Goal: Information Seeking & Learning: Learn about a topic

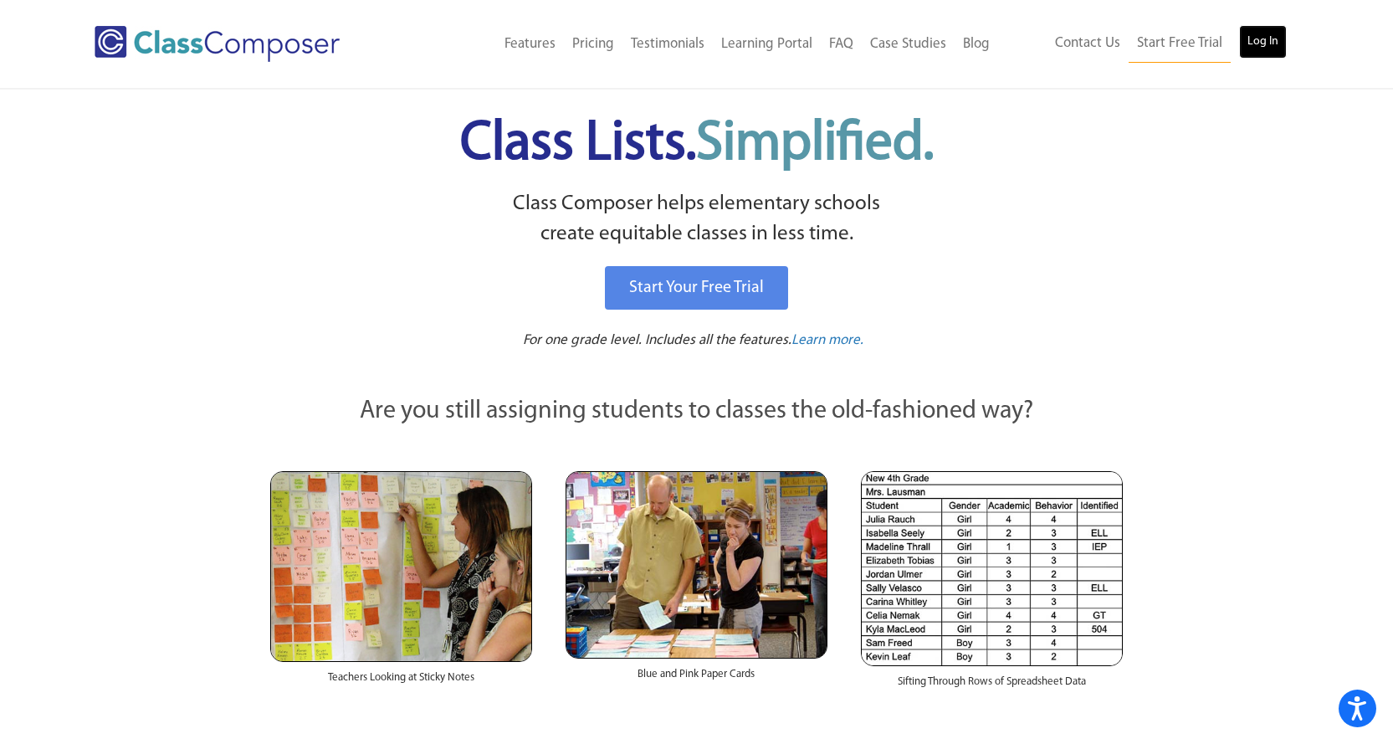
click at [1273, 25] on link "Log In" at bounding box center [1263, 41] width 48 height 33
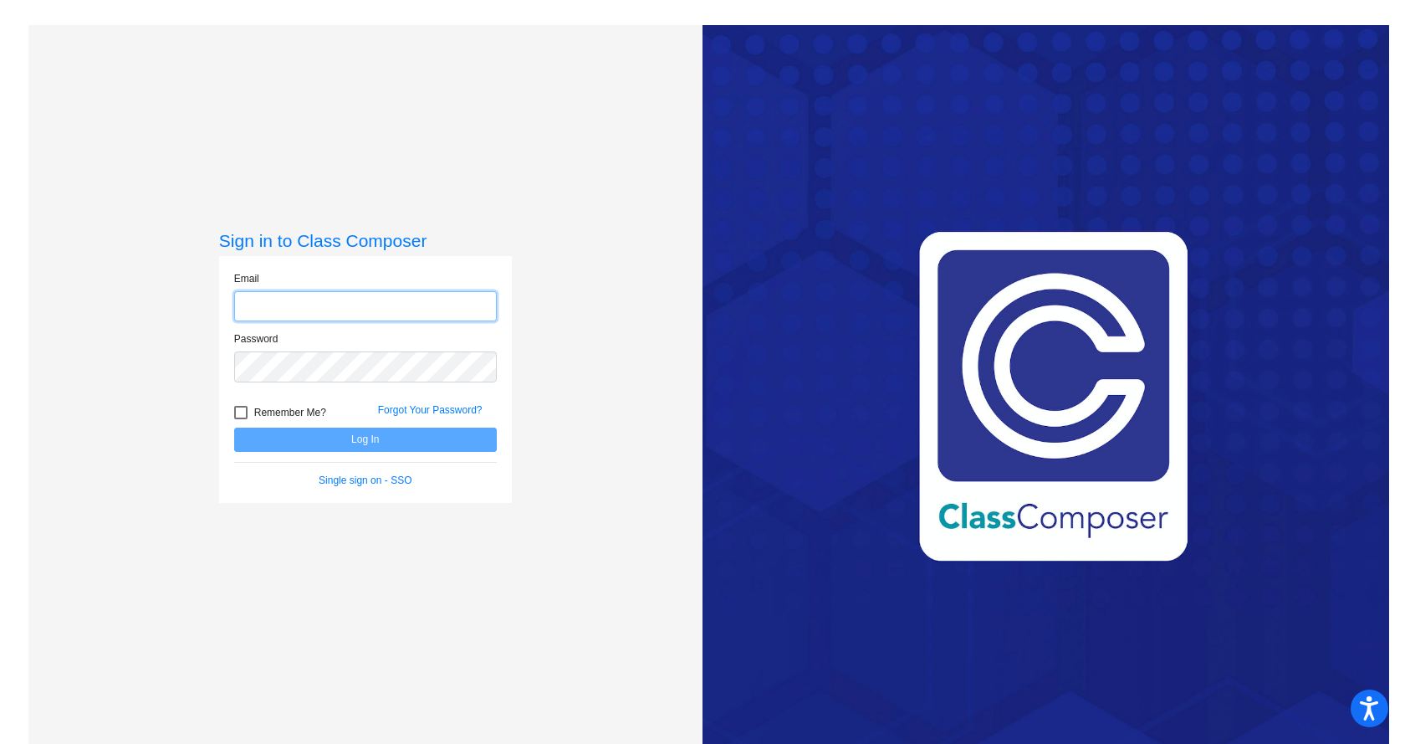
type input "[EMAIL_ADDRESS][DOMAIN_NAME]"
click at [315, 439] on button "Log In" at bounding box center [365, 439] width 263 height 24
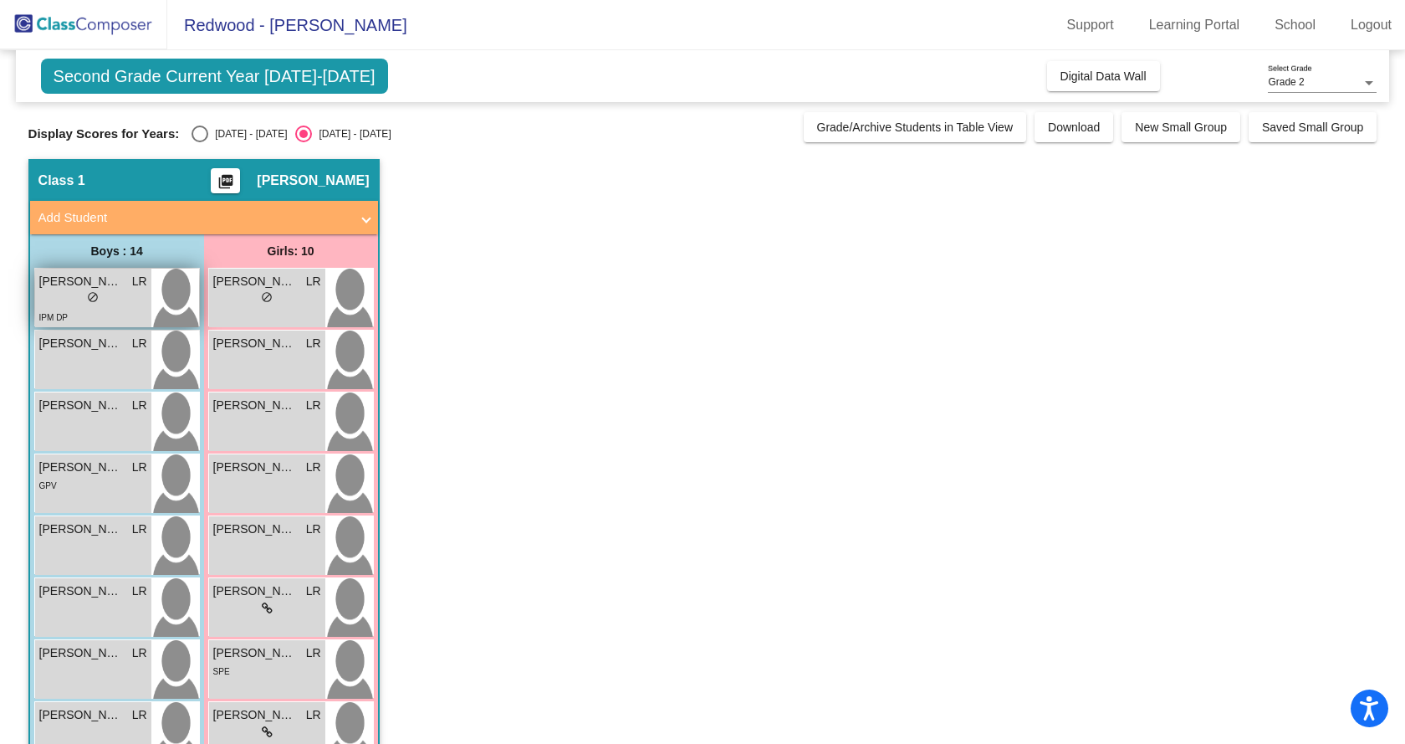
click at [66, 287] on span "[PERSON_NAME]" at bounding box center [81, 282] width 84 height 18
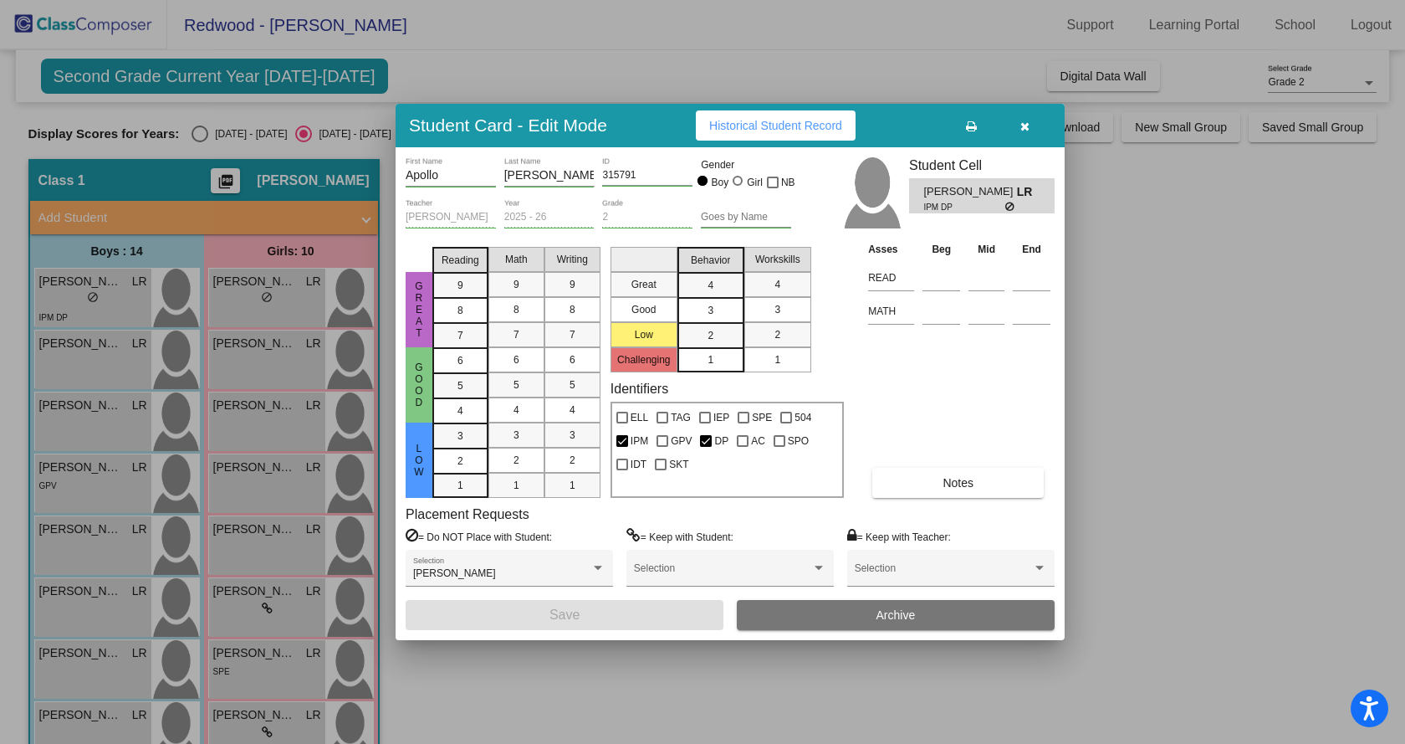
click at [1021, 125] on icon "button" at bounding box center [1025, 126] width 9 height 12
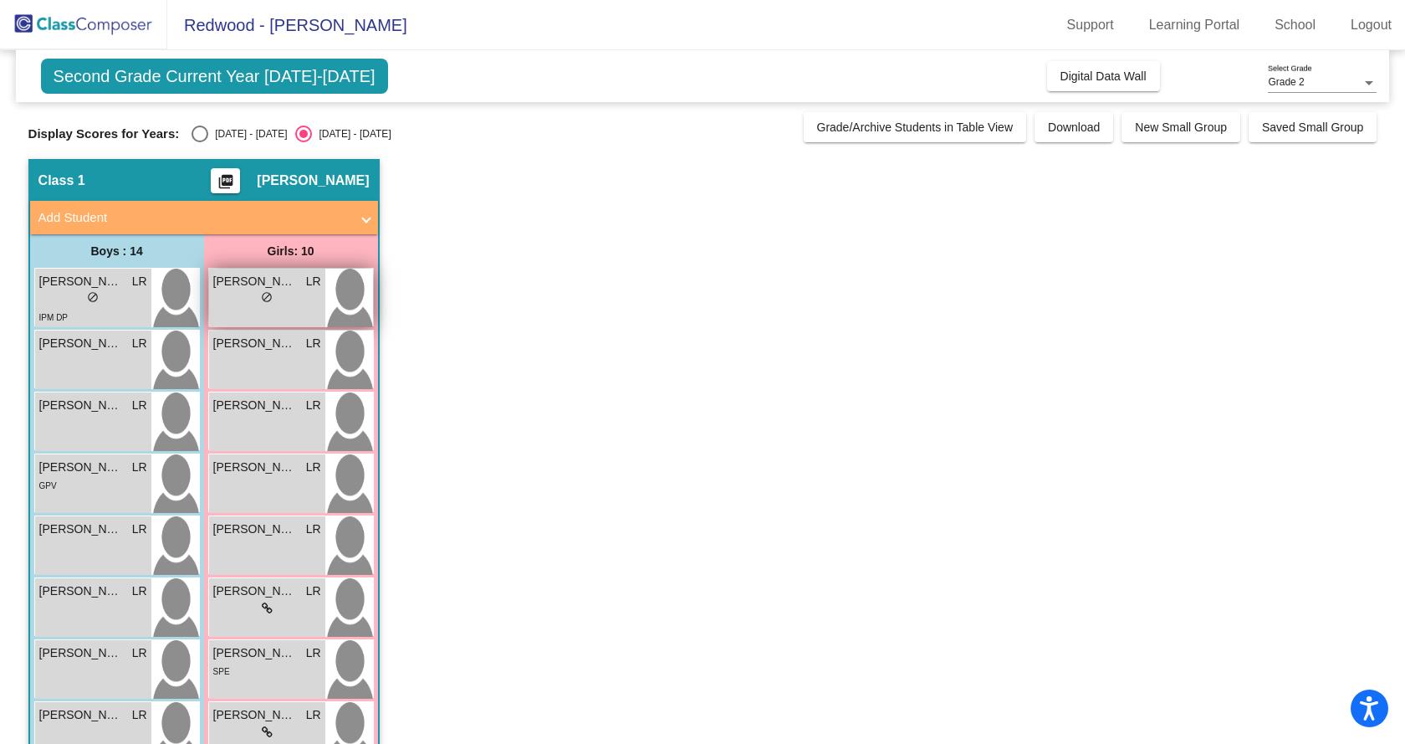
click at [230, 292] on div "lock do_not_disturb_alt" at bounding box center [267, 299] width 108 height 18
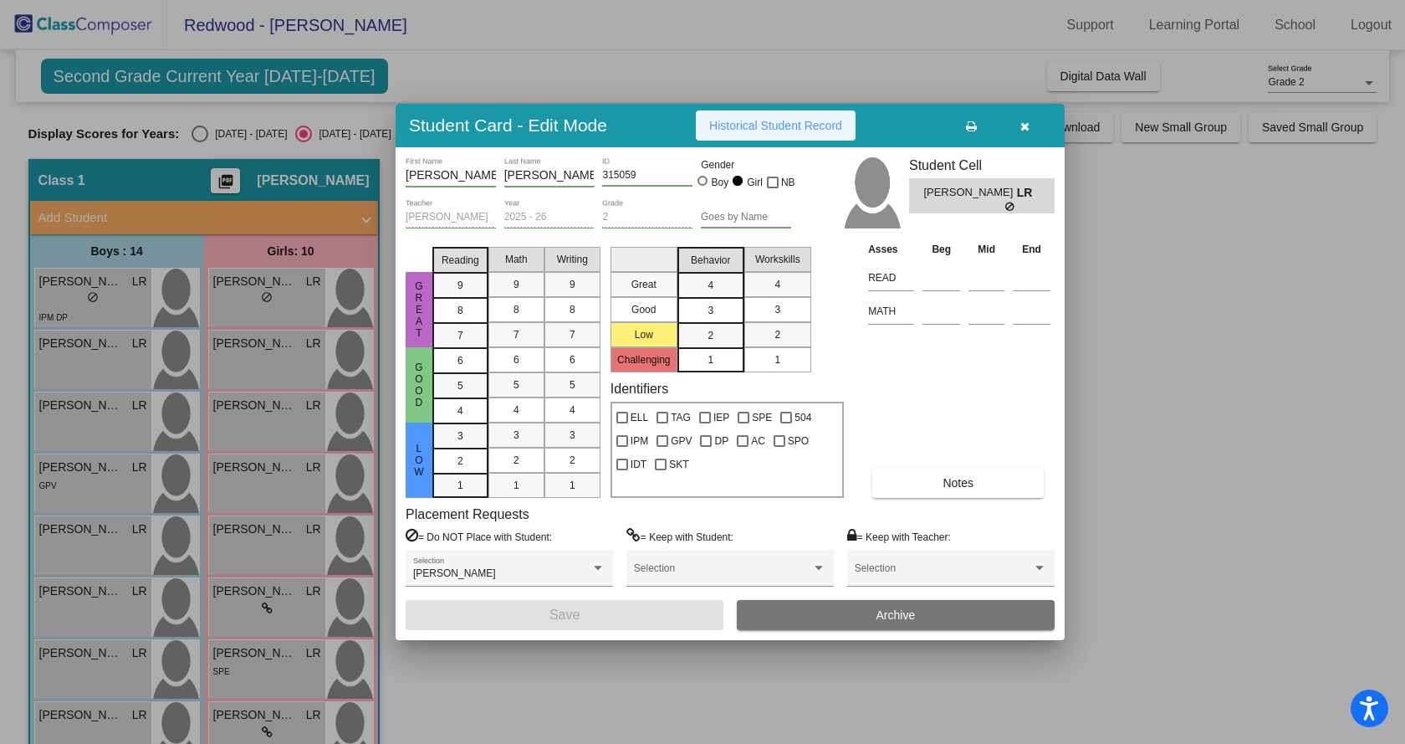
click at [806, 127] on span "Historical Student Record" at bounding box center [775, 125] width 133 height 13
click at [116, 283] on div at bounding box center [702, 372] width 1405 height 744
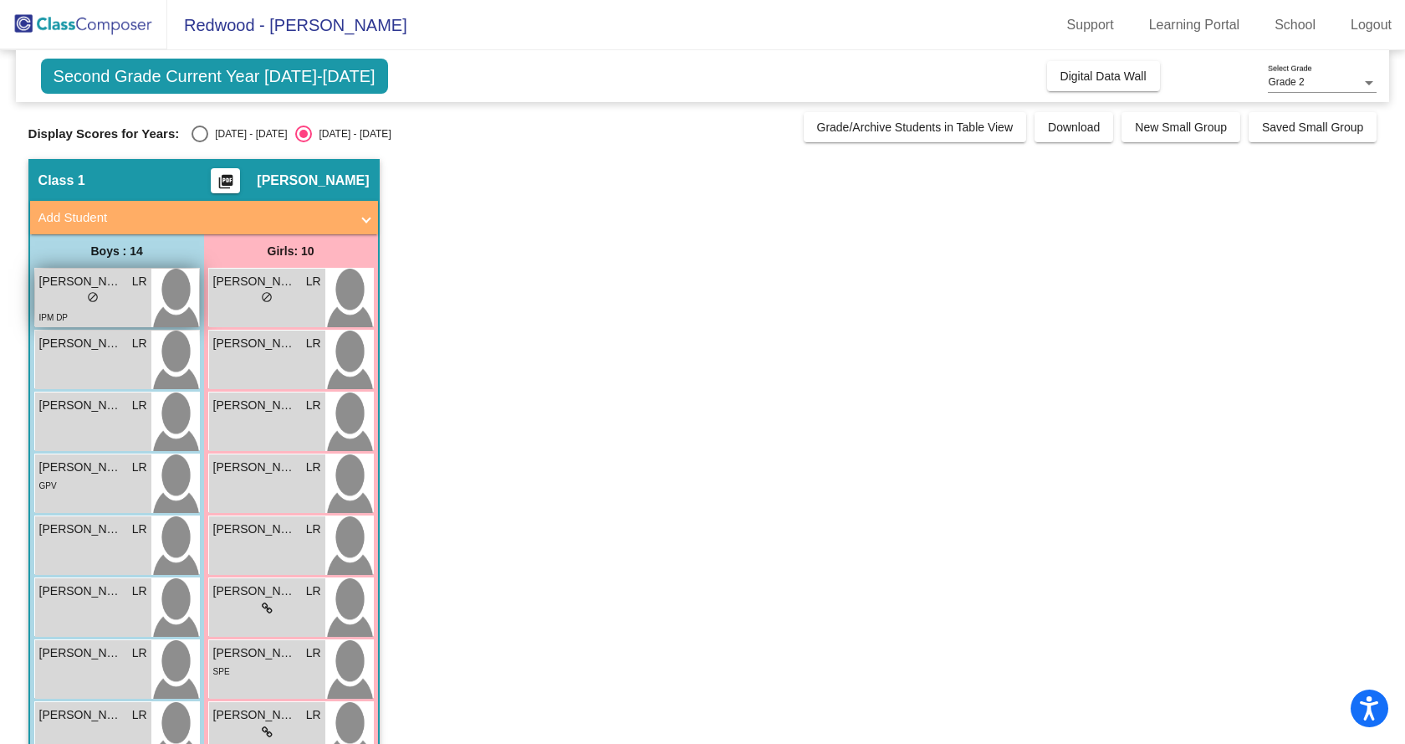
click at [117, 283] on span "[PERSON_NAME]" at bounding box center [81, 282] width 84 height 18
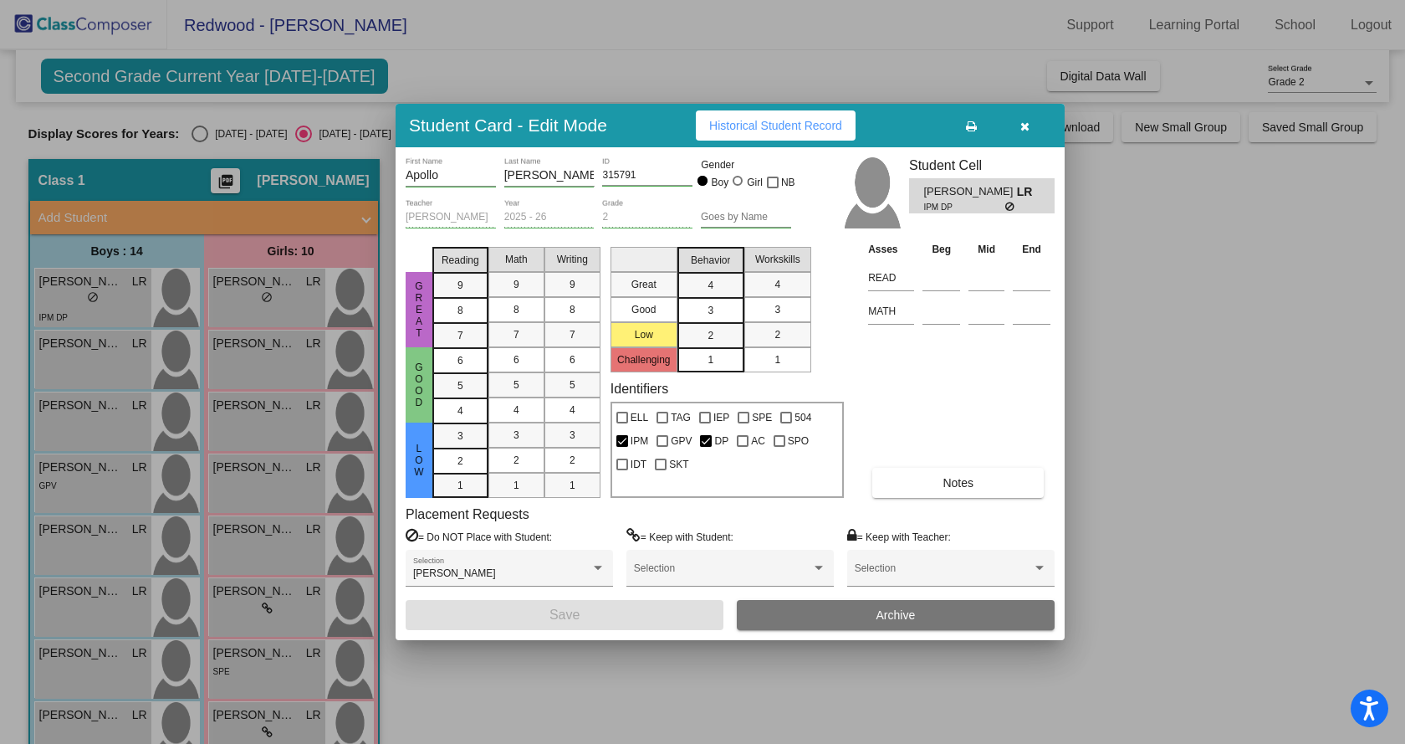
click at [793, 120] on span "Historical Student Record" at bounding box center [775, 125] width 133 height 13
click at [1025, 127] on icon "button" at bounding box center [1025, 126] width 9 height 12
click at [82, 354] on div "[PERSON_NAME] LR lock do_not_disturb_alt" at bounding box center [93, 359] width 116 height 59
click span "Historical Student Record"
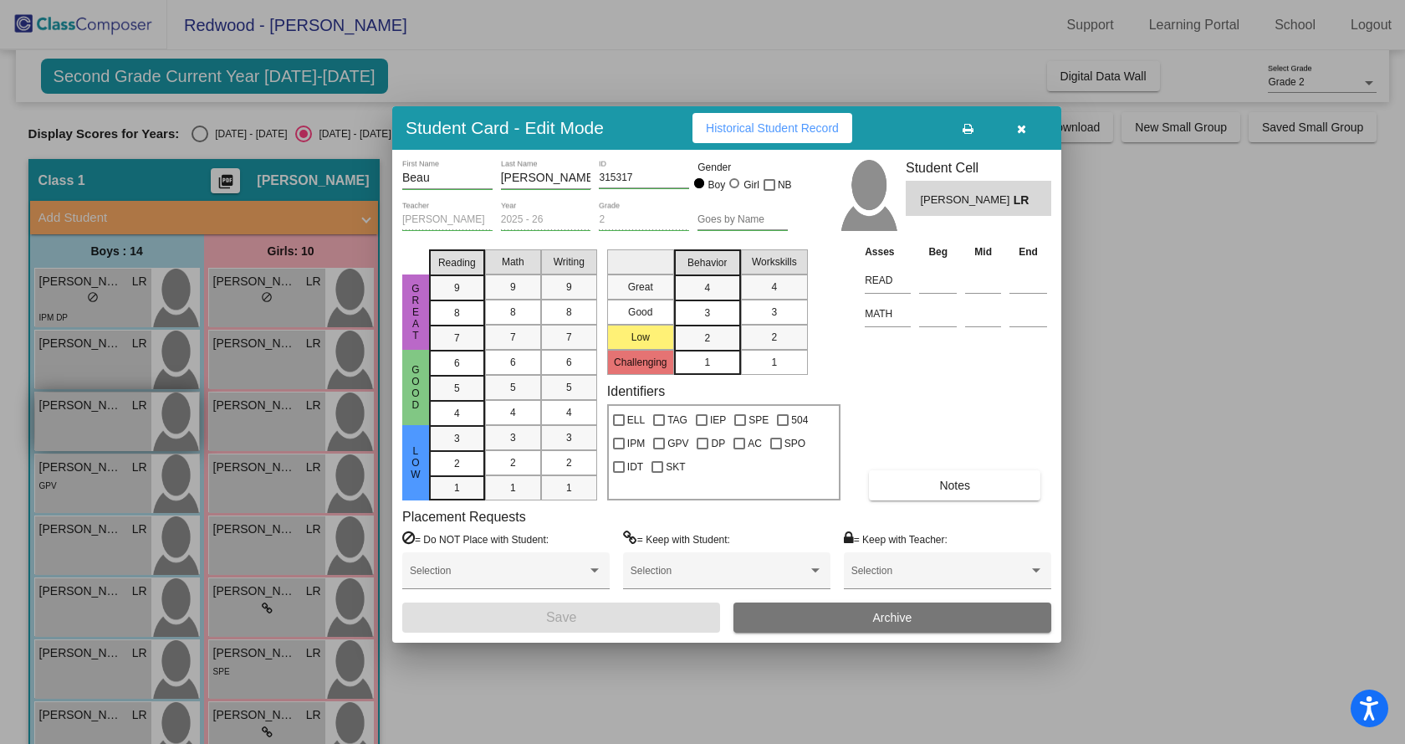
click at [84, 438] on div at bounding box center [702, 372] width 1405 height 744
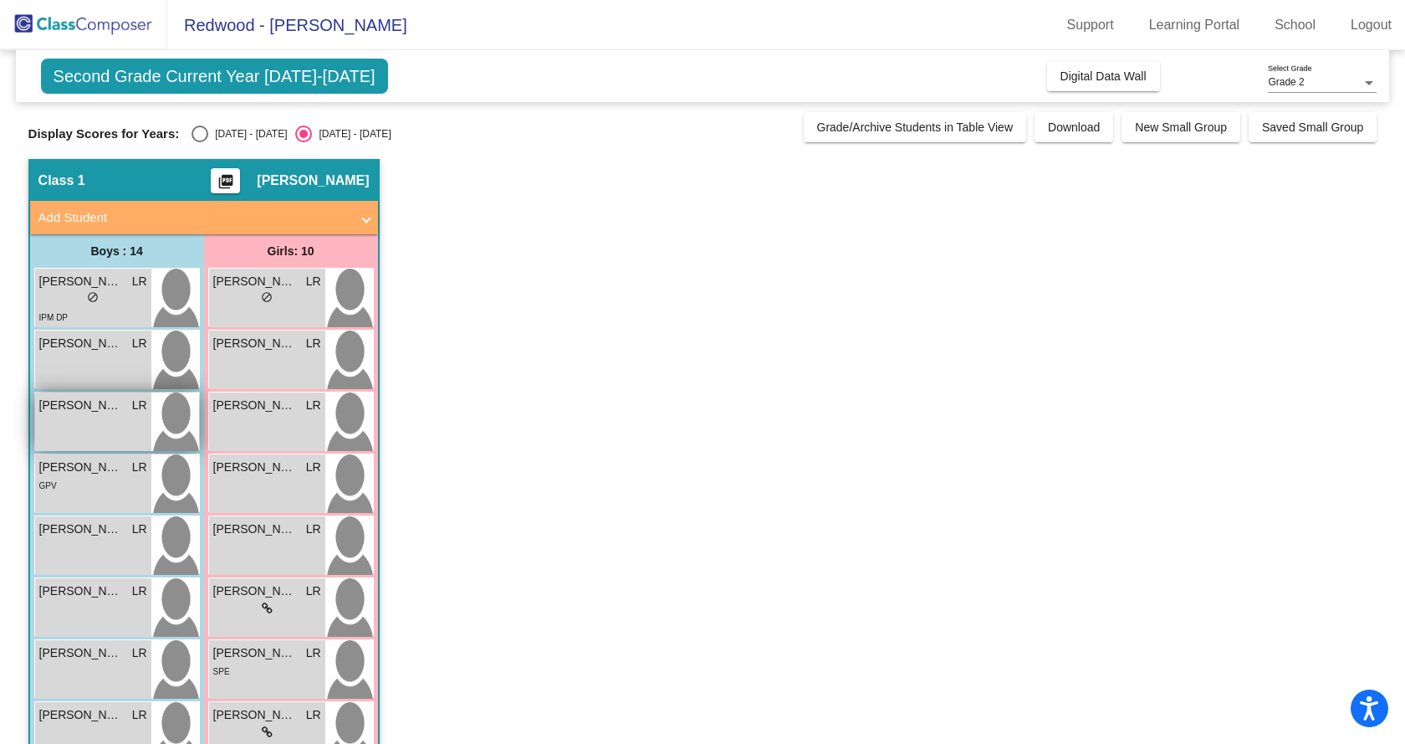
click at [94, 424] on div "[PERSON_NAME] [PERSON_NAME] lock do_not_disturb_alt" at bounding box center [93, 421] width 116 height 59
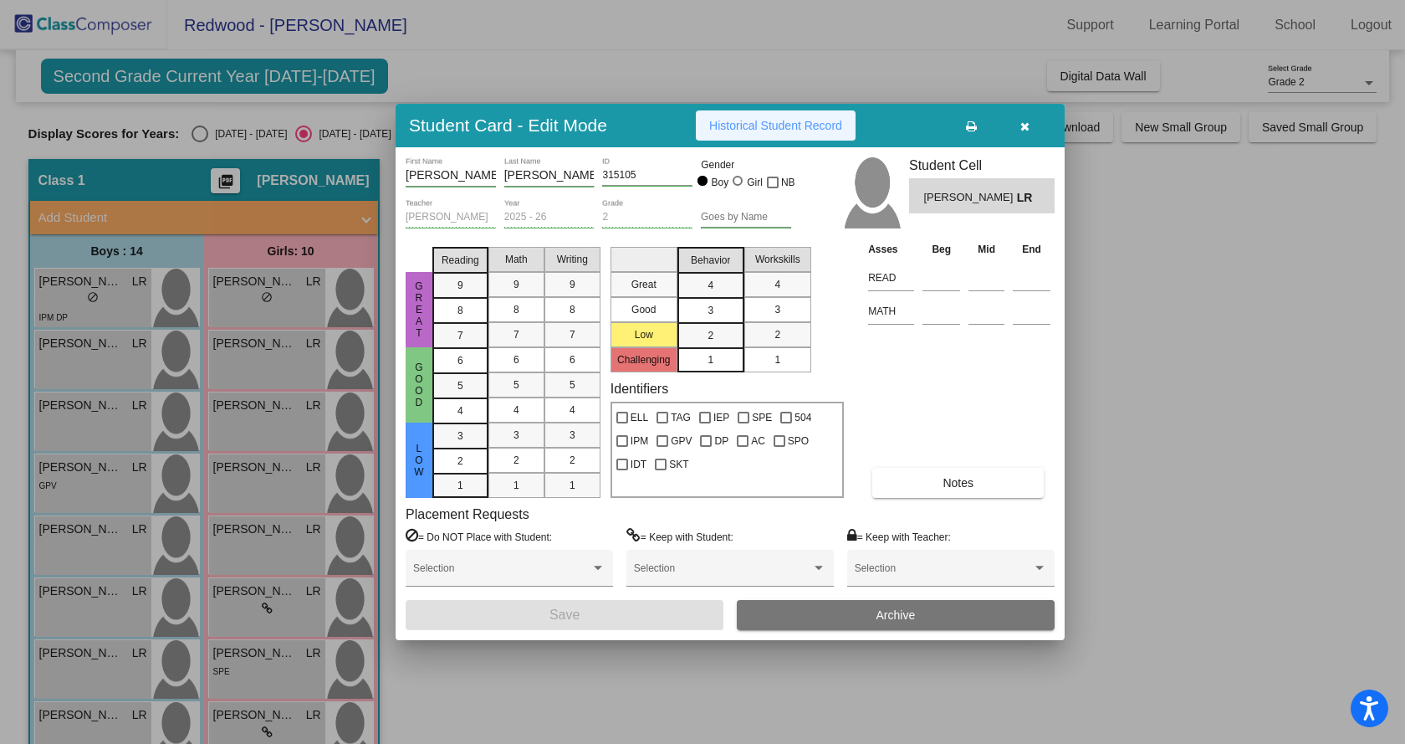
click at [795, 125] on span "Historical Student Record" at bounding box center [775, 125] width 133 height 13
click at [1027, 125] on icon "button" at bounding box center [1025, 126] width 9 height 12
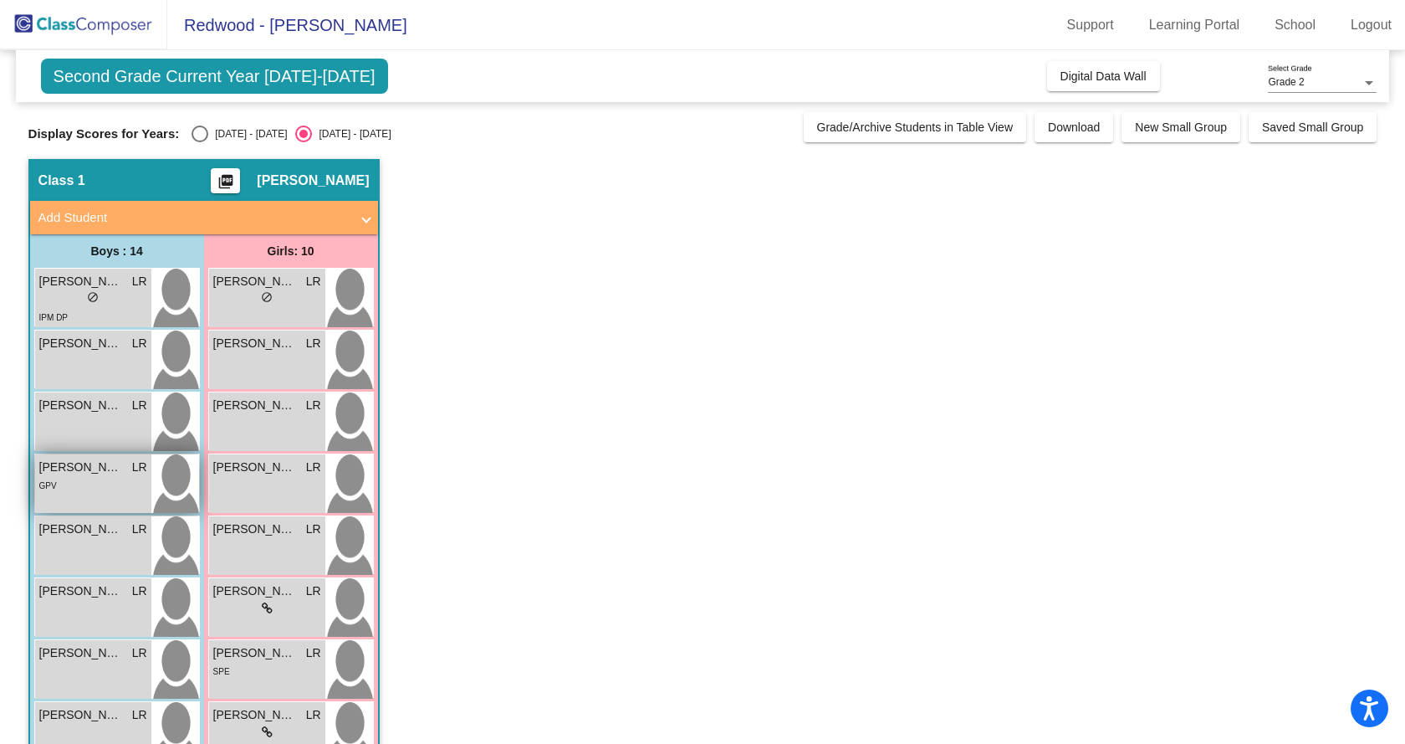
click at [96, 491] on div "GPV" at bounding box center [93, 485] width 108 height 18
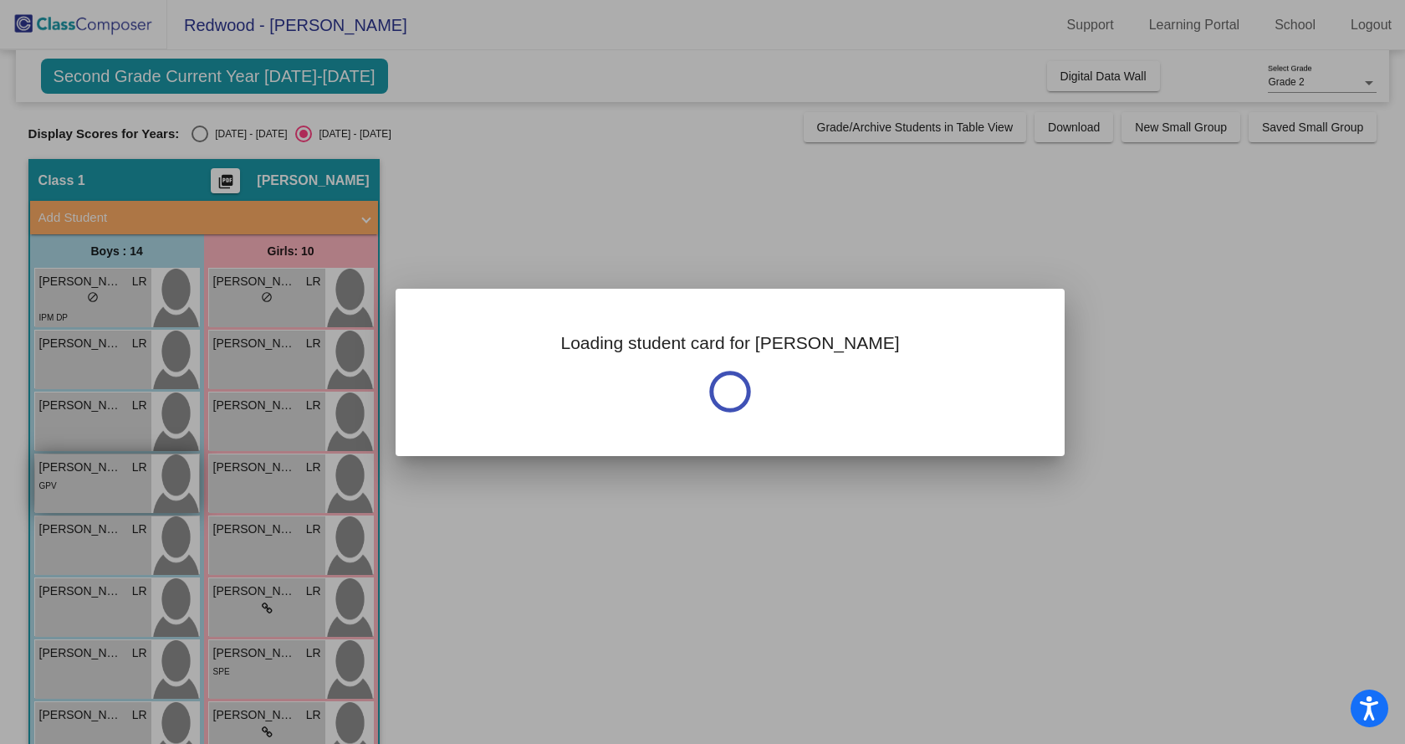
click at [96, 491] on div at bounding box center [702, 372] width 1405 height 744
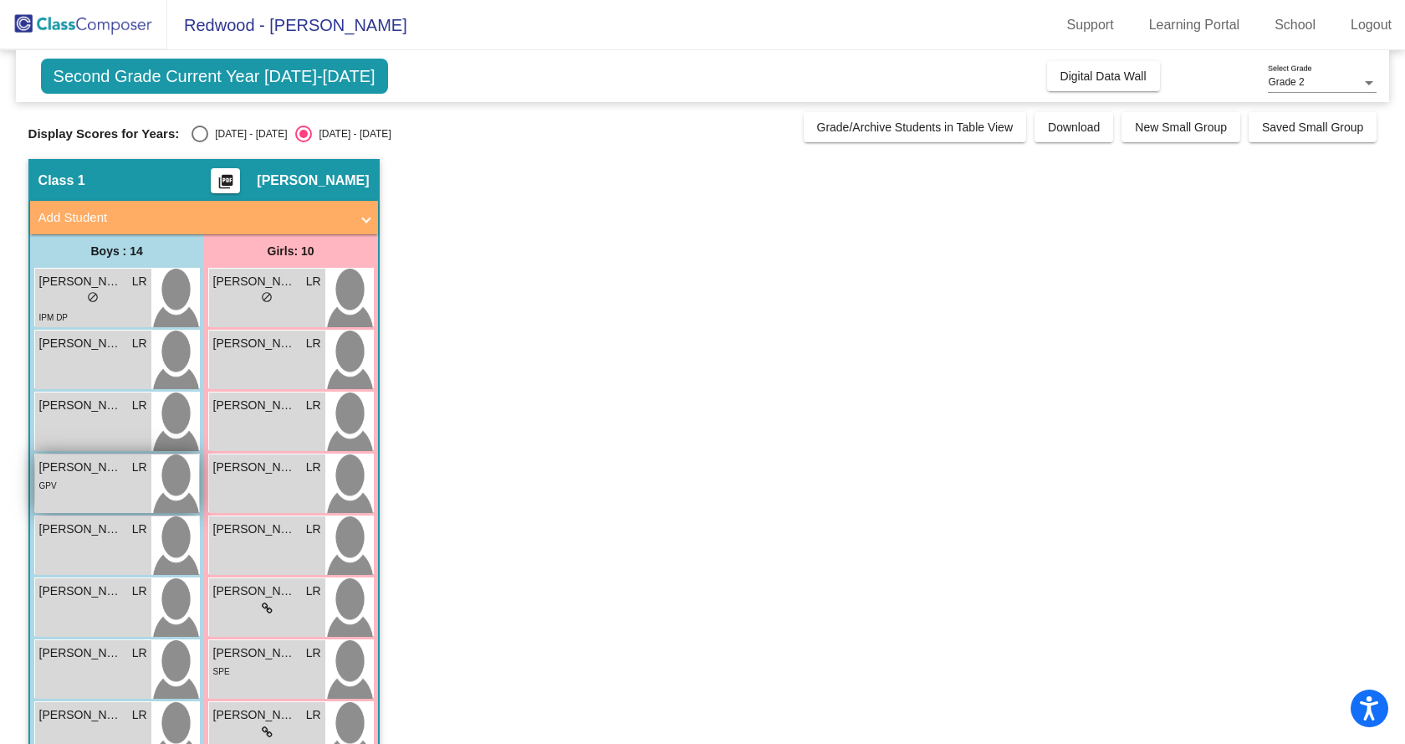
click at [95, 487] on div "GPV" at bounding box center [93, 485] width 108 height 18
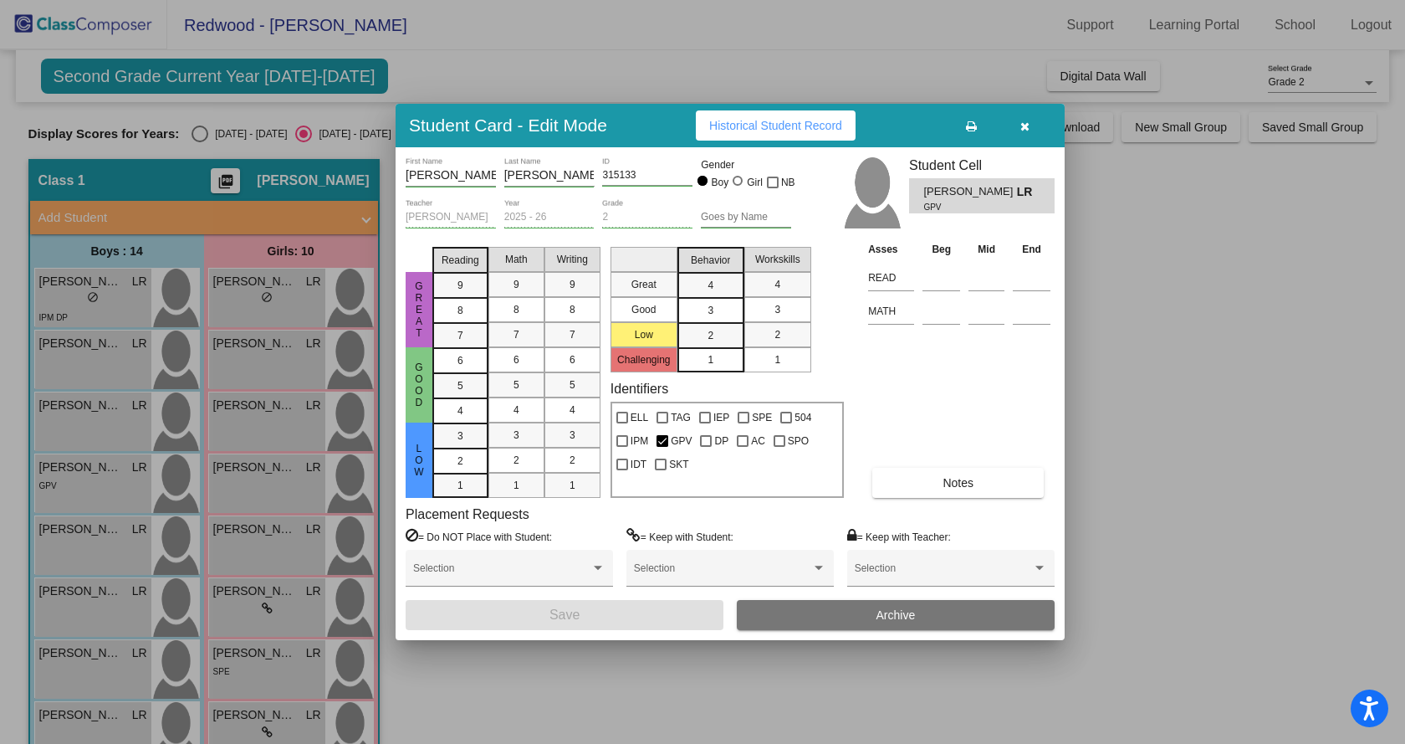
click at [806, 125] on span "Historical Student Record" at bounding box center [775, 125] width 133 height 13
click at [88, 548] on div at bounding box center [702, 372] width 1405 height 744
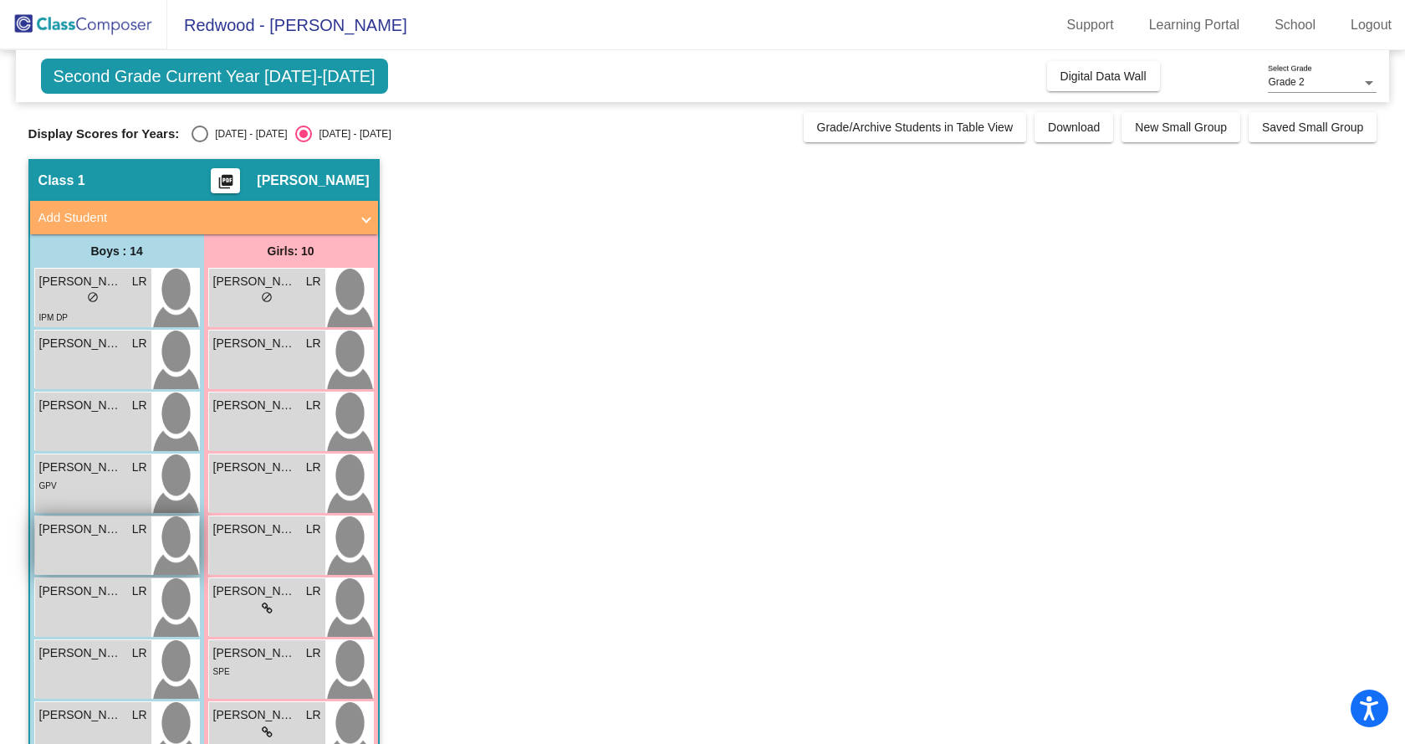
click at [88, 549] on div "[PERSON_NAME] LR lock do_not_disturb_alt" at bounding box center [93, 545] width 116 height 59
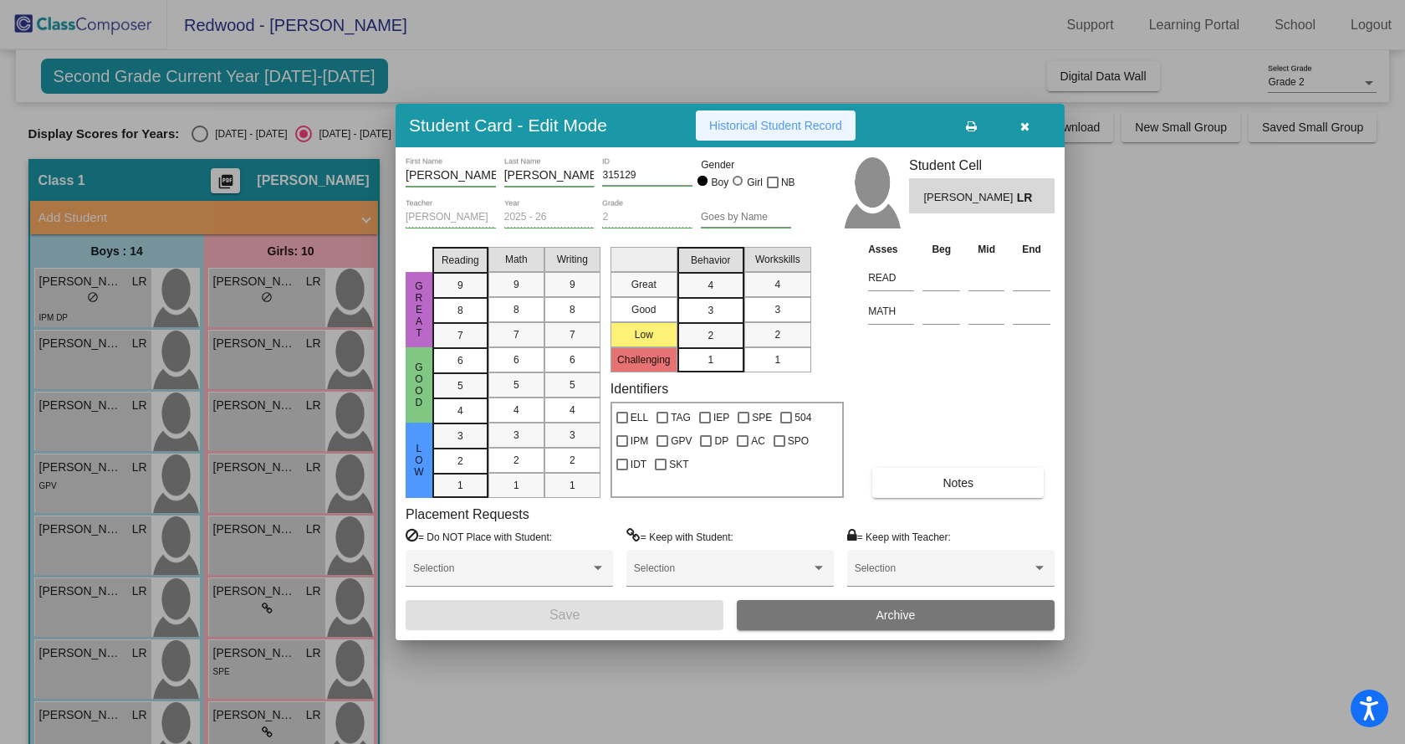
click at [765, 122] on span "Historical Student Record" at bounding box center [775, 125] width 133 height 13
click at [1026, 125] on icon "button" at bounding box center [1025, 126] width 9 height 12
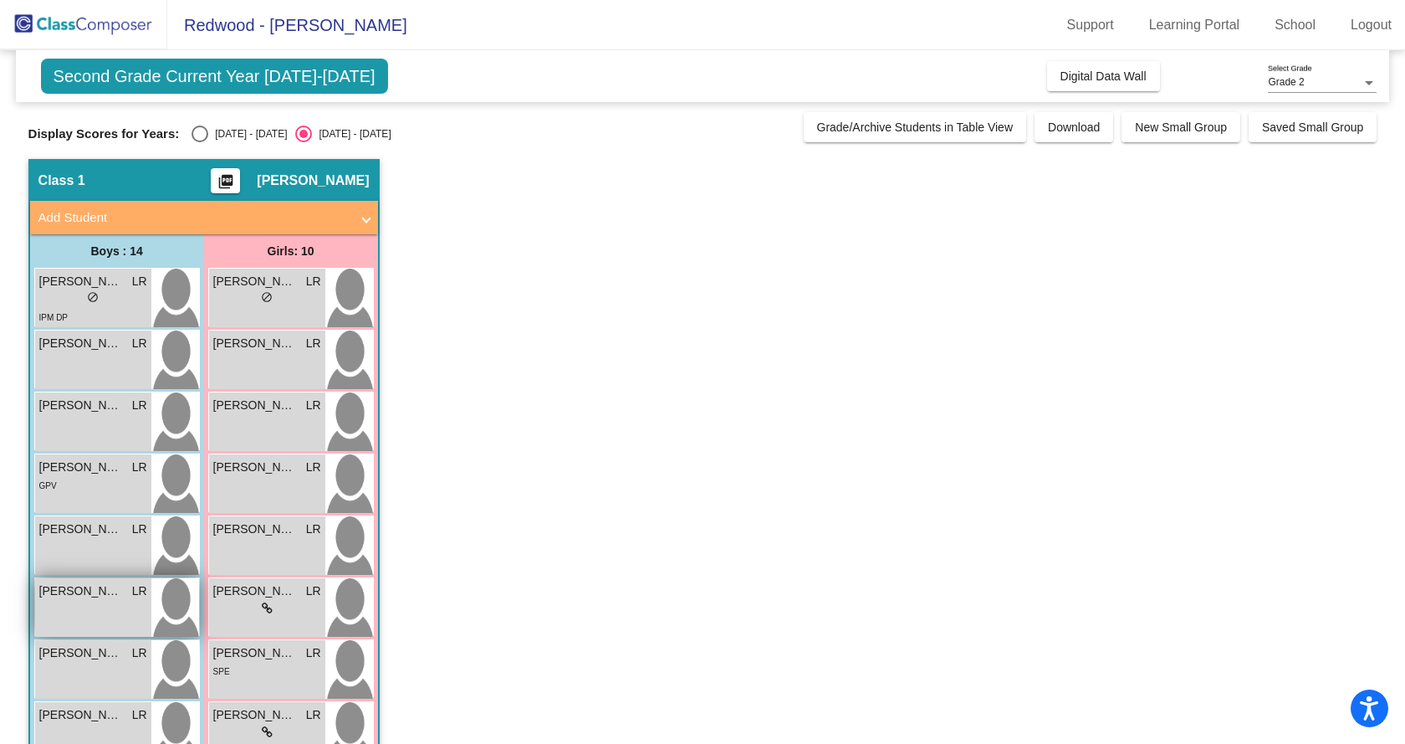
click at [98, 601] on div "[PERSON_NAME] [PERSON_NAME] lock do_not_disturb_alt" at bounding box center [93, 607] width 116 height 59
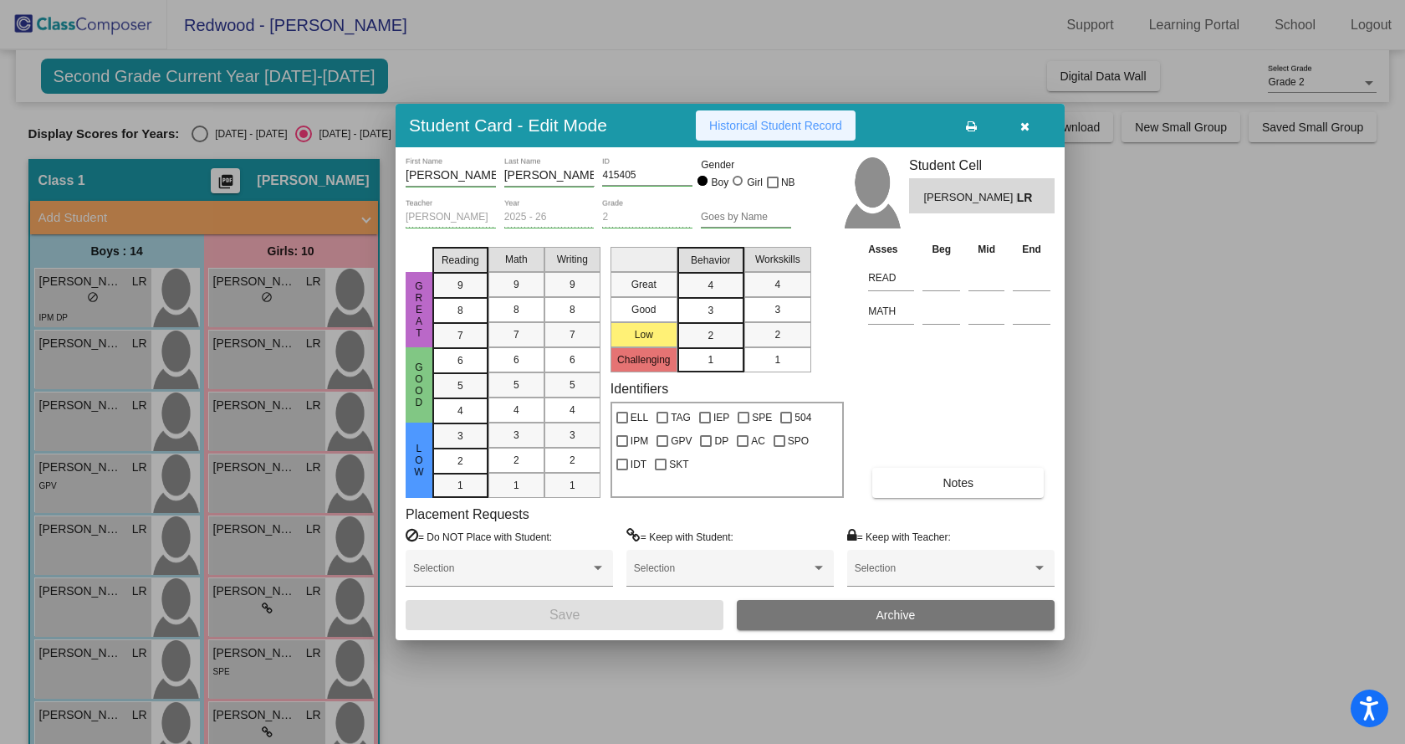
click at [752, 123] on span "Historical Student Record" at bounding box center [775, 125] width 133 height 13
click at [74, 662] on div at bounding box center [702, 372] width 1405 height 744
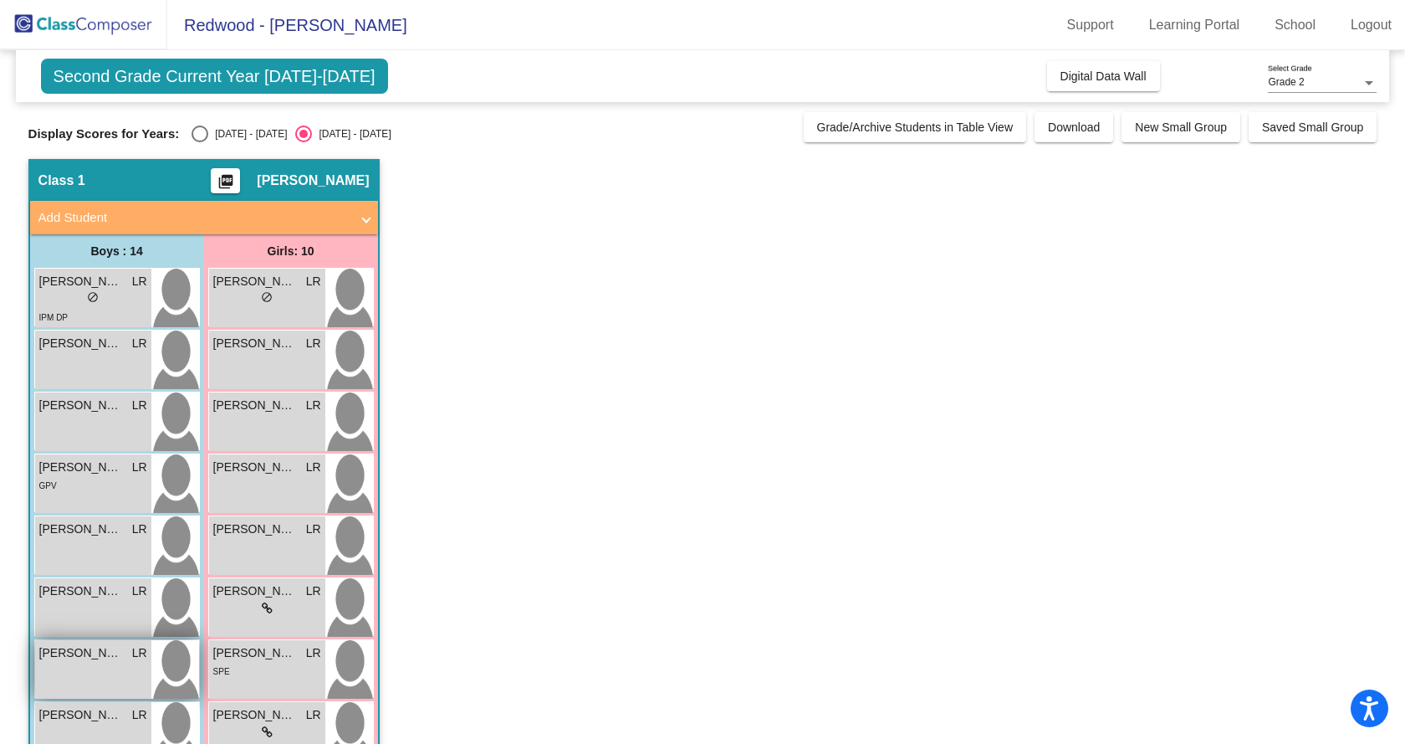
click at [74, 663] on div "[PERSON_NAME] LR lock do_not_disturb_alt" at bounding box center [93, 669] width 116 height 59
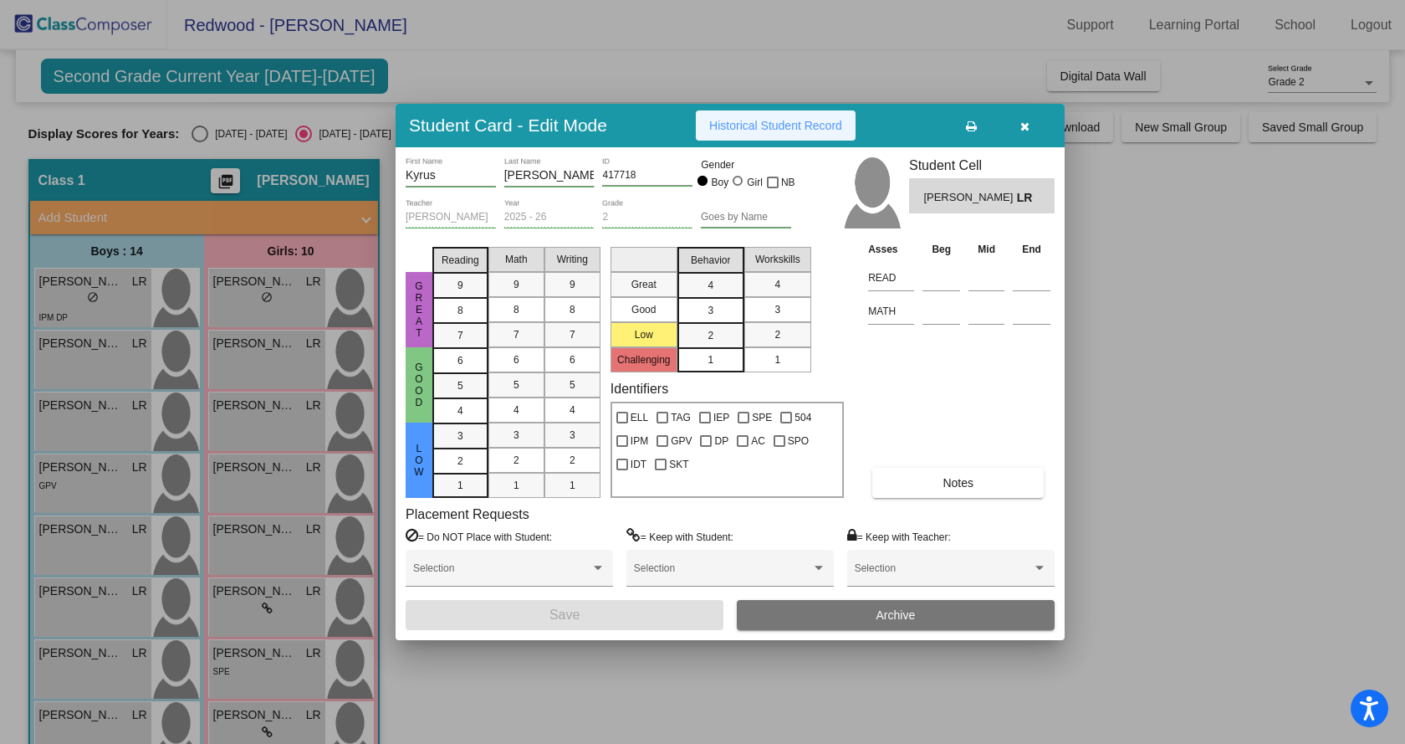
click at [741, 121] on span "Historical Student Record" at bounding box center [775, 125] width 133 height 13
click at [1029, 119] on span "button" at bounding box center [1025, 125] width 9 height 13
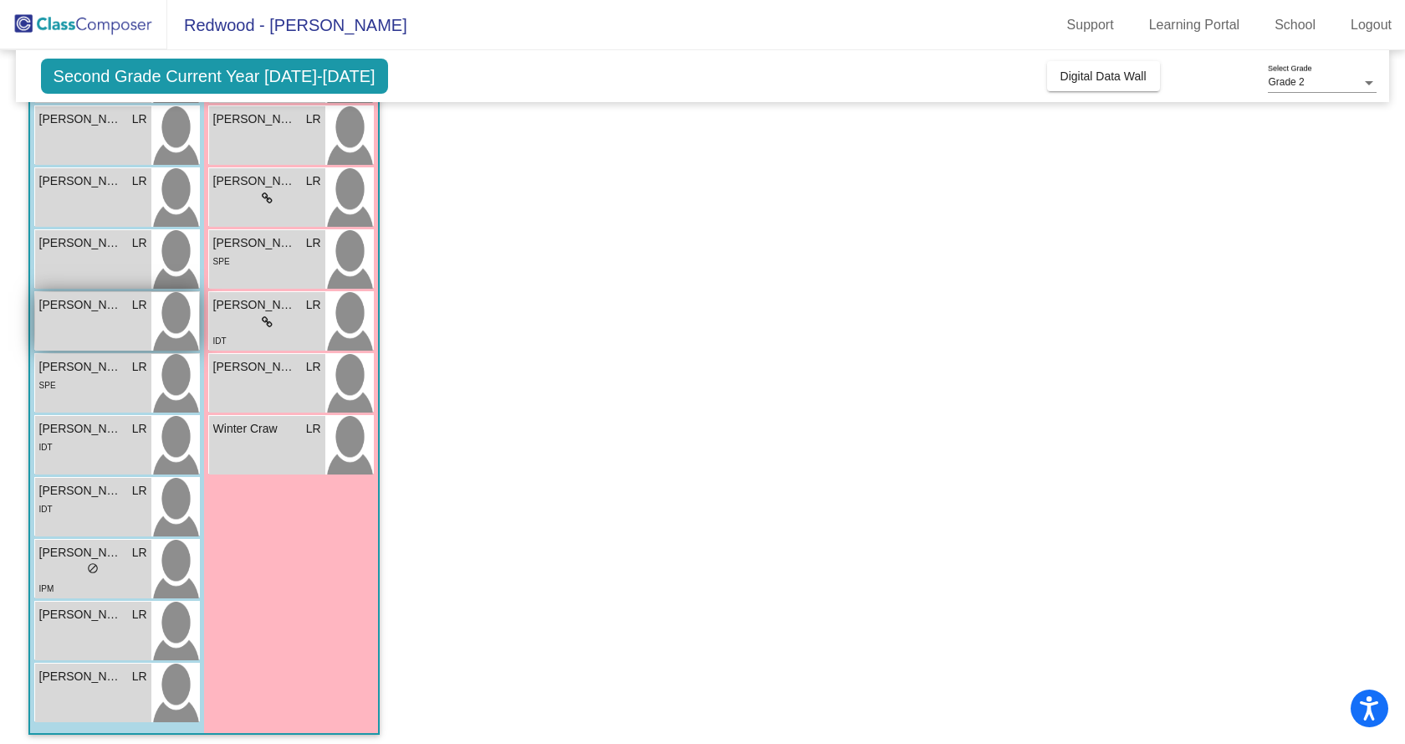
scroll to position [417, 0]
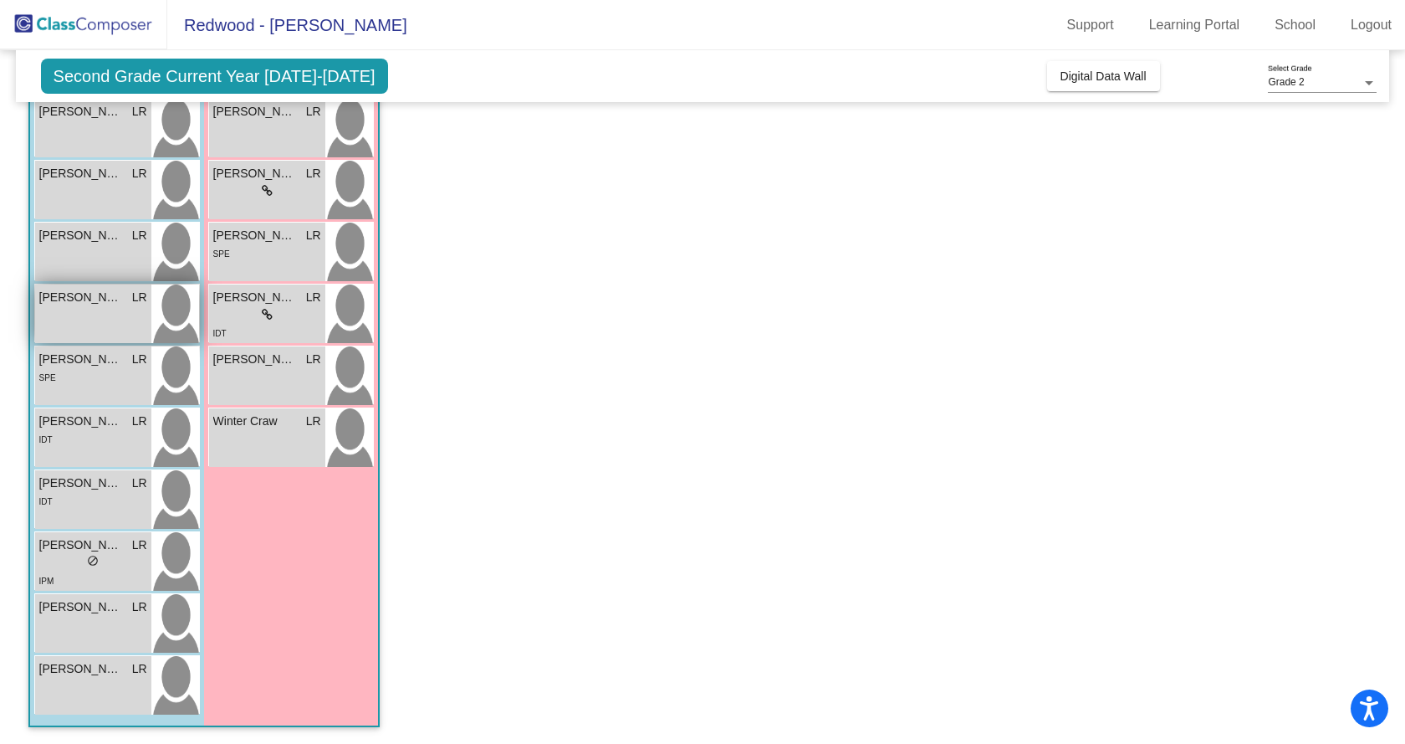
click at [90, 299] on span "[PERSON_NAME]" at bounding box center [81, 298] width 84 height 18
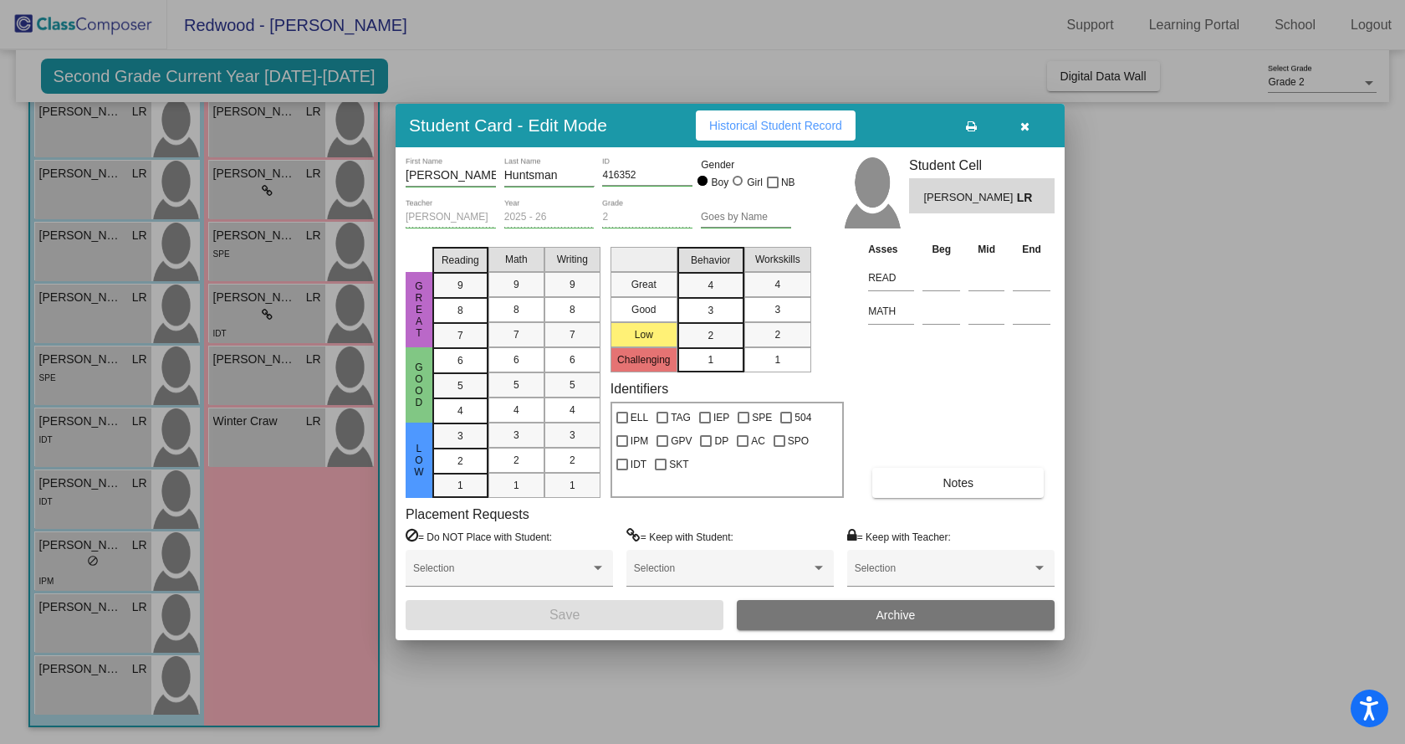
click at [776, 121] on span "Historical Student Record" at bounding box center [775, 125] width 133 height 13
click at [91, 380] on div at bounding box center [702, 372] width 1405 height 744
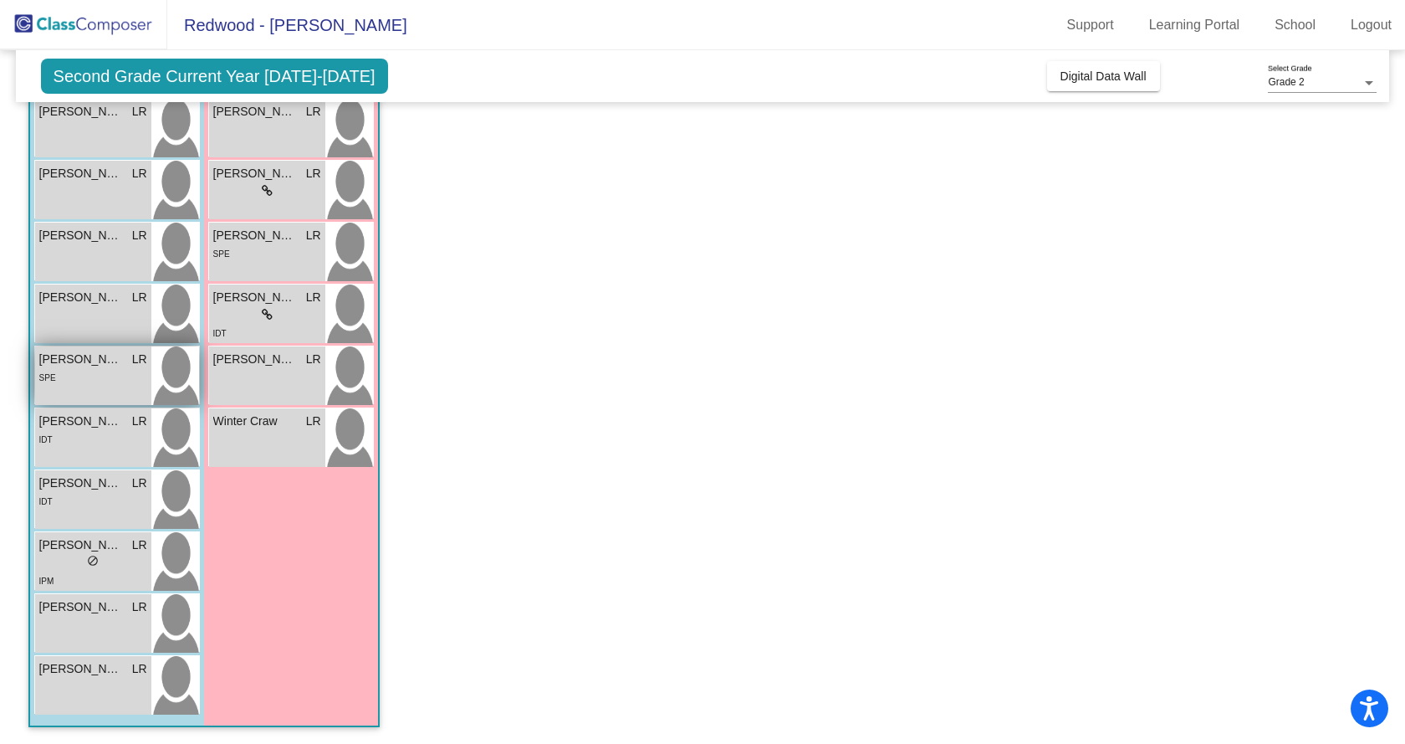
click at [91, 380] on div "SPE" at bounding box center [93, 377] width 108 height 18
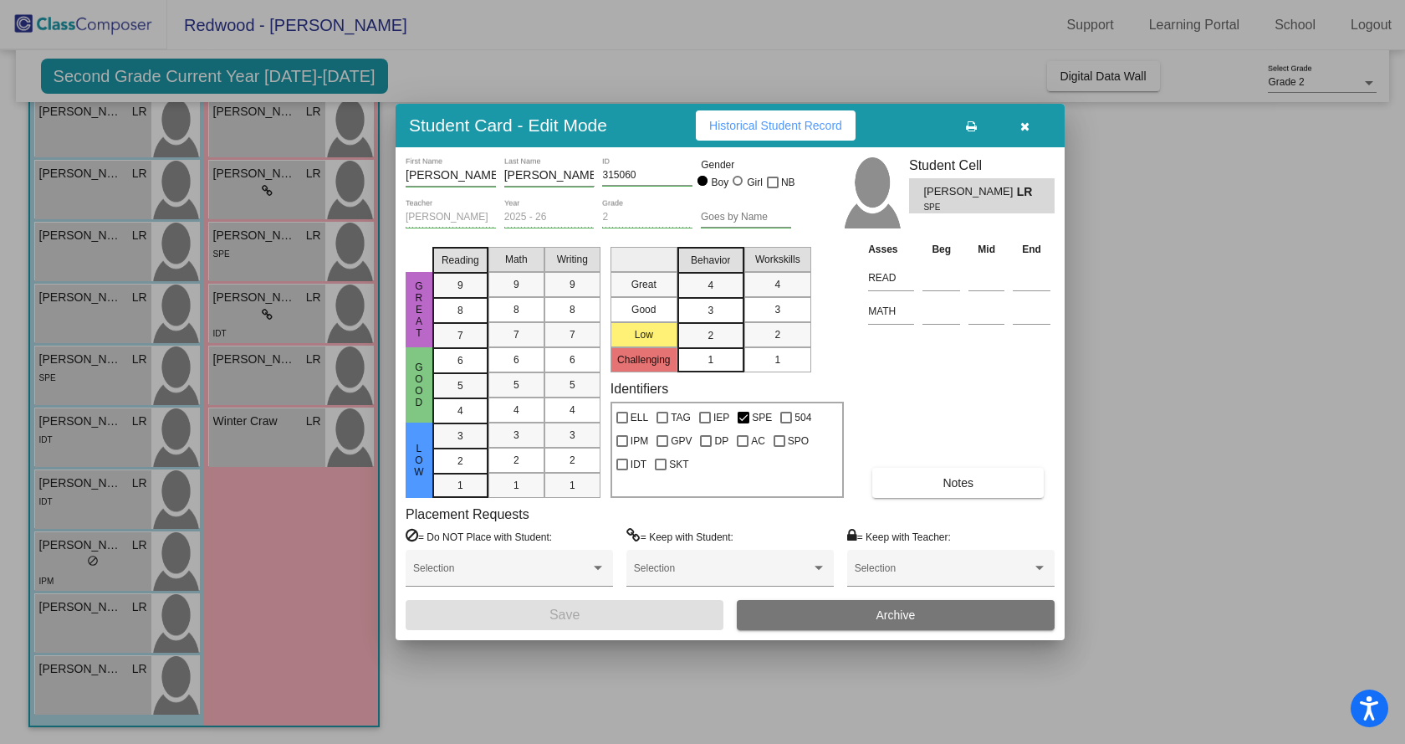
click at [760, 121] on span "Historical Student Record" at bounding box center [775, 125] width 133 height 13
click at [1030, 120] on button "button" at bounding box center [1025, 125] width 54 height 30
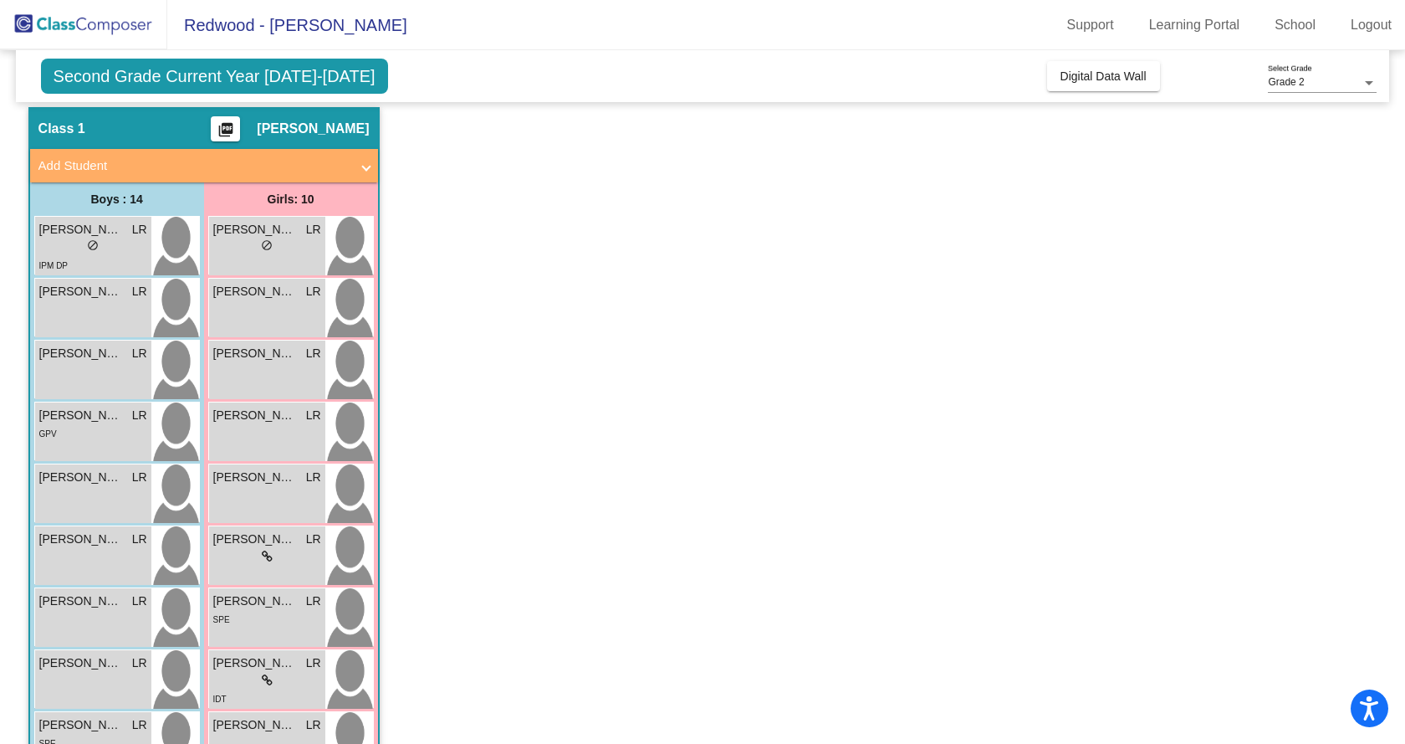
scroll to position [0, 0]
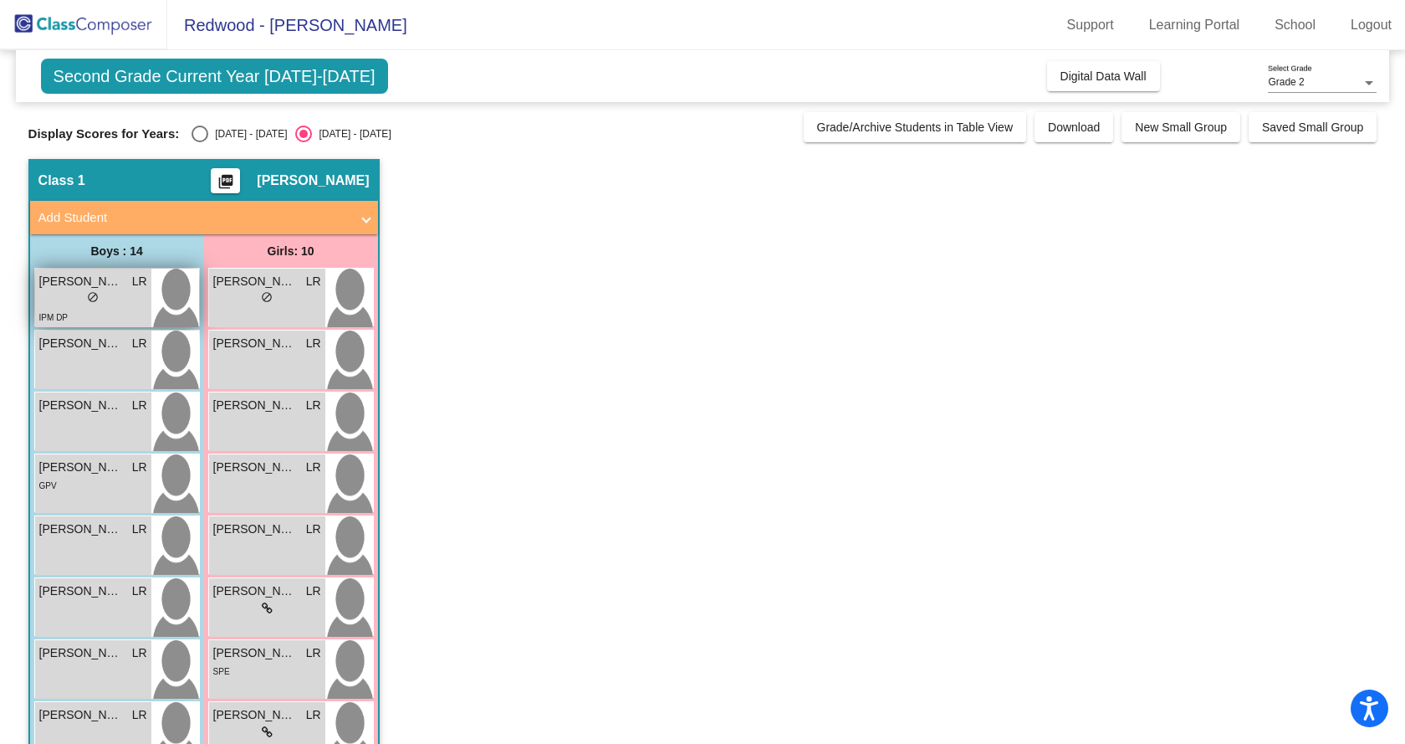
click at [116, 296] on div "lock do_not_disturb_alt" at bounding box center [93, 299] width 108 height 18
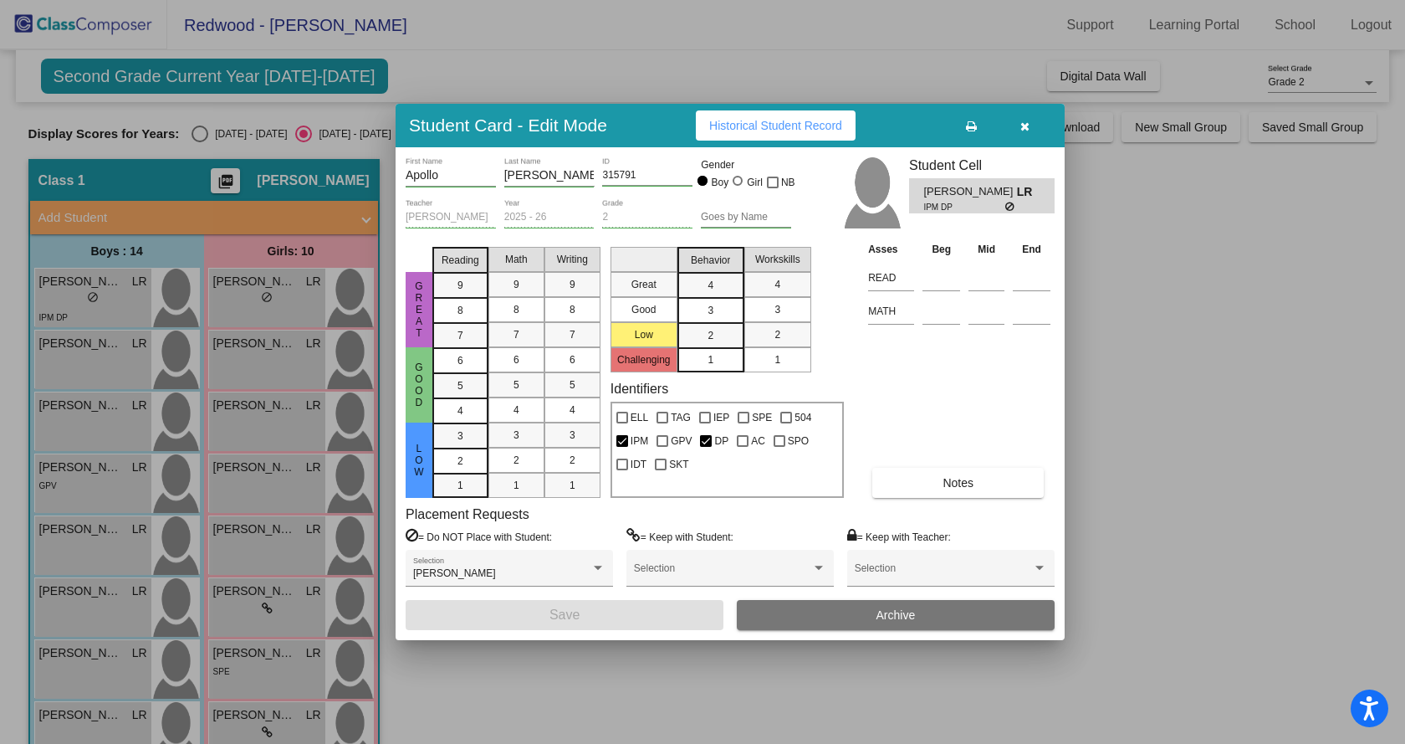
click at [95, 352] on div at bounding box center [702, 372] width 1405 height 744
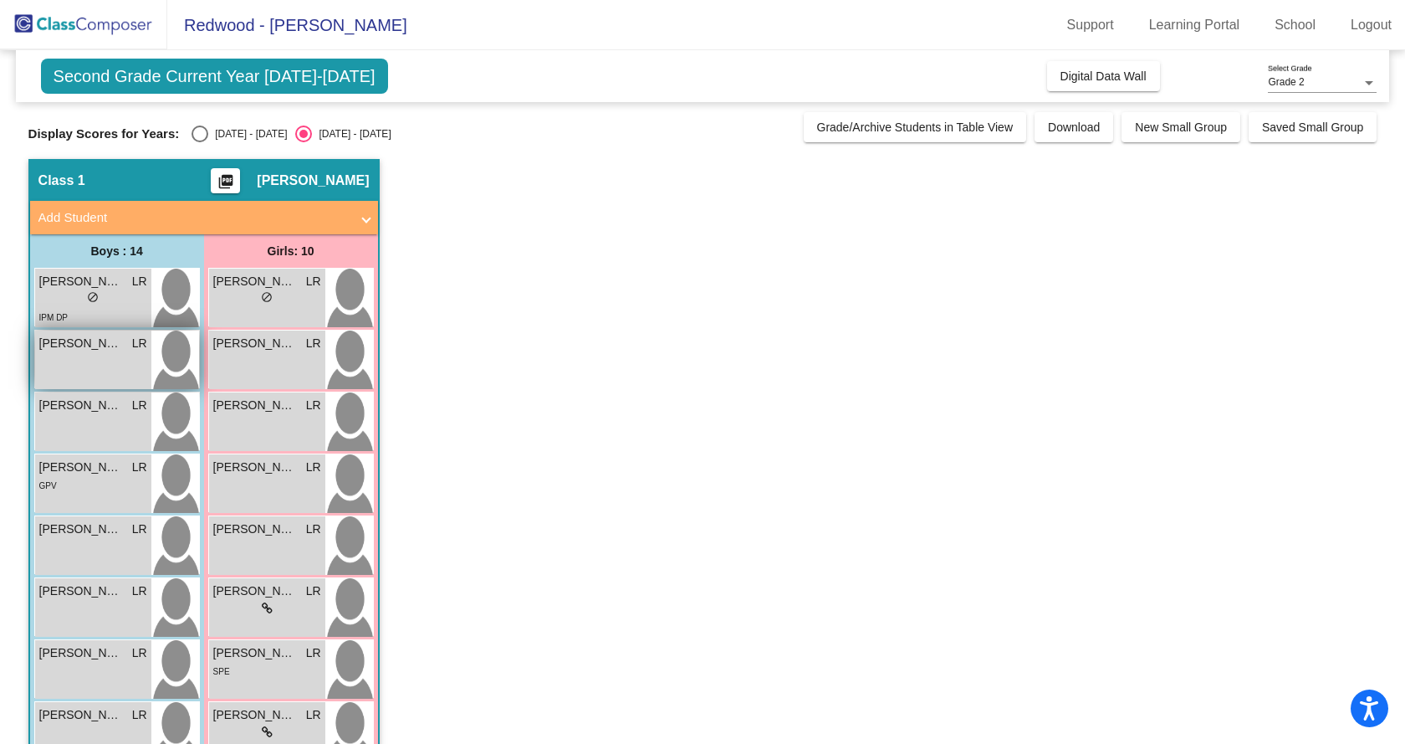
click at [95, 349] on span "[PERSON_NAME]" at bounding box center [81, 344] width 84 height 18
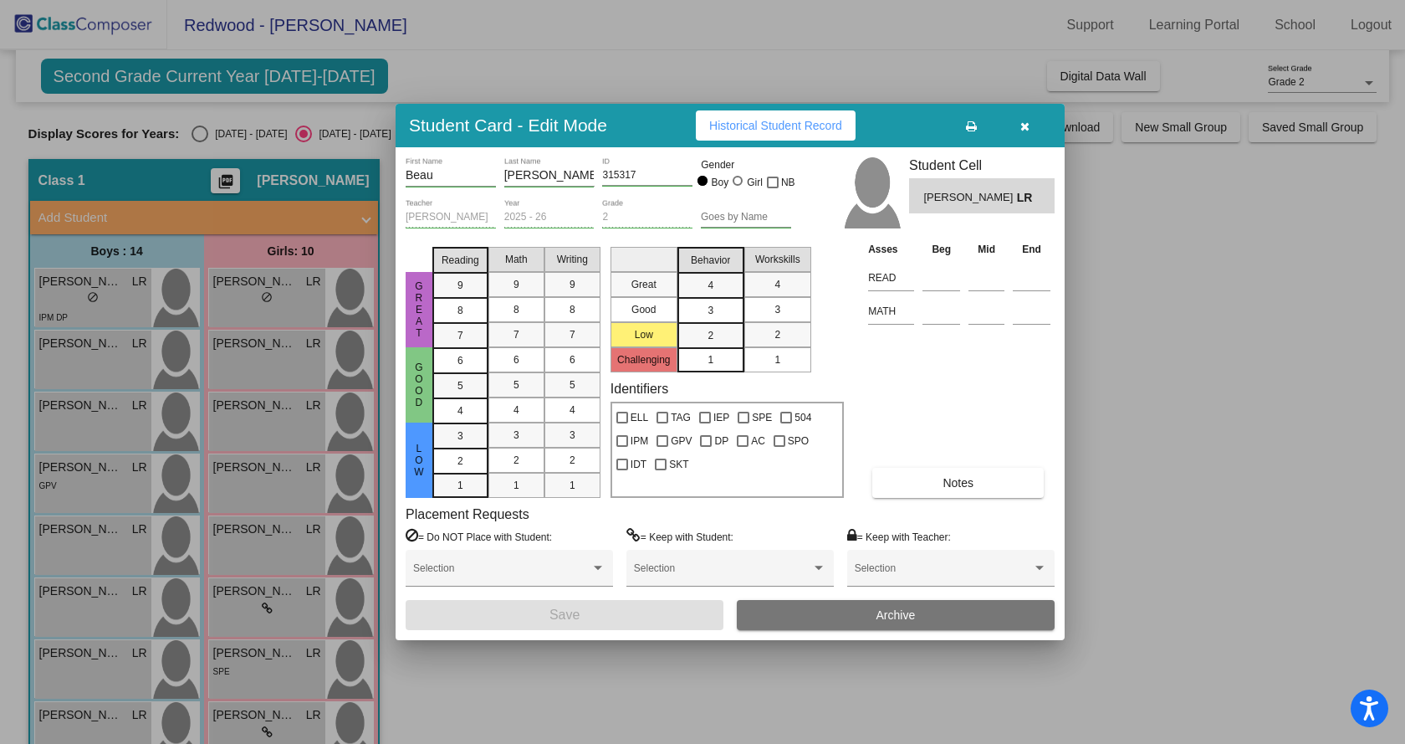
click at [97, 427] on div at bounding box center [702, 372] width 1405 height 744
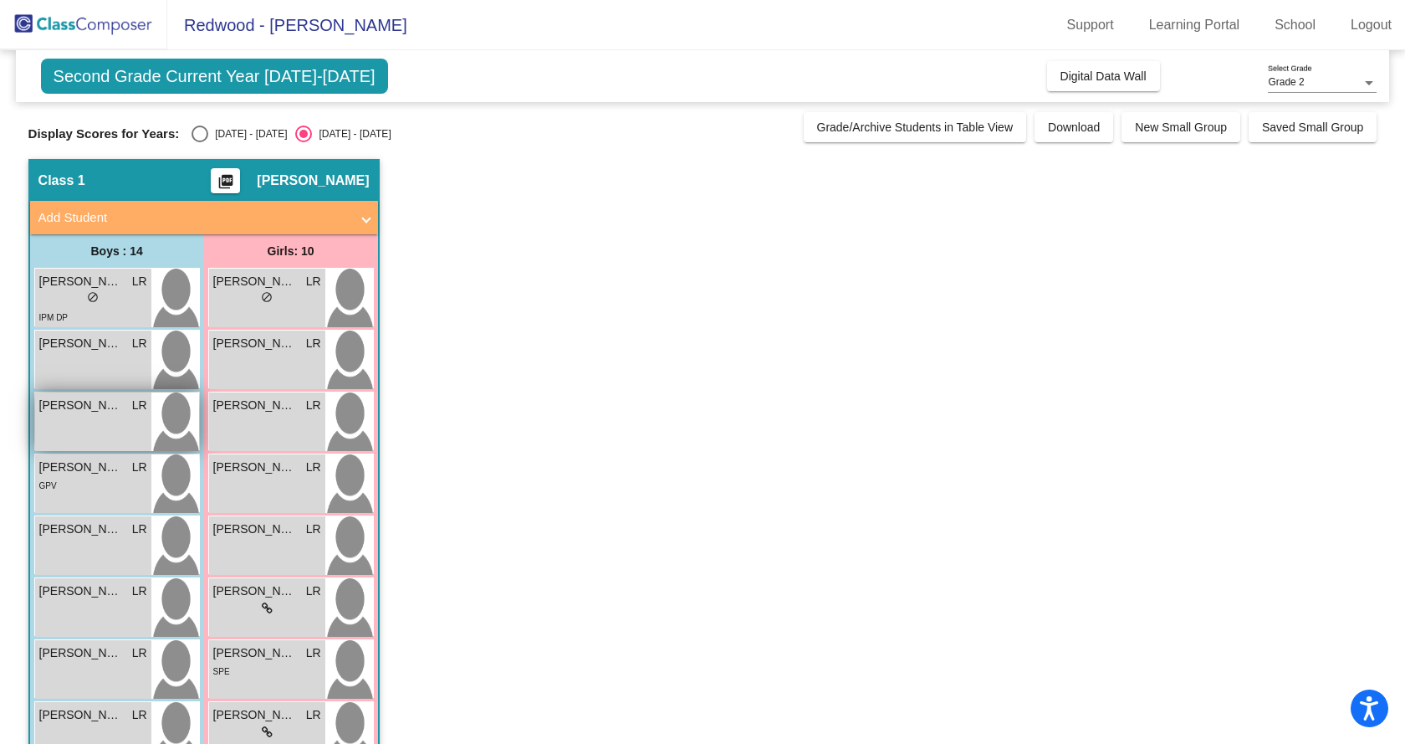
click at [96, 427] on div "[PERSON_NAME] [PERSON_NAME] lock do_not_disturb_alt" at bounding box center [93, 421] width 116 height 59
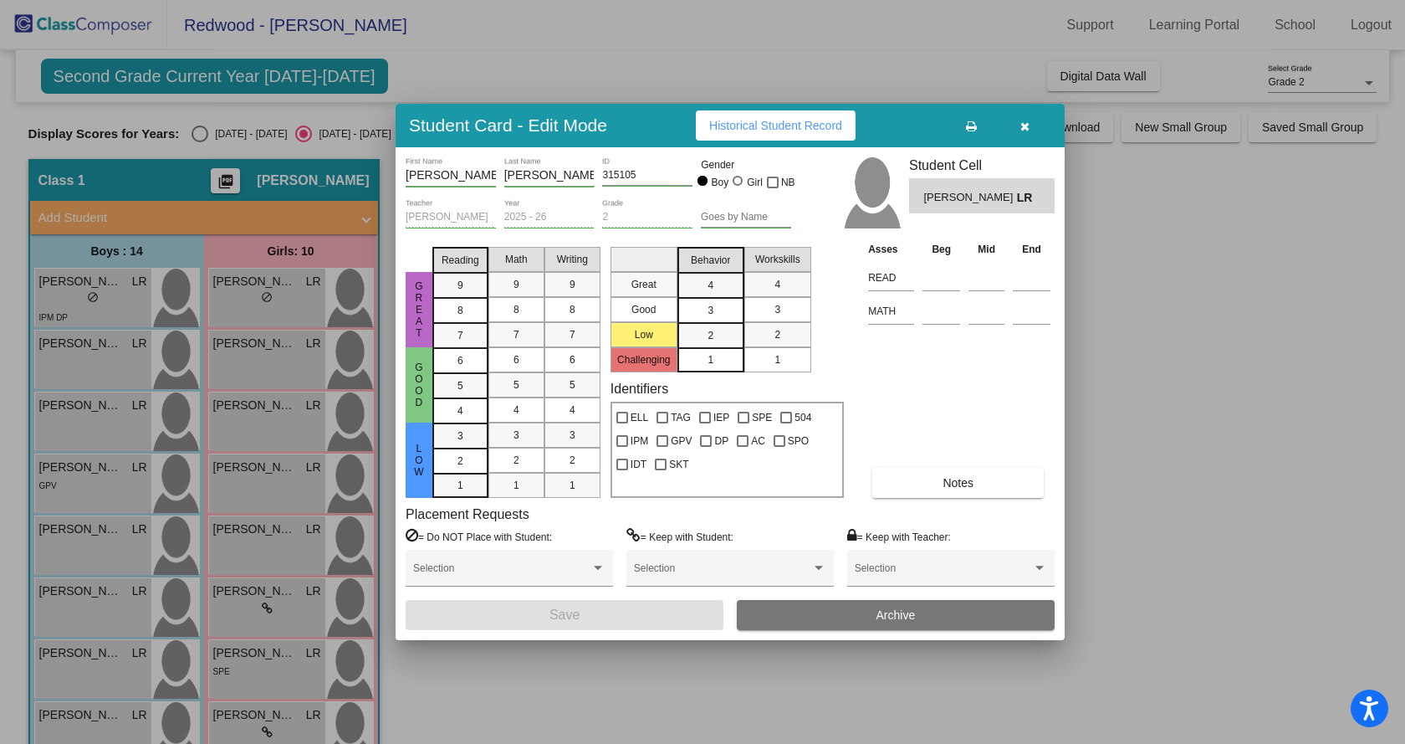
click at [100, 492] on div at bounding box center [702, 372] width 1405 height 744
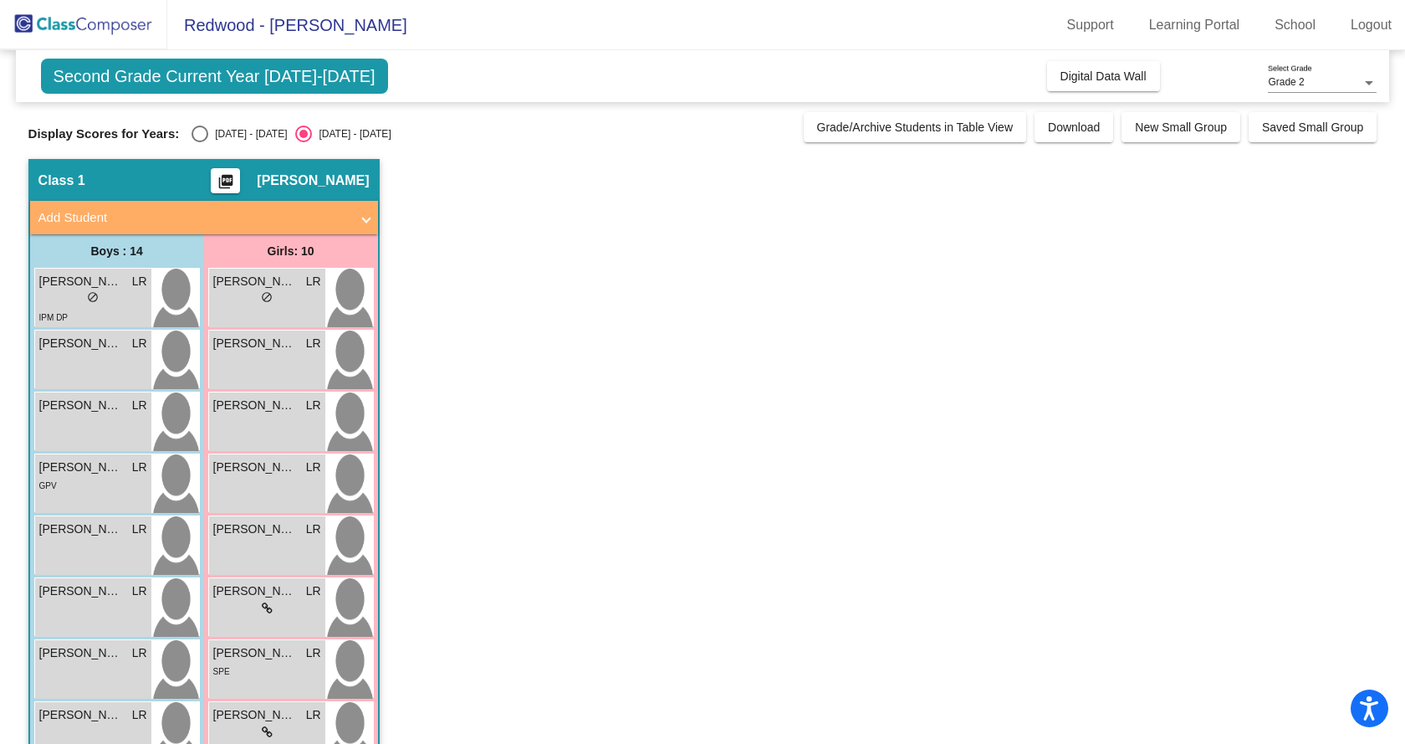
click at [100, 492] on div "GPV" at bounding box center [93, 485] width 108 height 18
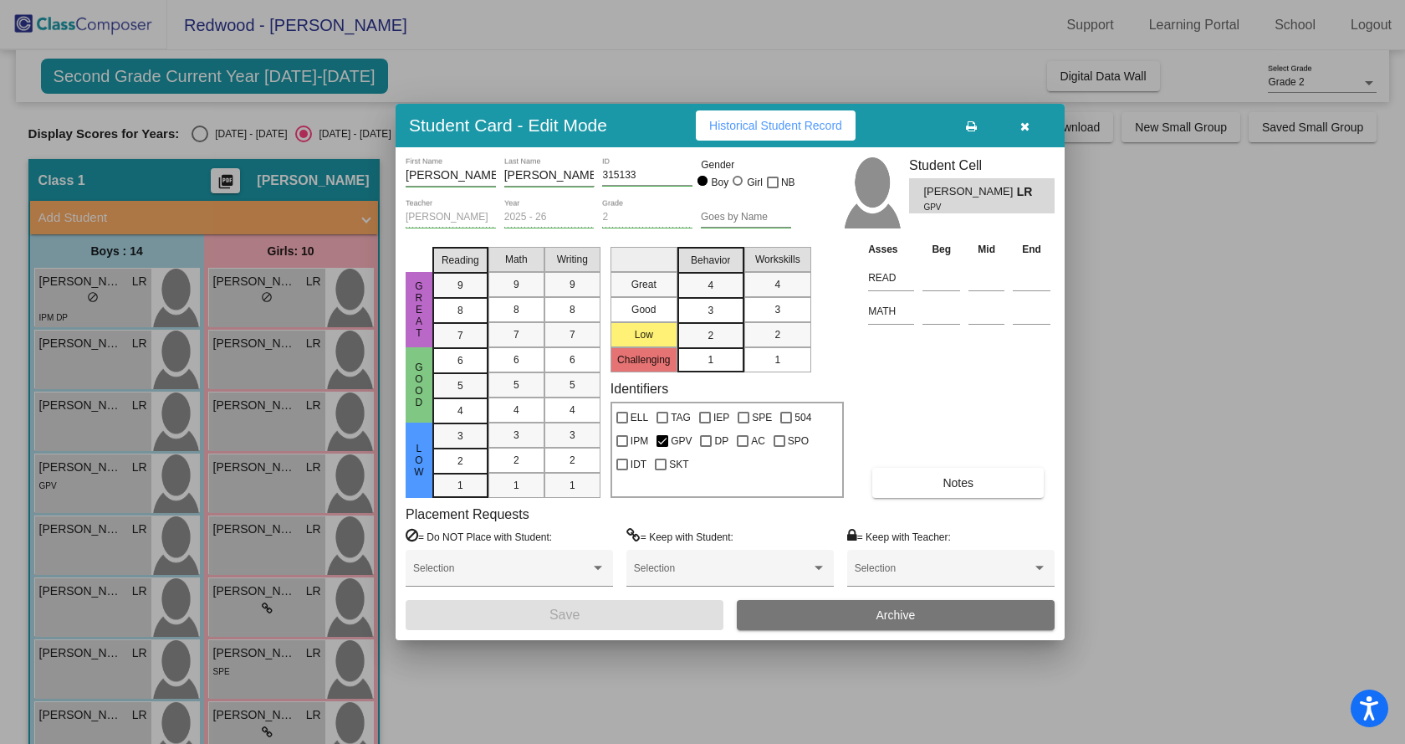
click at [94, 549] on div at bounding box center [702, 372] width 1405 height 744
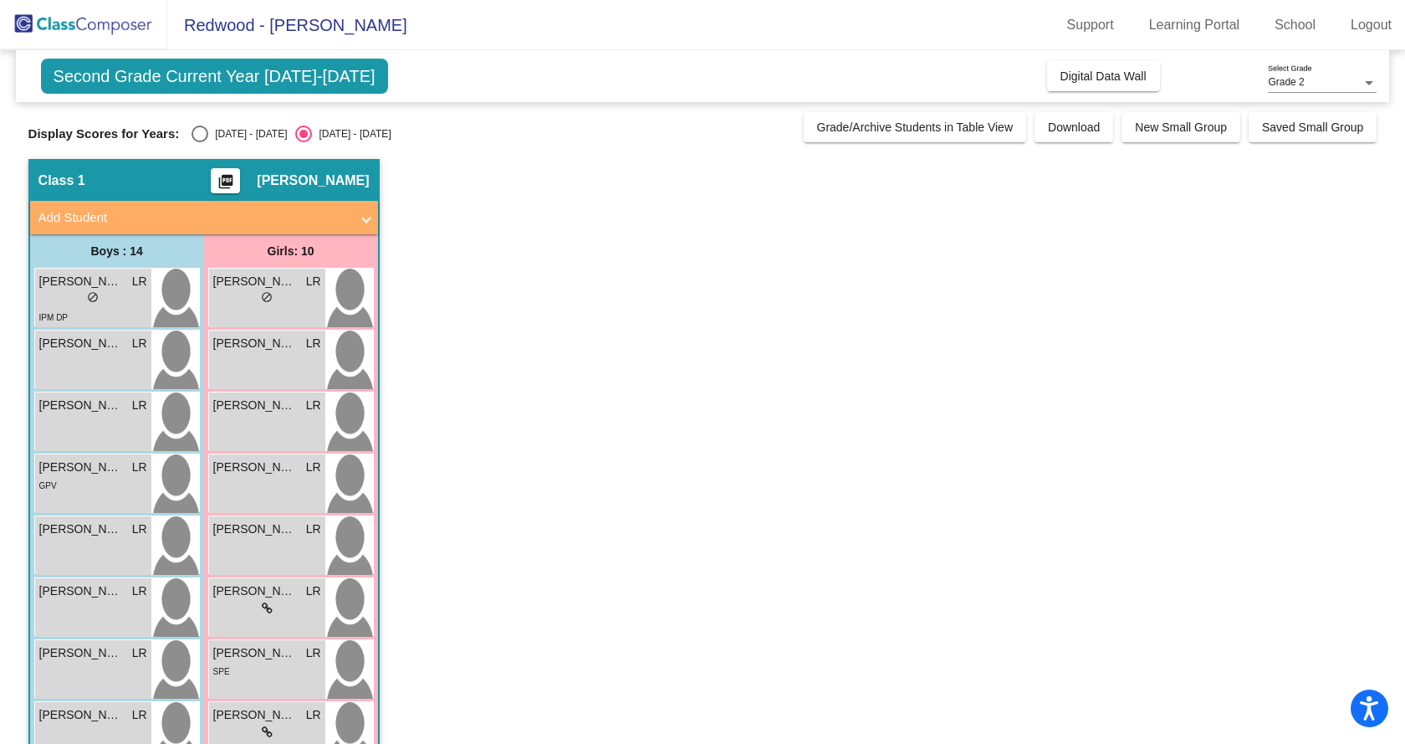
click at [94, 549] on div "[PERSON_NAME] LR lock do_not_disturb_alt" at bounding box center [93, 545] width 116 height 59
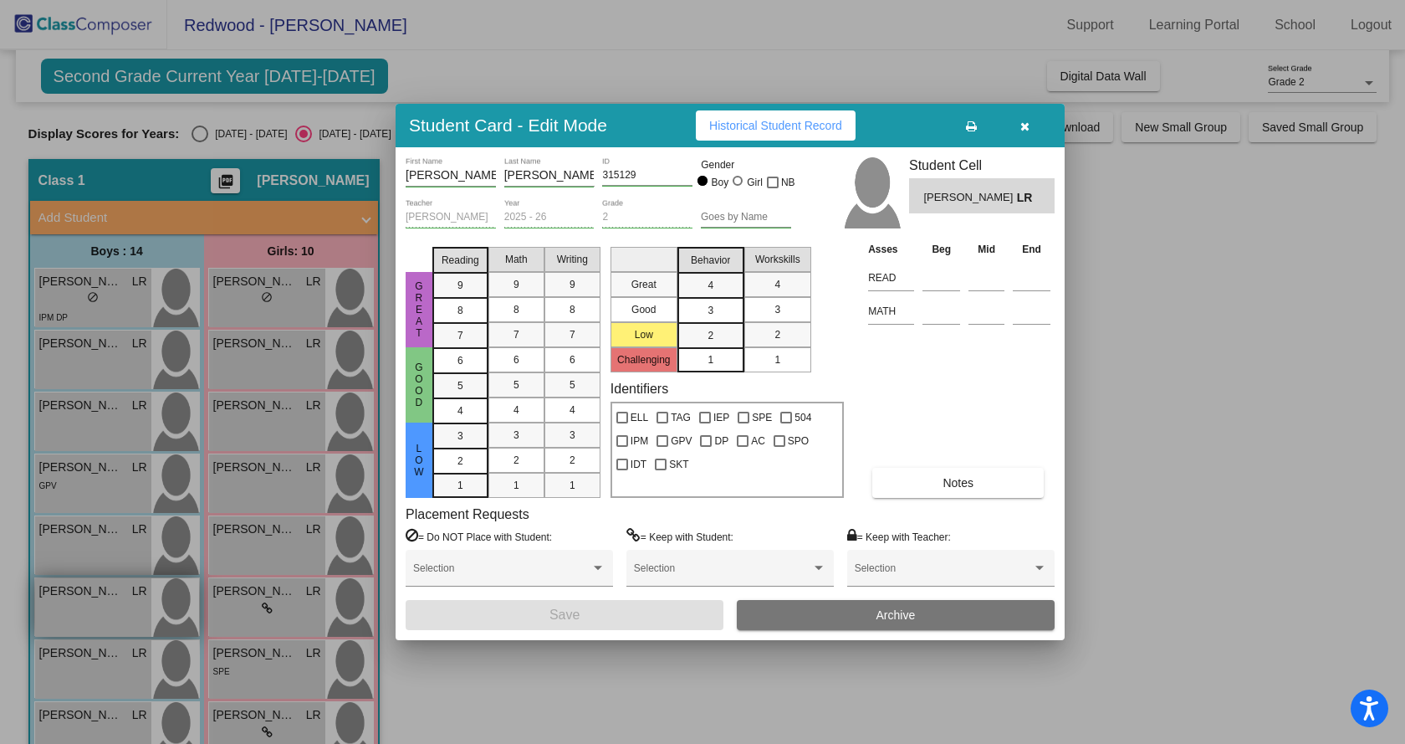
click at [101, 615] on div at bounding box center [702, 372] width 1405 height 744
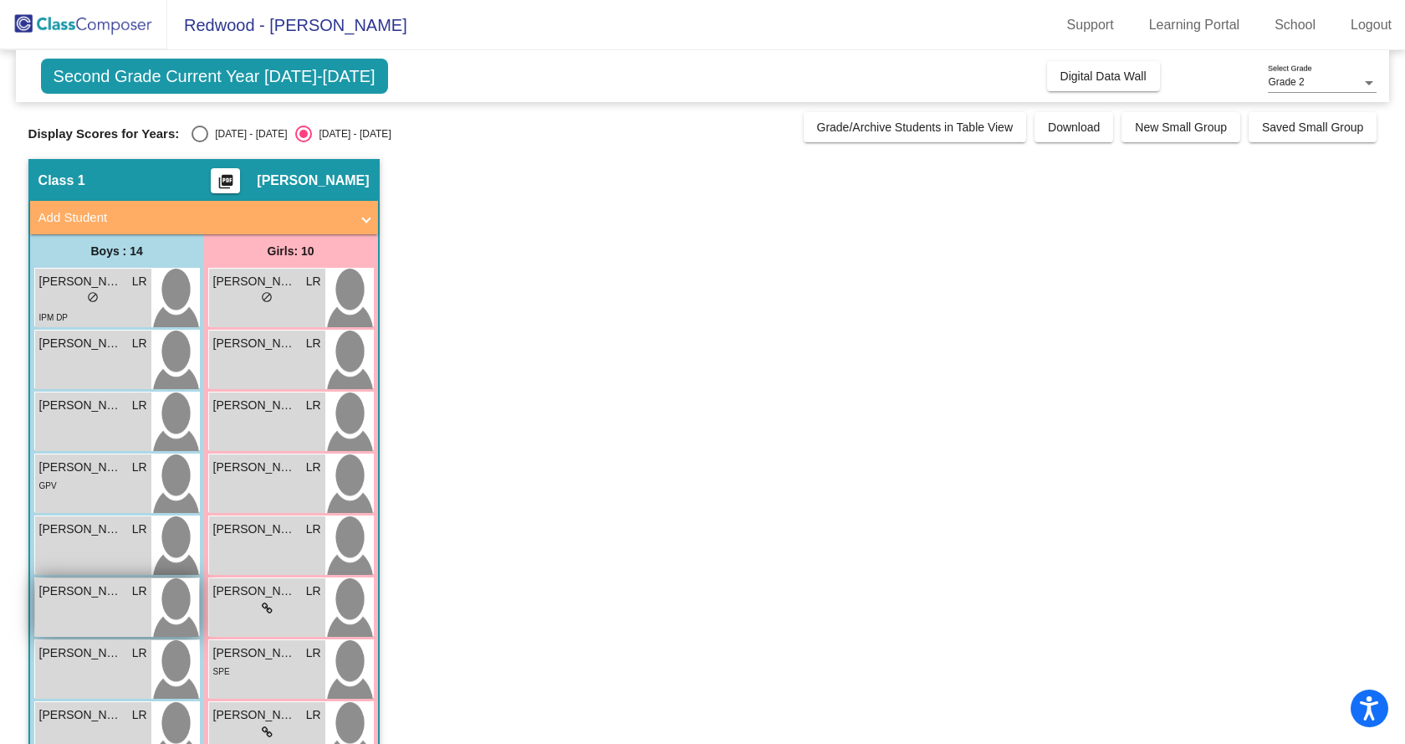
click at [100, 615] on div "[PERSON_NAME] [PERSON_NAME] lock do_not_disturb_alt" at bounding box center [93, 607] width 116 height 59
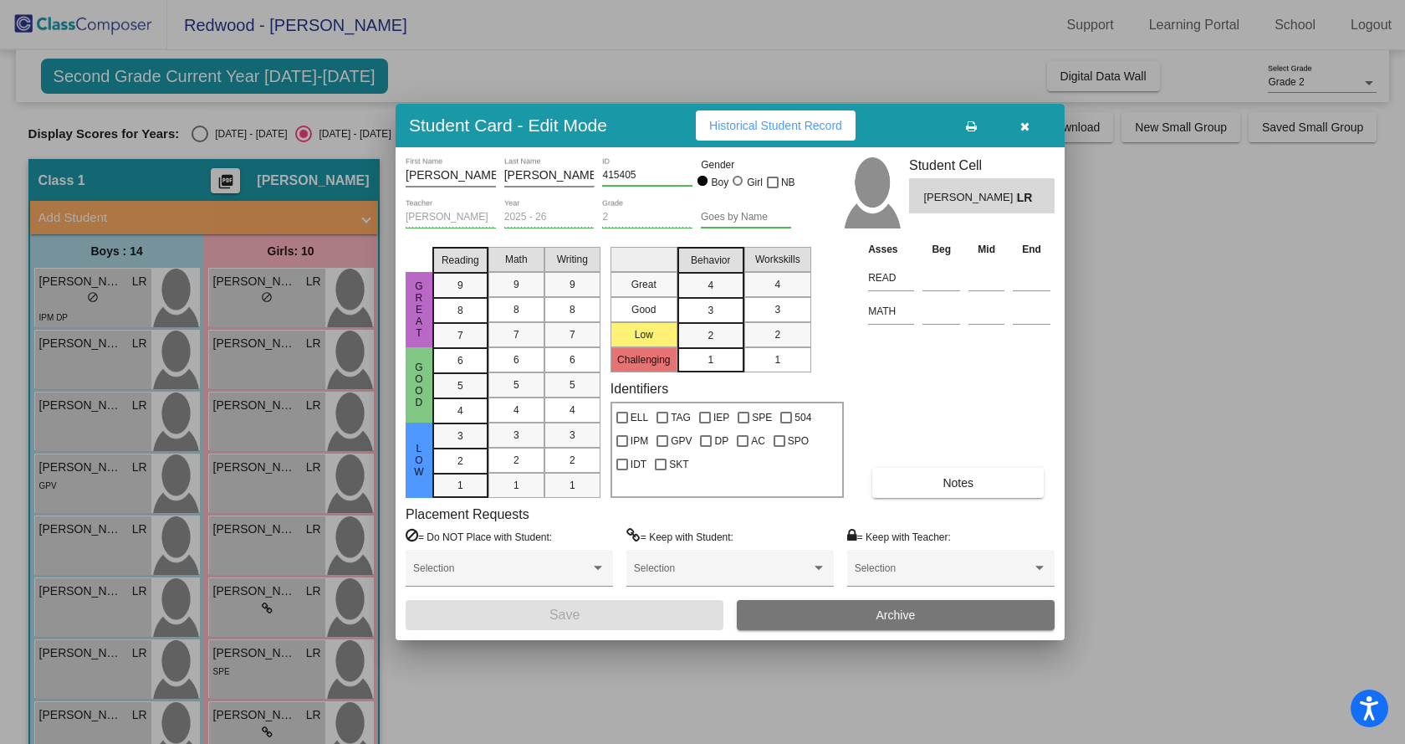
click at [95, 673] on div at bounding box center [702, 372] width 1405 height 744
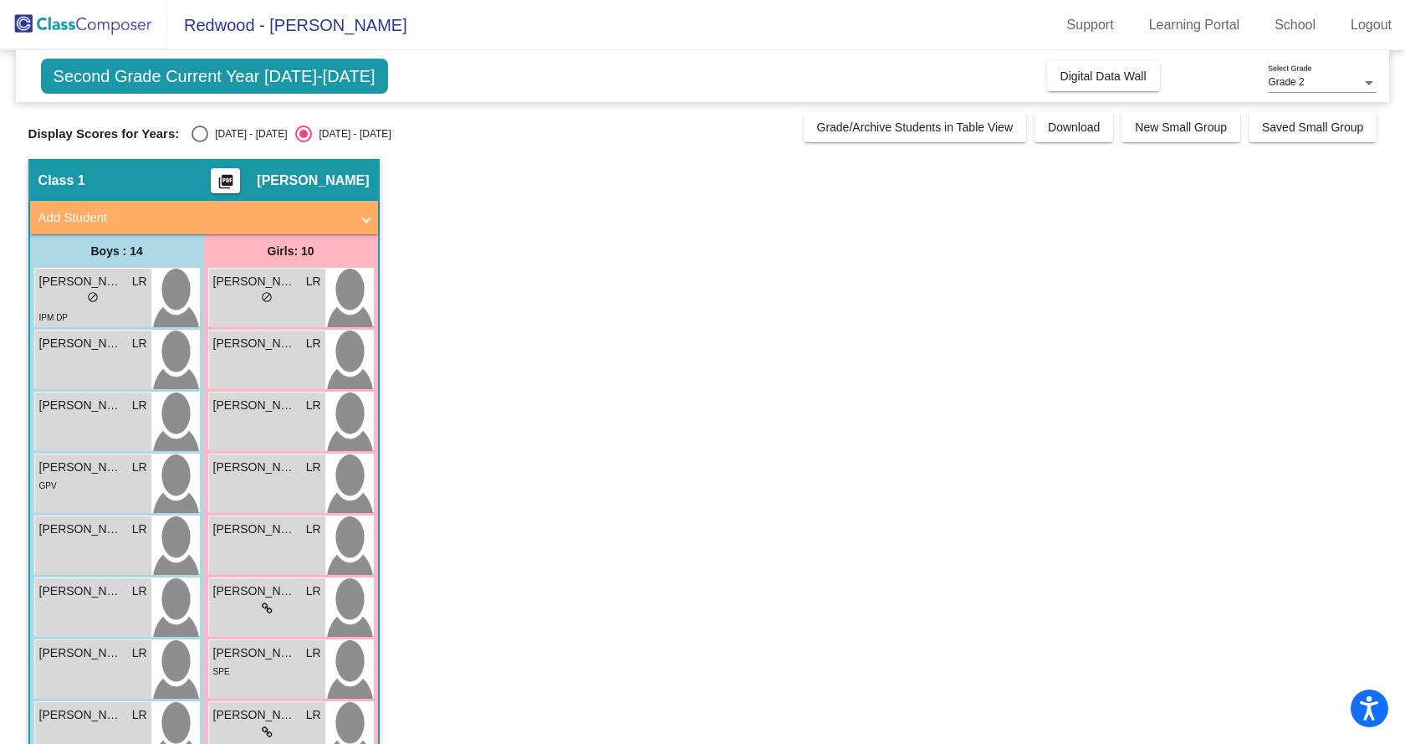
click at [95, 673] on div "[PERSON_NAME] LR lock do_not_disturb_alt" at bounding box center [93, 669] width 116 height 59
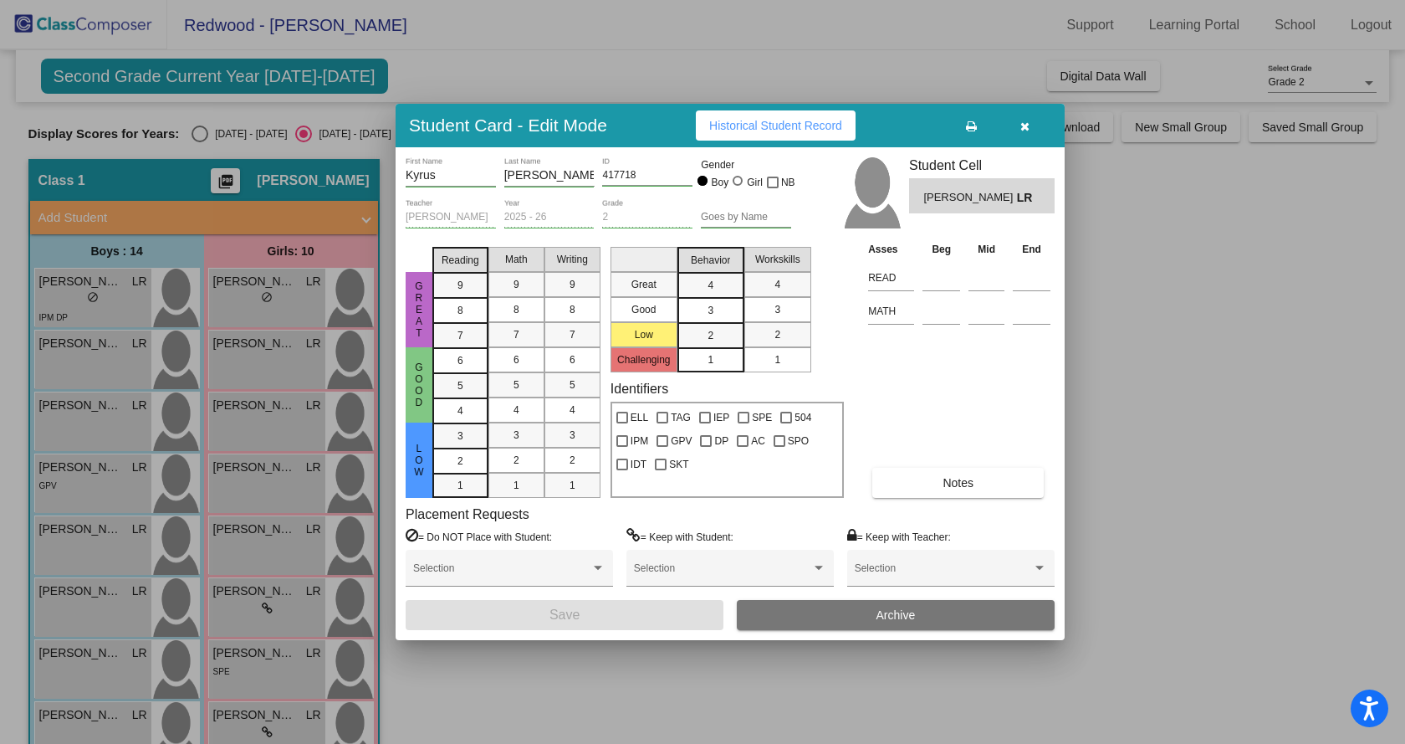
click at [1026, 120] on icon "button" at bounding box center [1025, 126] width 9 height 12
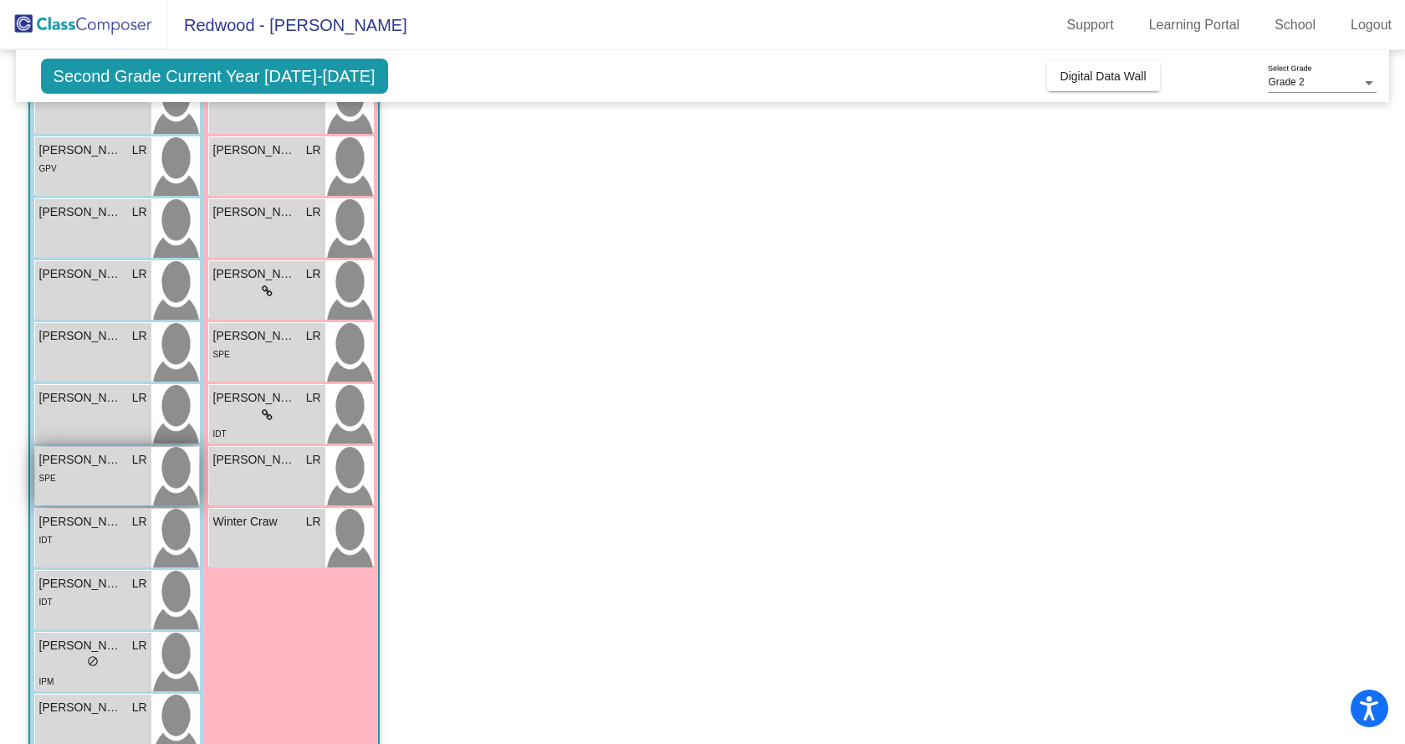
scroll to position [417, 0]
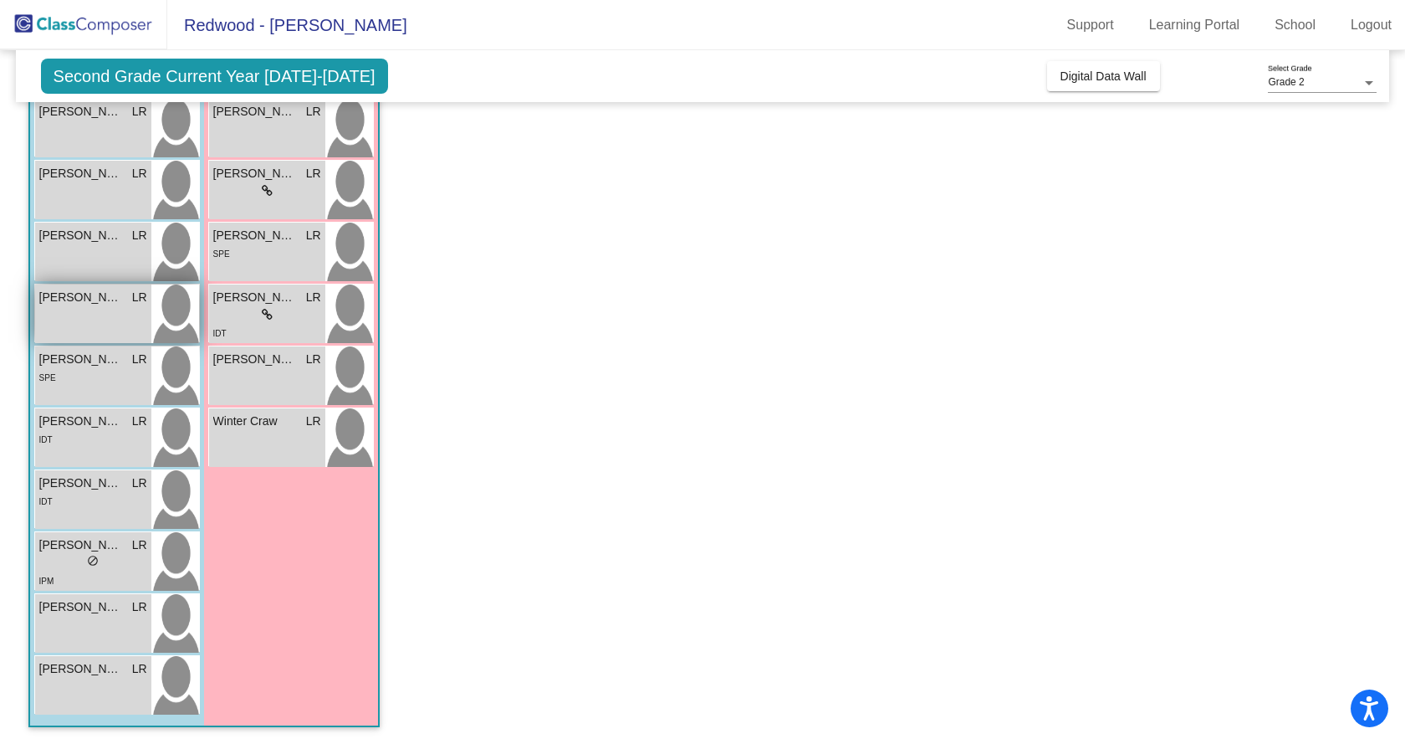
click at [83, 305] on span "[PERSON_NAME]" at bounding box center [81, 298] width 84 height 18
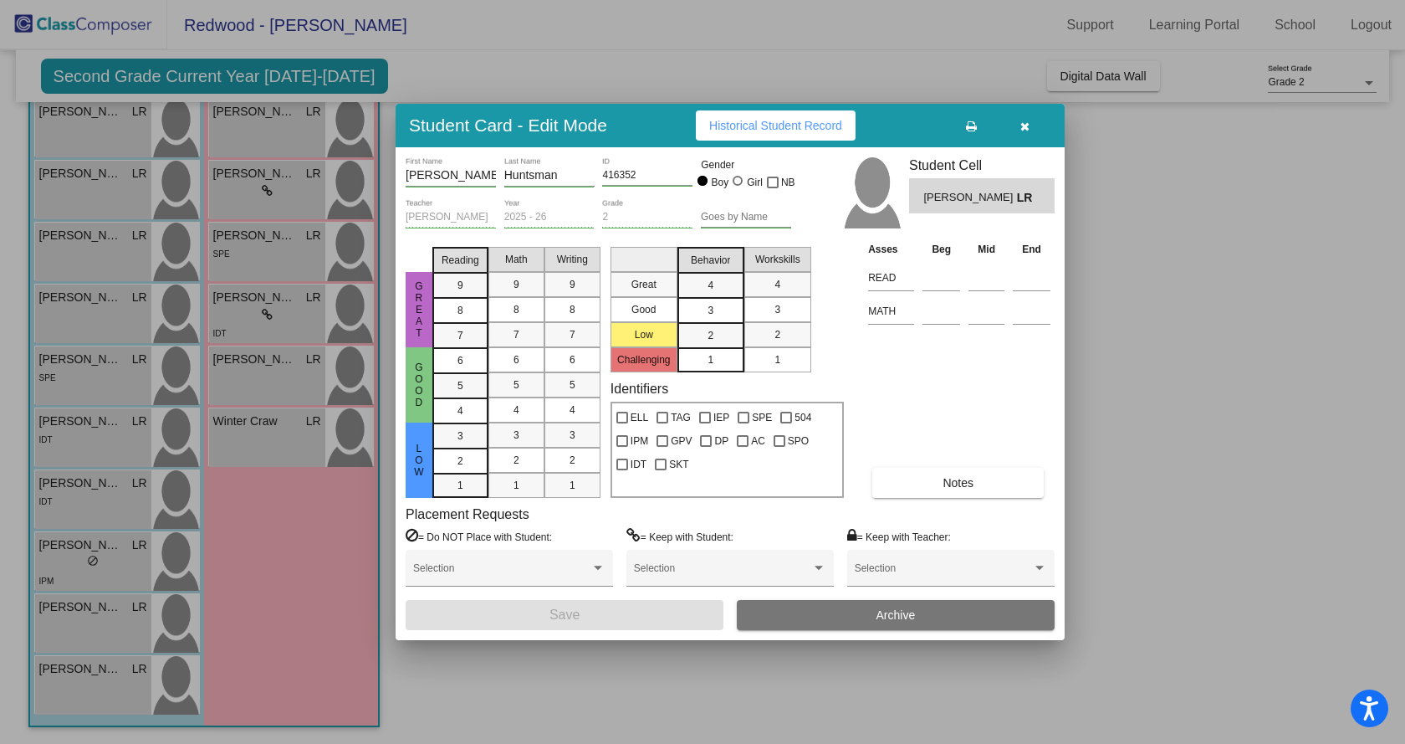
click at [1019, 125] on button "button" at bounding box center [1025, 125] width 54 height 30
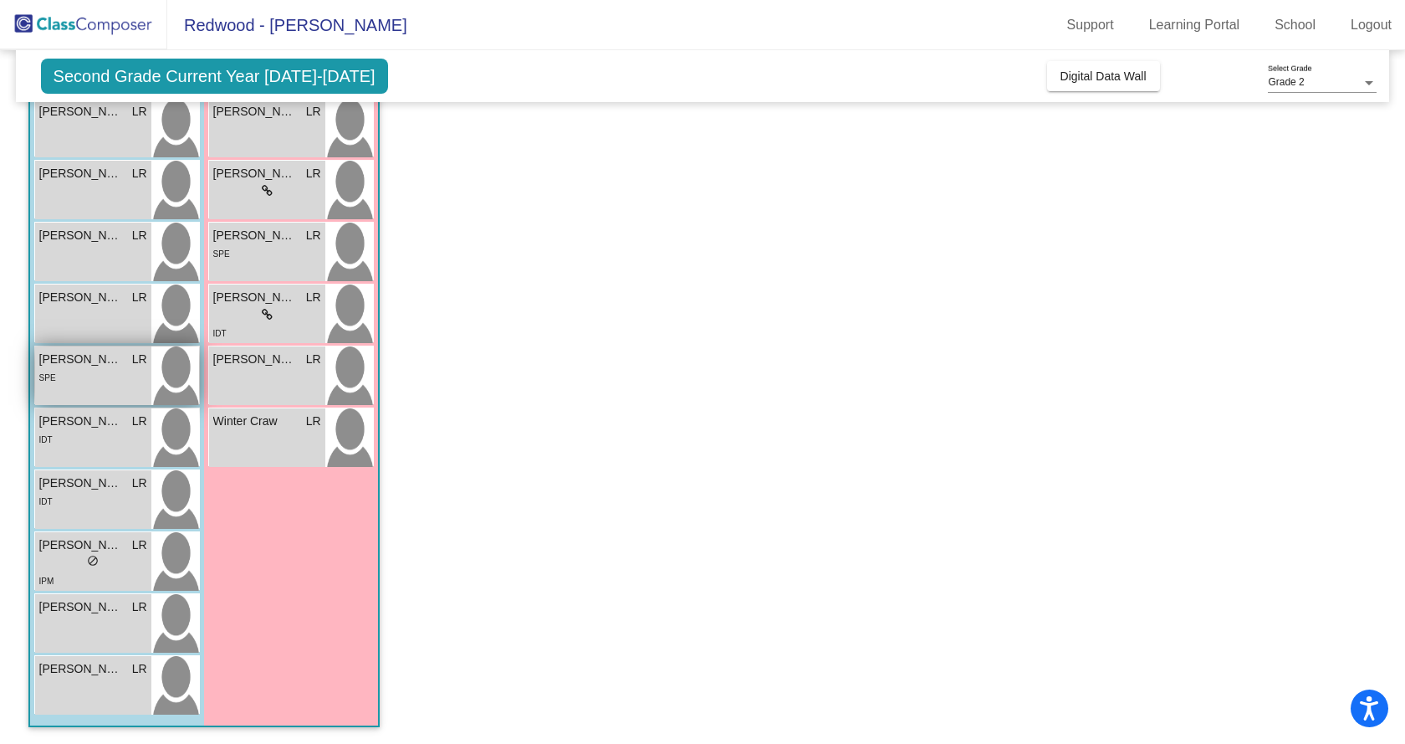
click at [70, 367] on span "[PERSON_NAME]" at bounding box center [81, 360] width 84 height 18
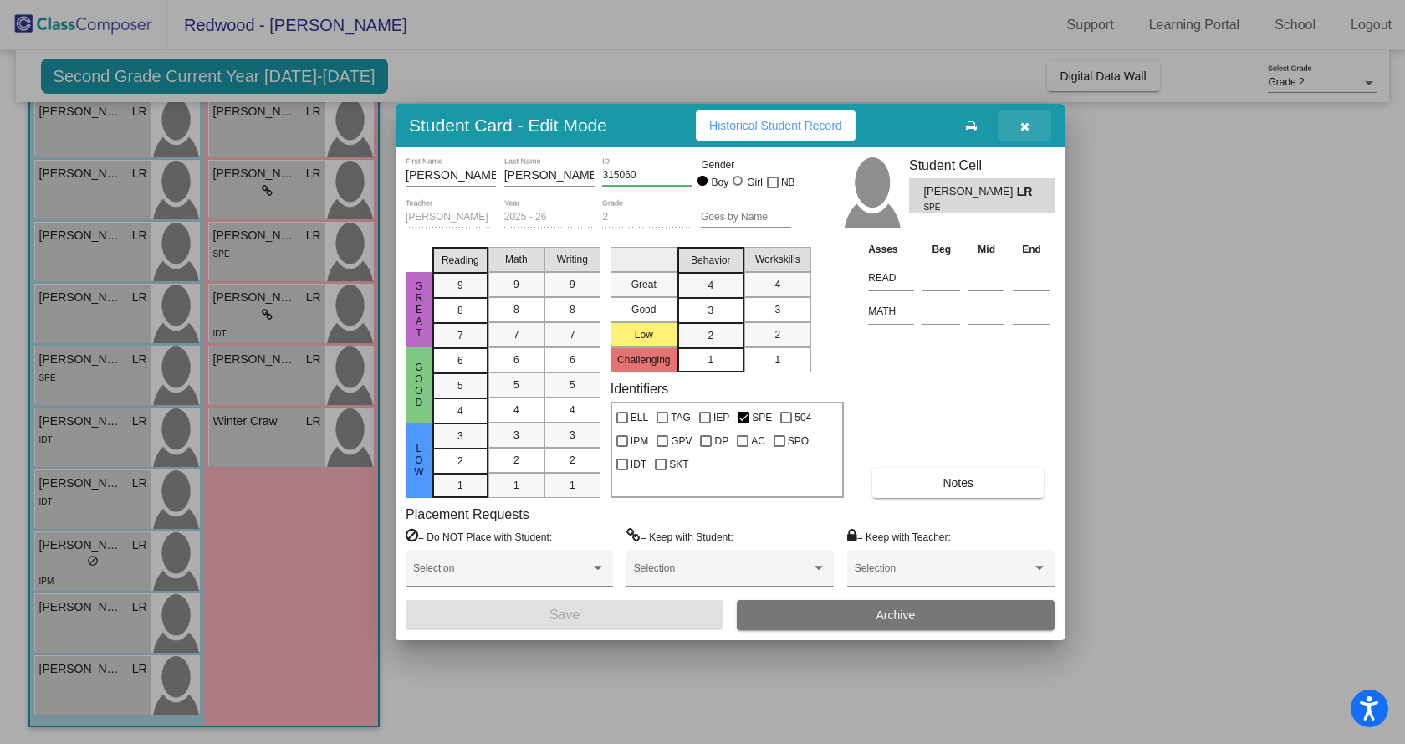
click at [1031, 120] on button "button" at bounding box center [1025, 125] width 54 height 30
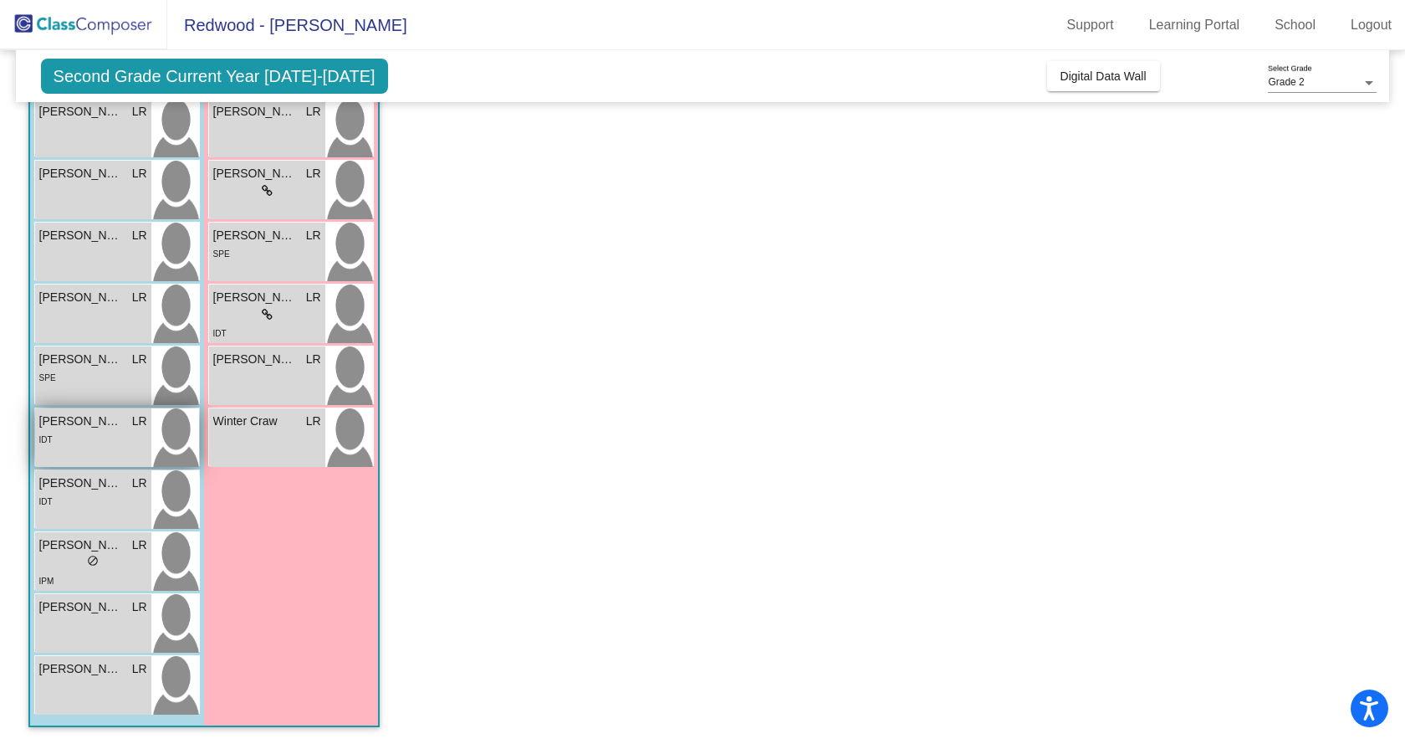
click at [88, 431] on div "IDT" at bounding box center [93, 439] width 108 height 18
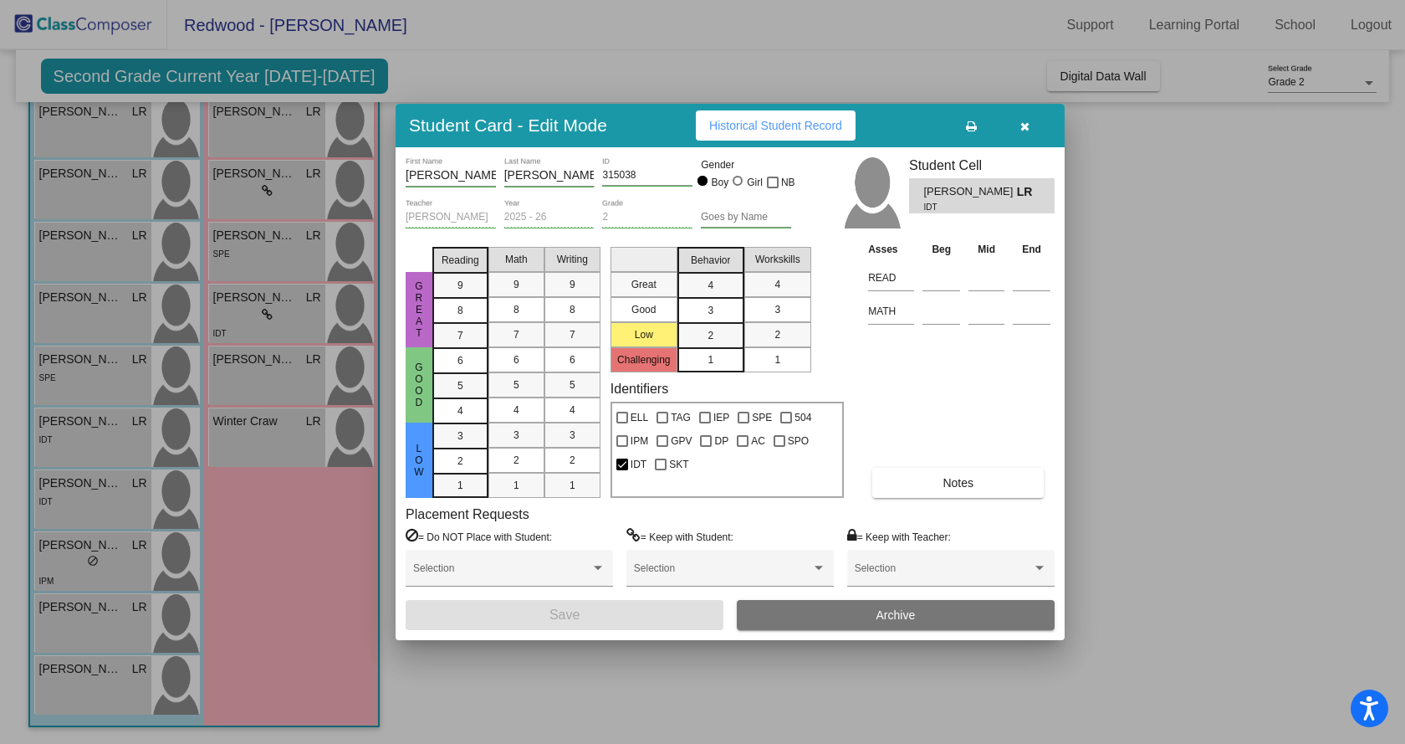
click at [762, 127] on span "Historical Student Record" at bounding box center [775, 125] width 133 height 13
click at [1021, 116] on button "button" at bounding box center [1025, 125] width 54 height 30
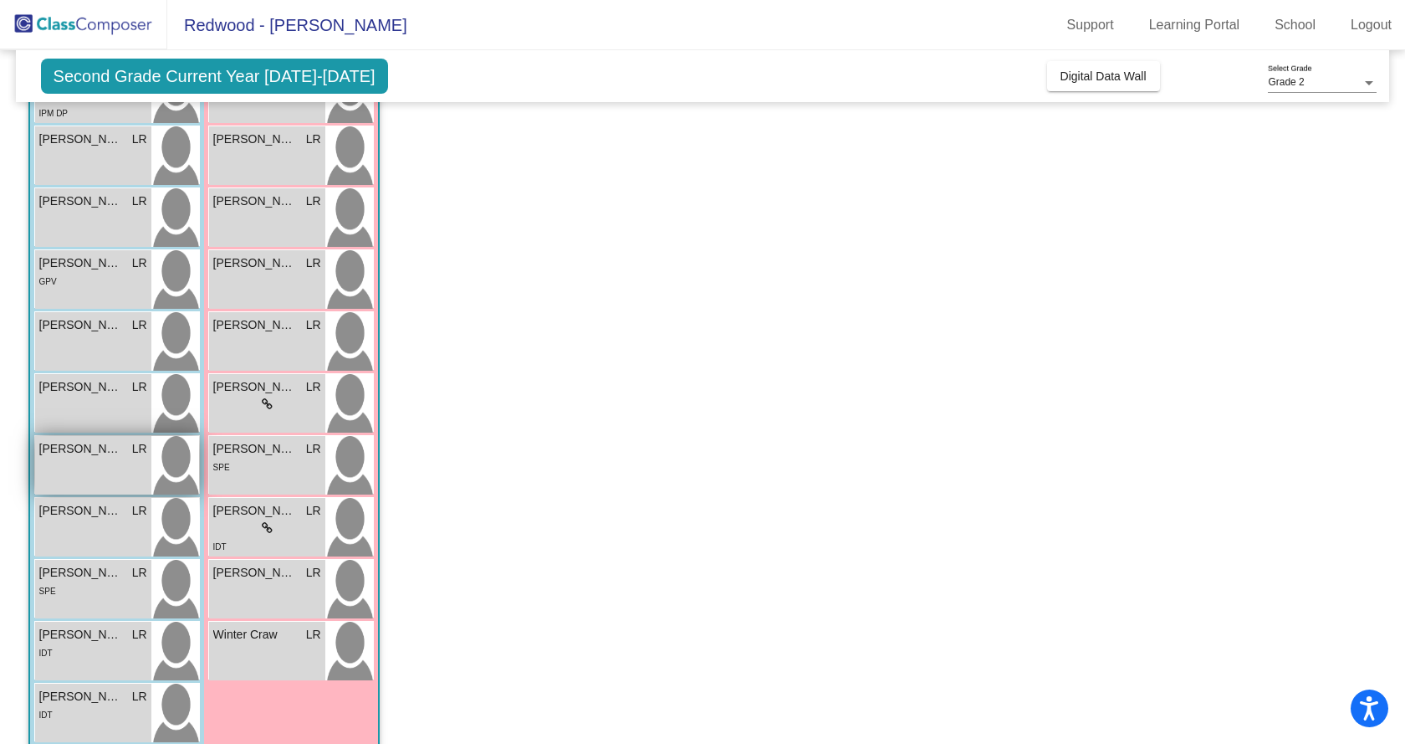
scroll to position [166, 0]
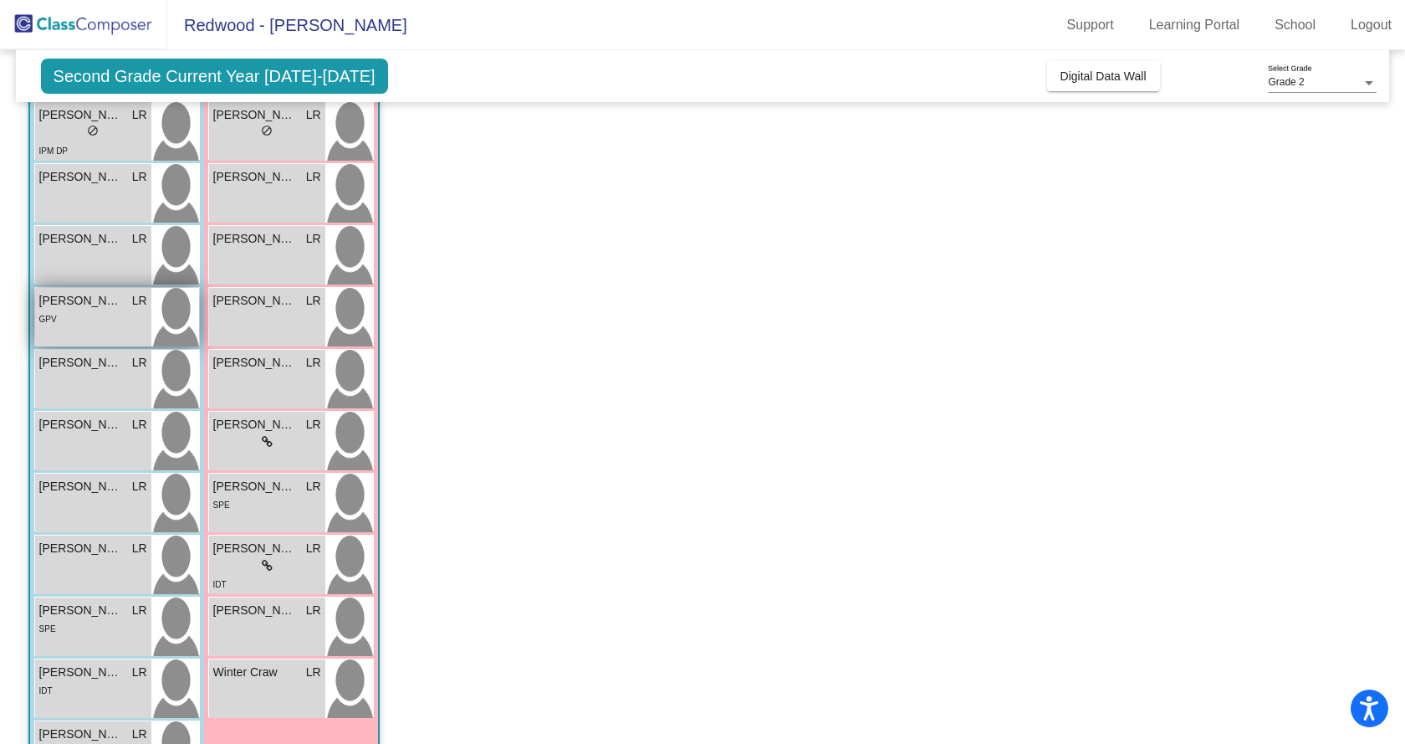
click at [74, 327] on div "GPV" at bounding box center [93, 319] width 108 height 18
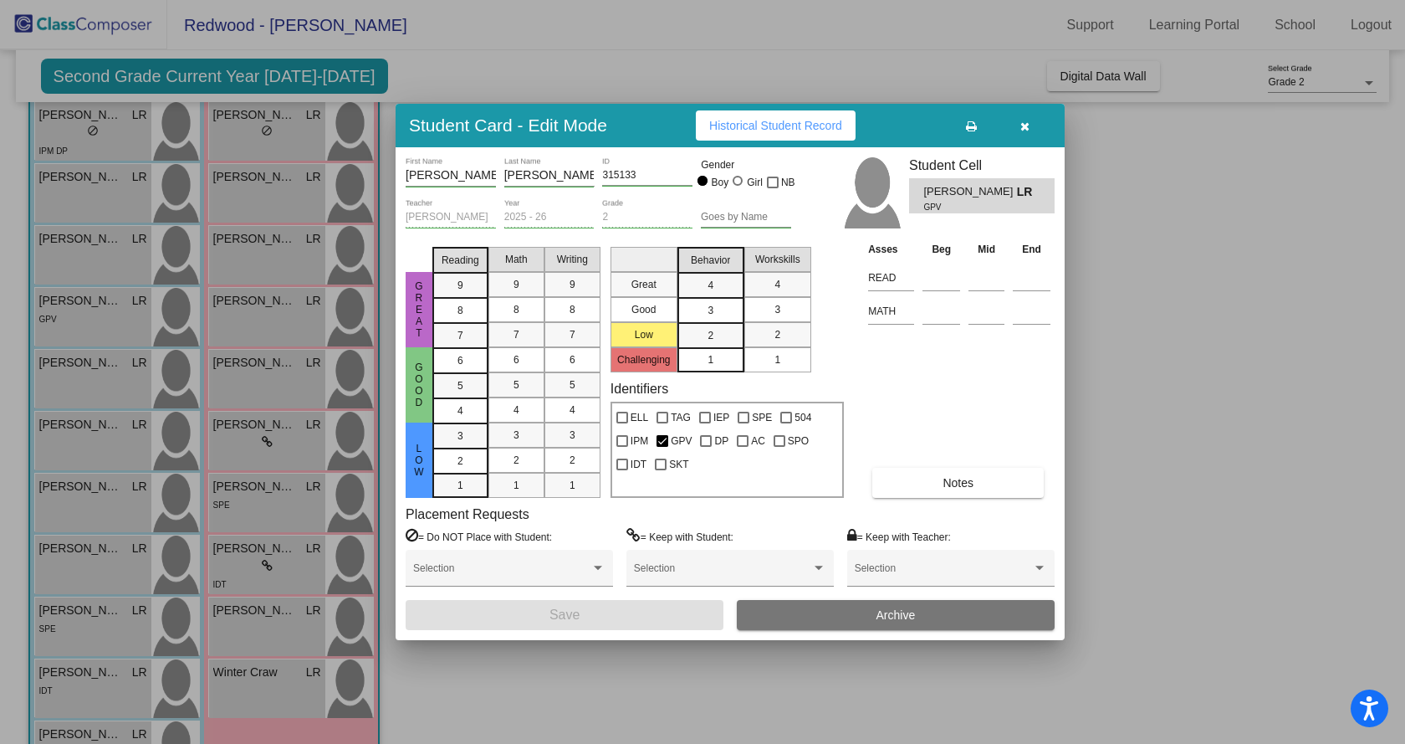
click at [775, 126] on span "Historical Student Record" at bounding box center [775, 125] width 133 height 13
click at [1021, 126] on icon "button" at bounding box center [1025, 126] width 9 height 12
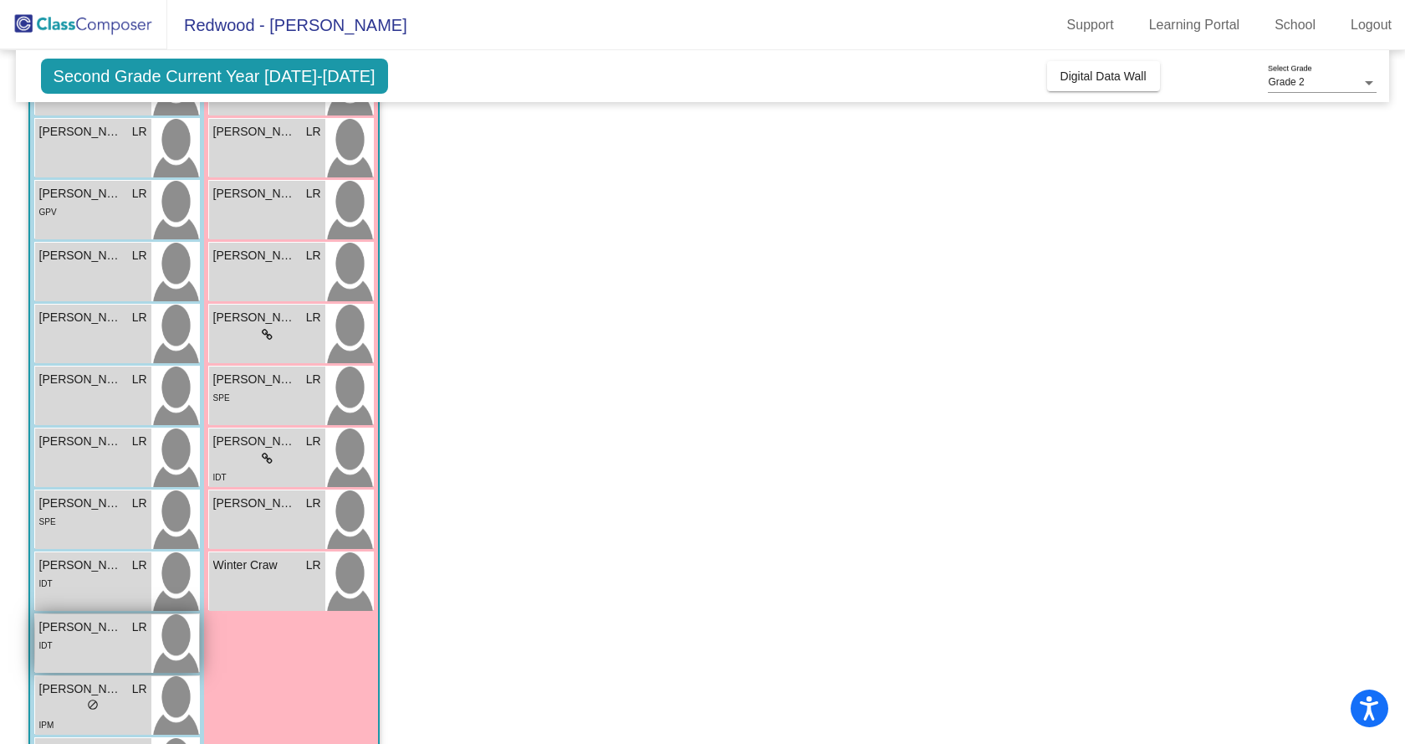
scroll to position [334, 0]
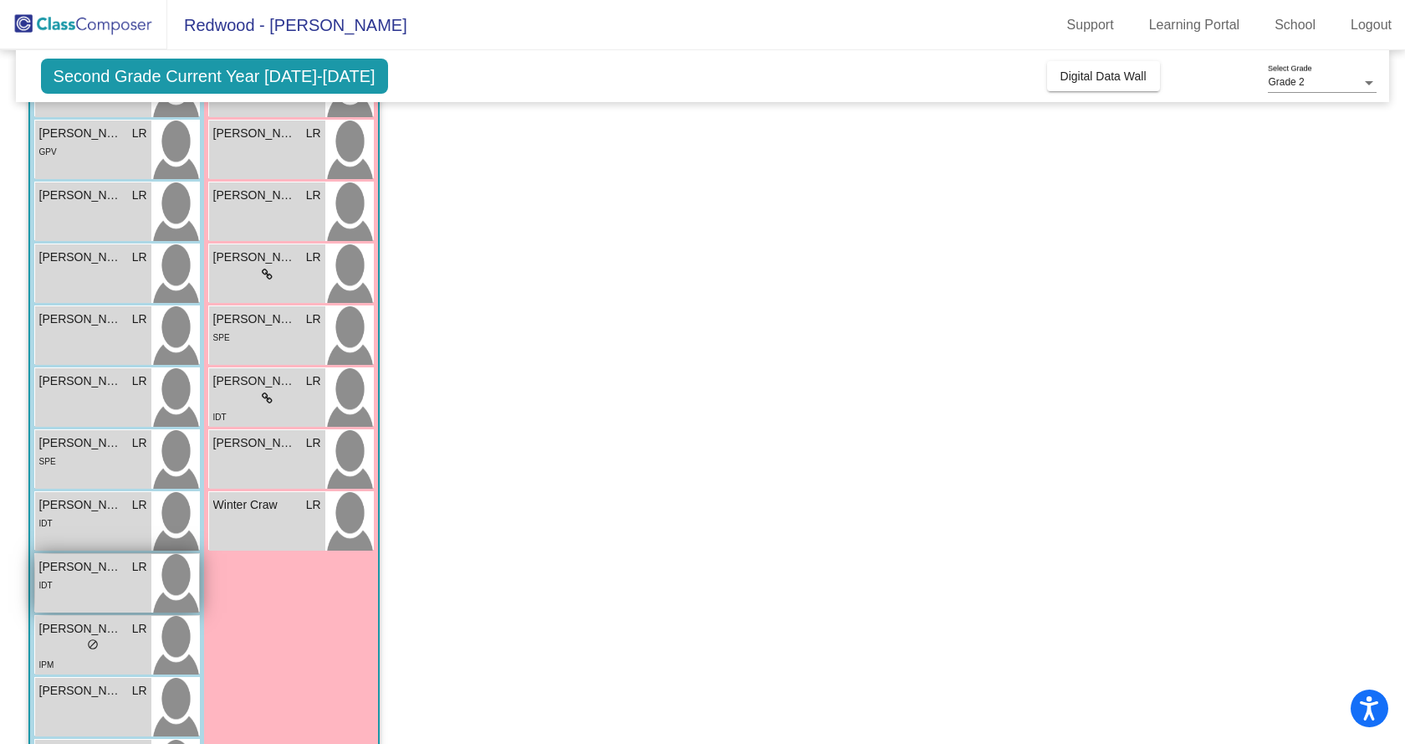
click at [83, 572] on span "[PERSON_NAME]" at bounding box center [81, 567] width 84 height 18
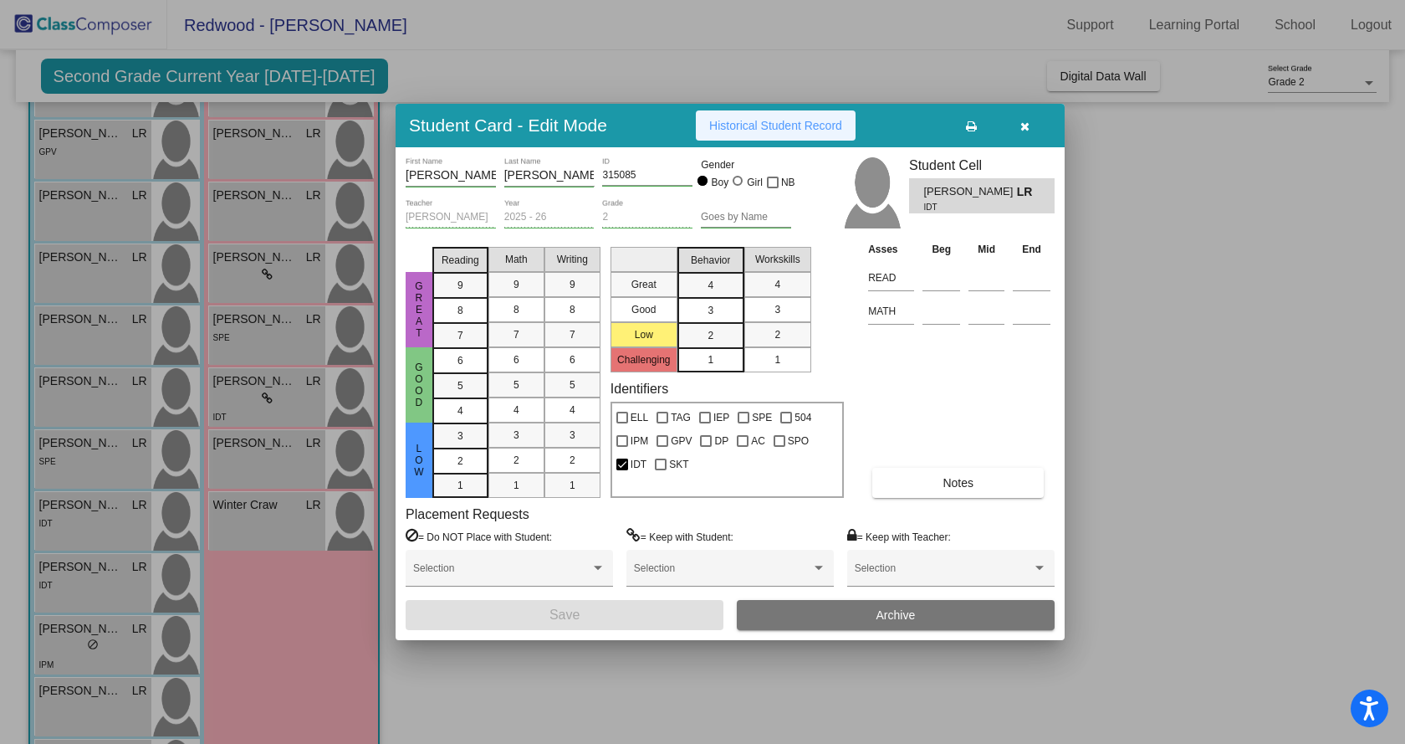
click at [776, 125] on span "Historical Student Record" at bounding box center [775, 125] width 133 height 13
click at [1022, 128] on icon "button" at bounding box center [1025, 126] width 9 height 12
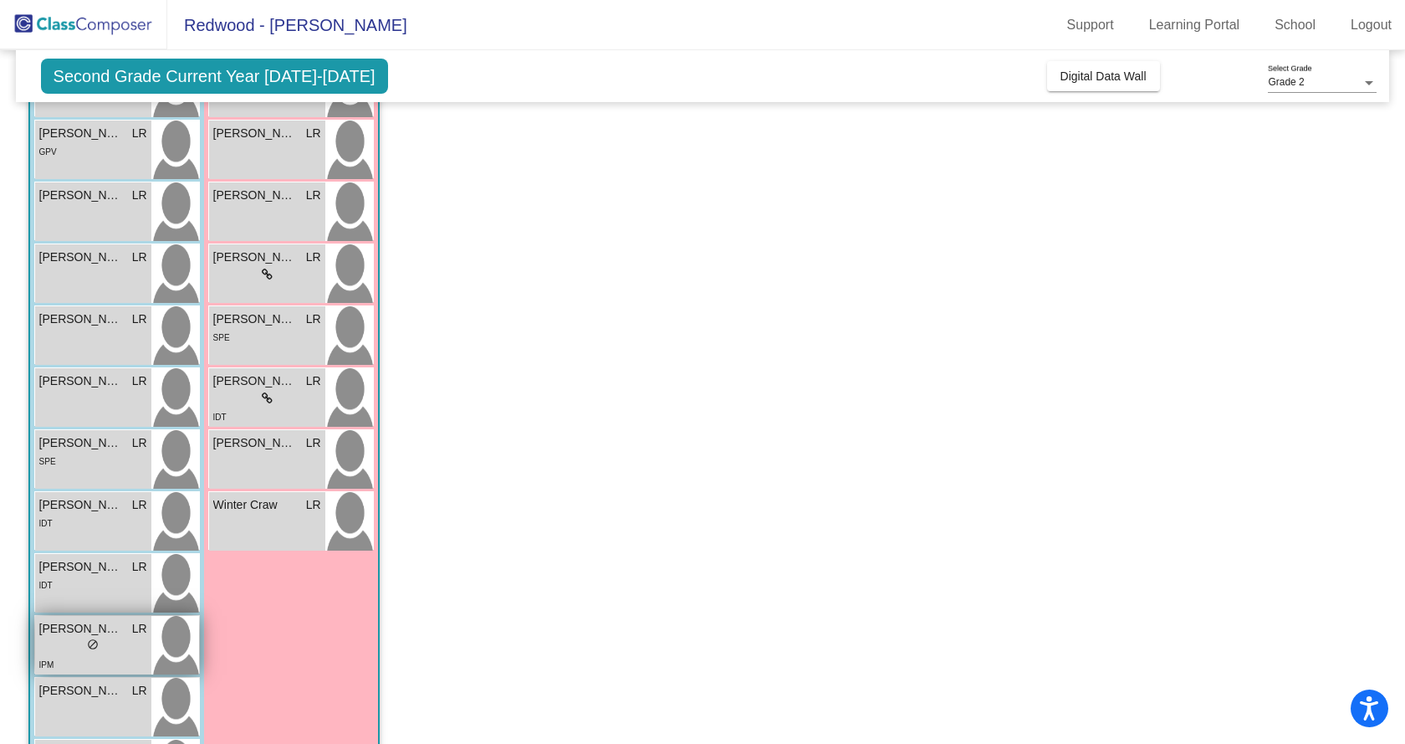
scroll to position [417, 0]
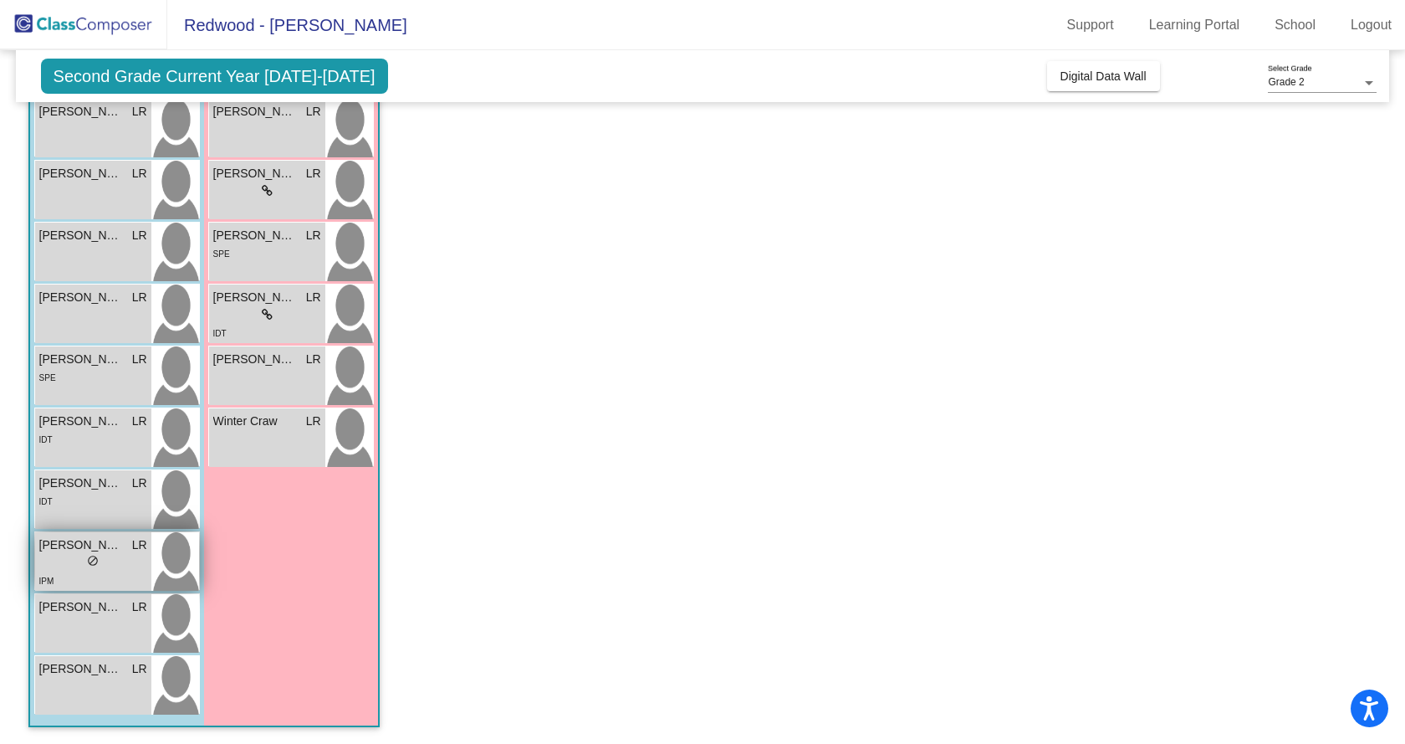
click at [118, 576] on div "IPM" at bounding box center [93, 580] width 108 height 18
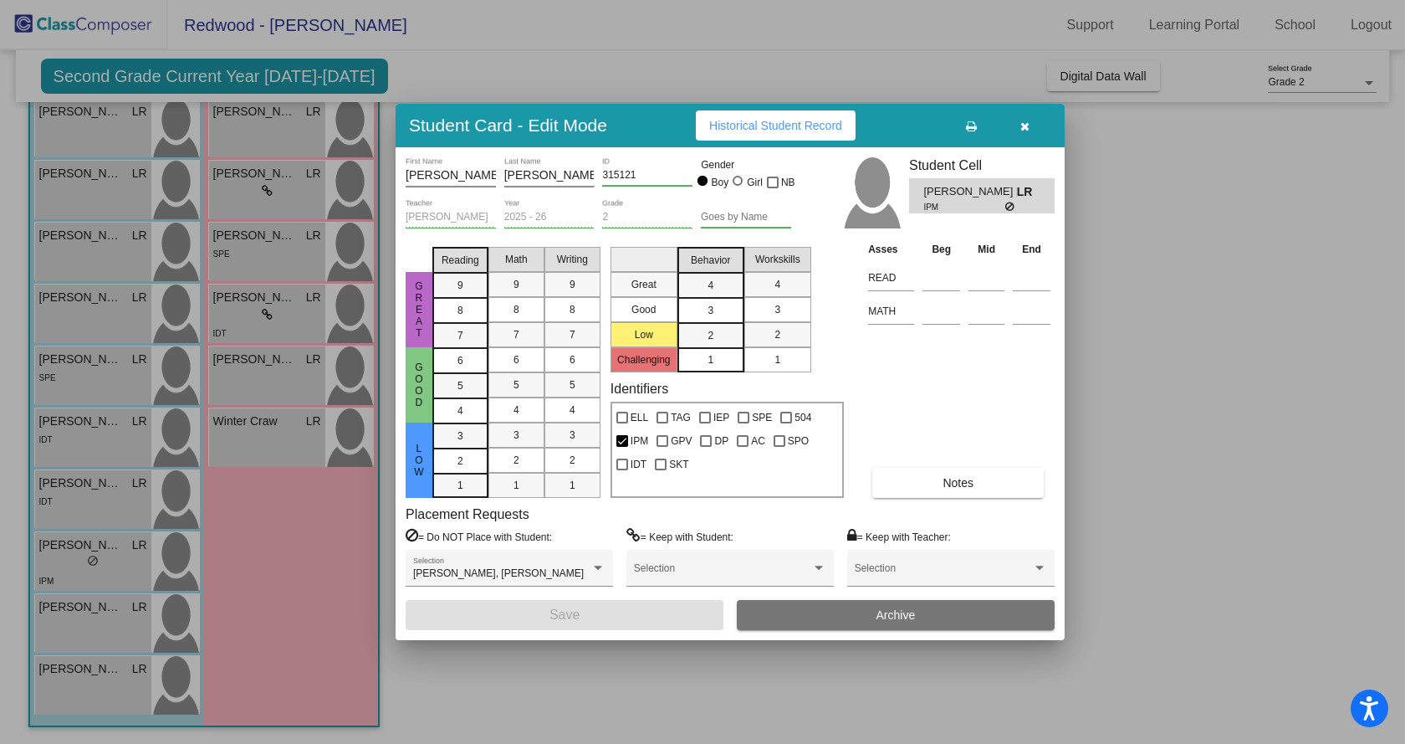
click at [769, 122] on span "Historical Student Record" at bounding box center [775, 125] width 133 height 13
click at [1024, 125] on icon "button" at bounding box center [1025, 126] width 9 height 12
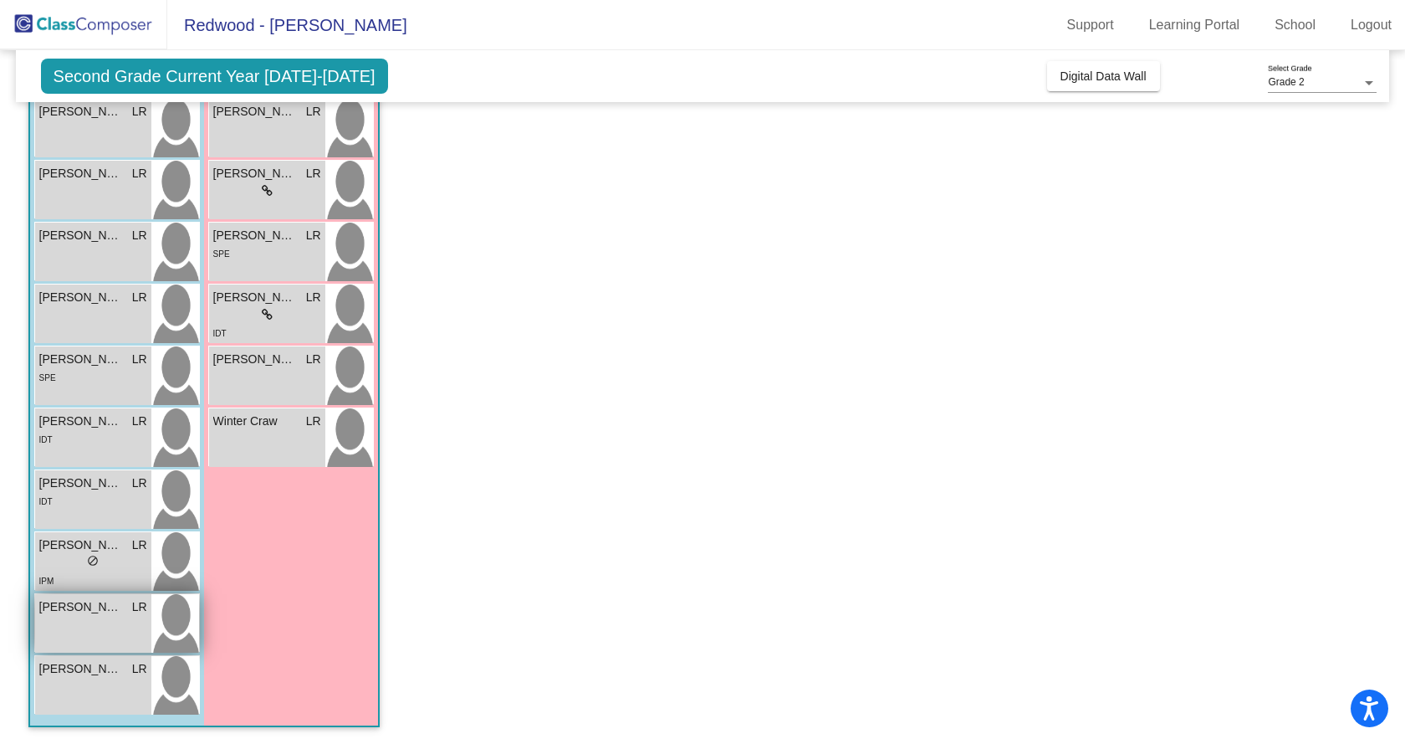
click at [87, 622] on div "[PERSON_NAME] LR lock do_not_disturb_alt" at bounding box center [93, 623] width 116 height 59
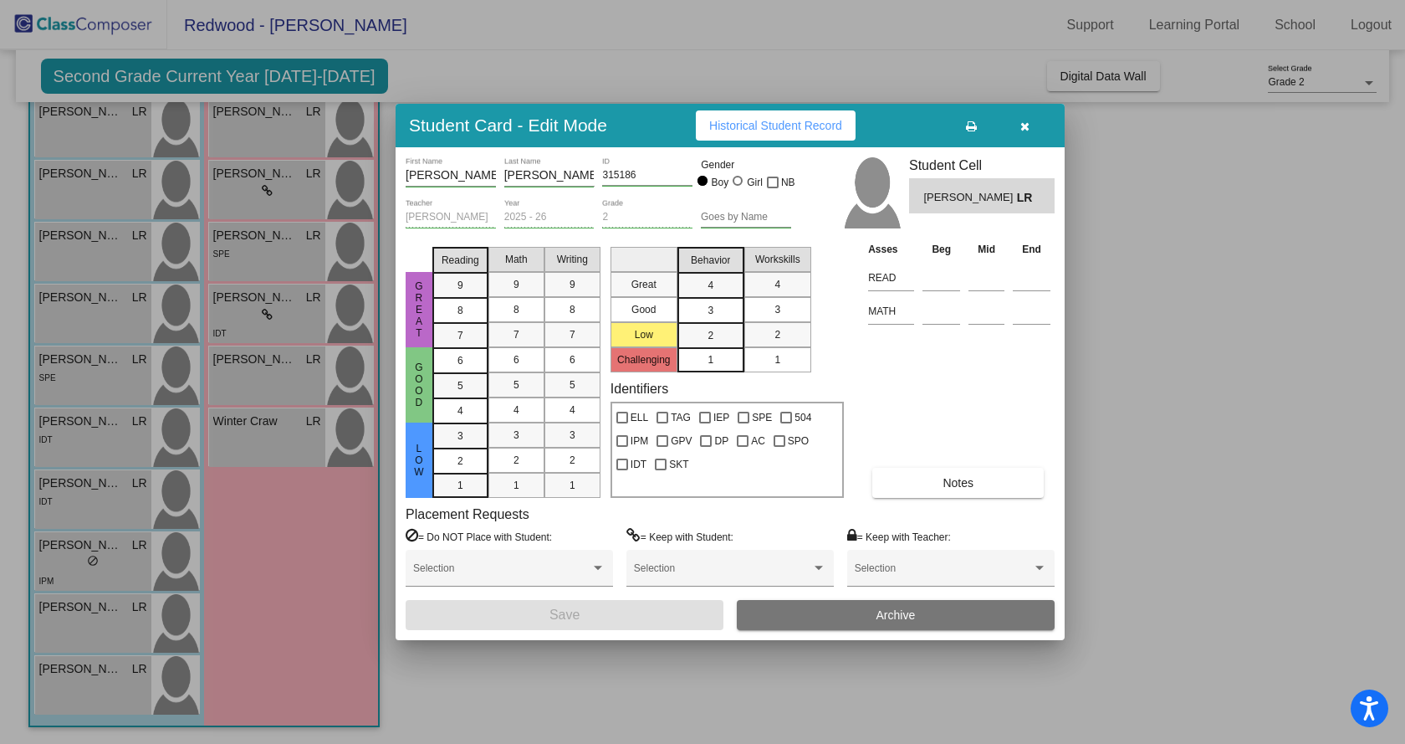
click at [772, 127] on span "Historical Student Record" at bounding box center [775, 125] width 133 height 13
click at [1021, 125] on icon "button" at bounding box center [1025, 126] width 9 height 12
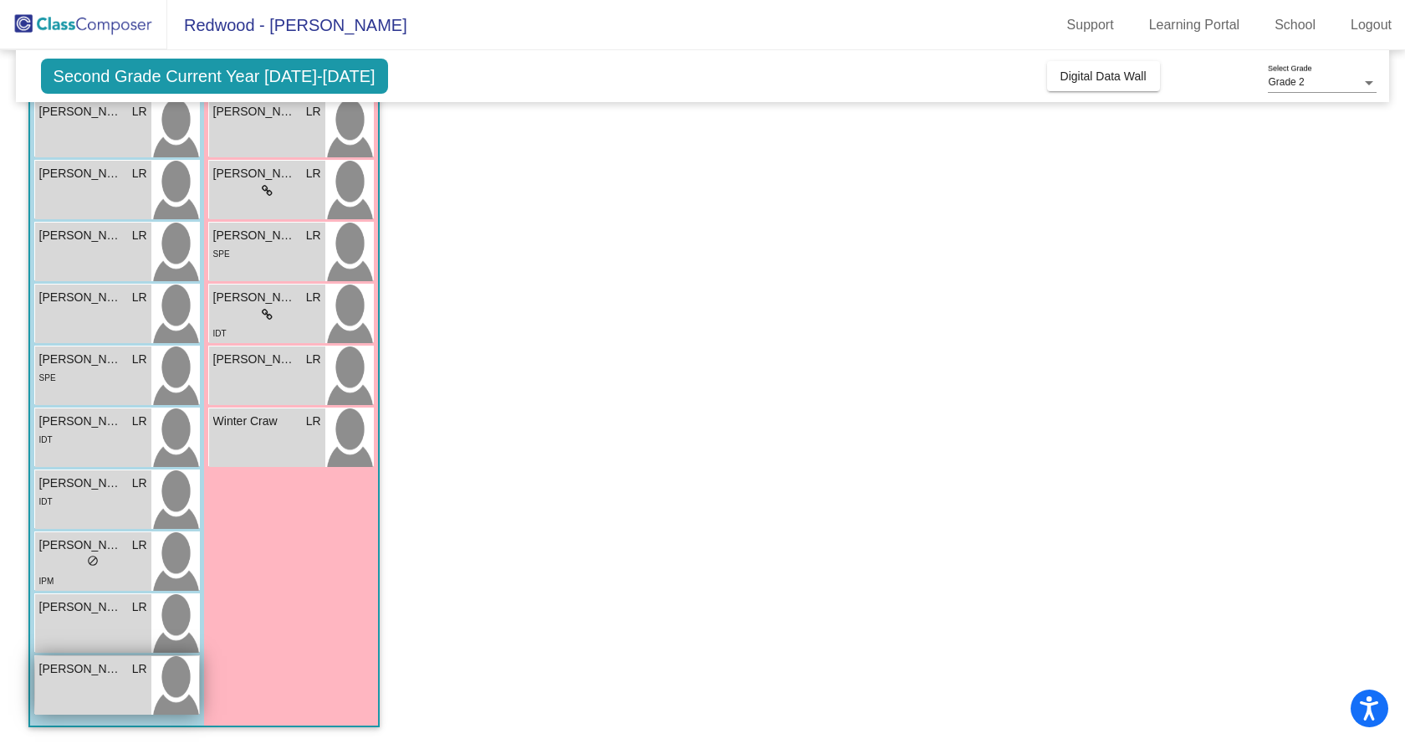
click at [84, 683] on div "[PERSON_NAME] LR lock do_not_disturb_alt" at bounding box center [93, 685] width 116 height 59
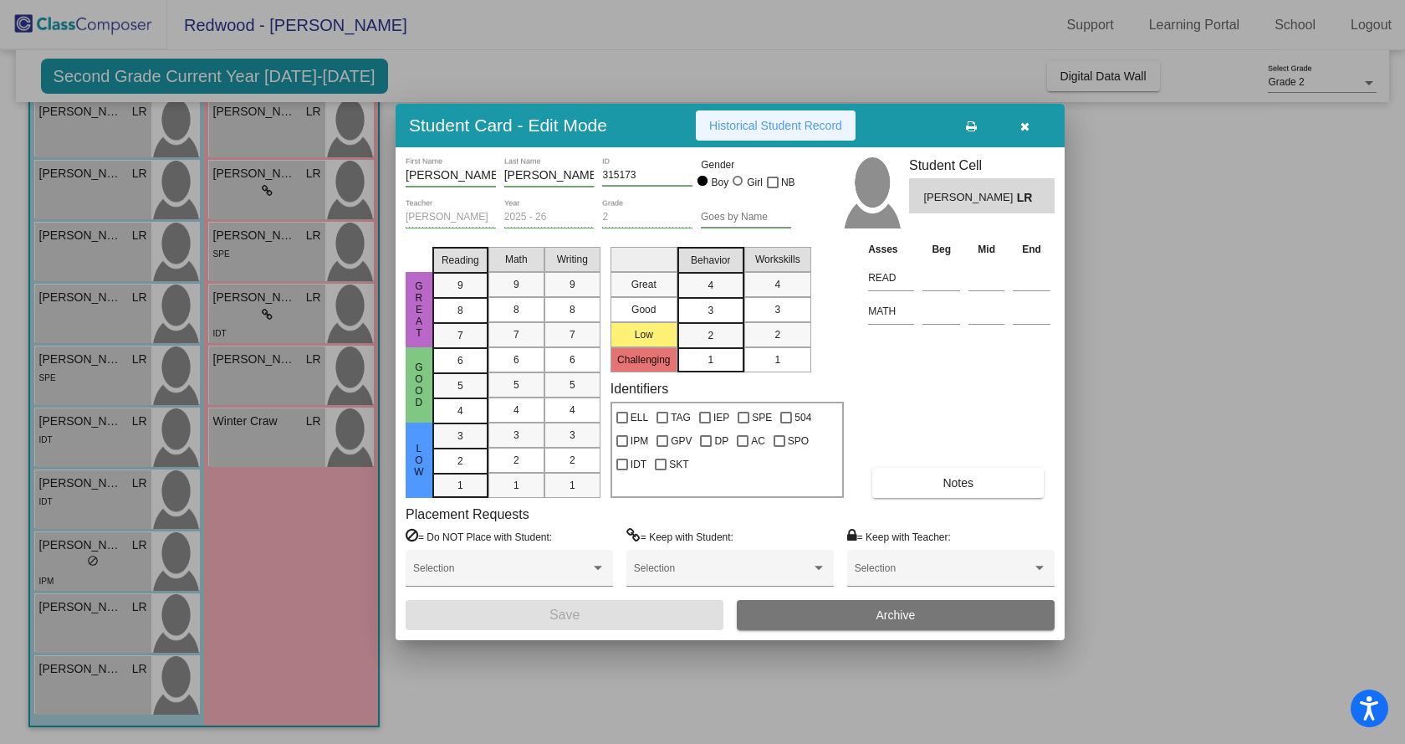
click at [787, 123] on span "Historical Student Record" at bounding box center [775, 125] width 133 height 13
click at [1022, 123] on icon "button" at bounding box center [1025, 126] width 9 height 12
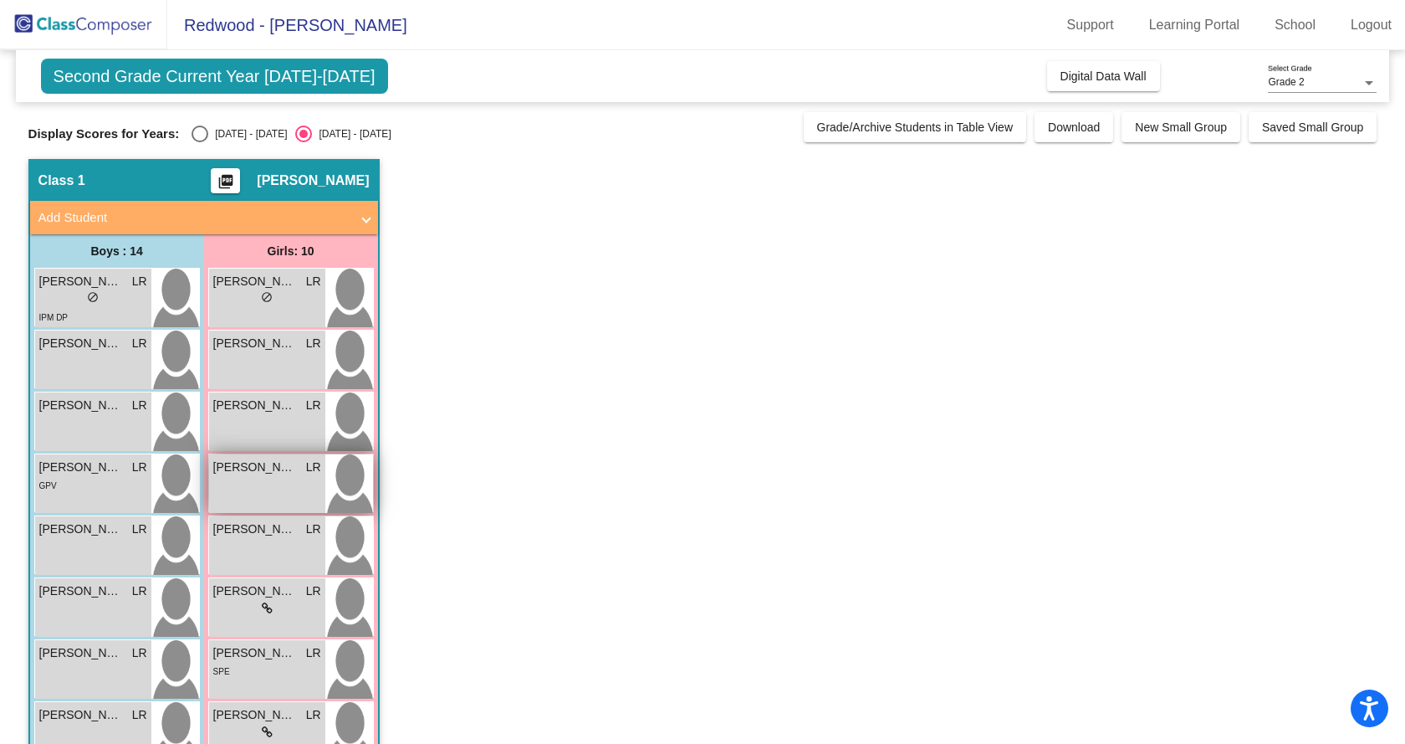
scroll to position [84, 0]
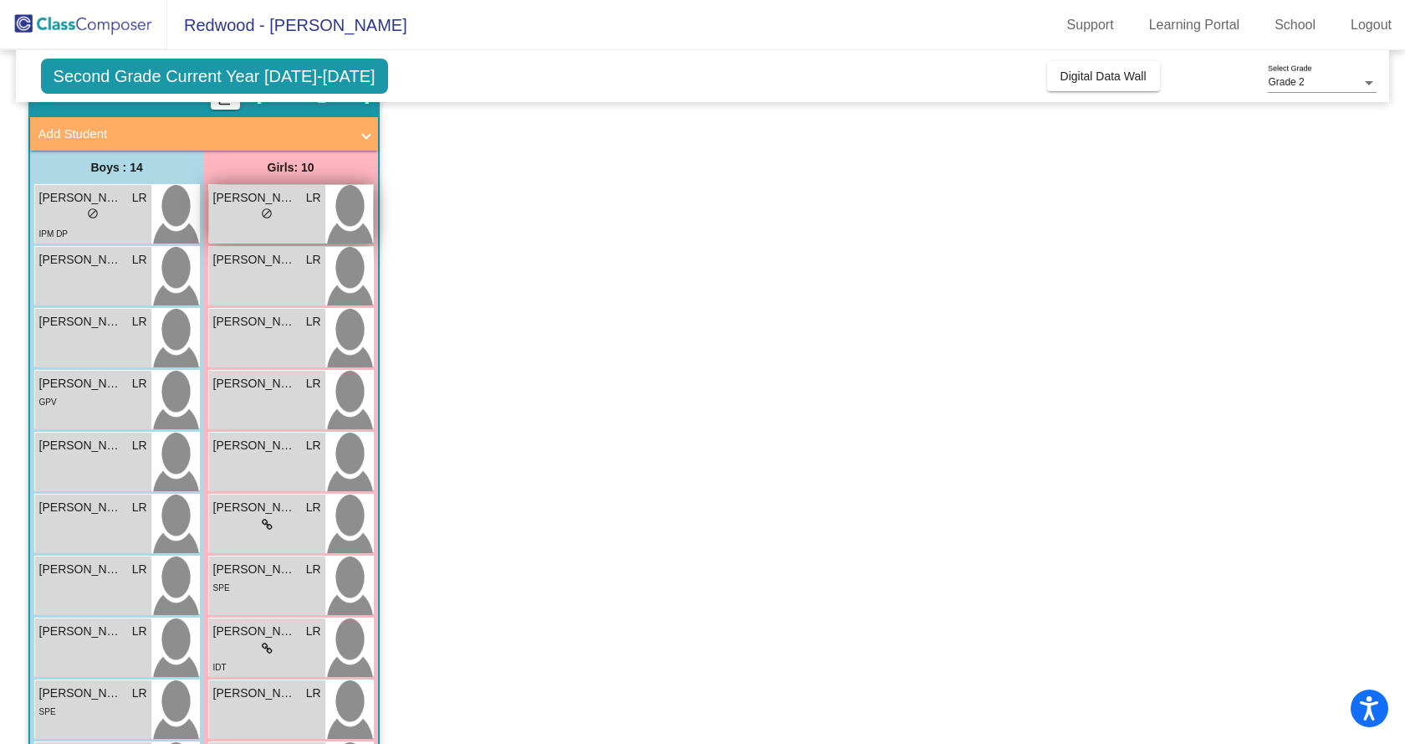
click at [246, 219] on div "lock do_not_disturb_alt" at bounding box center [267, 216] width 108 height 18
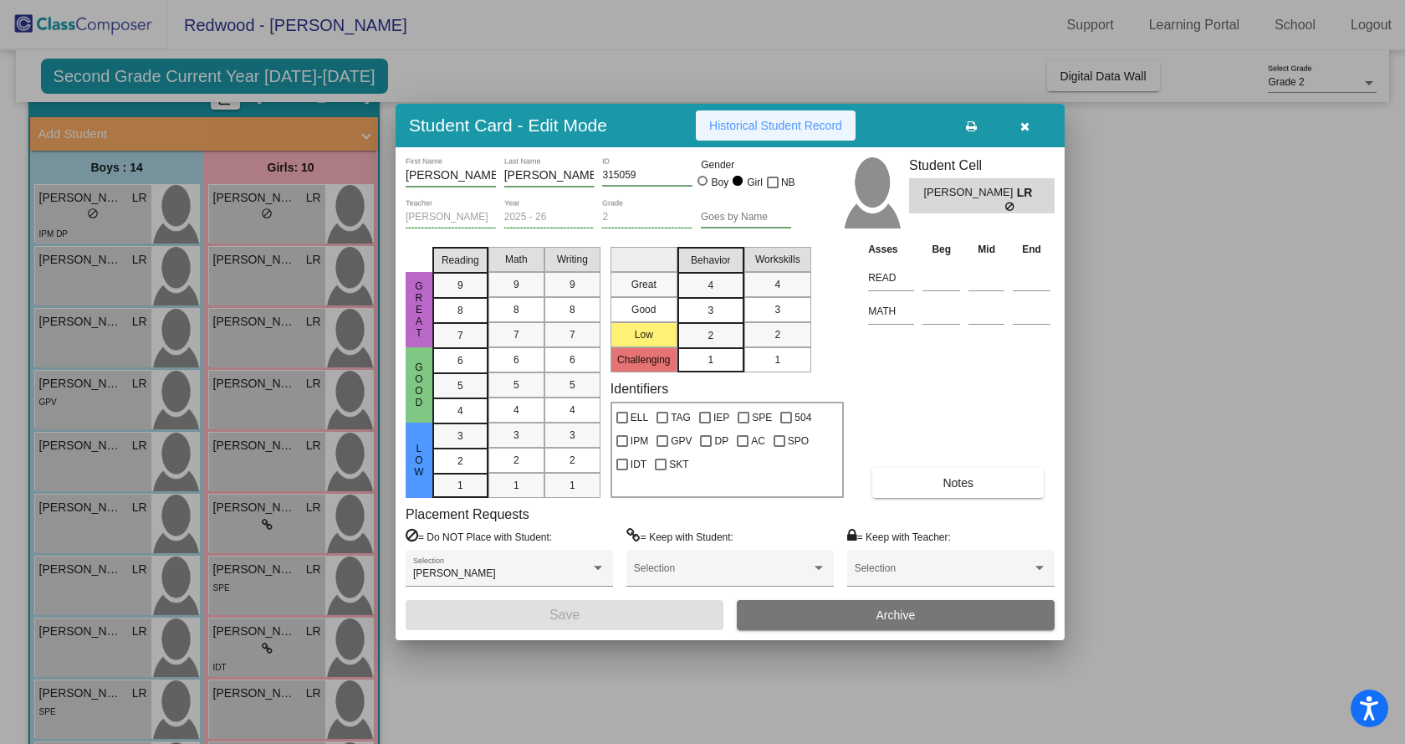
click at [741, 127] on span "Historical Student Record" at bounding box center [775, 125] width 133 height 13
click at [1021, 128] on icon "button" at bounding box center [1025, 126] width 9 height 12
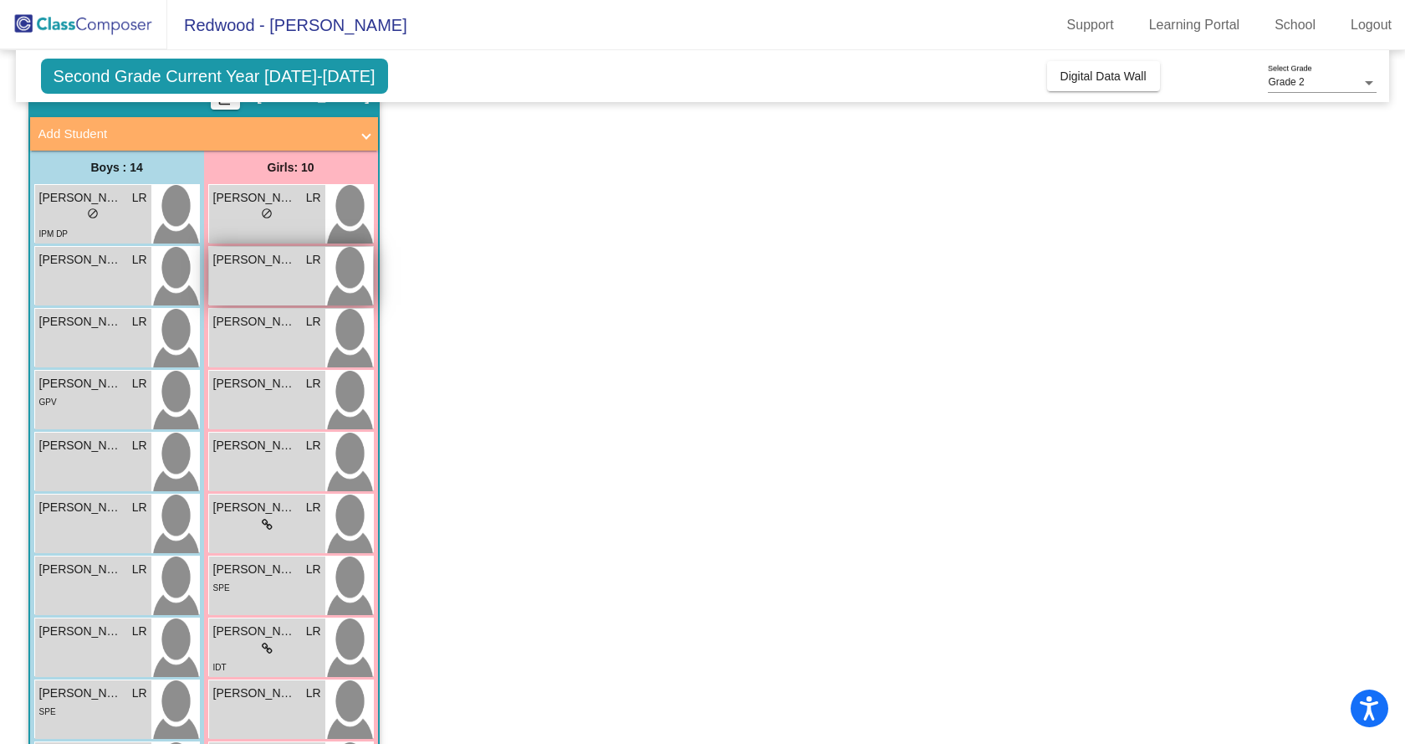
click at [250, 275] on div "[PERSON_NAME] LR lock do_not_disturb_alt" at bounding box center [267, 276] width 116 height 59
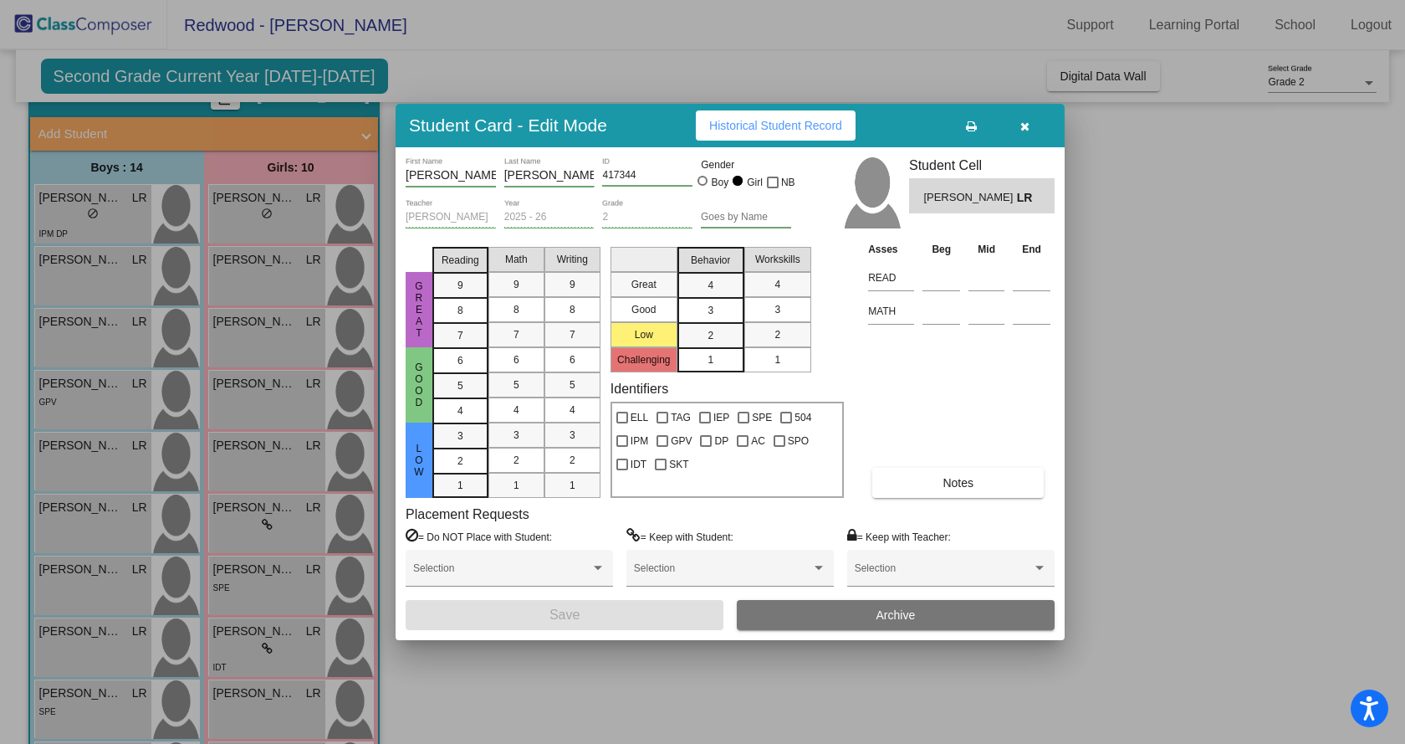
click at [767, 127] on span "Historical Student Record" at bounding box center [775, 125] width 133 height 13
click at [244, 337] on div at bounding box center [702, 372] width 1405 height 744
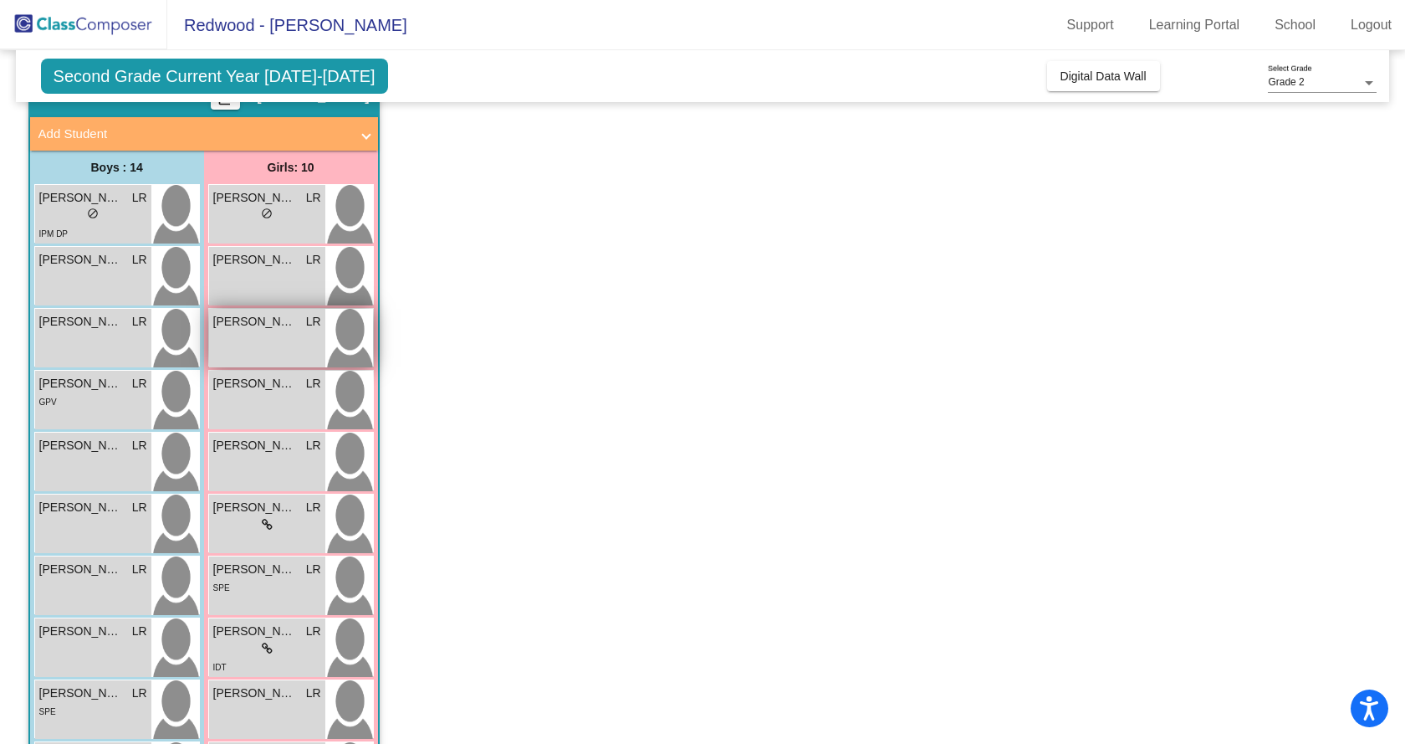
click at [244, 337] on div "[PERSON_NAME] lock do_not_disturb_alt" at bounding box center [267, 338] width 116 height 59
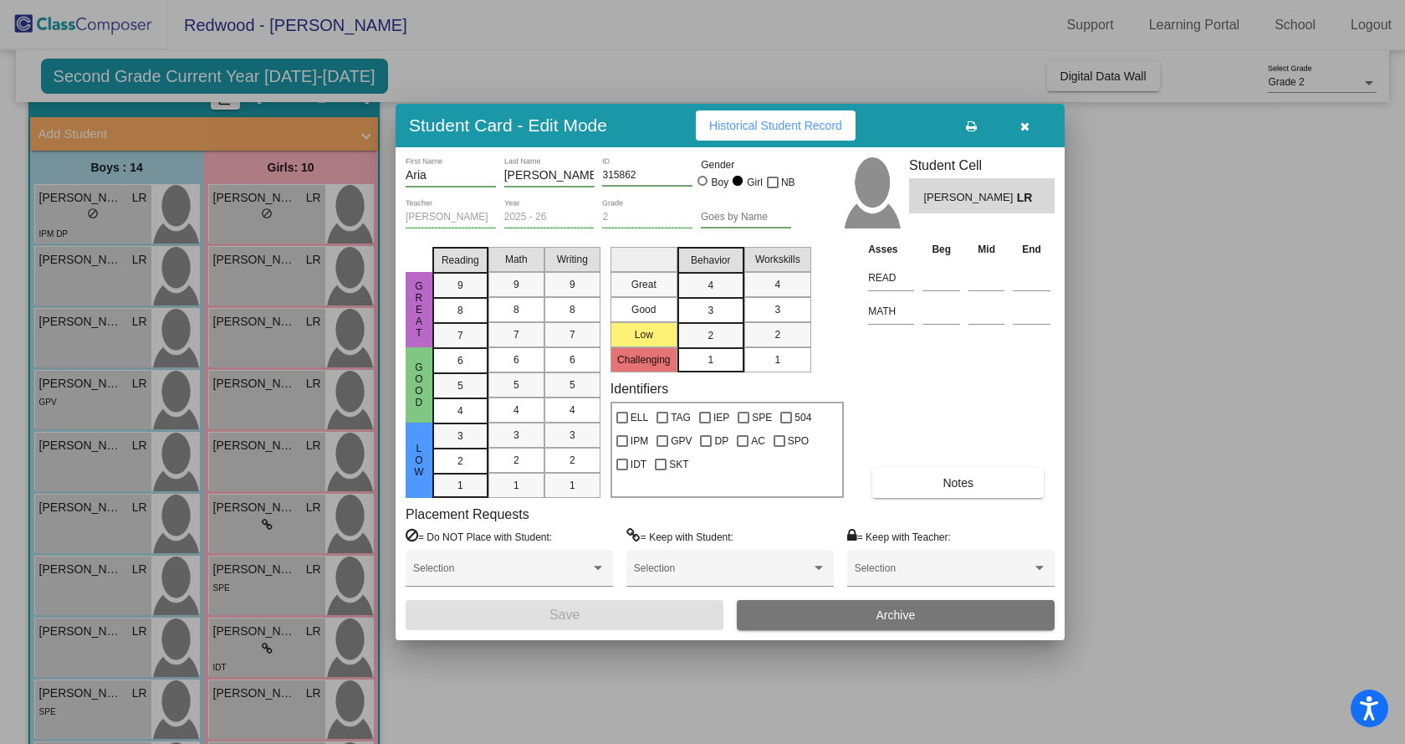
click at [746, 122] on span "Historical Student Record" at bounding box center [775, 125] width 133 height 13
click at [262, 400] on div at bounding box center [702, 372] width 1405 height 744
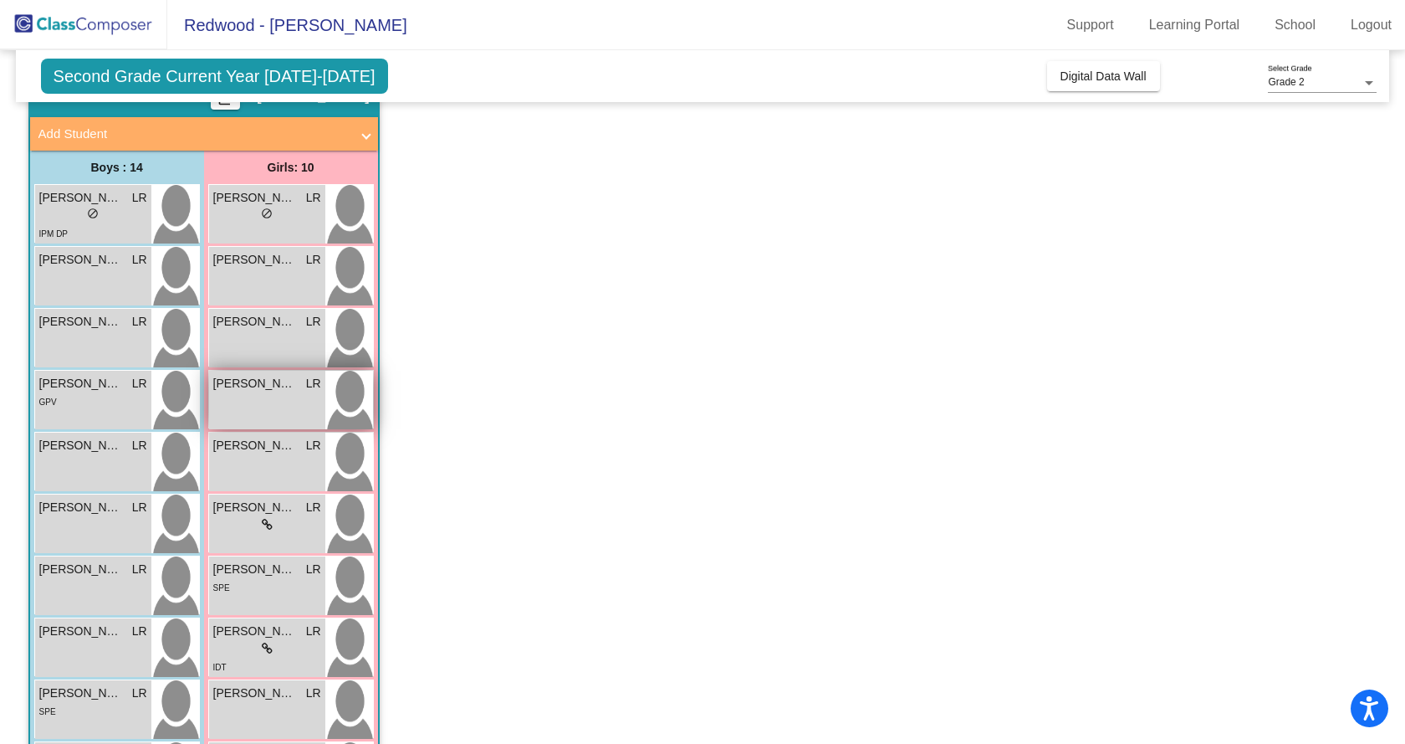
click at [262, 400] on div "[PERSON_NAME] LR lock do_not_disturb_alt" at bounding box center [267, 400] width 116 height 59
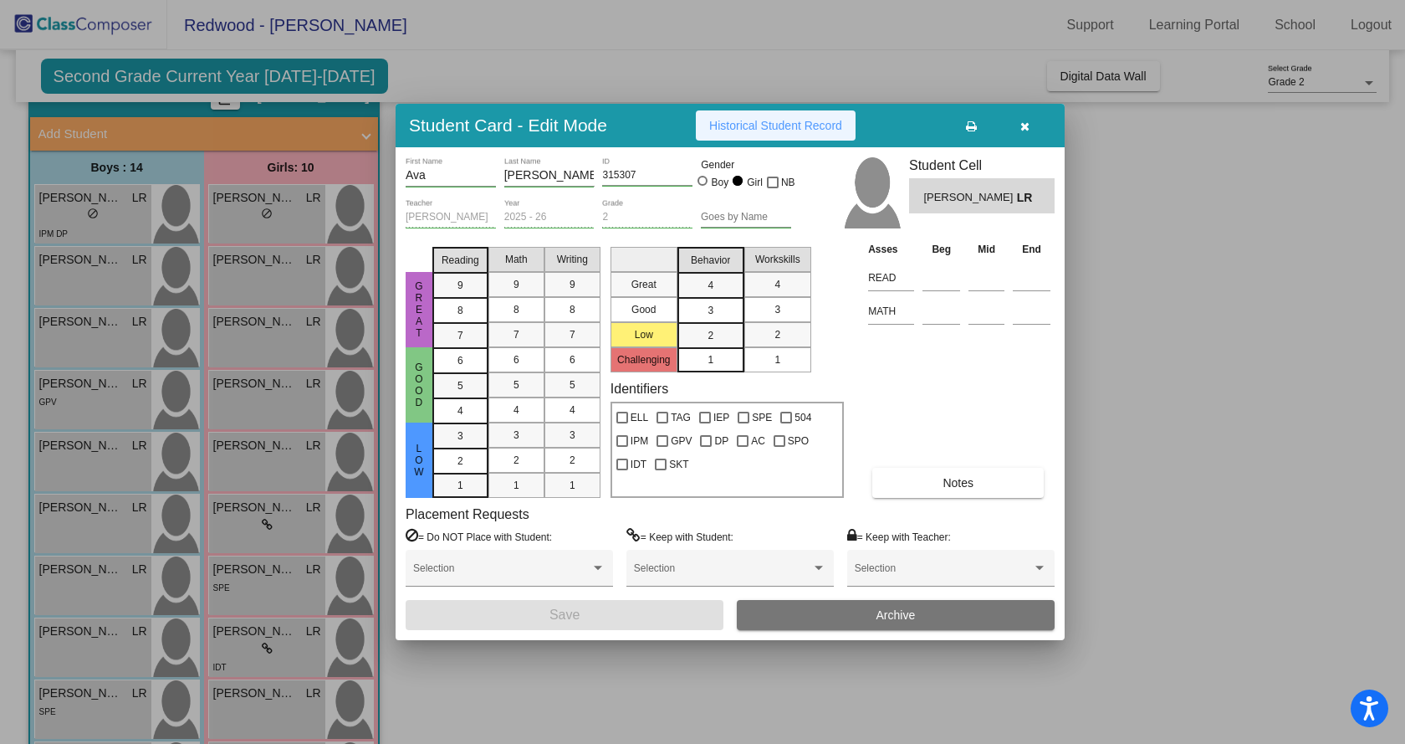
click at [751, 124] on span "Historical Student Record" at bounding box center [775, 125] width 133 height 13
click at [1021, 124] on icon "button" at bounding box center [1025, 126] width 9 height 12
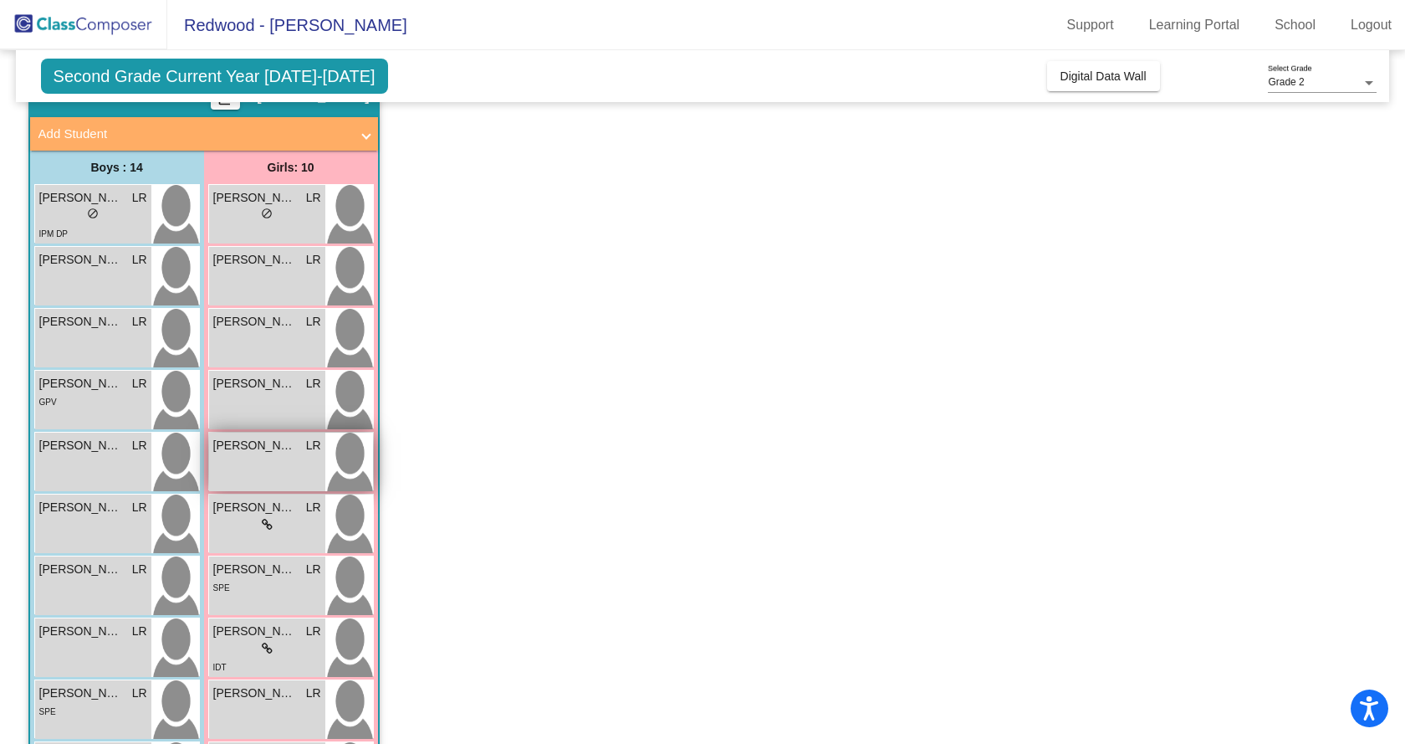
click at [234, 462] on div "[PERSON_NAME] [PERSON_NAME] lock do_not_disturb_alt" at bounding box center [267, 461] width 116 height 59
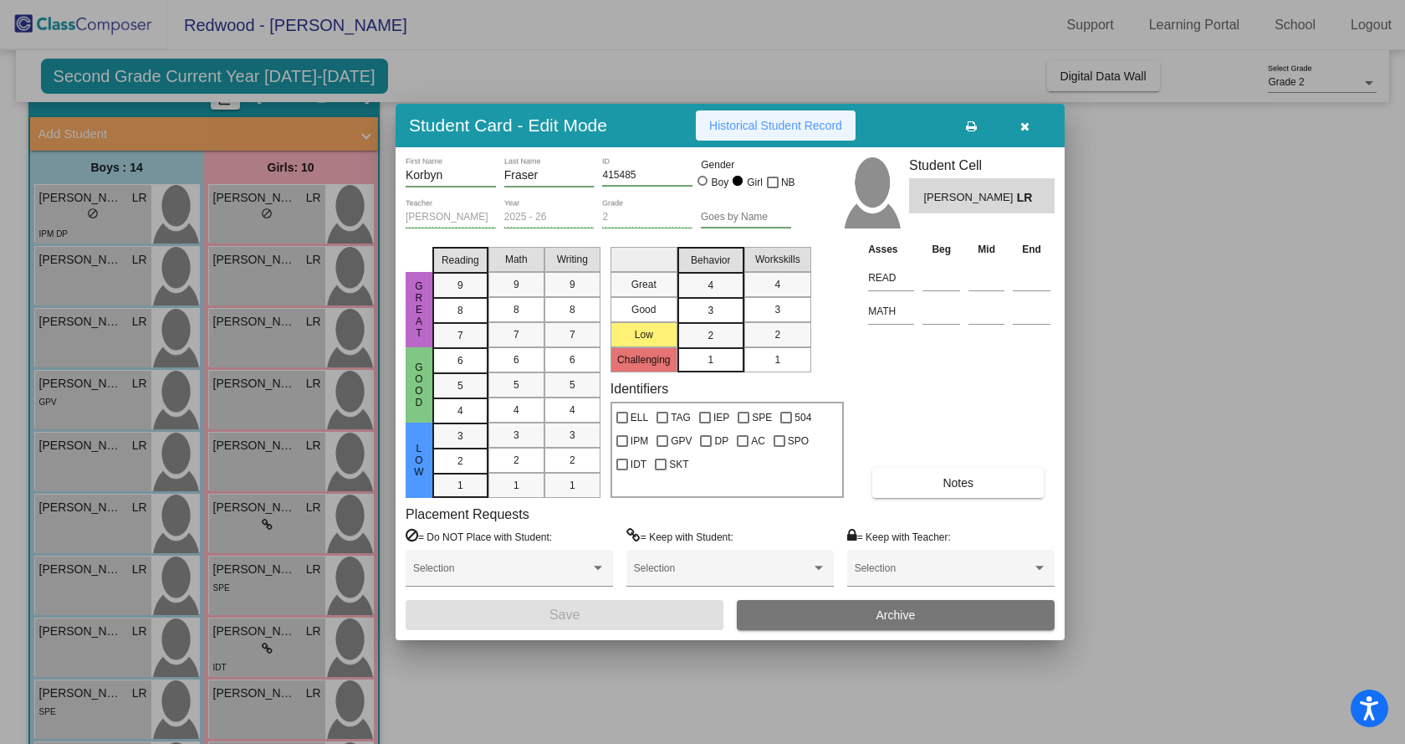
click at [763, 124] on span "Historical Student Record" at bounding box center [775, 125] width 133 height 13
click at [1023, 125] on icon "button" at bounding box center [1025, 126] width 9 height 12
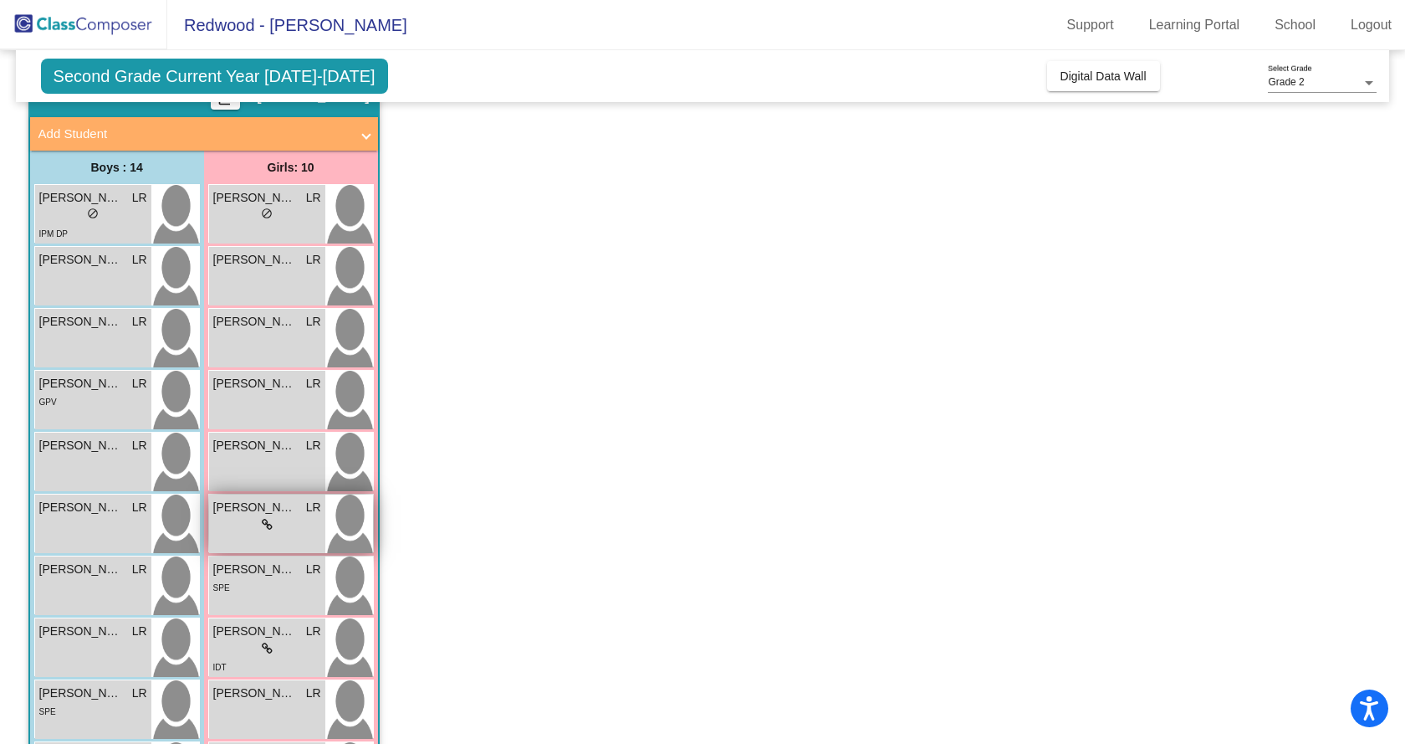
click at [244, 518] on div "lock do_not_disturb_alt" at bounding box center [267, 525] width 108 height 18
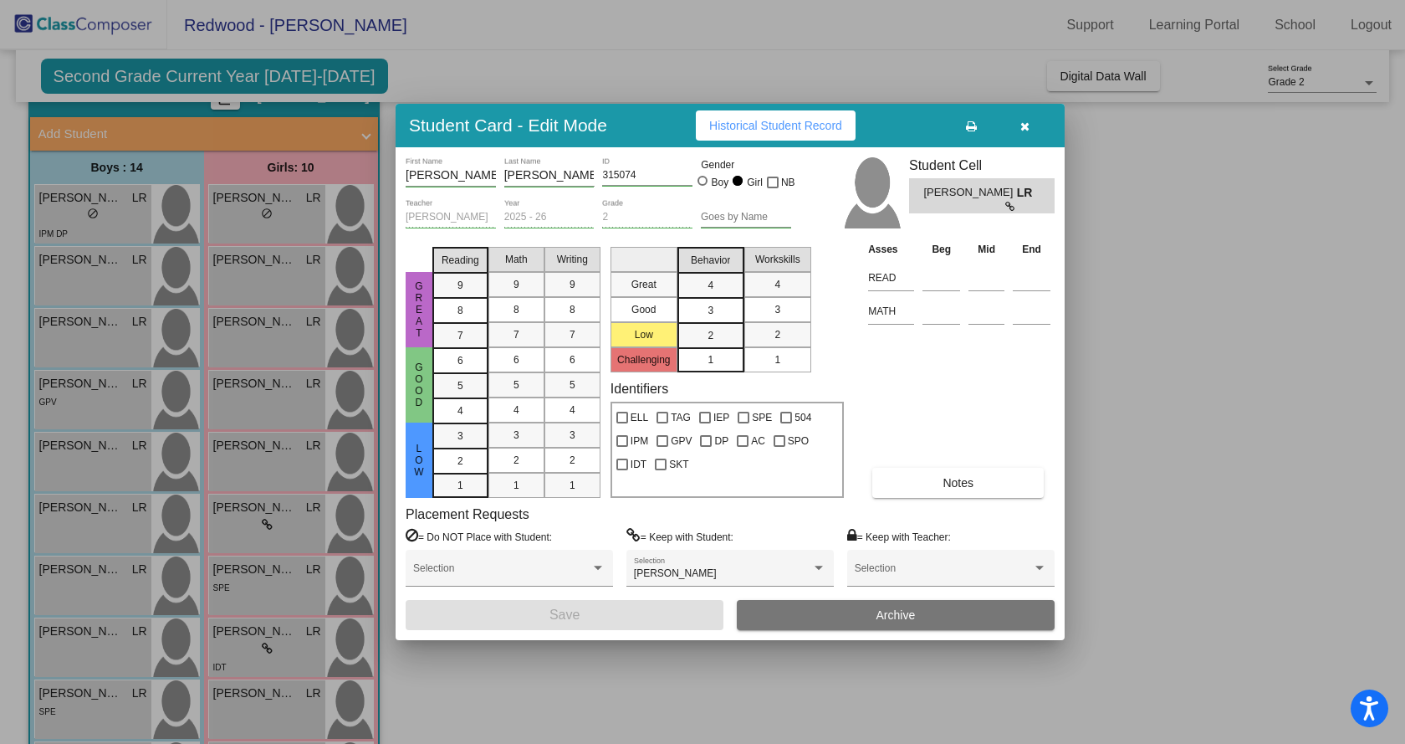
click at [775, 120] on span "Historical Student Record" at bounding box center [775, 125] width 133 height 13
click at [1022, 122] on icon "button" at bounding box center [1025, 126] width 9 height 12
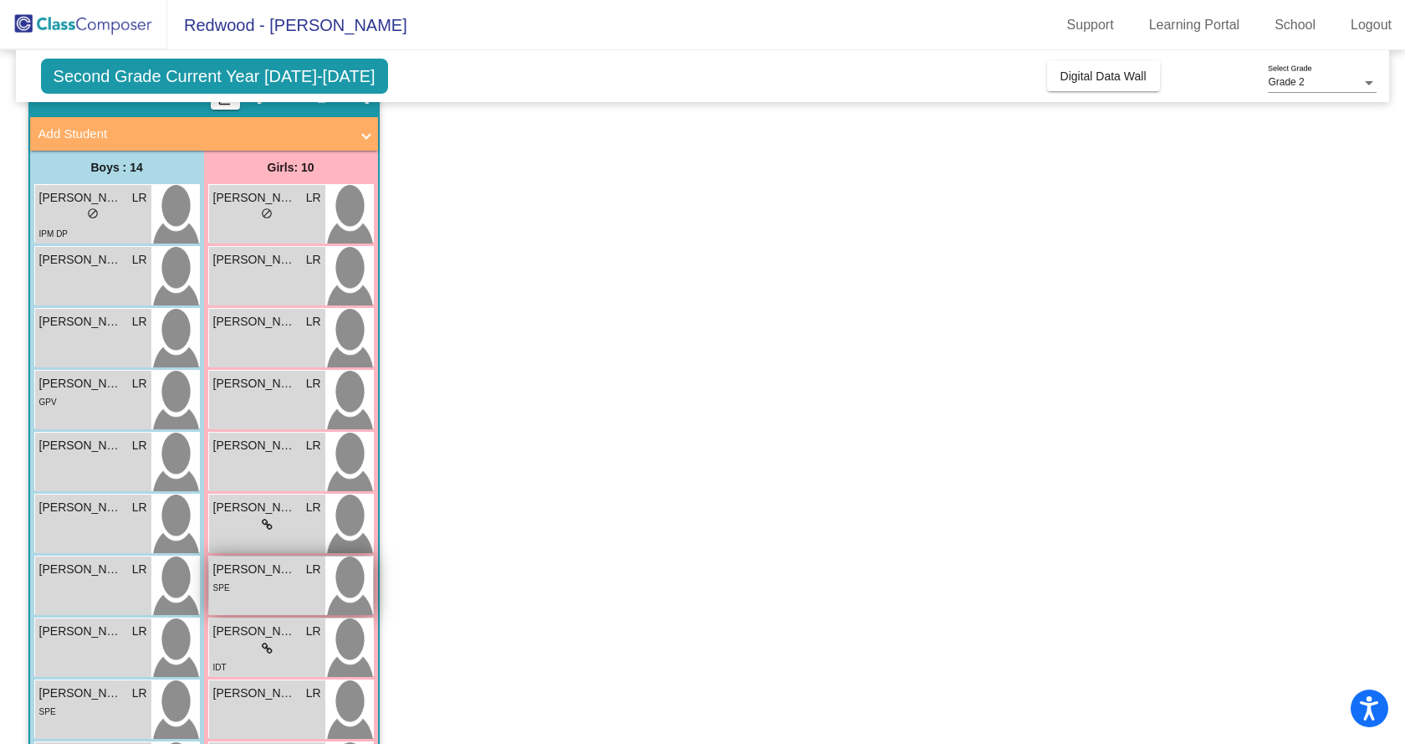
click at [247, 581] on div "SPE" at bounding box center [267, 587] width 108 height 18
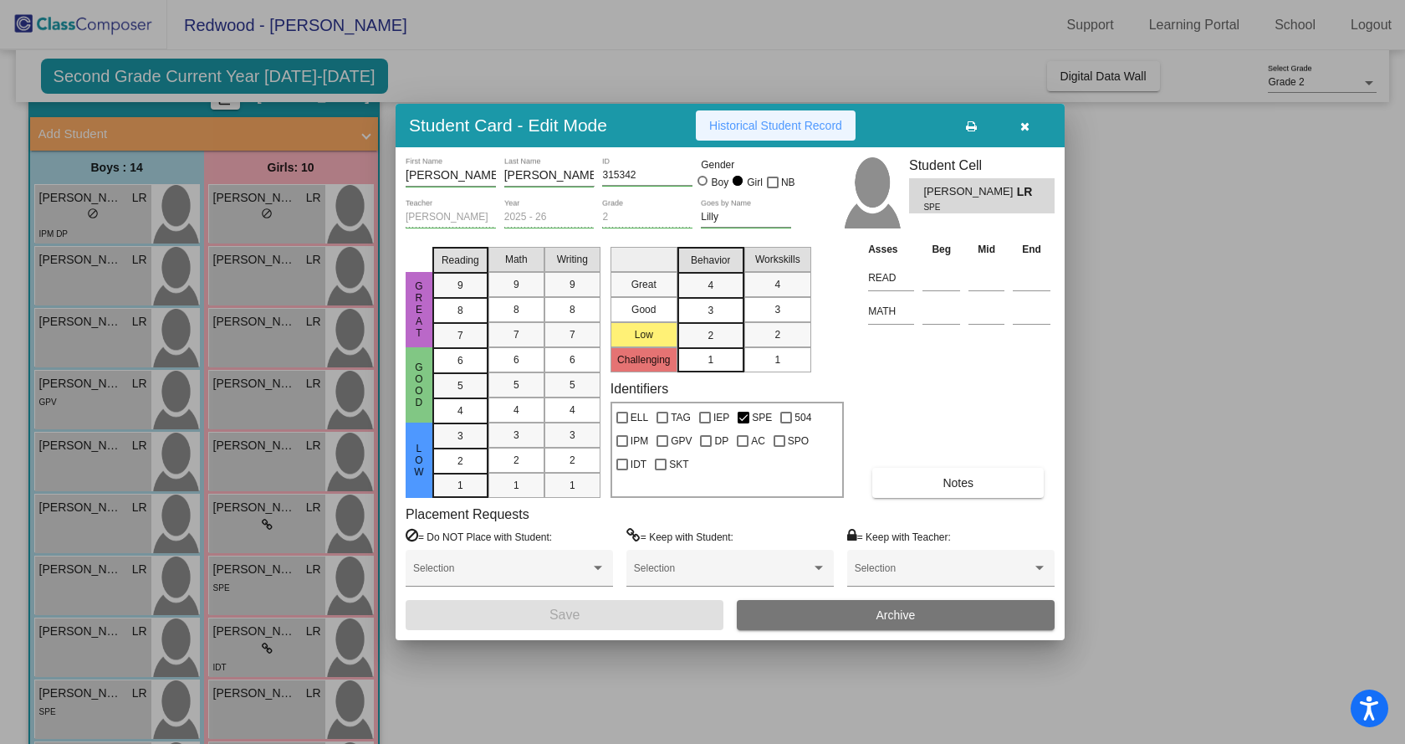
click at [754, 119] on span "Historical Student Record" at bounding box center [775, 125] width 133 height 13
click at [1016, 120] on button "button" at bounding box center [1025, 125] width 54 height 30
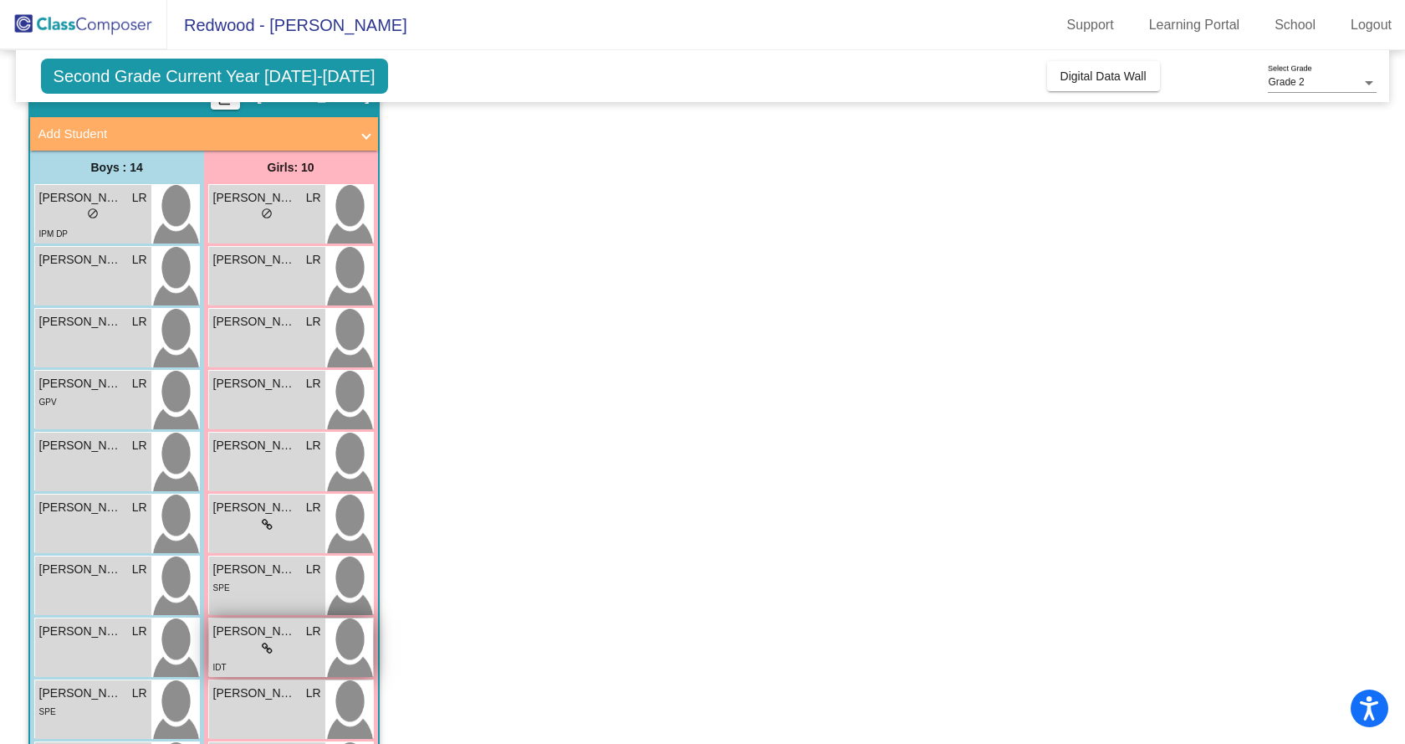
click at [280, 642] on div "lock do_not_disturb_alt" at bounding box center [267, 649] width 108 height 18
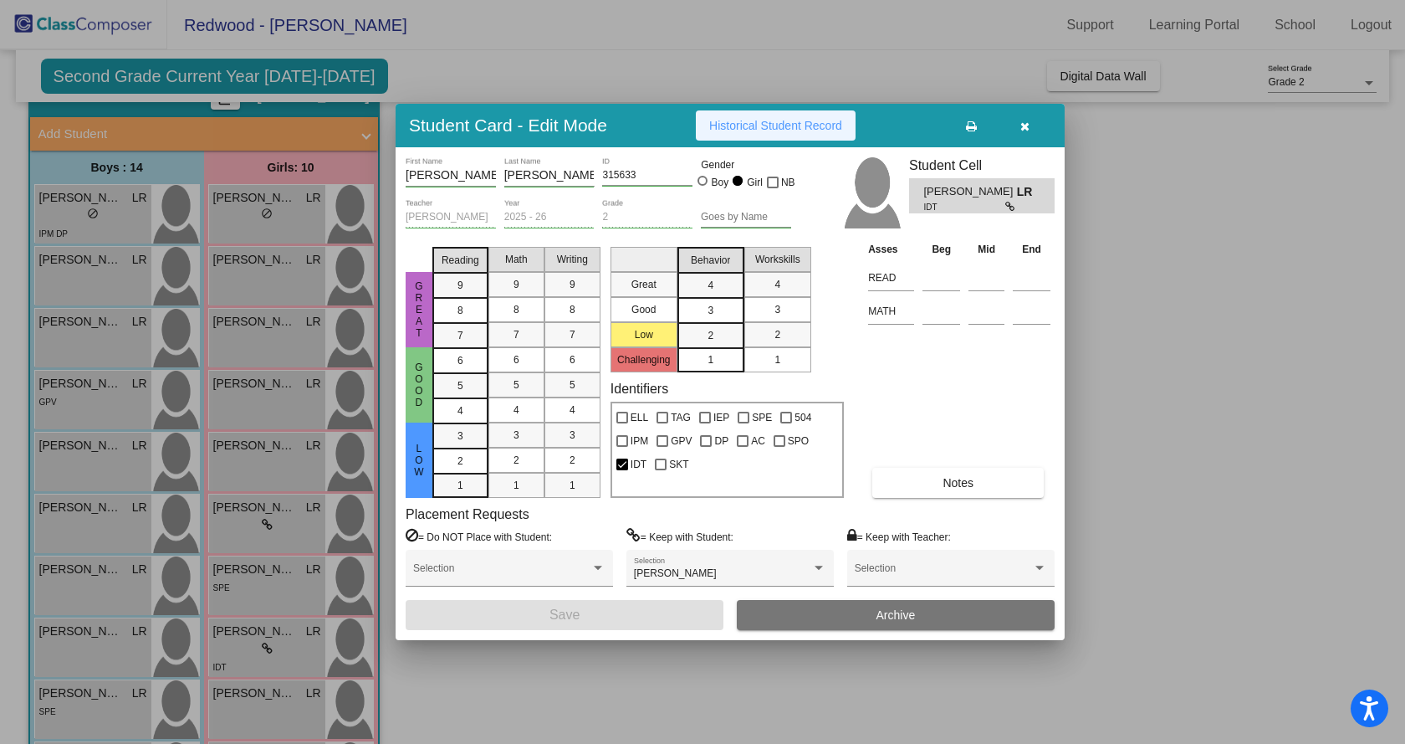
click at [778, 117] on button "Historical Student Record" at bounding box center [776, 125] width 160 height 30
click at [1024, 120] on span "button" at bounding box center [1025, 125] width 9 height 13
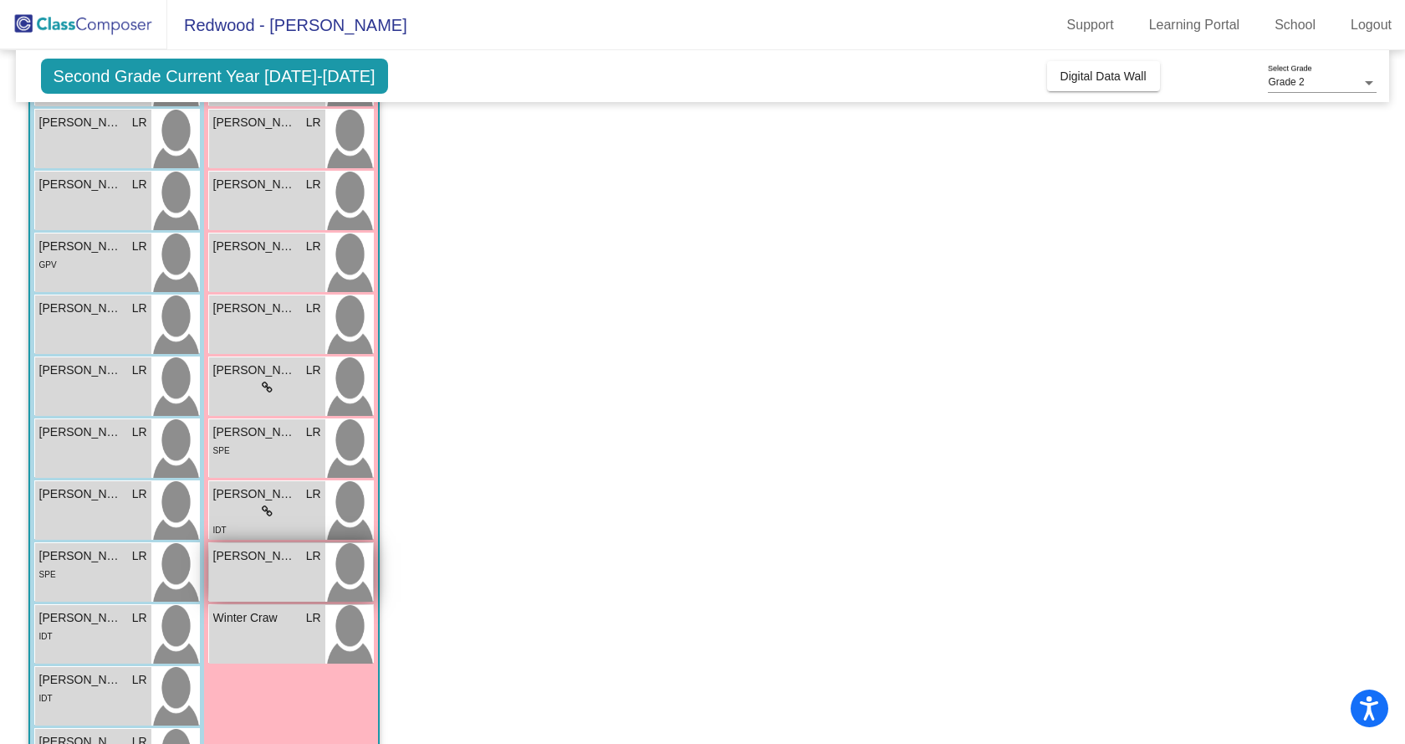
scroll to position [251, 0]
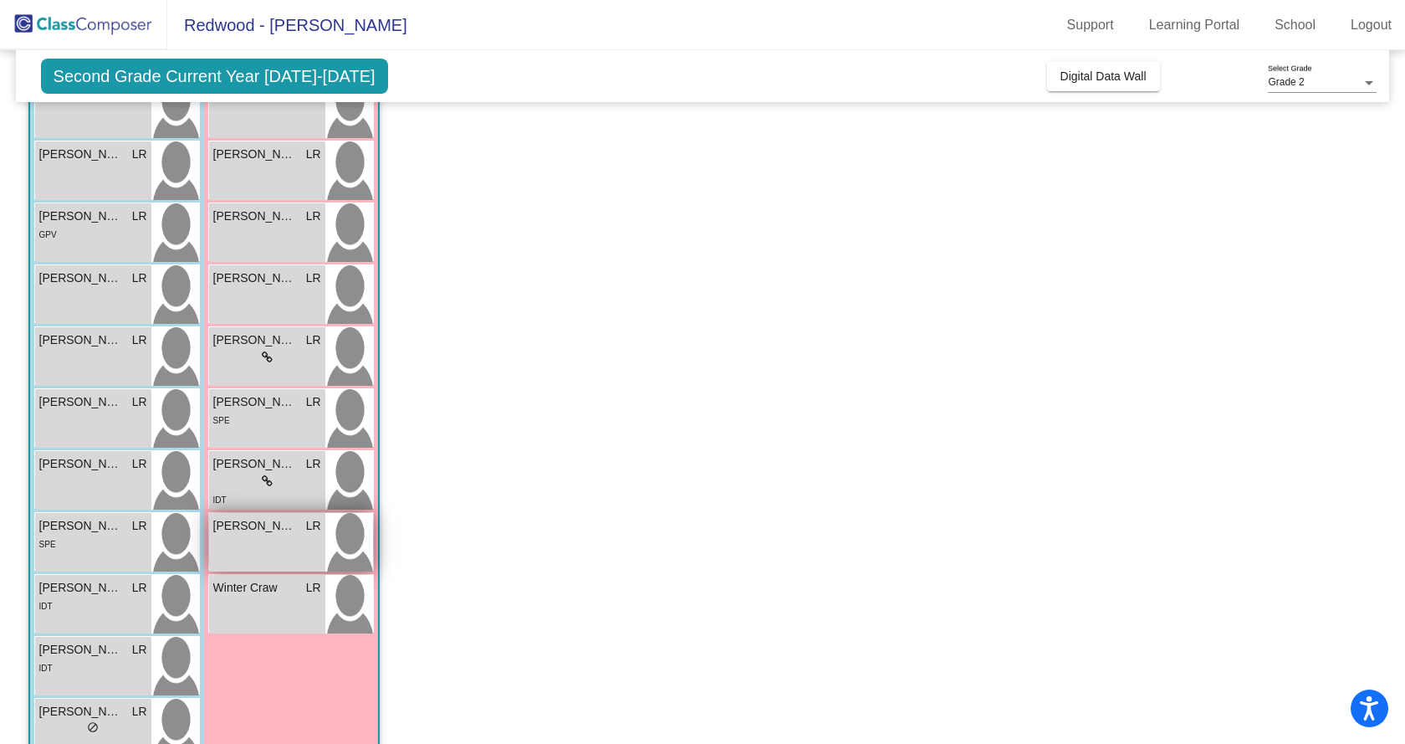
click at [241, 553] on div "[PERSON_NAME] LR lock do_not_disturb_alt" at bounding box center [267, 542] width 116 height 59
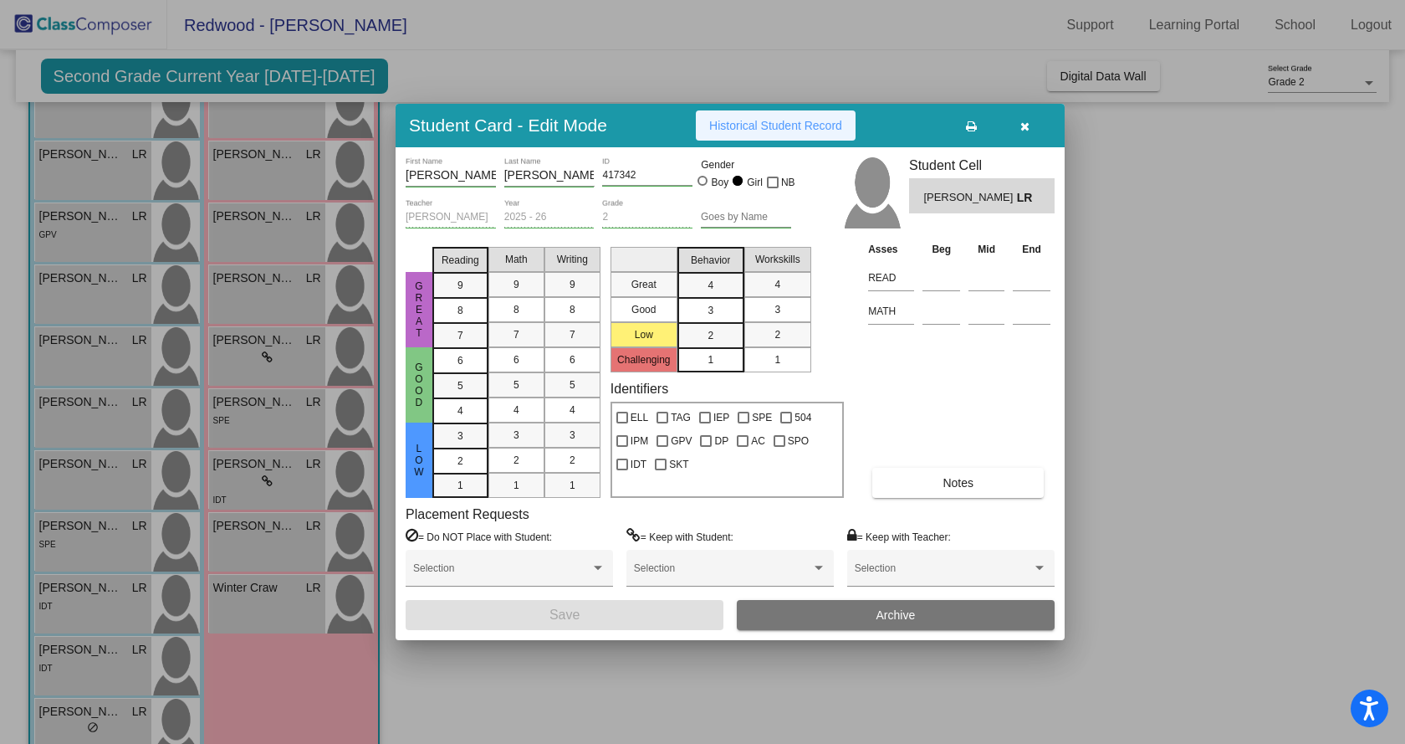
click at [763, 130] on span "Historical Student Record" at bounding box center [775, 125] width 133 height 13
drag, startPoint x: 1026, startPoint y: 124, endPoint x: 1019, endPoint y: 120, distance: 8.6
click at [1021, 120] on icon "button" at bounding box center [1025, 126] width 9 height 12
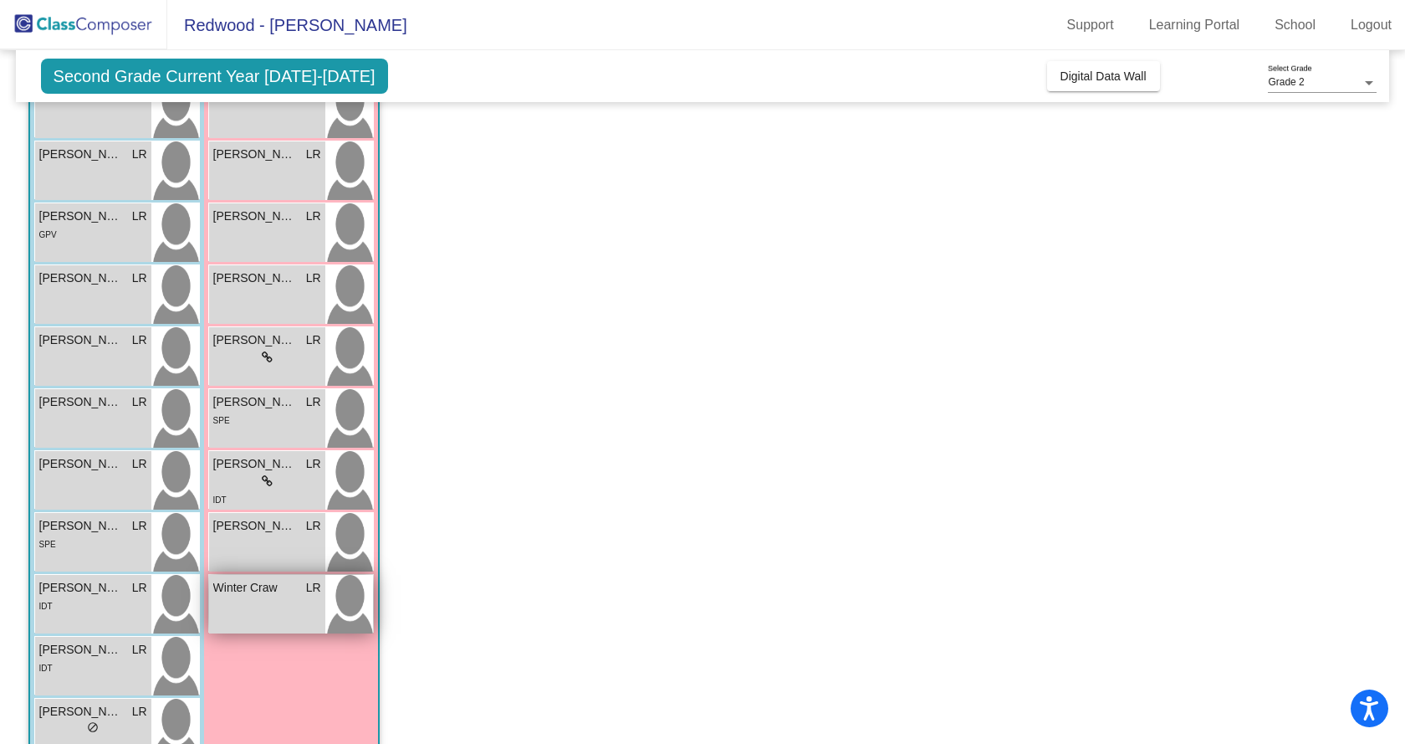
click at [266, 617] on div "Winter [PERSON_NAME] lock do_not_disturb_alt" at bounding box center [267, 604] width 116 height 59
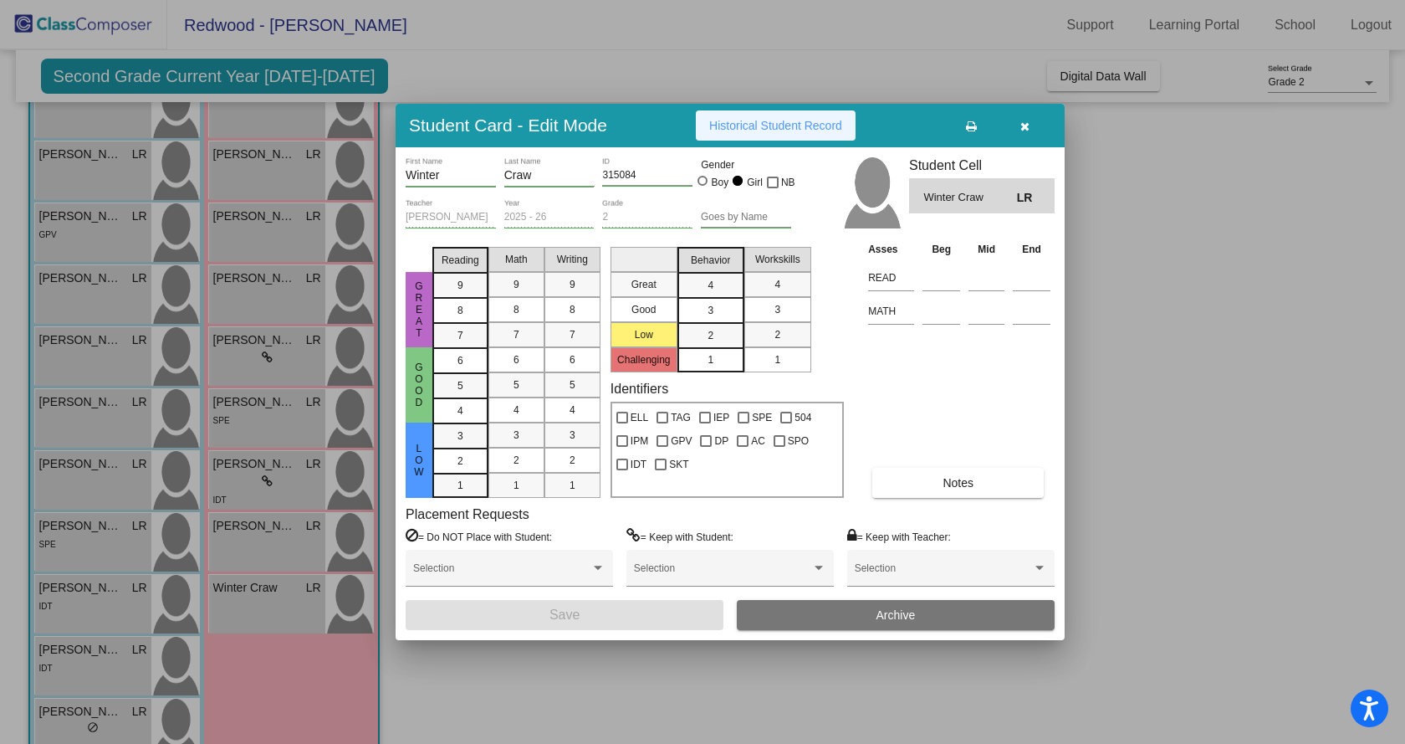
click at [740, 126] on span "Historical Student Record" at bounding box center [775, 125] width 133 height 13
click at [1017, 128] on button "button" at bounding box center [1025, 125] width 54 height 30
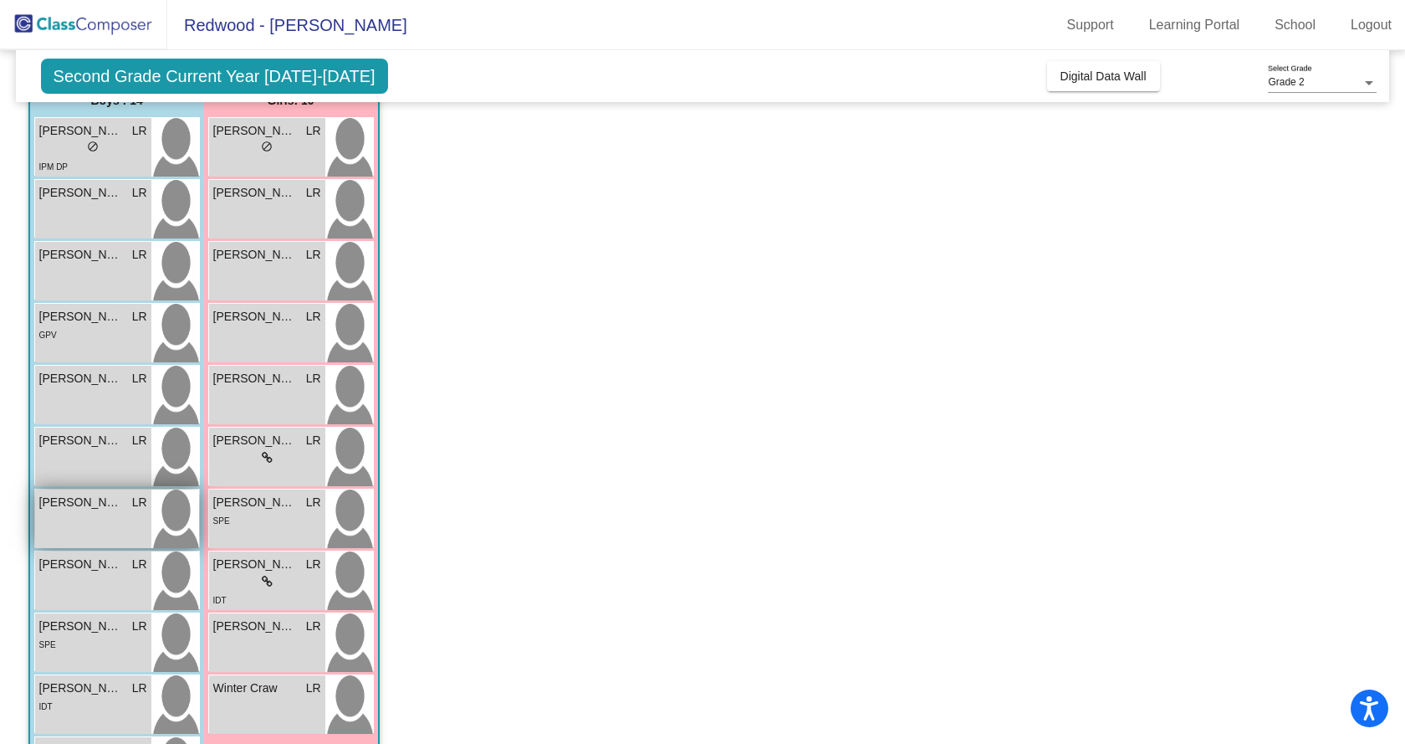
scroll to position [0, 0]
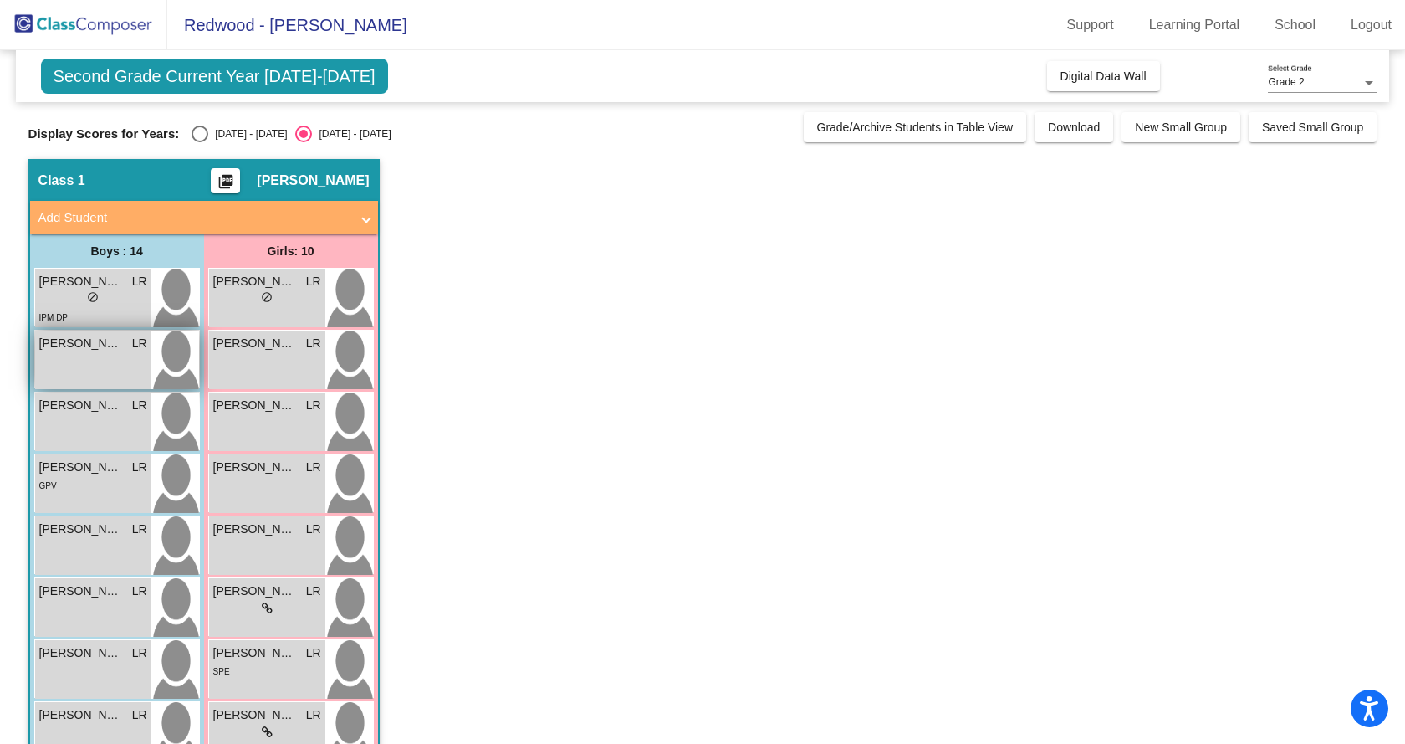
click at [57, 350] on span "[PERSON_NAME]" at bounding box center [81, 344] width 84 height 18
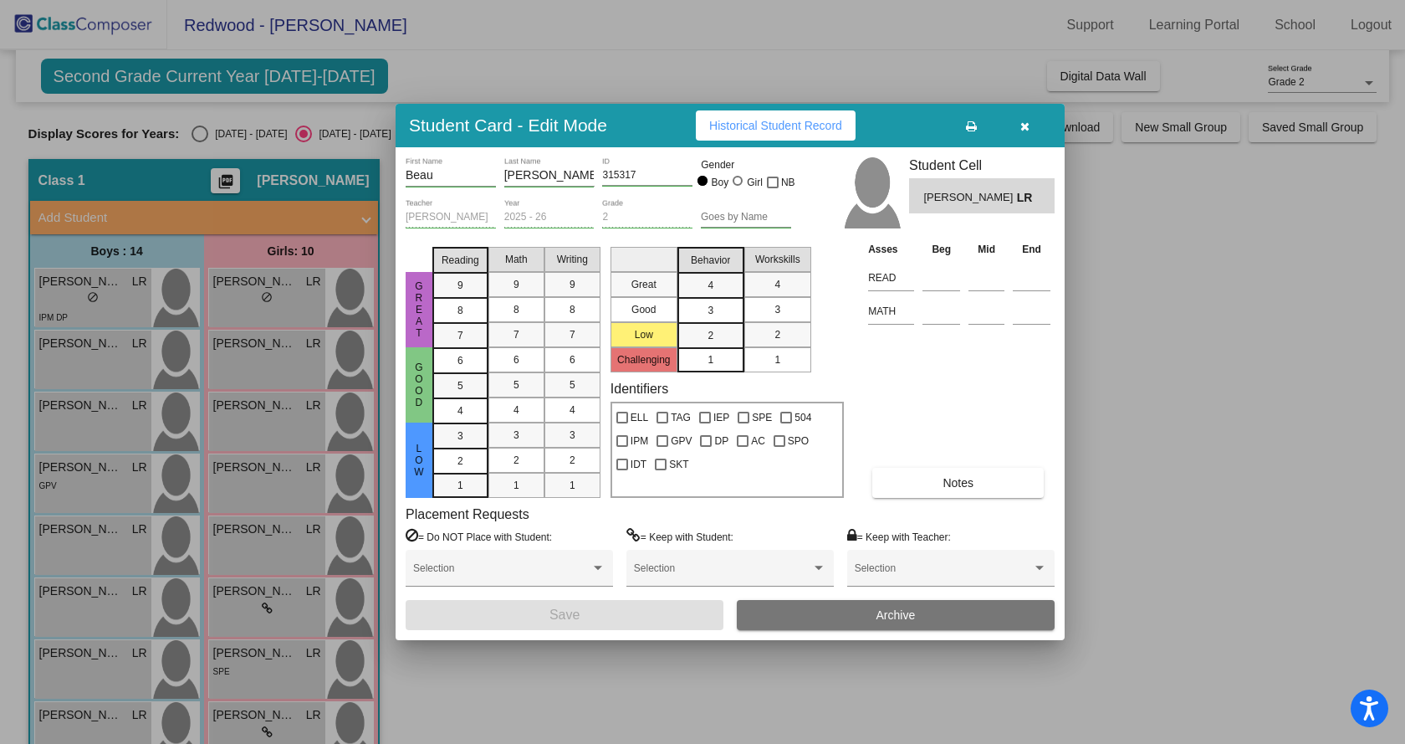
click at [740, 116] on button "Historical Student Record" at bounding box center [776, 125] width 160 height 30
click at [1022, 125] on icon "button" at bounding box center [1025, 126] width 9 height 12
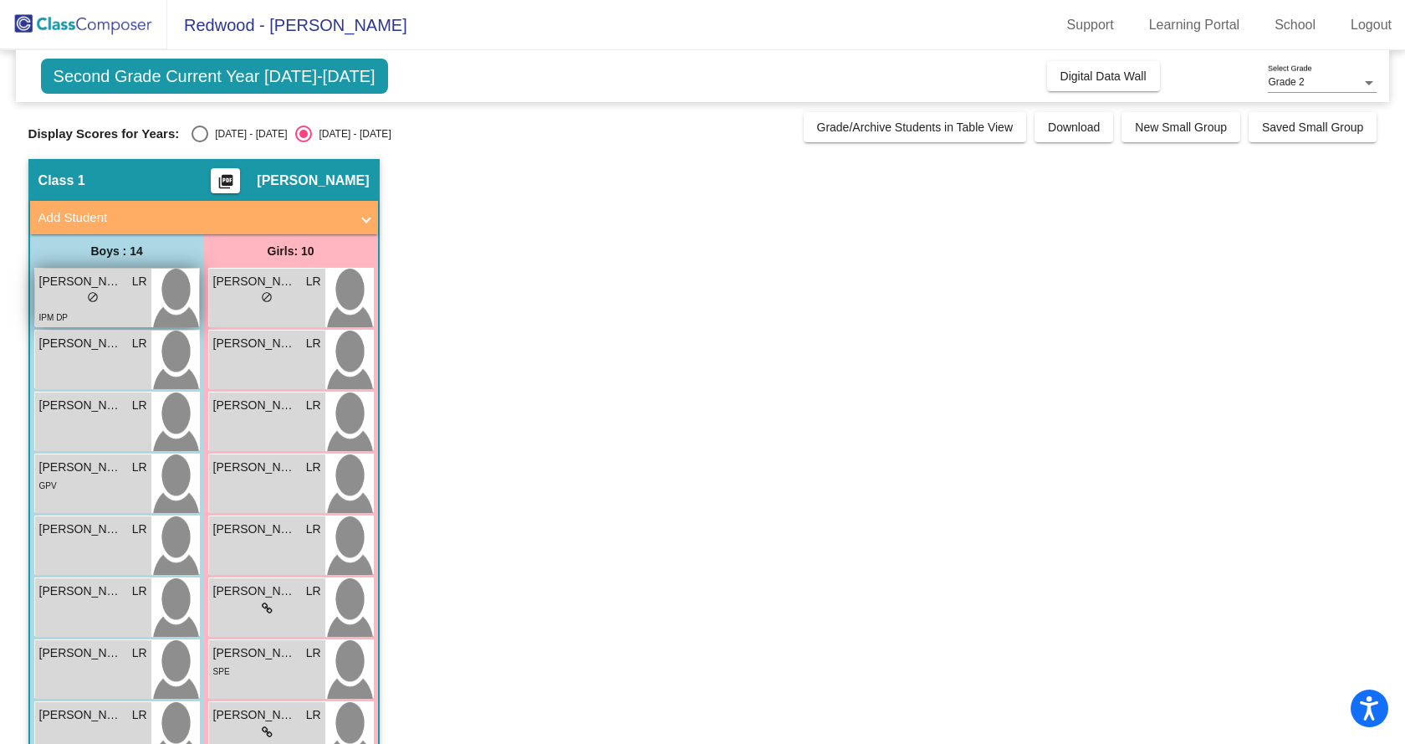
click at [124, 293] on div "lock do_not_disturb_alt" at bounding box center [93, 299] width 108 height 18
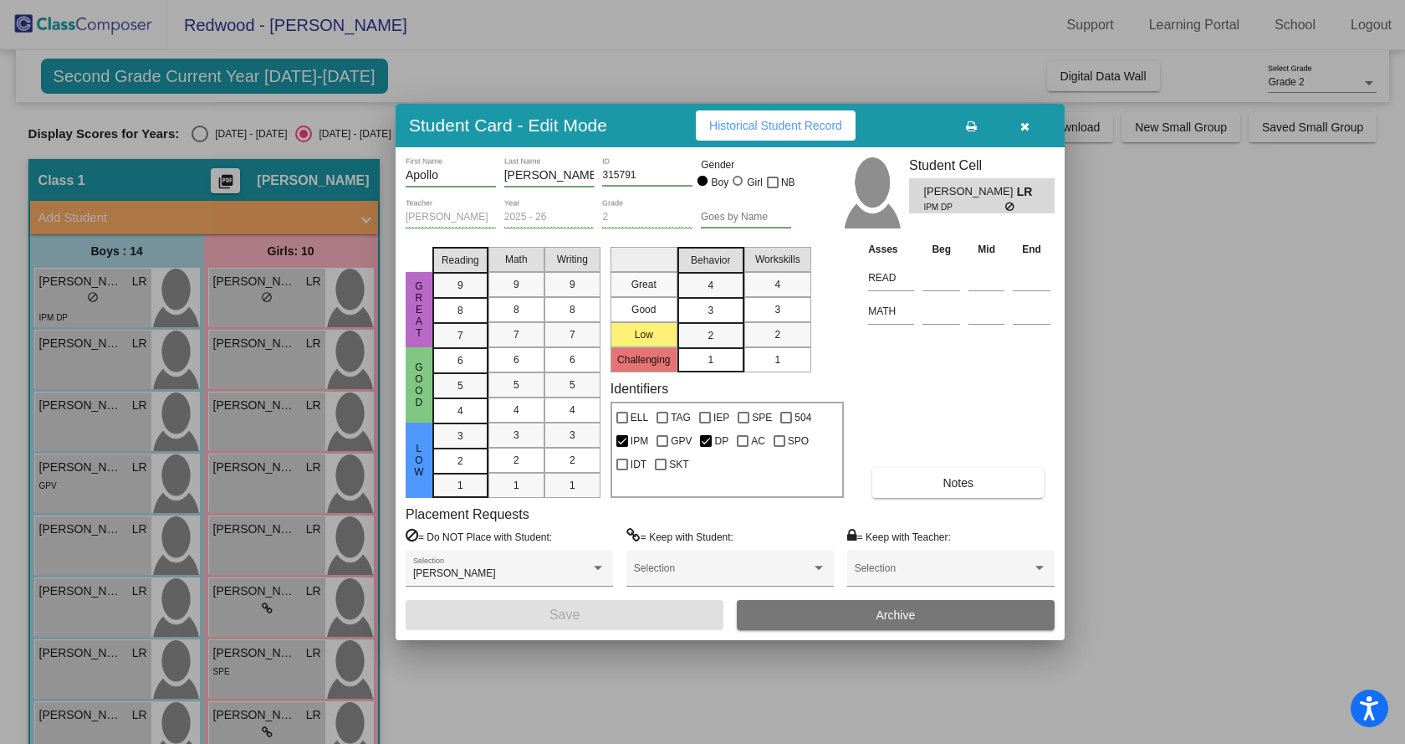
click at [95, 357] on div at bounding box center [702, 372] width 1405 height 744
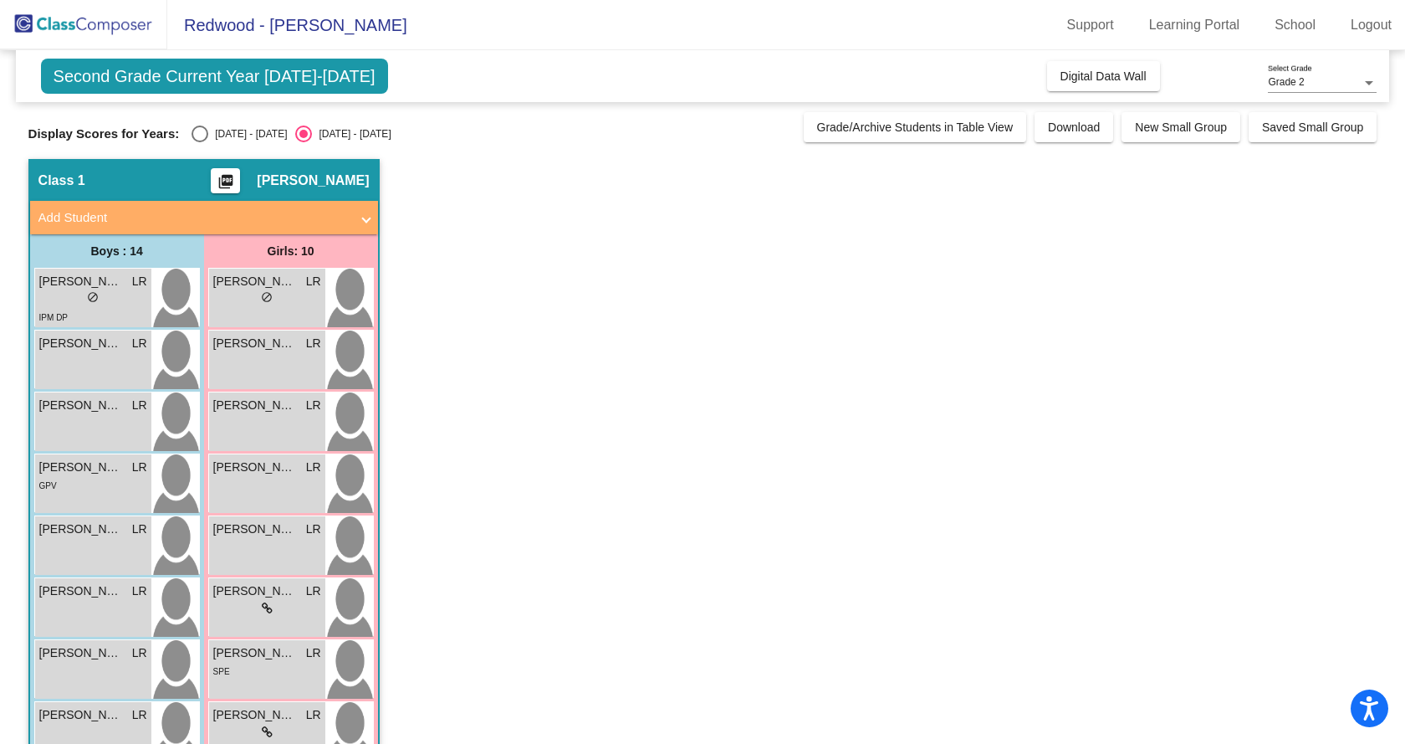
click at [95, 357] on div "[PERSON_NAME] LR lock do_not_disturb_alt" at bounding box center [93, 359] width 116 height 59
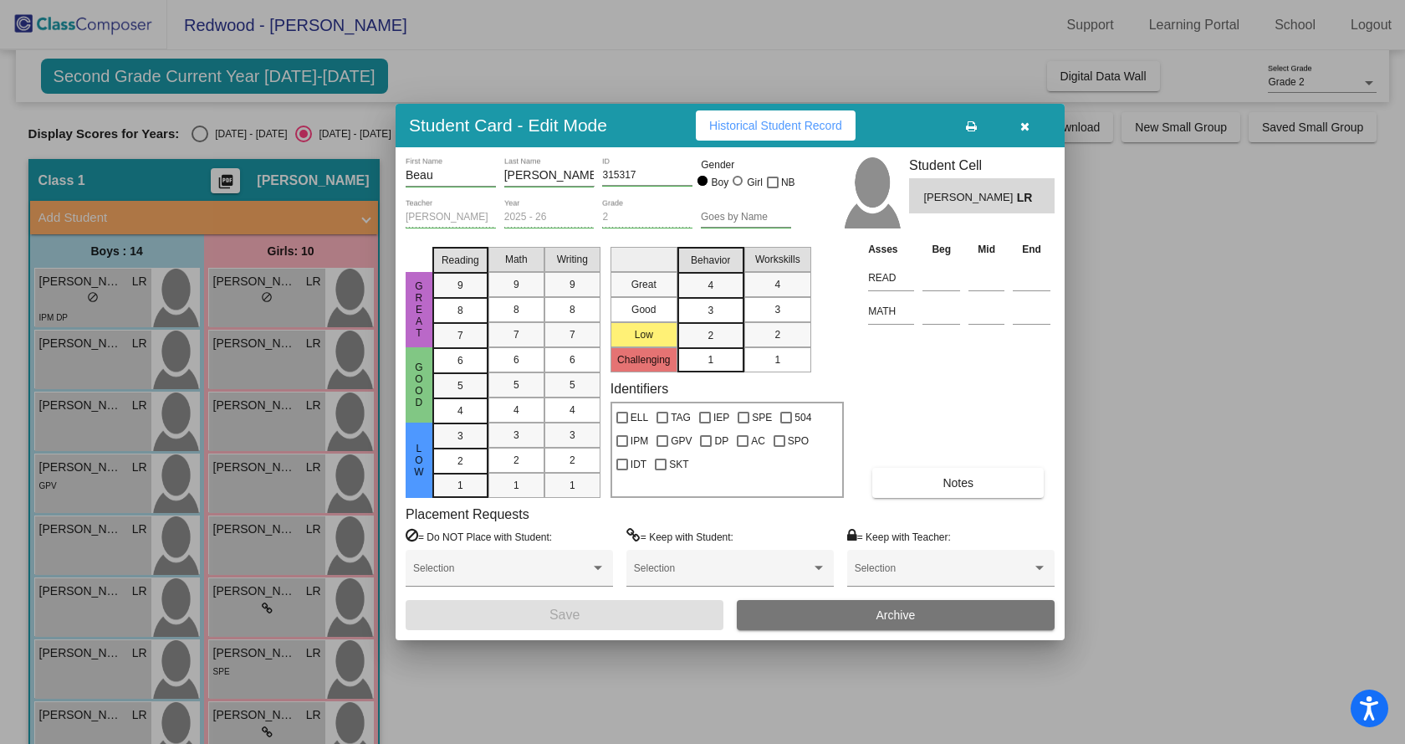
click at [98, 422] on div at bounding box center [702, 372] width 1405 height 744
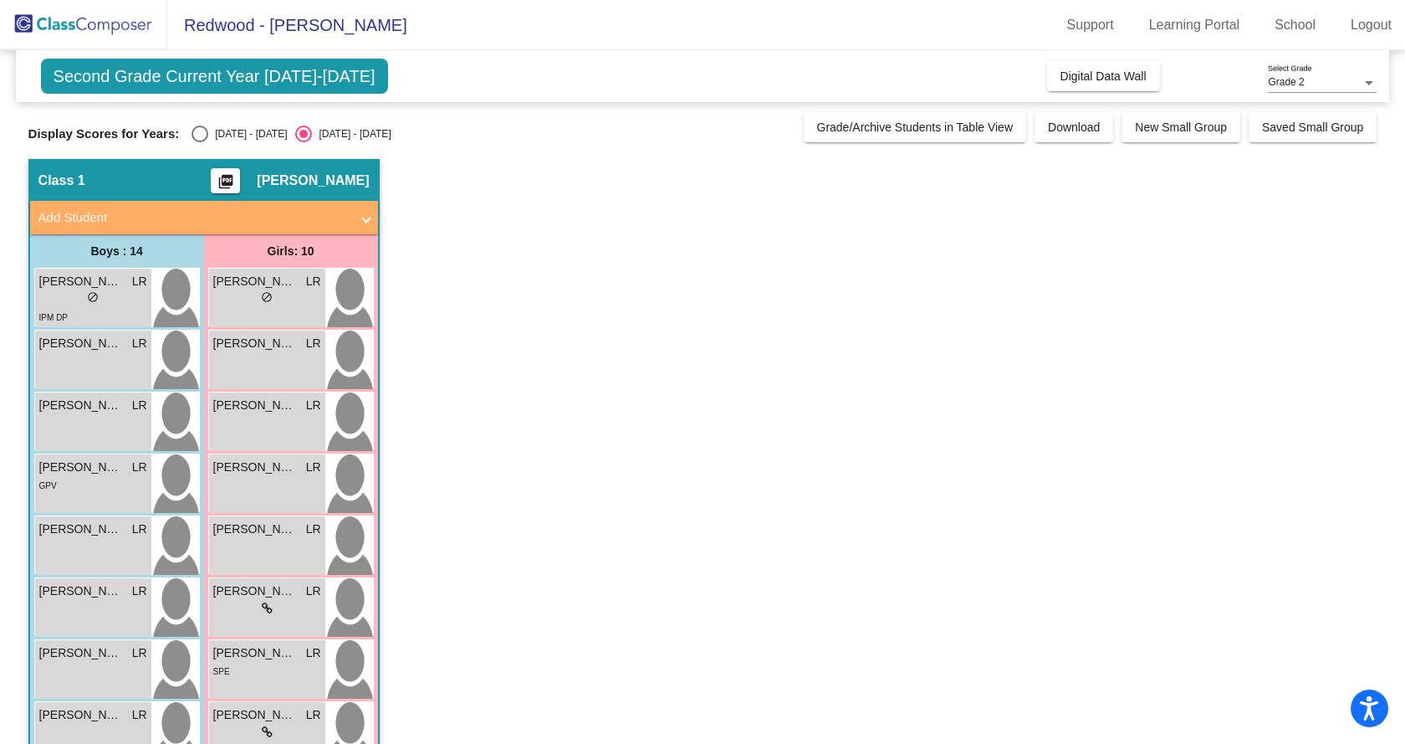
click at [98, 422] on div "[PERSON_NAME] [PERSON_NAME] lock do_not_disturb_alt" at bounding box center [93, 421] width 116 height 59
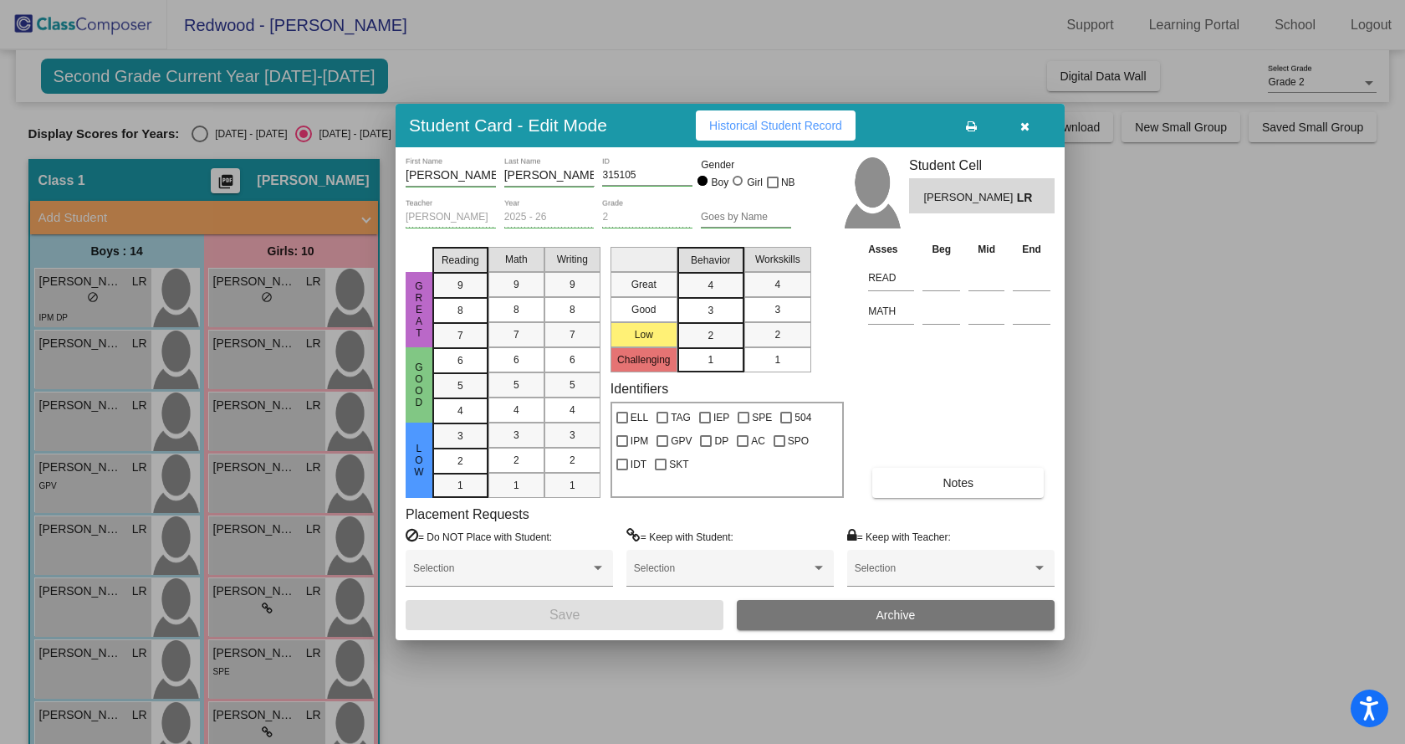
click at [102, 477] on div at bounding box center [702, 372] width 1405 height 744
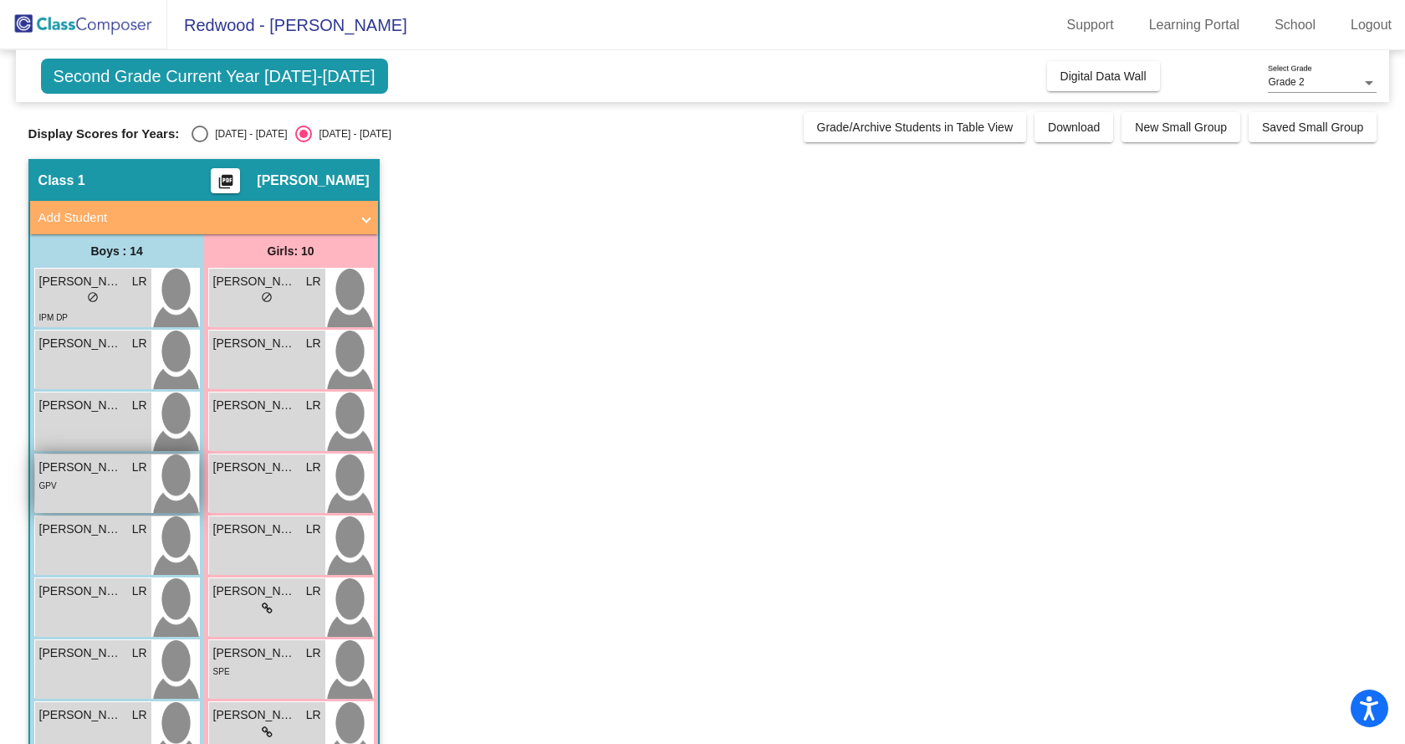
click at [102, 479] on div "GPV" at bounding box center [93, 485] width 108 height 18
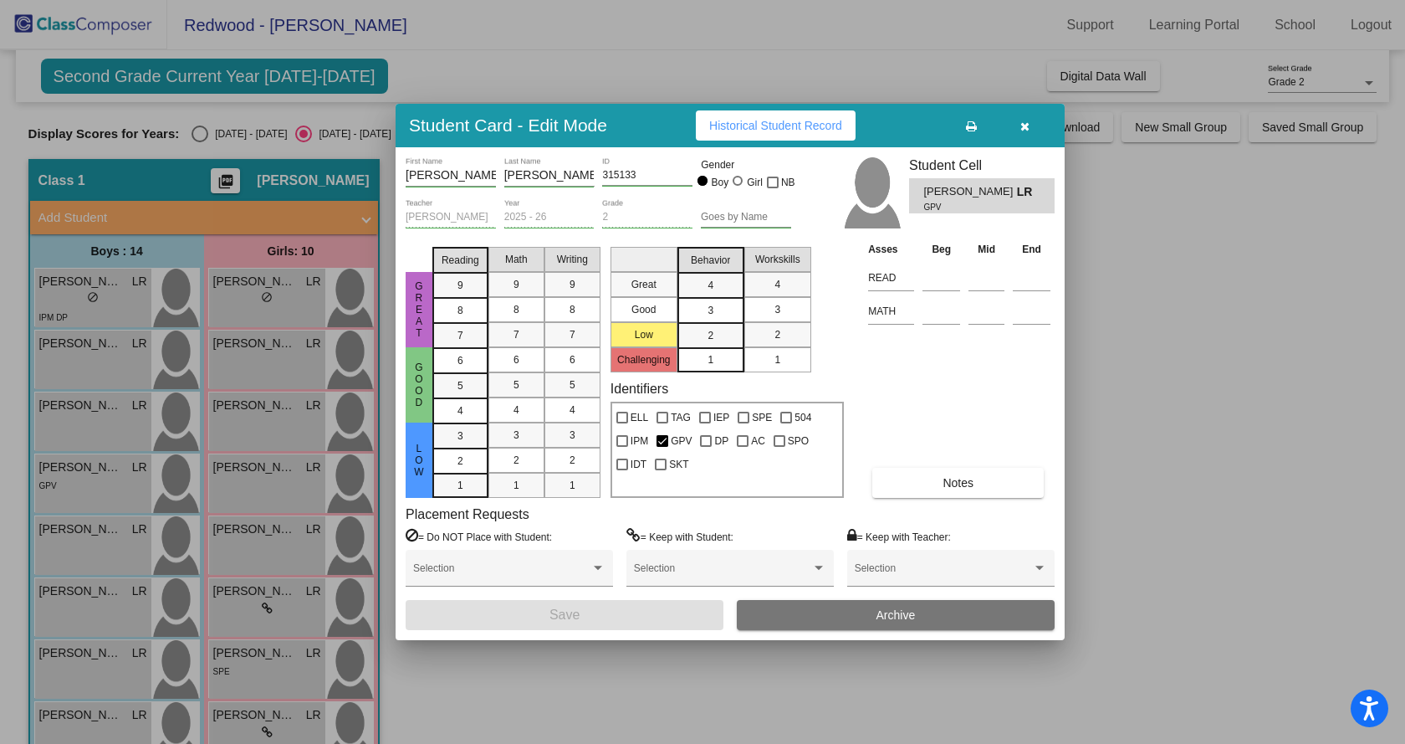
click at [96, 535] on div at bounding box center [702, 372] width 1405 height 744
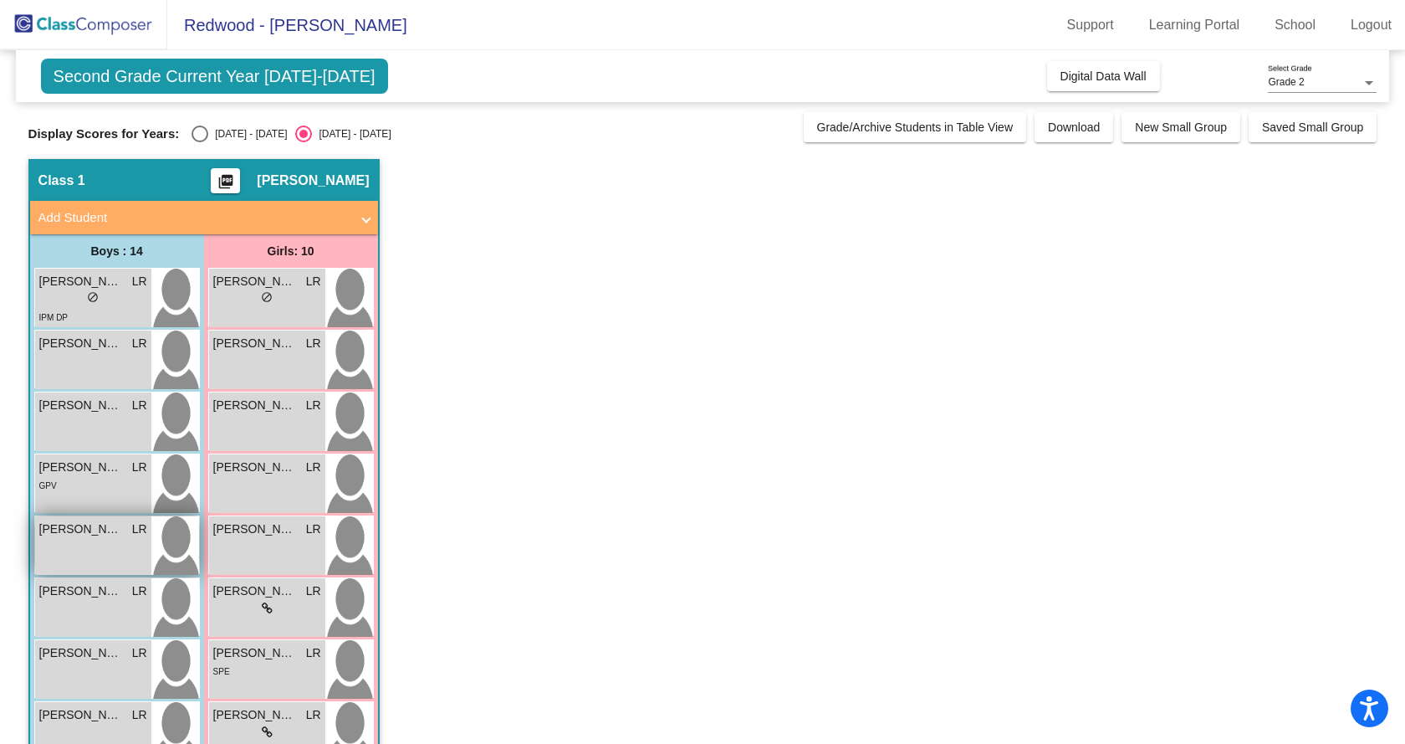
click at [96, 536] on span "[PERSON_NAME]" at bounding box center [81, 529] width 84 height 18
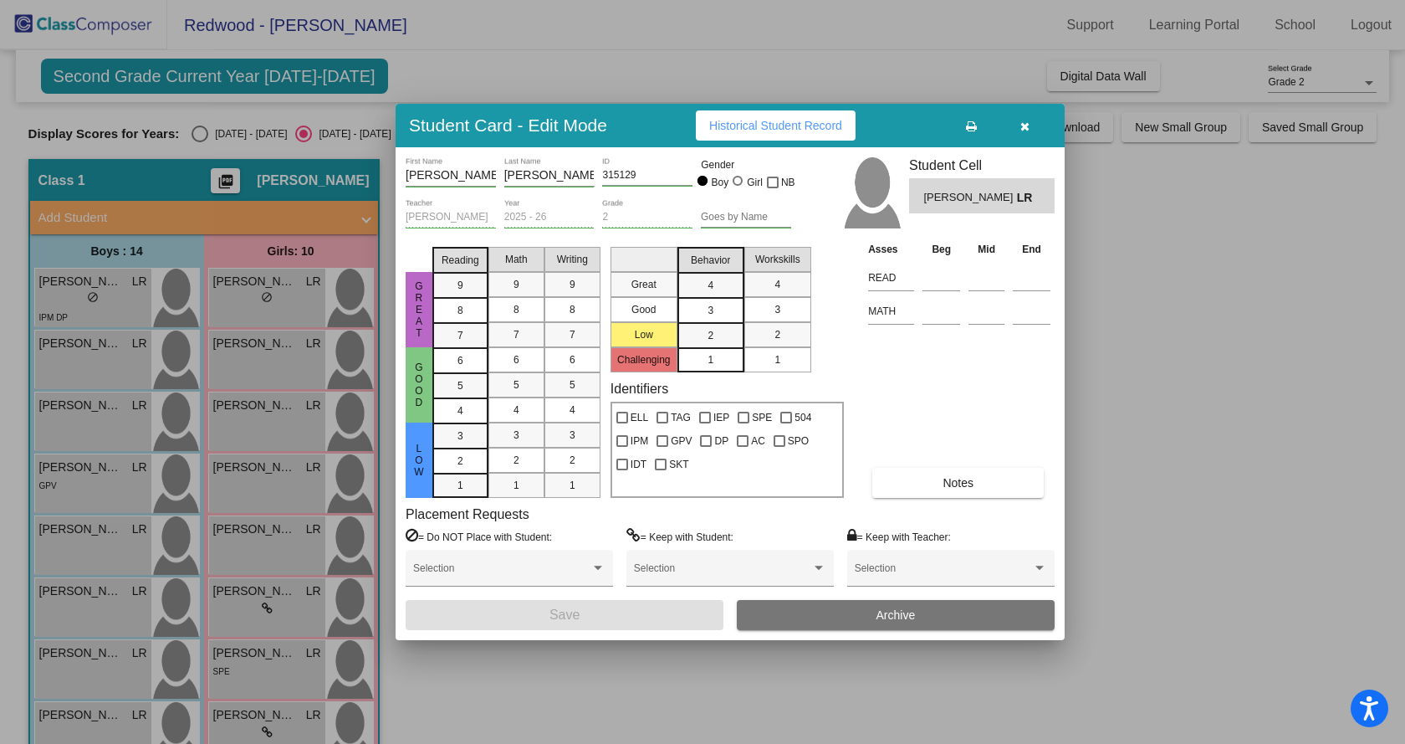
click at [84, 629] on div at bounding box center [702, 372] width 1405 height 744
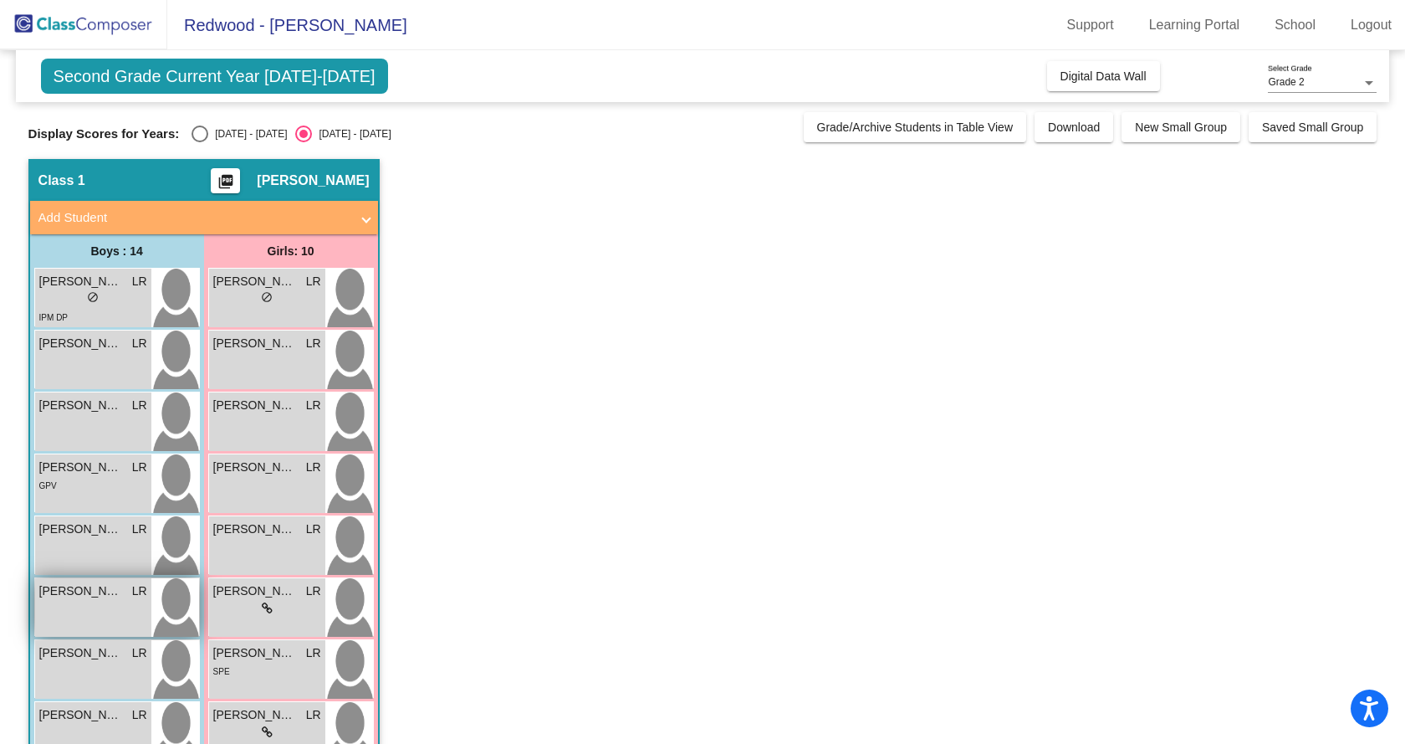
click at [84, 630] on div "[PERSON_NAME] [PERSON_NAME] lock do_not_disturb_alt" at bounding box center [93, 607] width 116 height 59
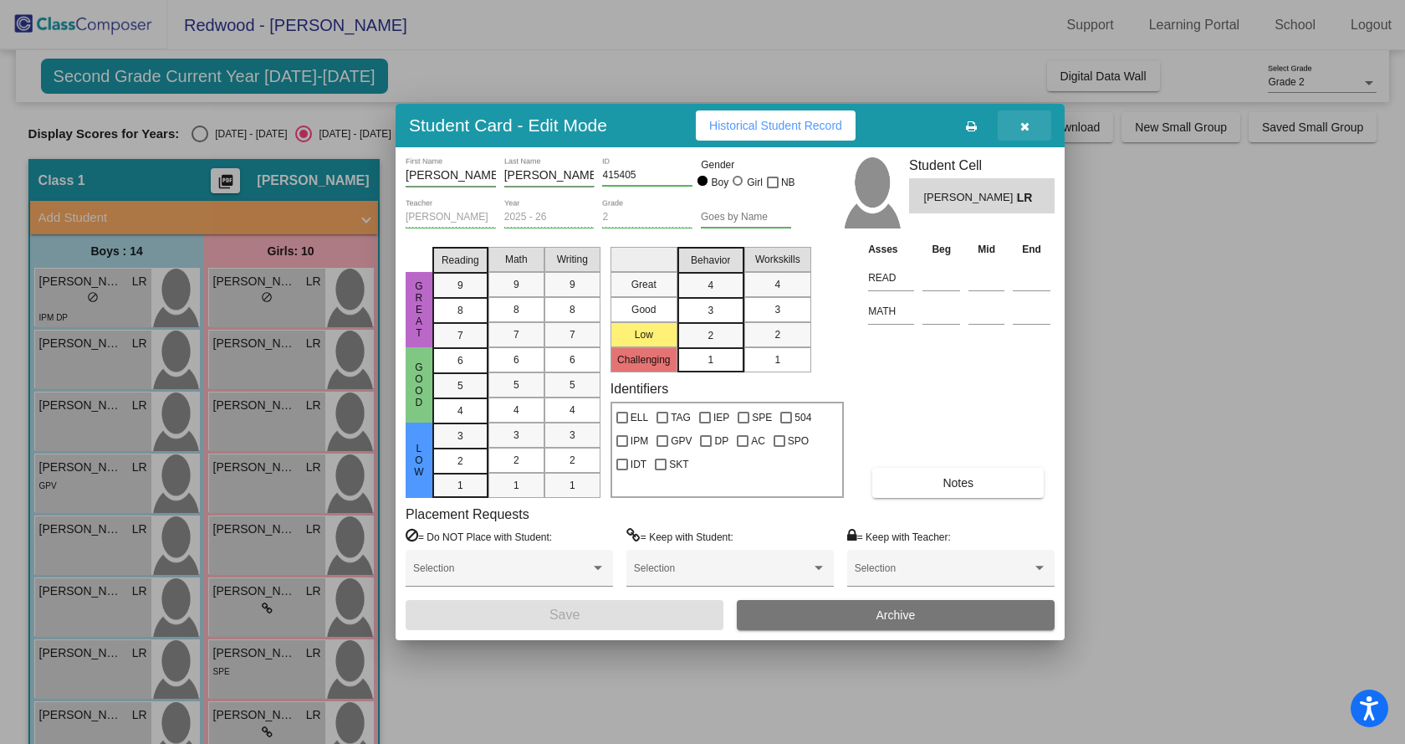
click at [1030, 123] on button "button" at bounding box center [1025, 125] width 54 height 30
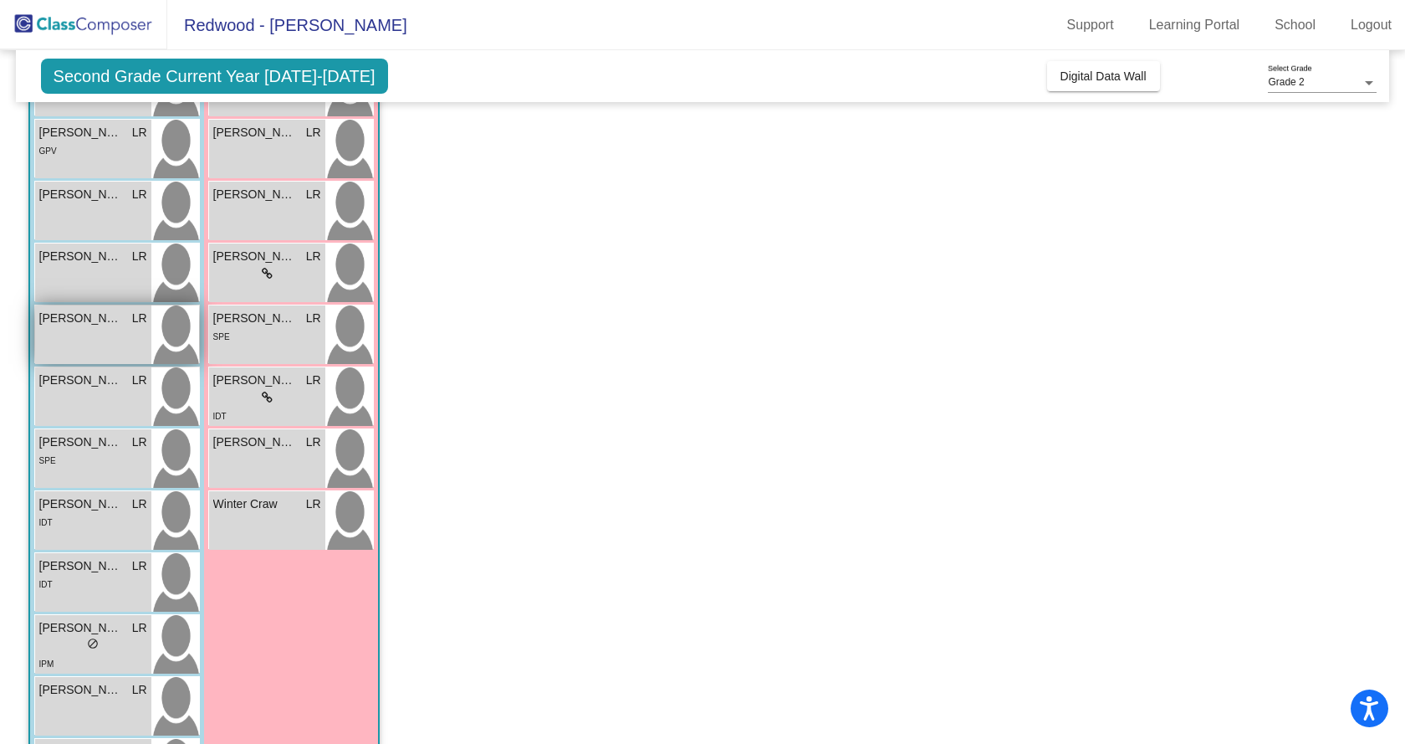
scroll to position [417, 0]
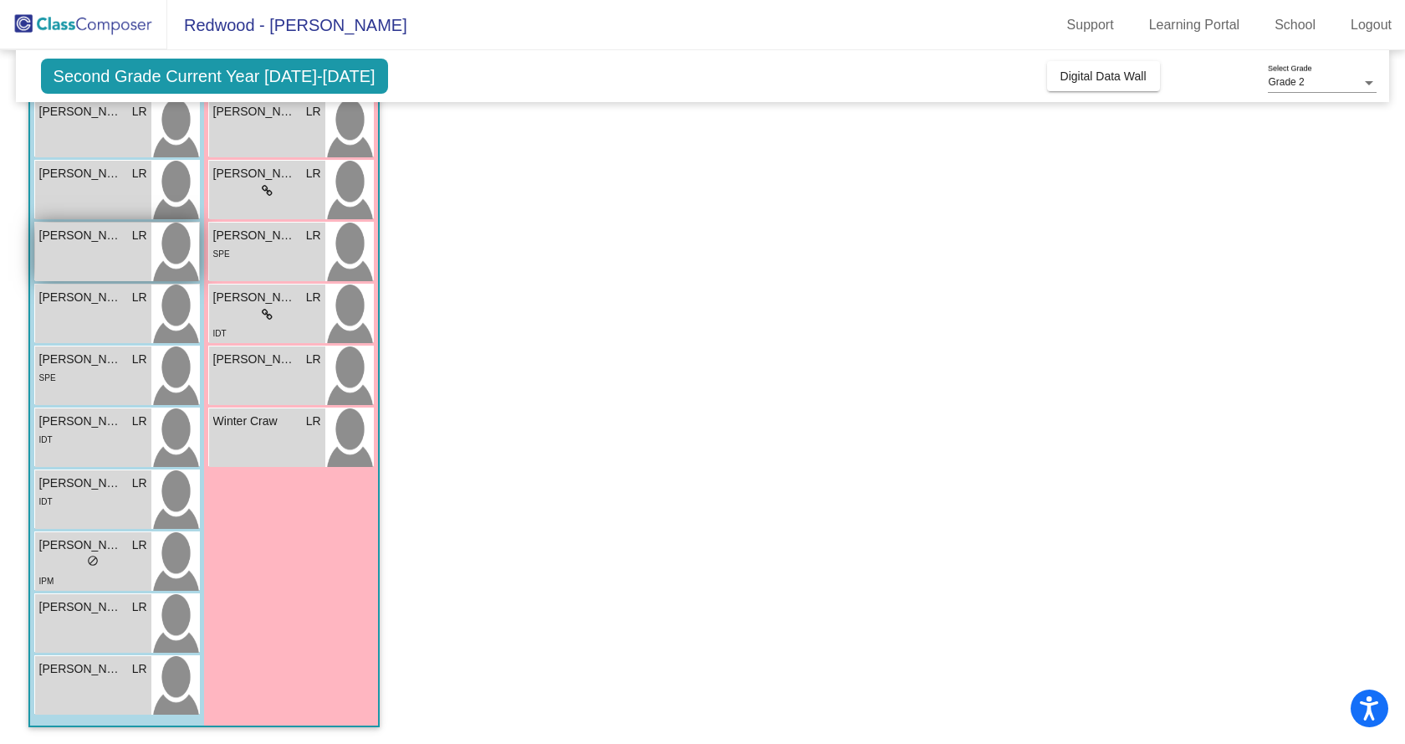
click at [97, 243] on span "[PERSON_NAME]" at bounding box center [81, 236] width 84 height 18
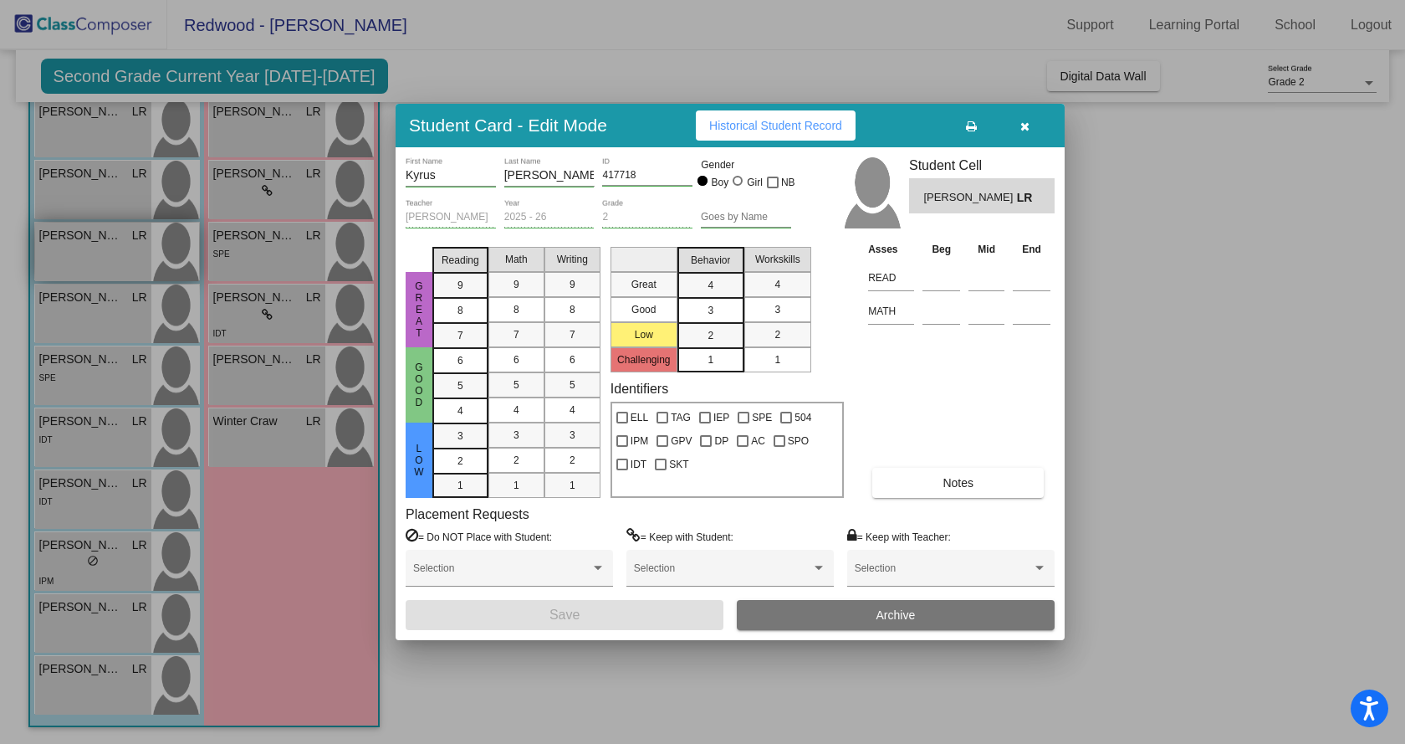
click at [97, 243] on div at bounding box center [702, 372] width 1405 height 744
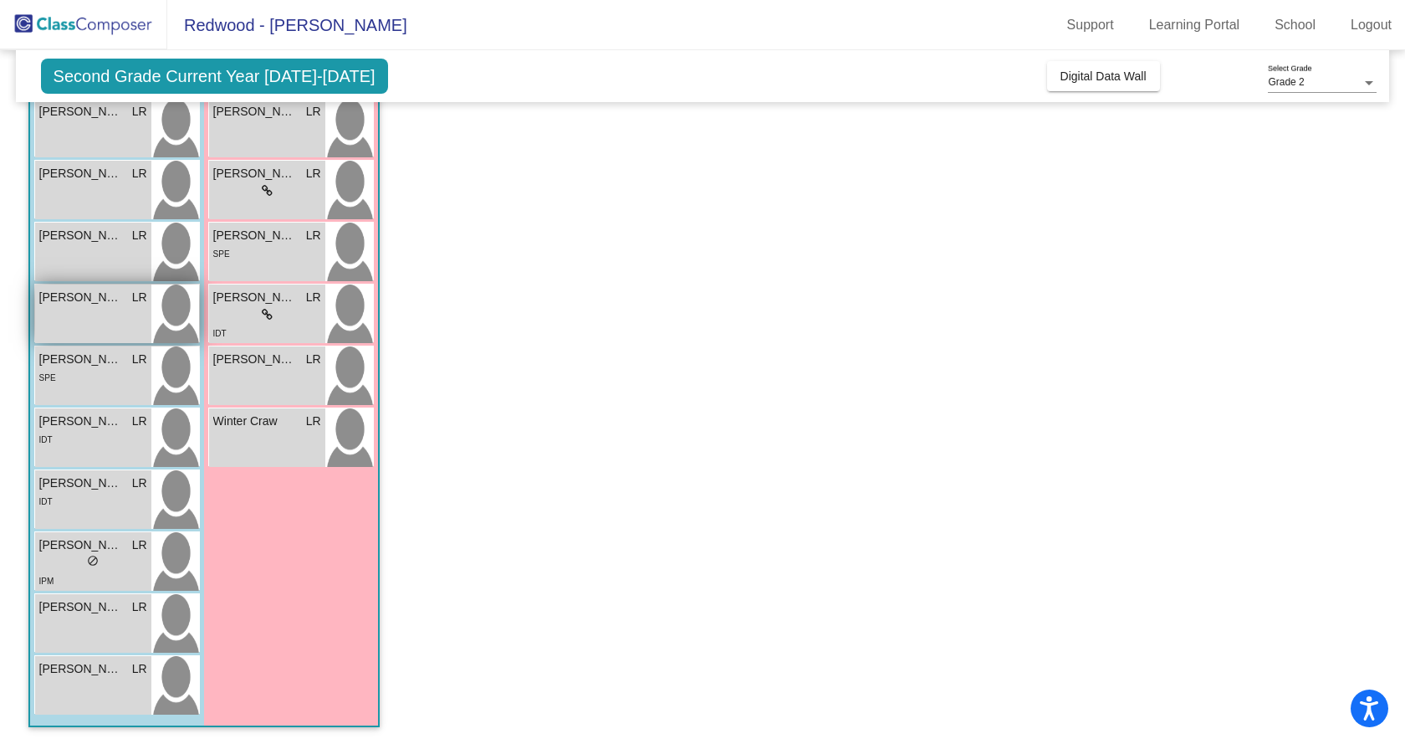
click at [75, 321] on div "[PERSON_NAME] LR lock do_not_disturb_alt" at bounding box center [93, 313] width 116 height 59
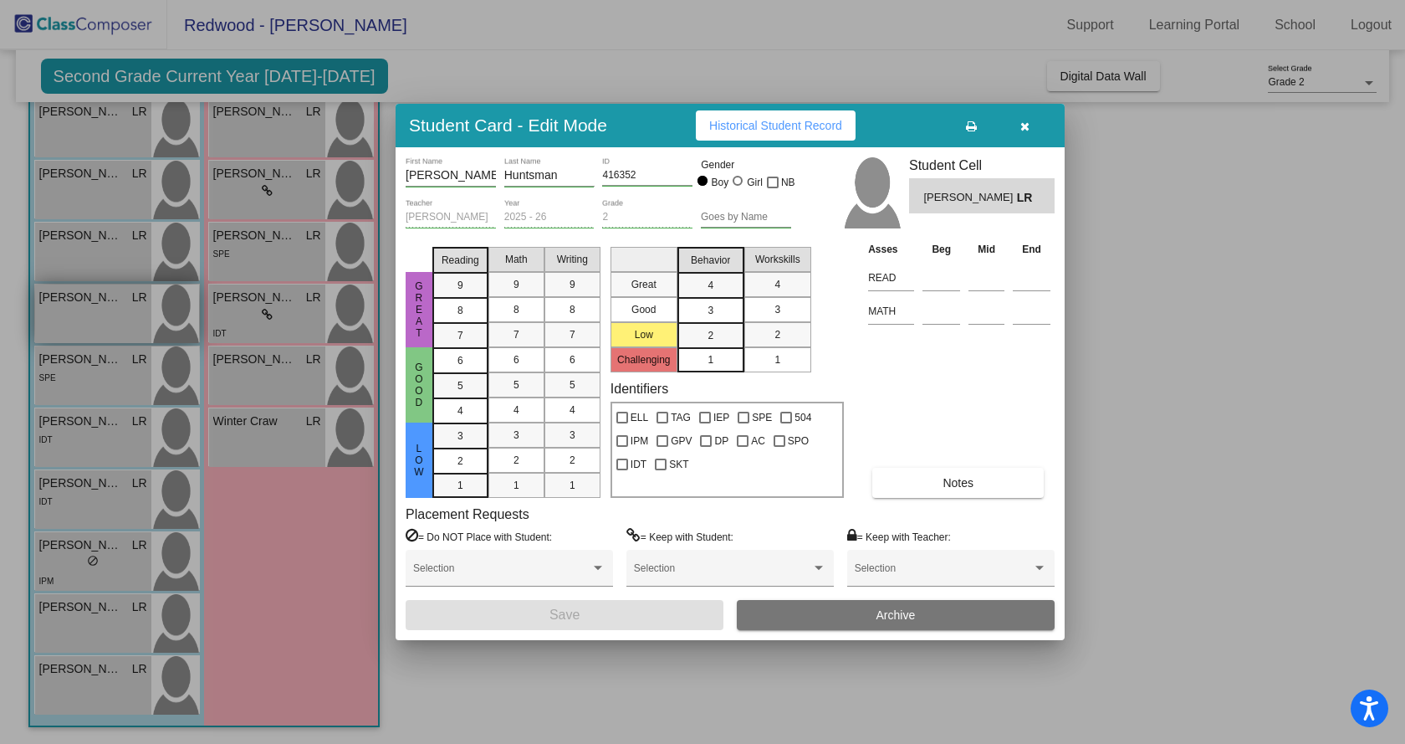
click at [75, 321] on div at bounding box center [702, 372] width 1405 height 744
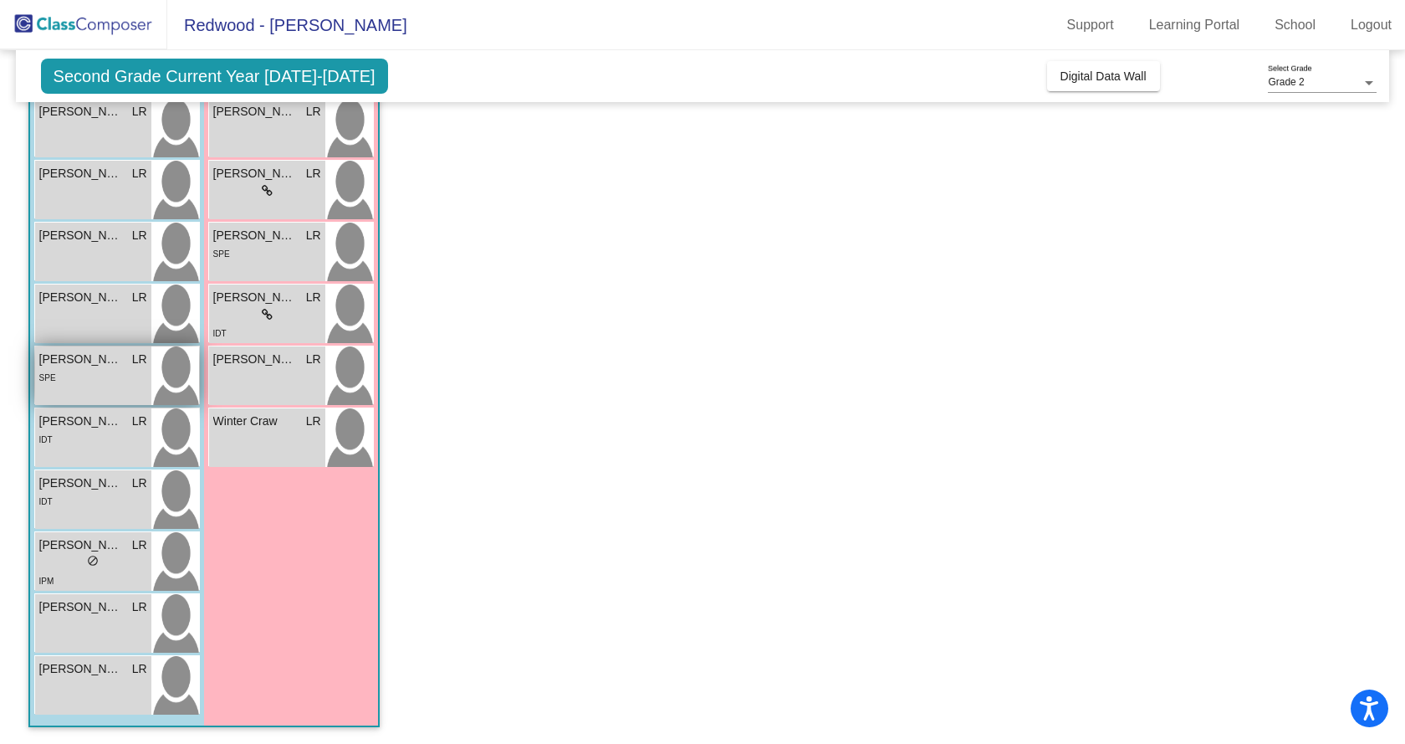
click at [74, 376] on div "SPE" at bounding box center [93, 377] width 108 height 18
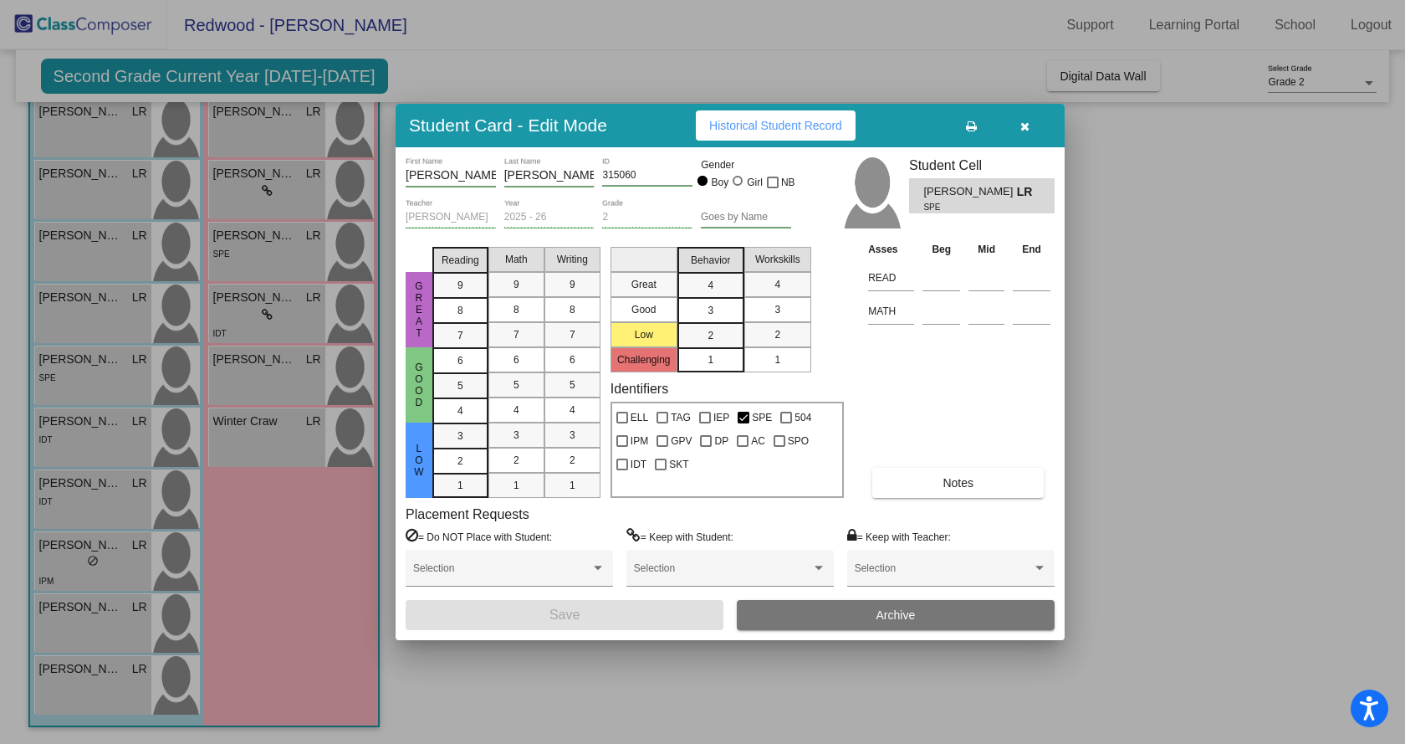
click at [75, 432] on div at bounding box center [702, 372] width 1405 height 744
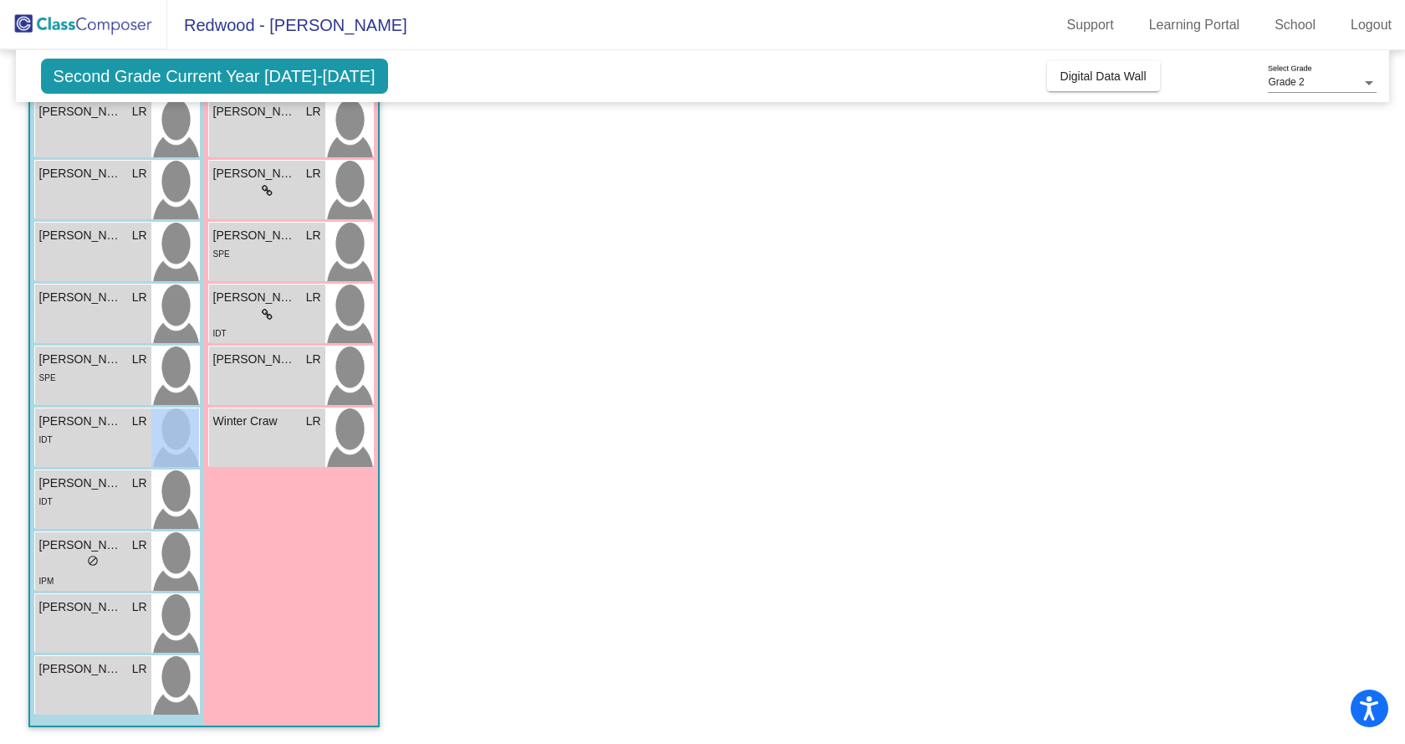
click at [75, 432] on div "IDT" at bounding box center [93, 439] width 108 height 18
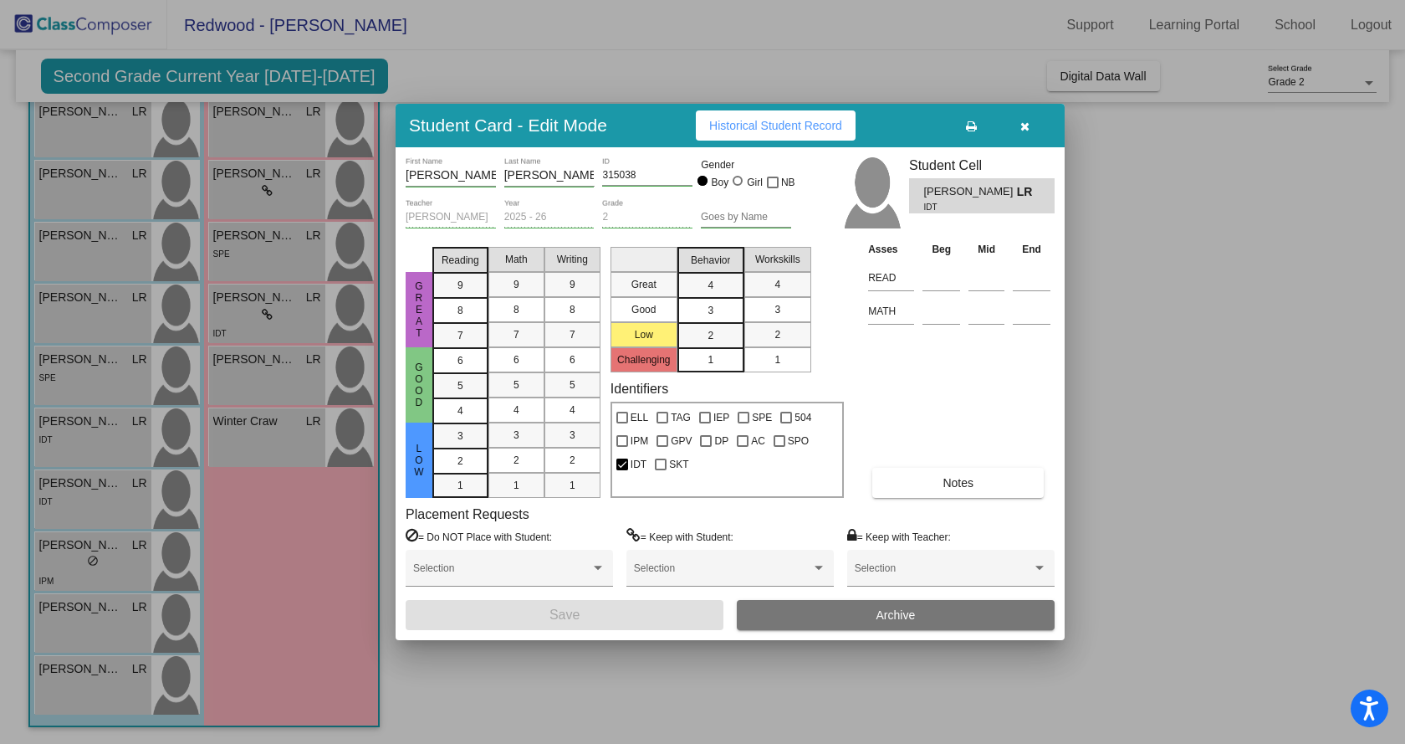
click at [75, 504] on div at bounding box center [702, 372] width 1405 height 744
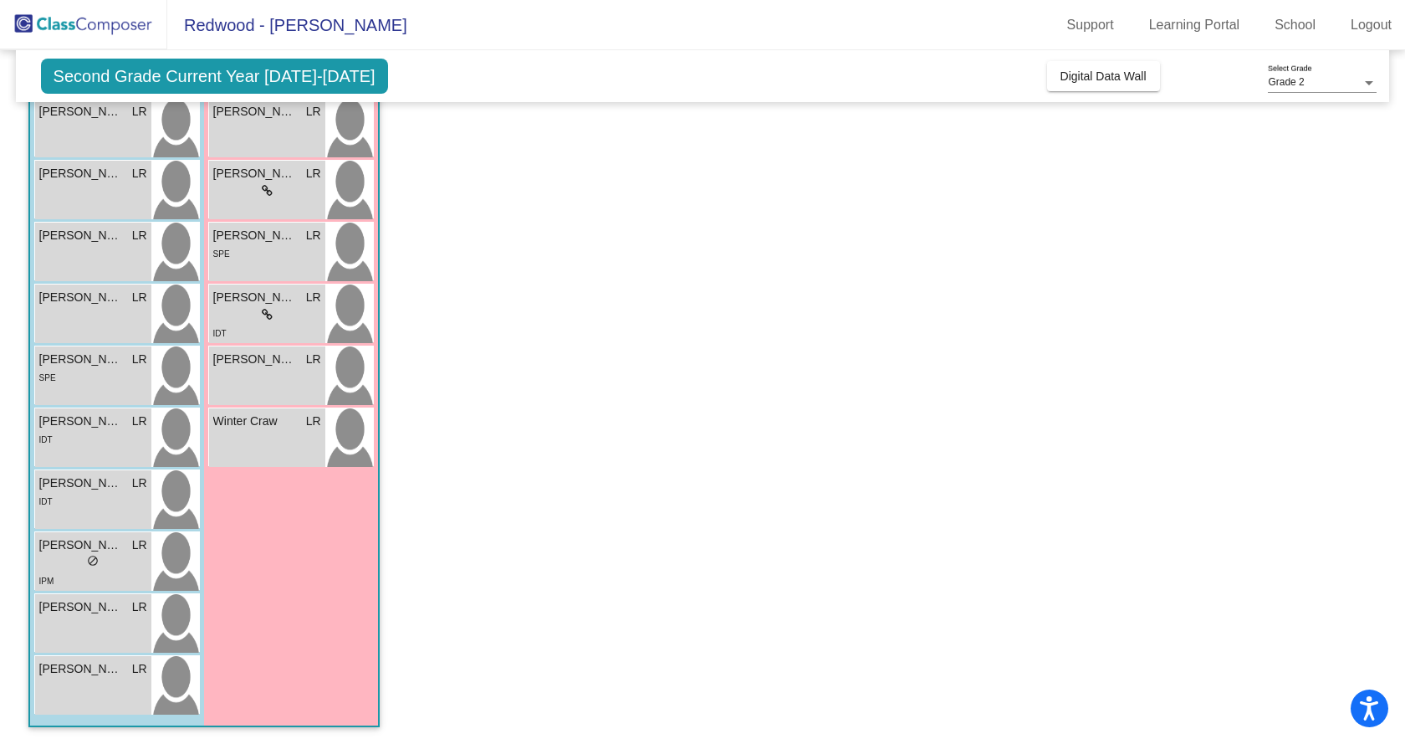
click at [75, 504] on div "IDT" at bounding box center [93, 501] width 108 height 18
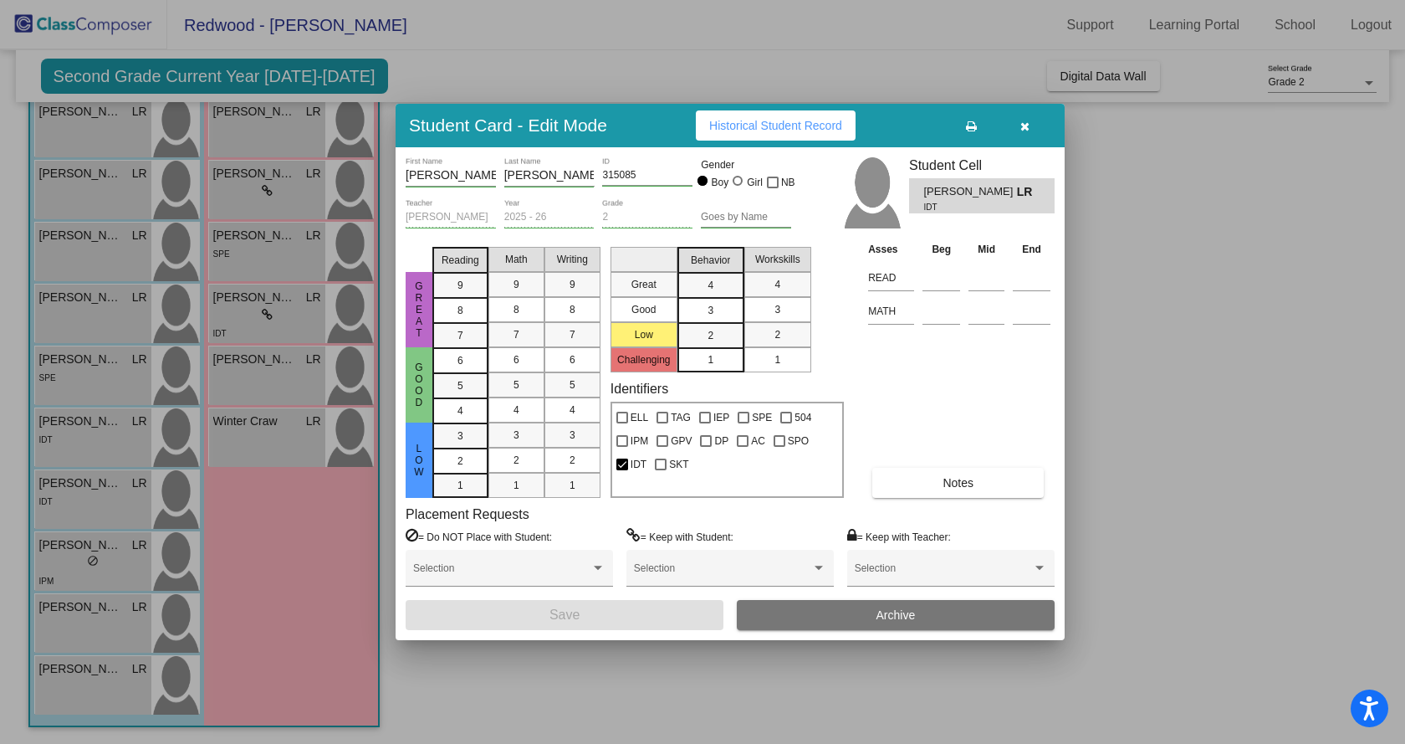
click at [72, 548] on div at bounding box center [702, 372] width 1405 height 744
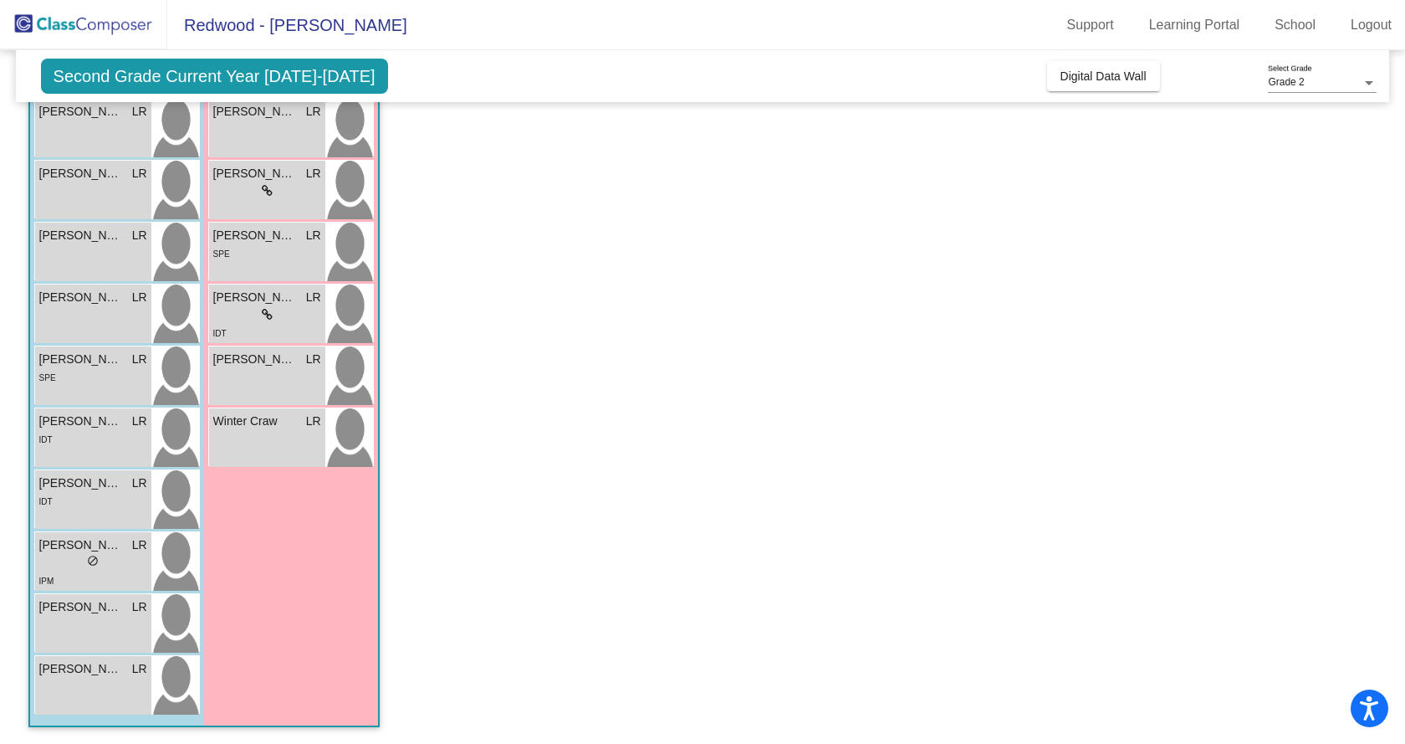
click at [72, 548] on span "[PERSON_NAME] [PERSON_NAME]" at bounding box center [81, 545] width 84 height 18
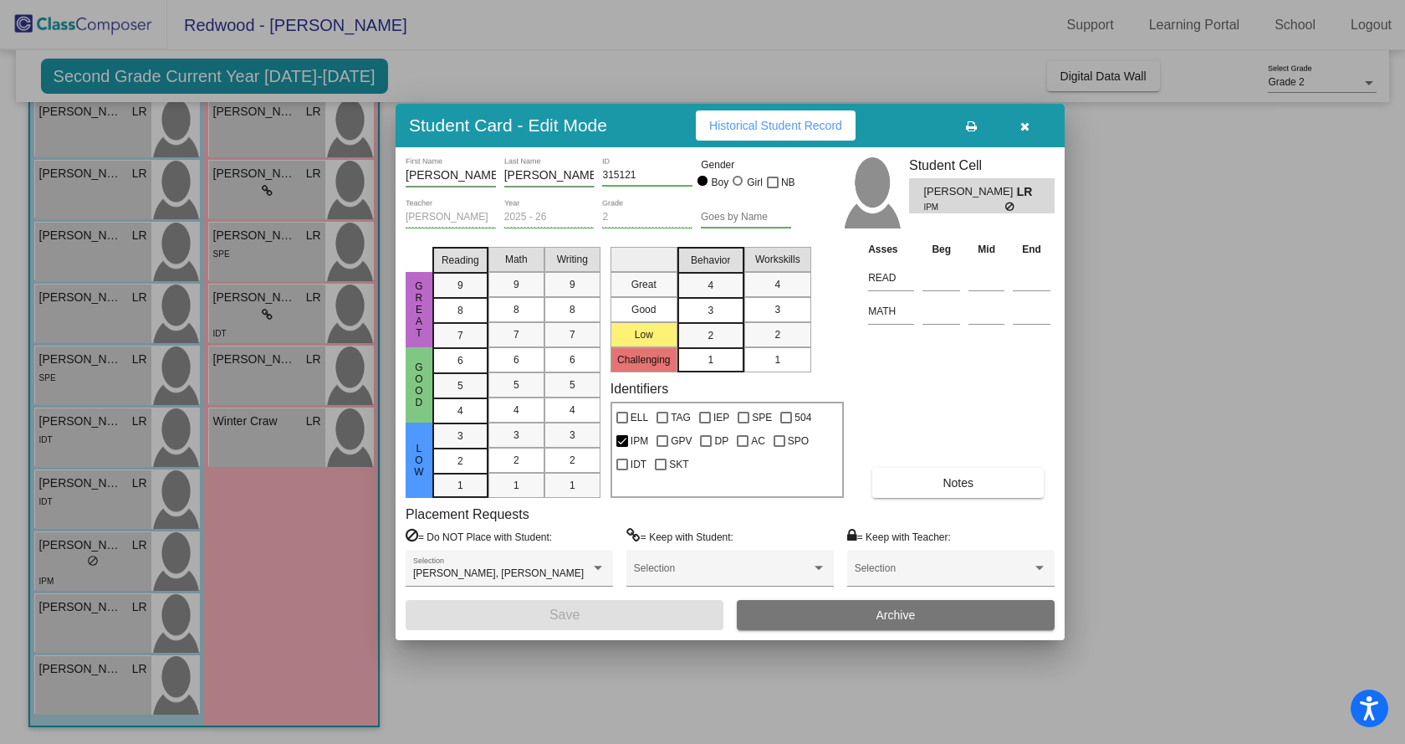
click at [89, 637] on div at bounding box center [702, 372] width 1405 height 744
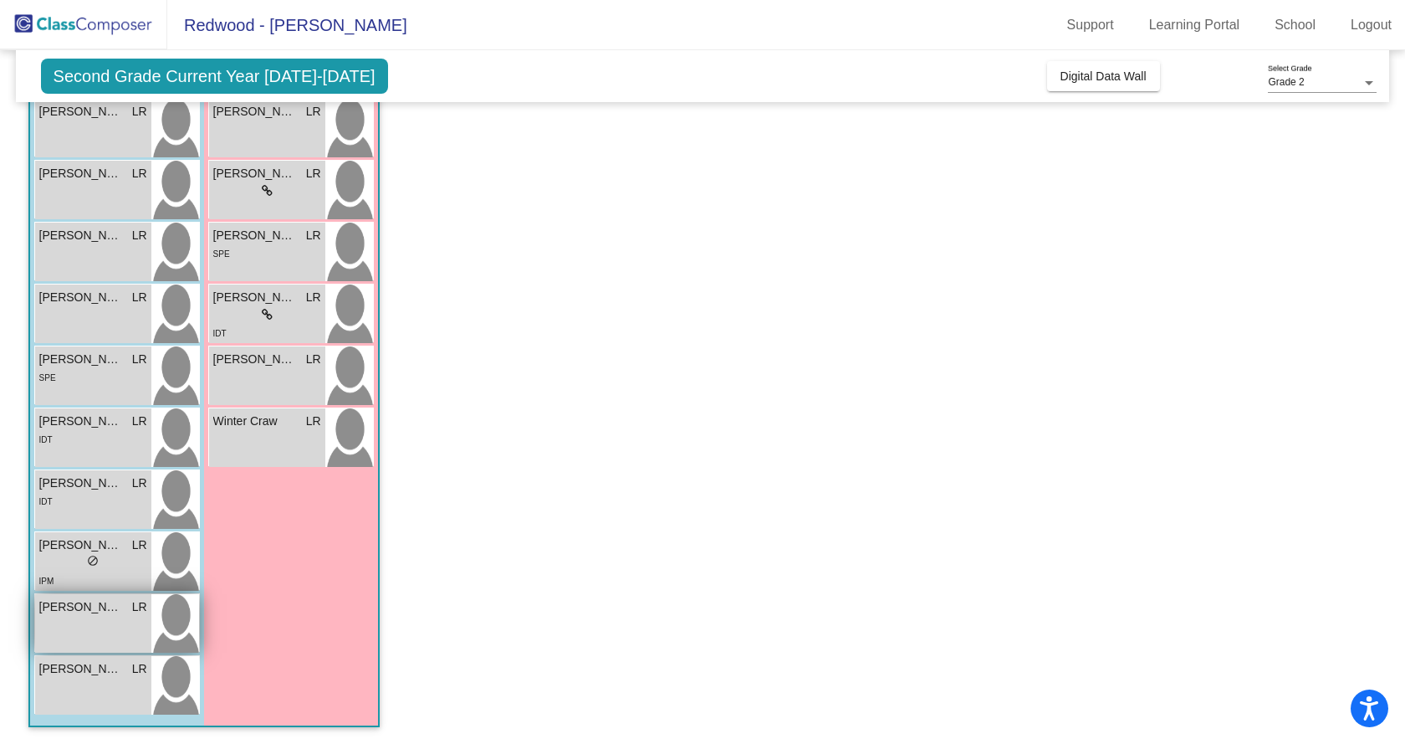
click at [89, 638] on div "[PERSON_NAME] LR lock do_not_disturb_alt" at bounding box center [93, 623] width 116 height 59
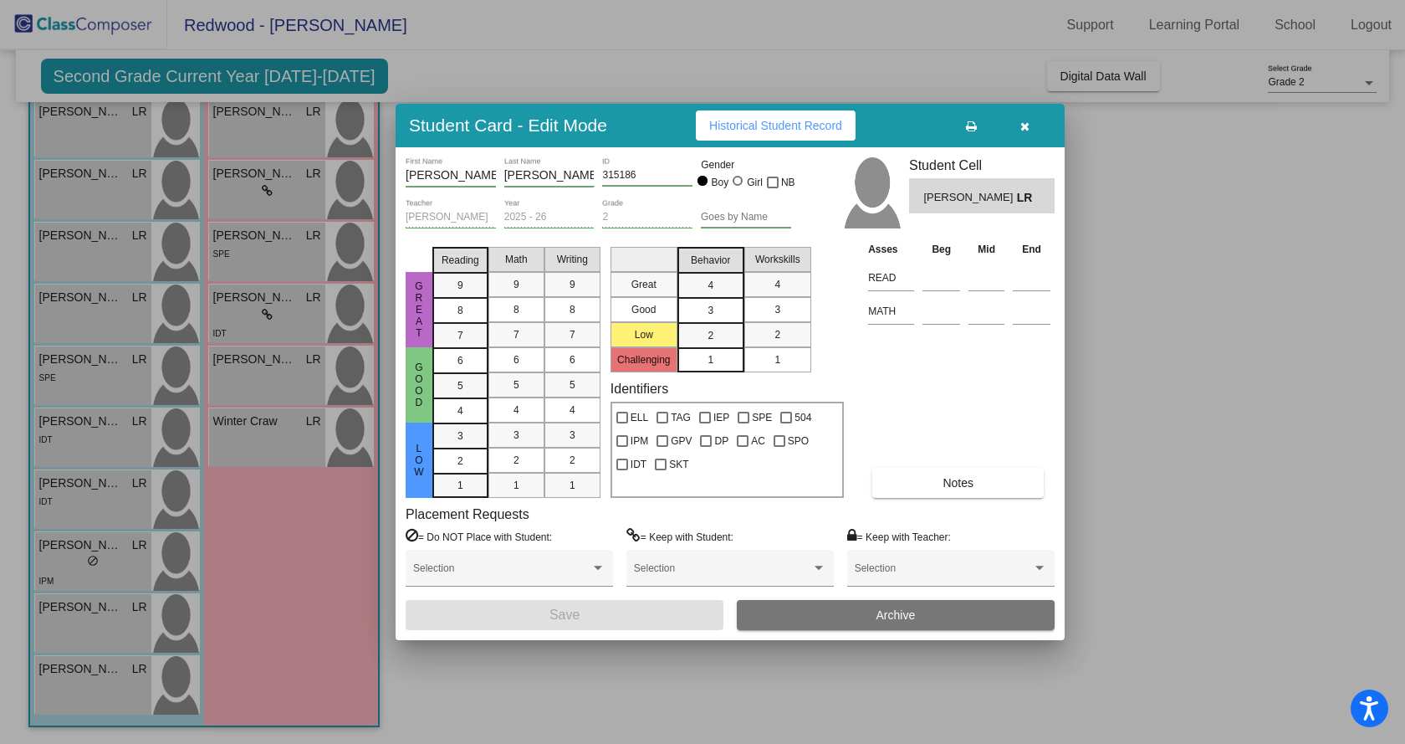
click at [85, 677] on div at bounding box center [702, 372] width 1405 height 744
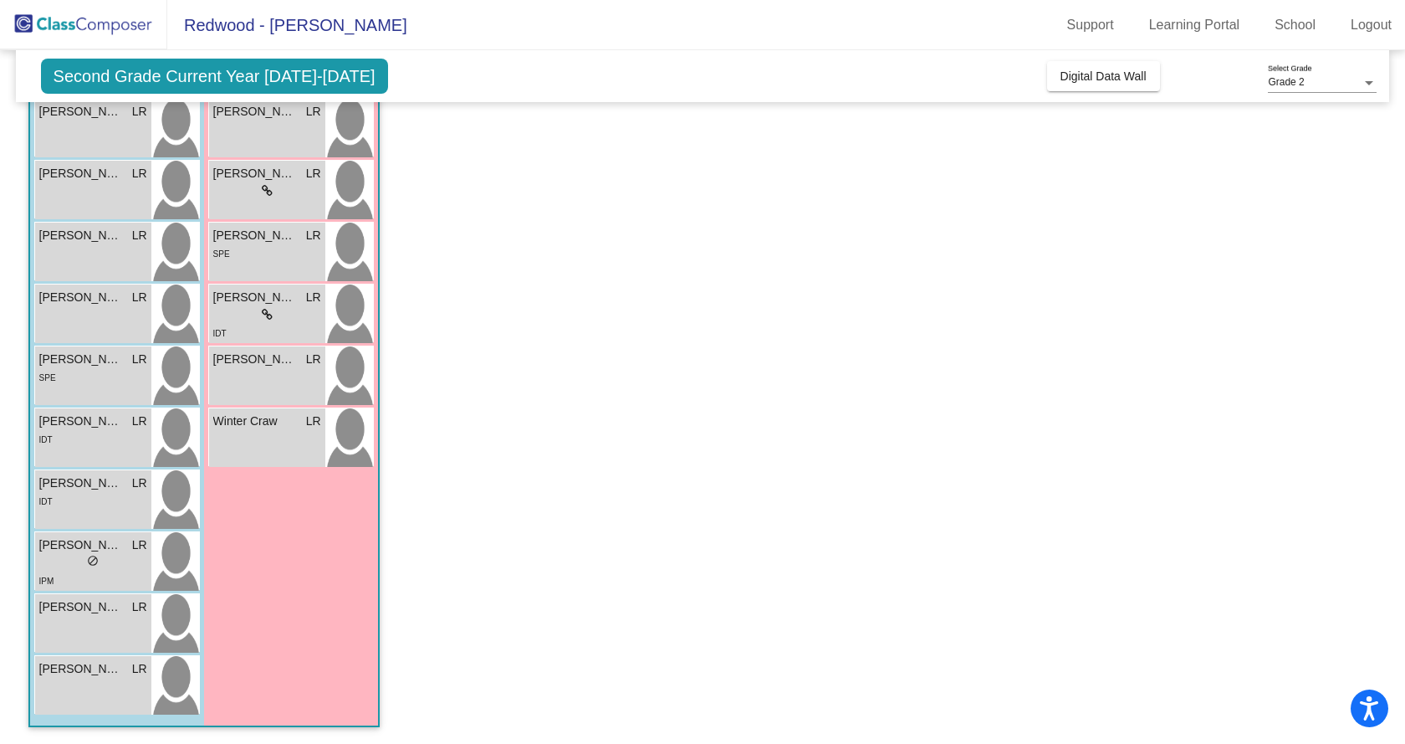
click at [85, 677] on span "[PERSON_NAME]" at bounding box center [81, 669] width 84 height 18
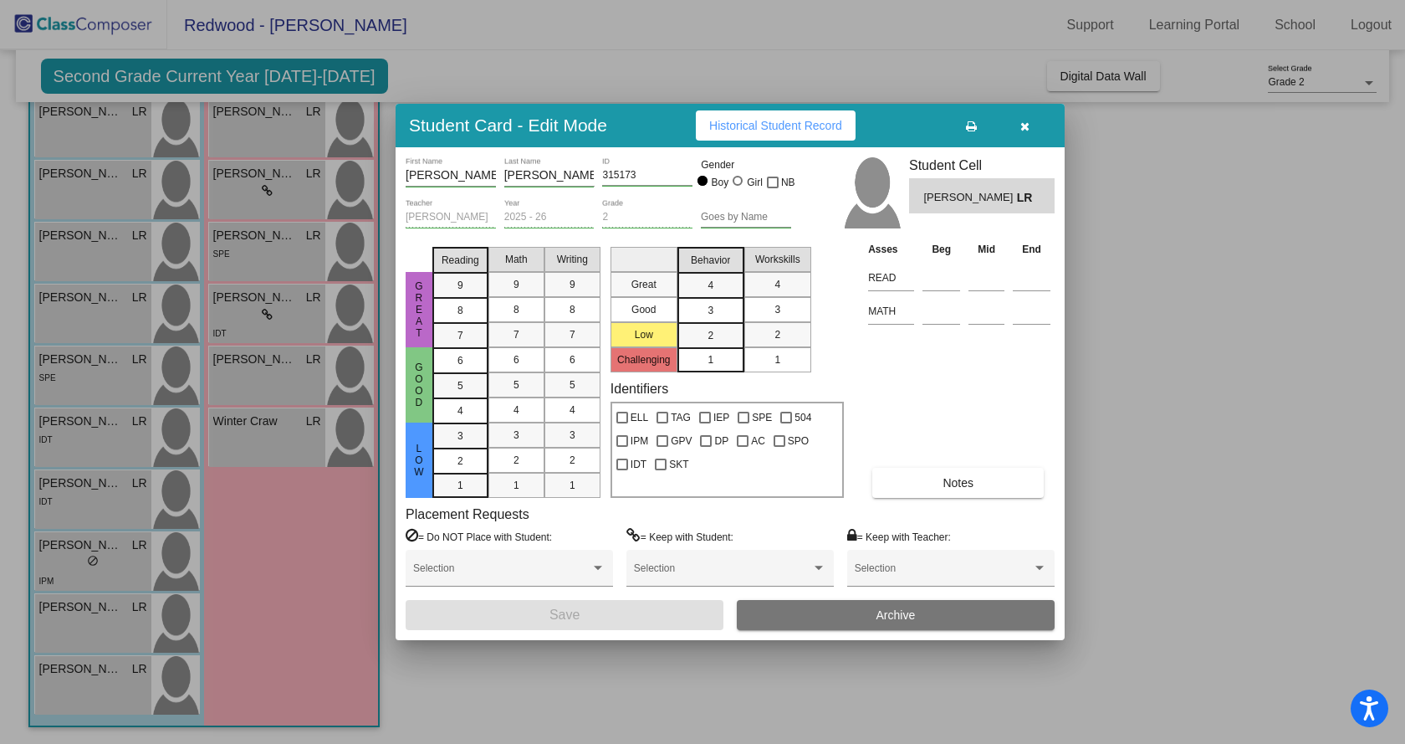
click at [1023, 121] on icon "button" at bounding box center [1025, 126] width 9 height 12
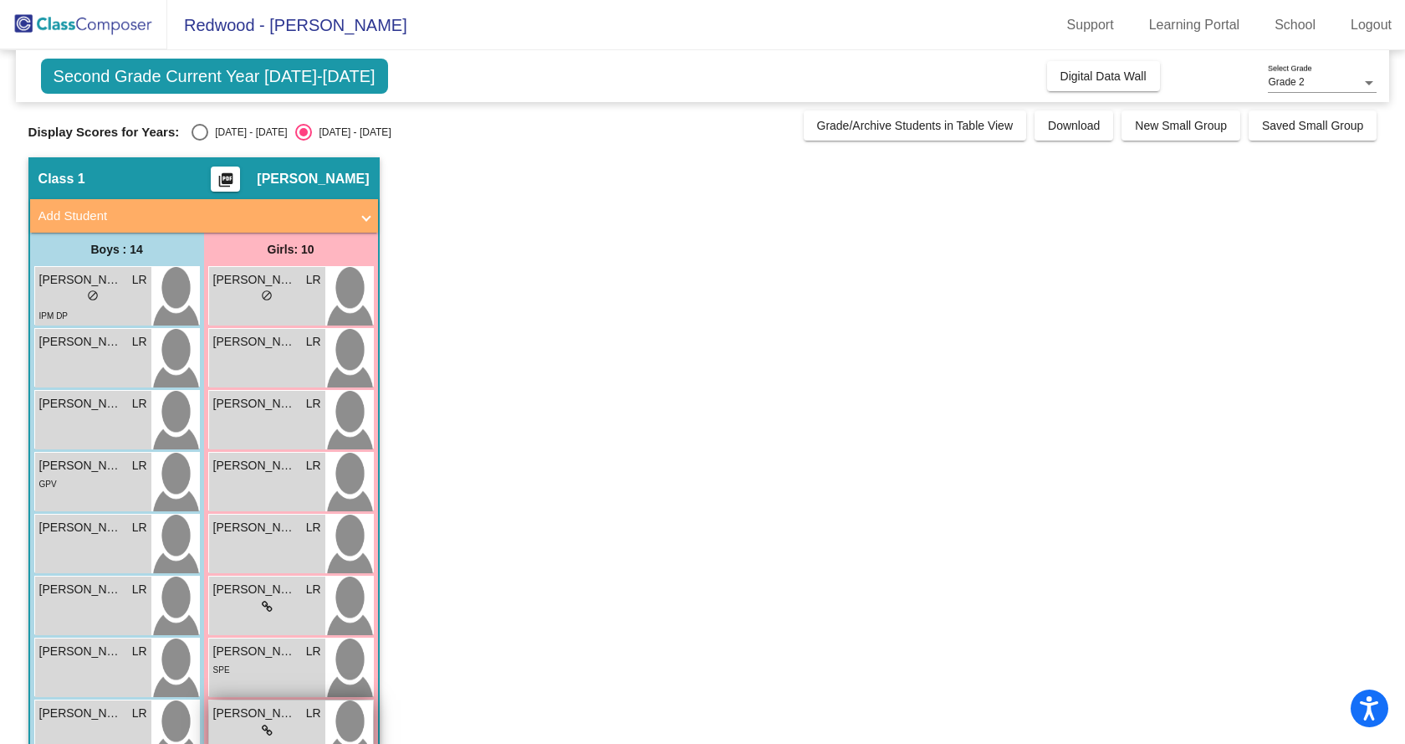
scroll to position [0, 0]
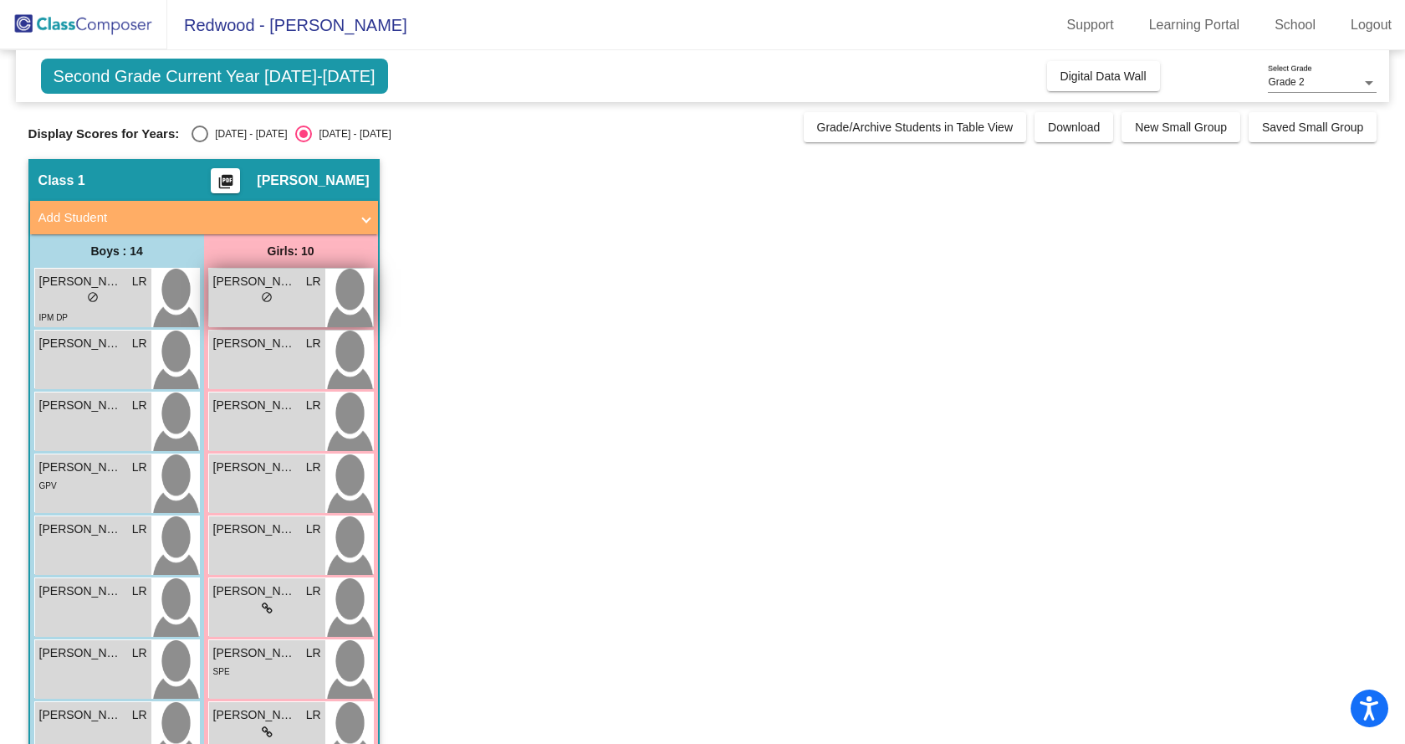
click at [238, 289] on span "[PERSON_NAME]" at bounding box center [255, 282] width 84 height 18
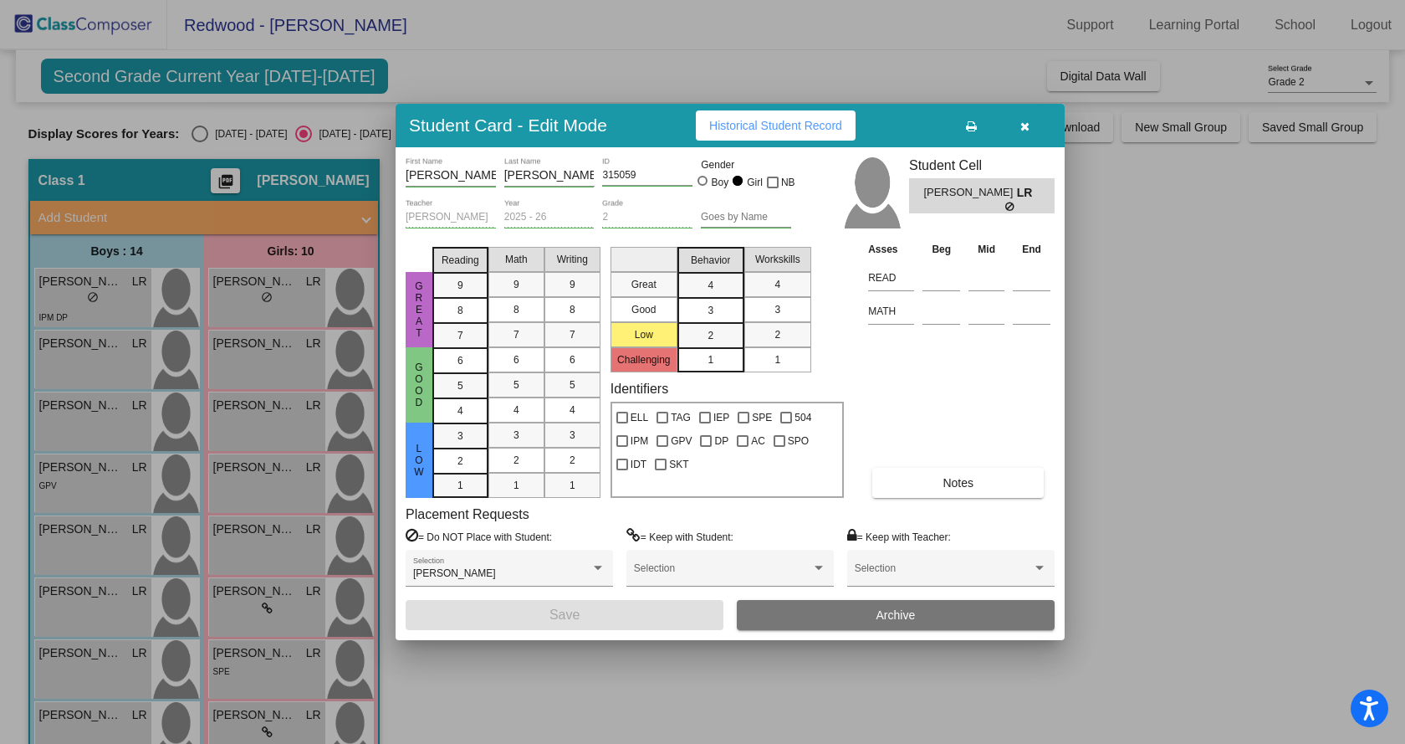
click at [253, 350] on div at bounding box center [702, 372] width 1405 height 744
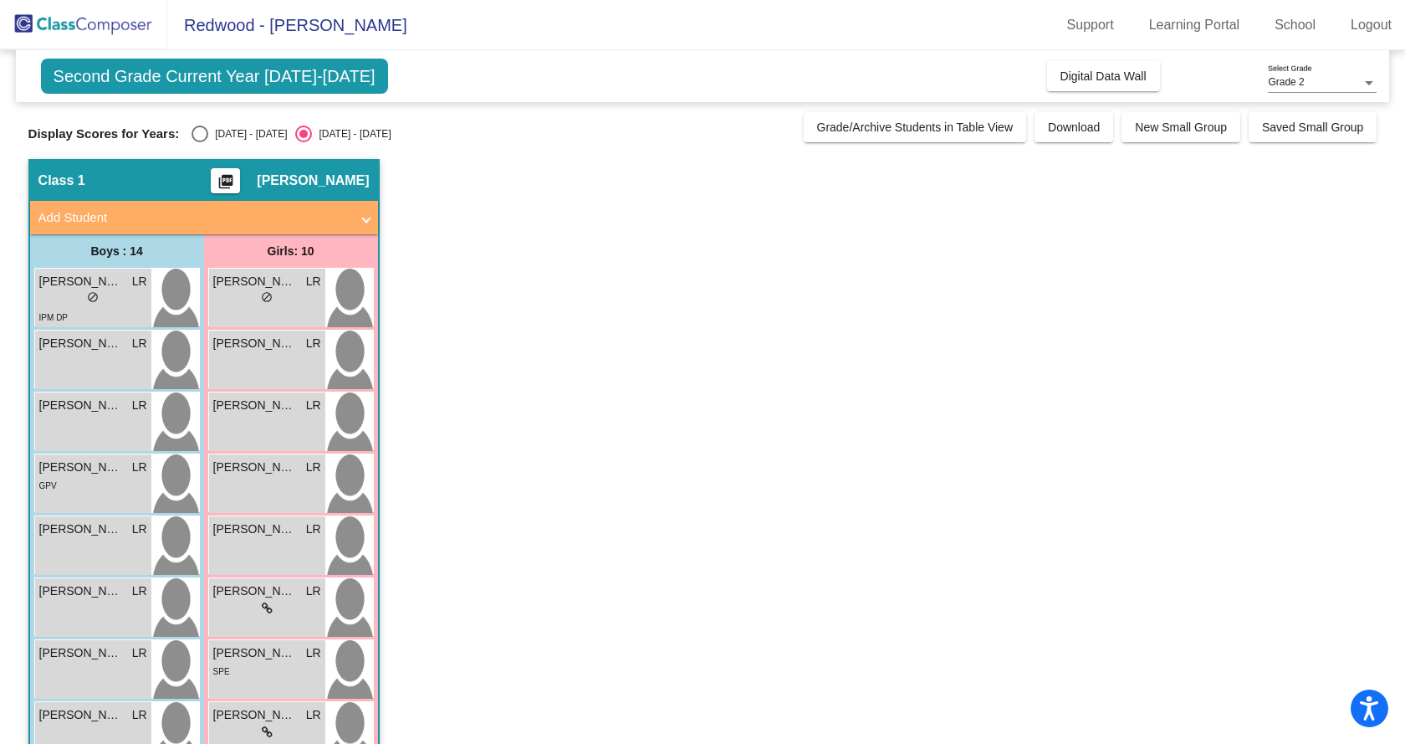
click at [253, 350] on span "[PERSON_NAME]" at bounding box center [255, 344] width 84 height 18
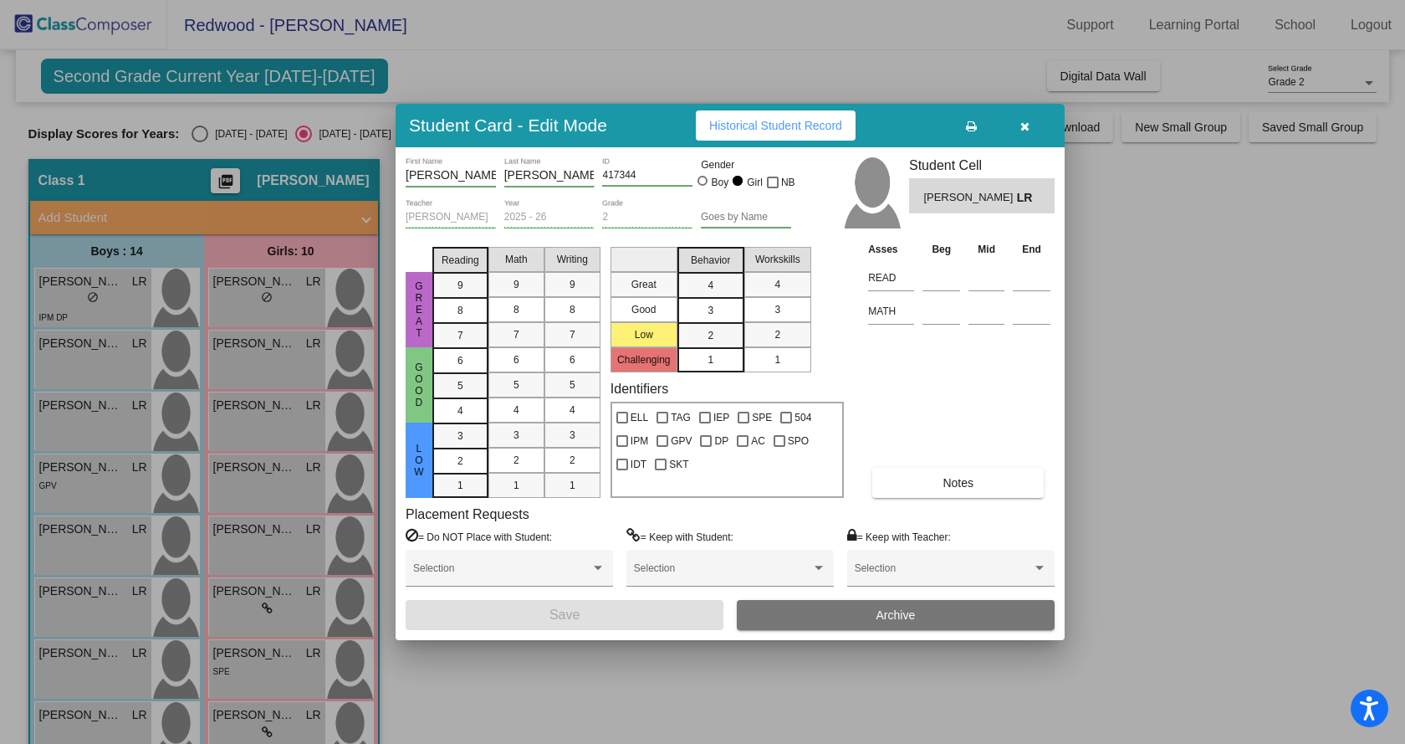
click at [261, 419] on div at bounding box center [702, 372] width 1405 height 744
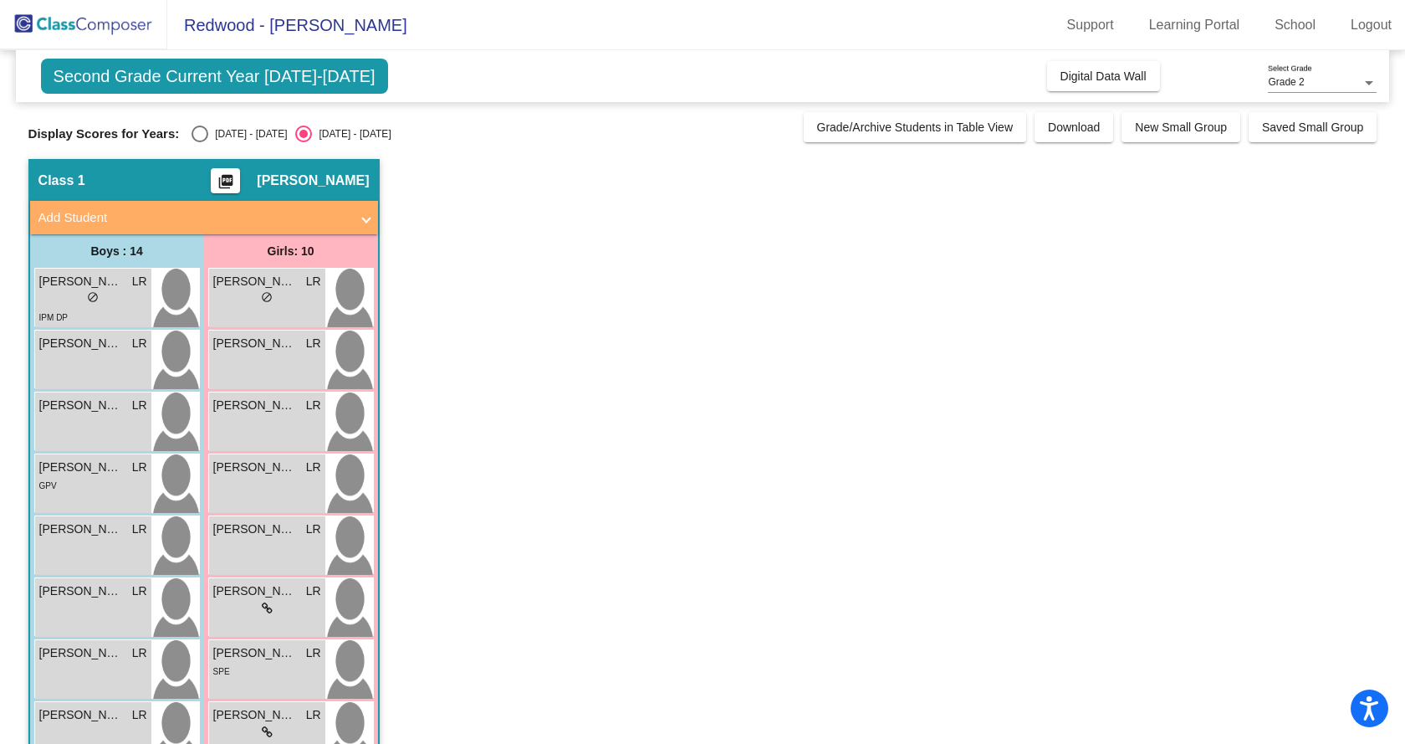
click at [261, 419] on div "[PERSON_NAME] lock do_not_disturb_alt" at bounding box center [267, 421] width 116 height 59
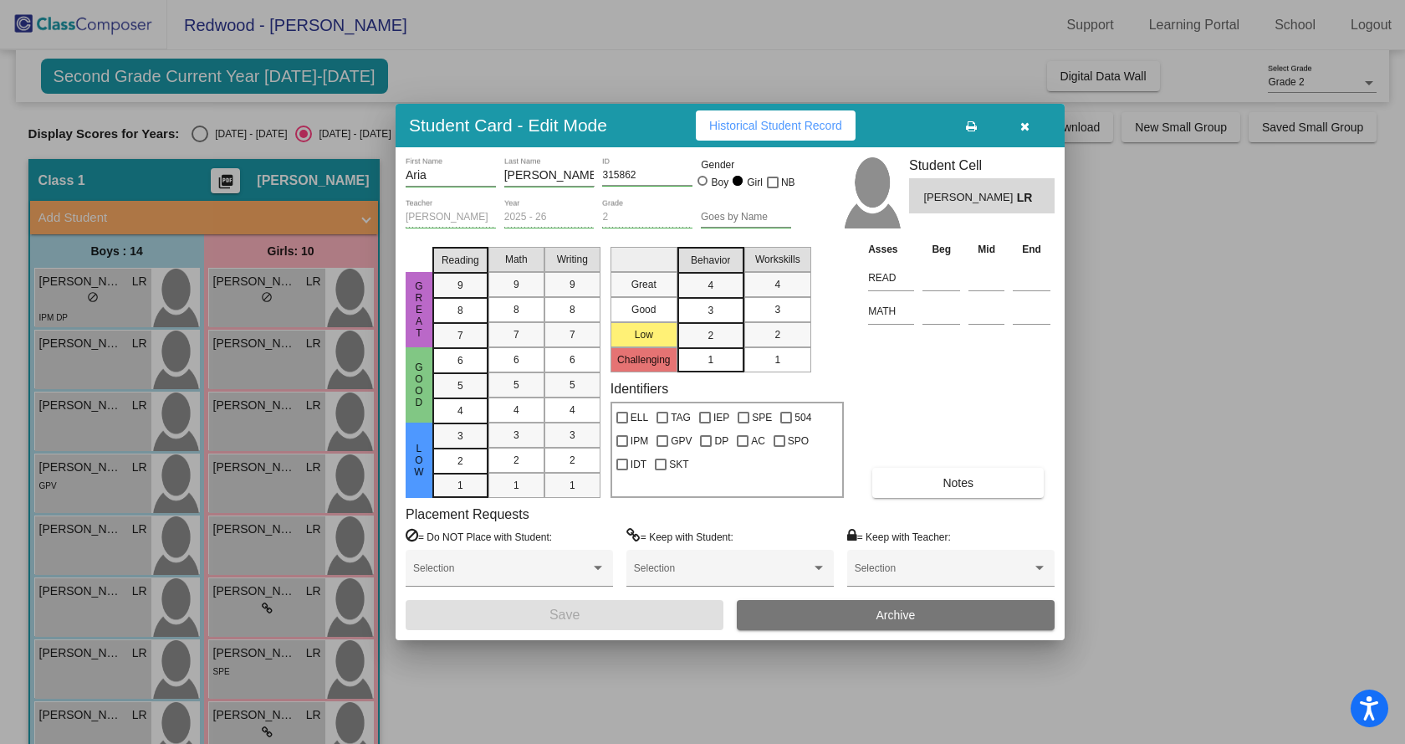
click at [262, 492] on div at bounding box center [702, 372] width 1405 height 744
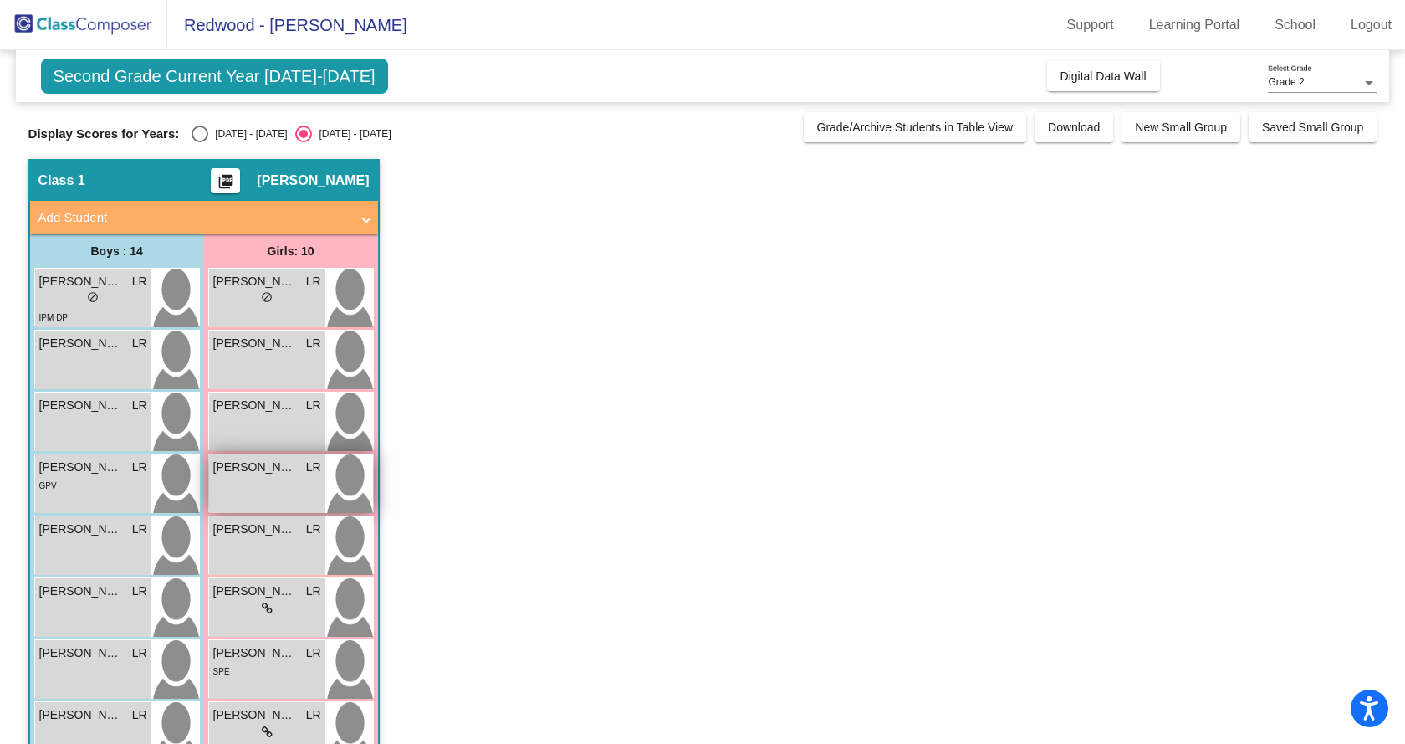
click at [262, 492] on div "[PERSON_NAME] LR lock do_not_disturb_alt" at bounding box center [267, 483] width 116 height 59
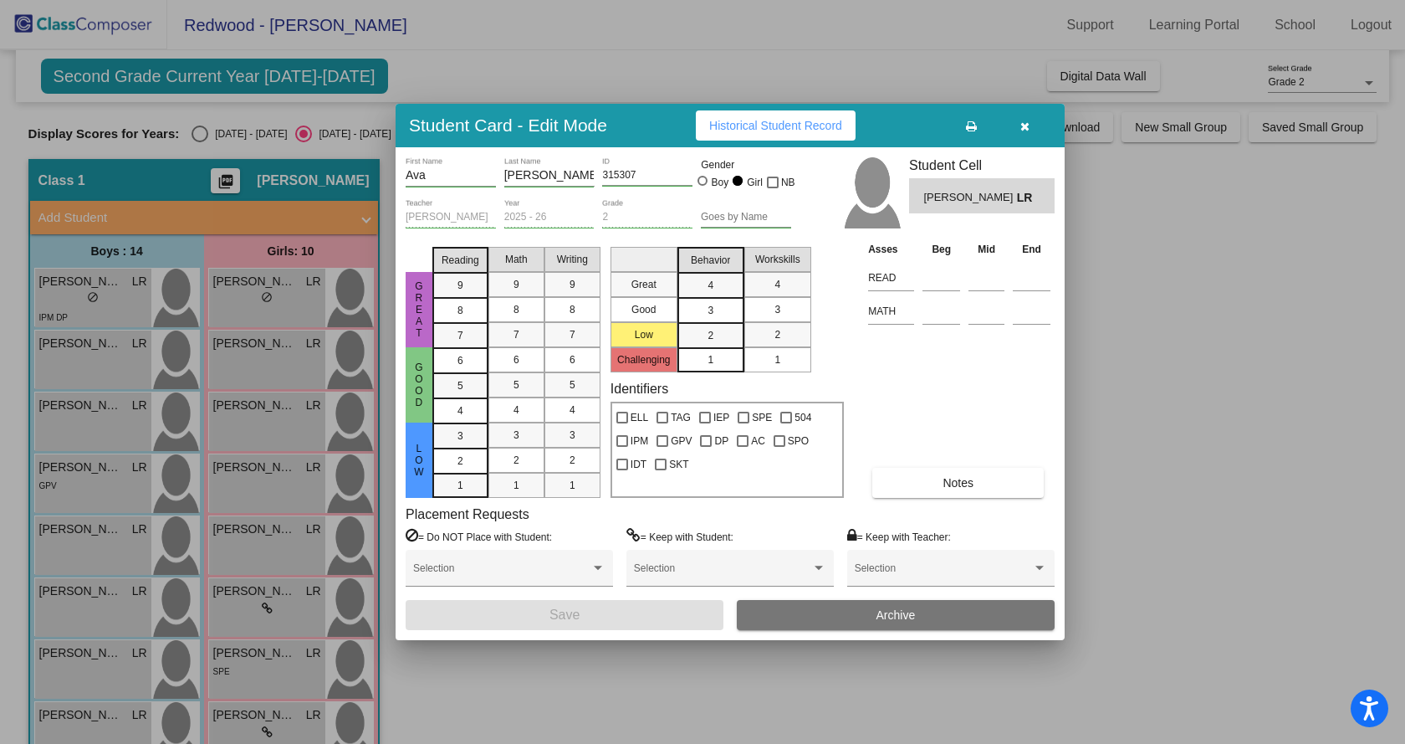
click at [253, 554] on div at bounding box center [702, 372] width 1405 height 744
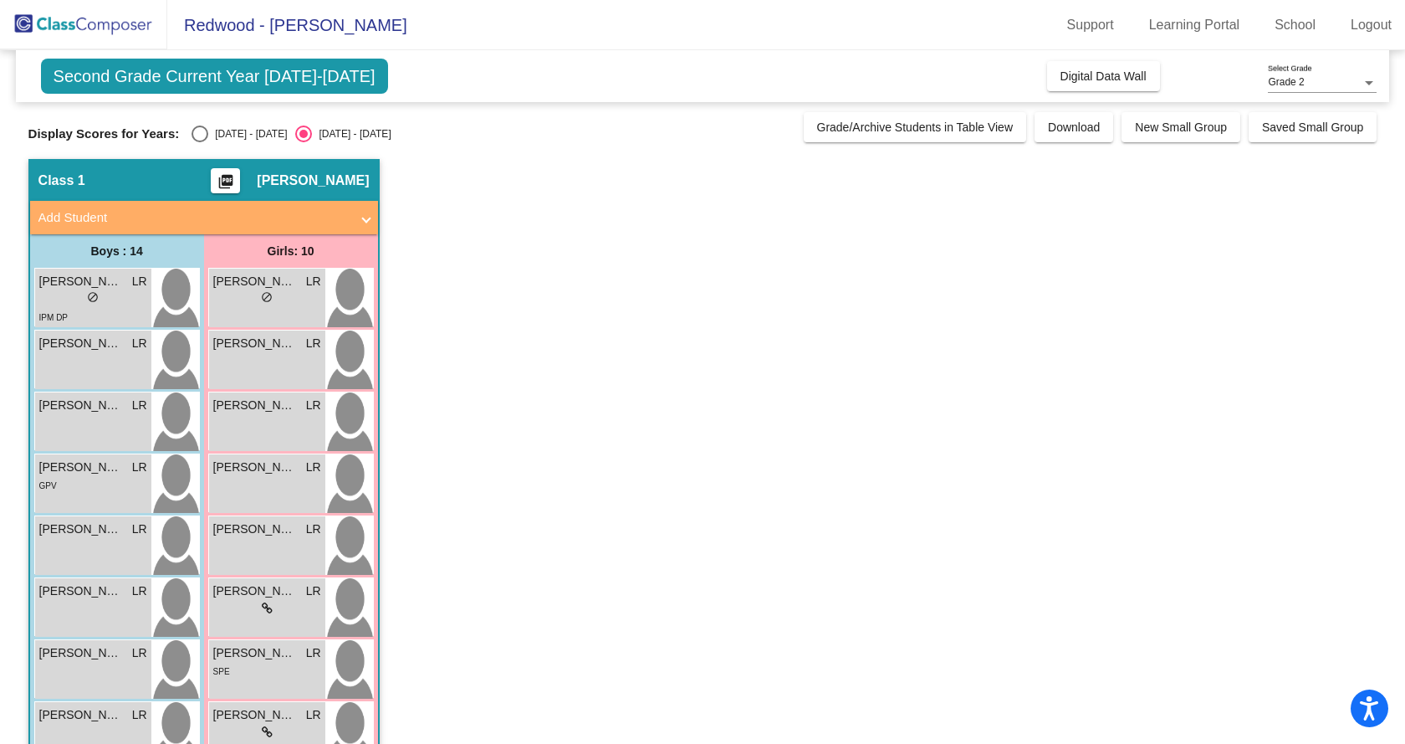
click at [253, 554] on div "[PERSON_NAME] [PERSON_NAME] lock do_not_disturb_alt" at bounding box center [267, 545] width 116 height 59
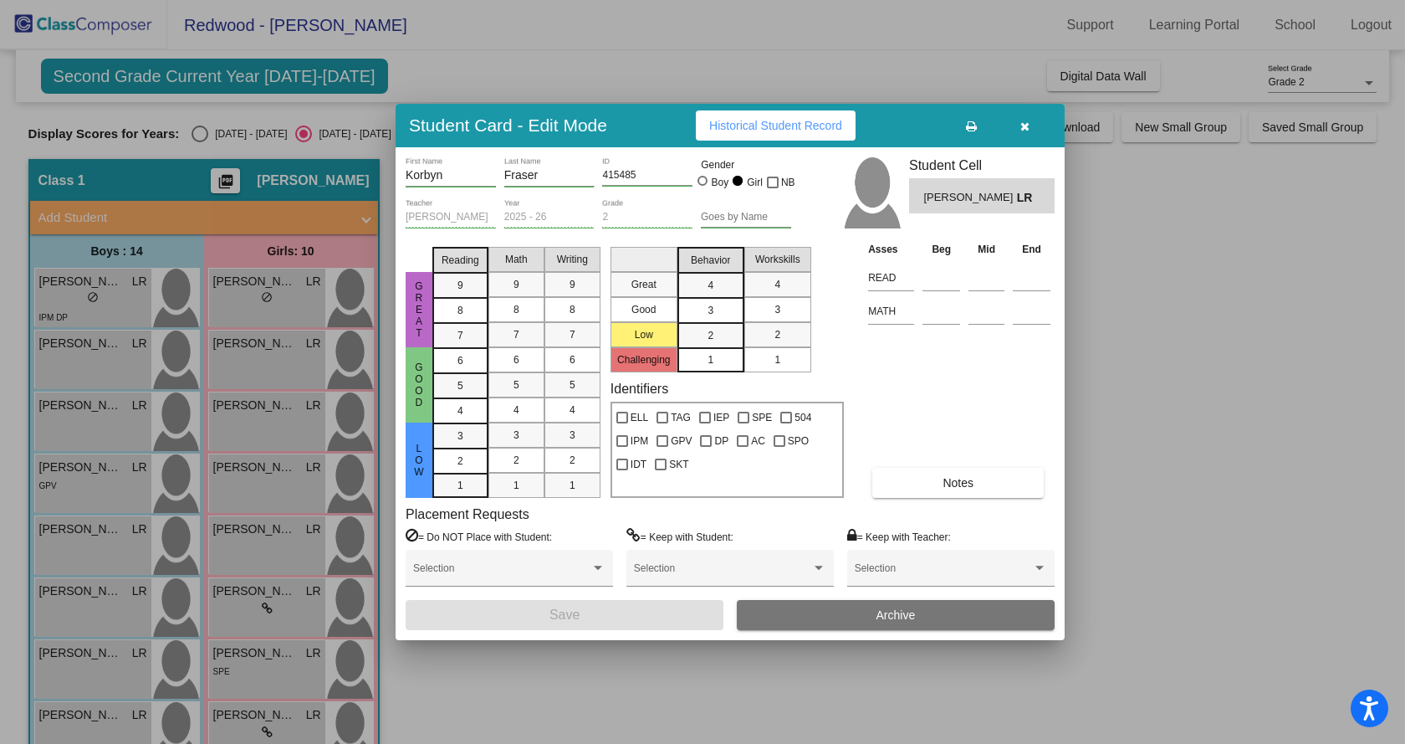
click at [257, 604] on div at bounding box center [702, 372] width 1405 height 744
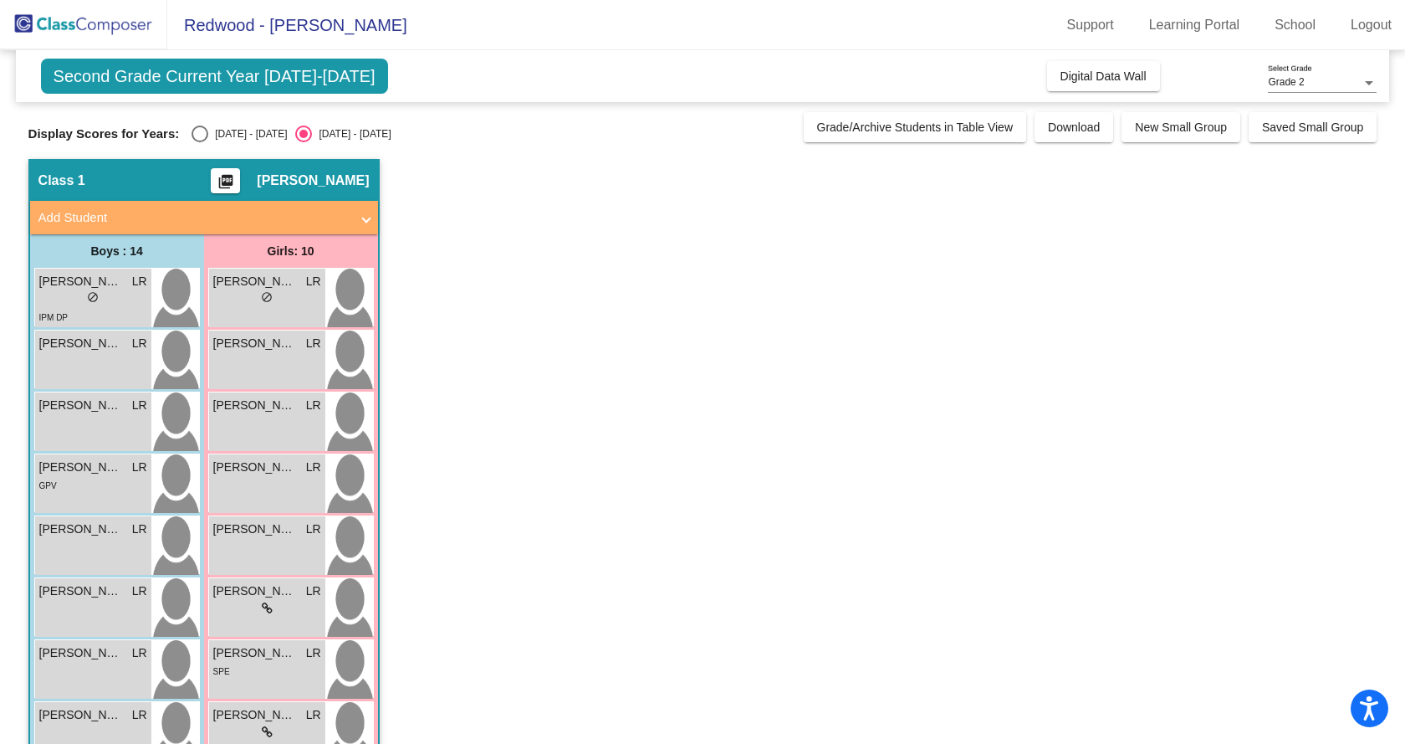
click at [257, 604] on div "lock do_not_disturb_alt" at bounding box center [267, 609] width 108 height 18
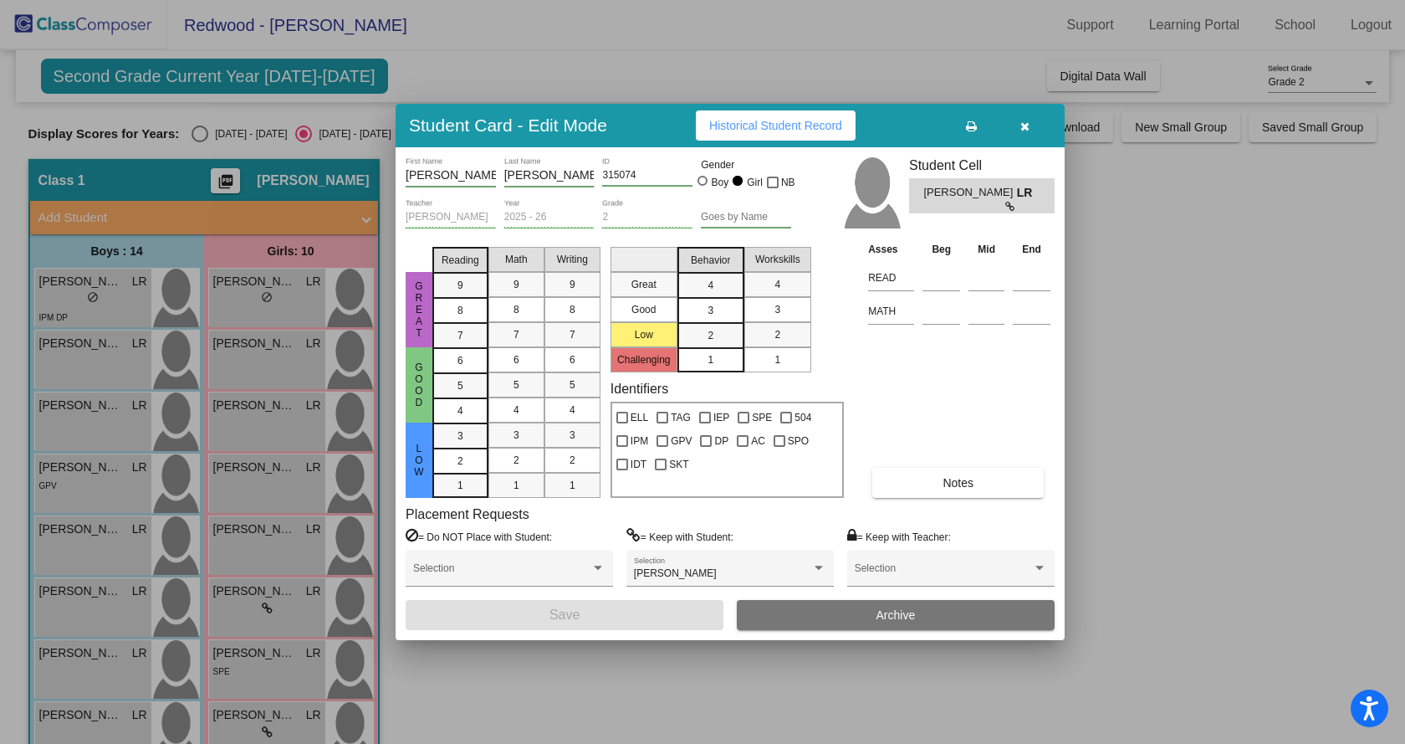
click at [238, 669] on div at bounding box center [702, 372] width 1405 height 744
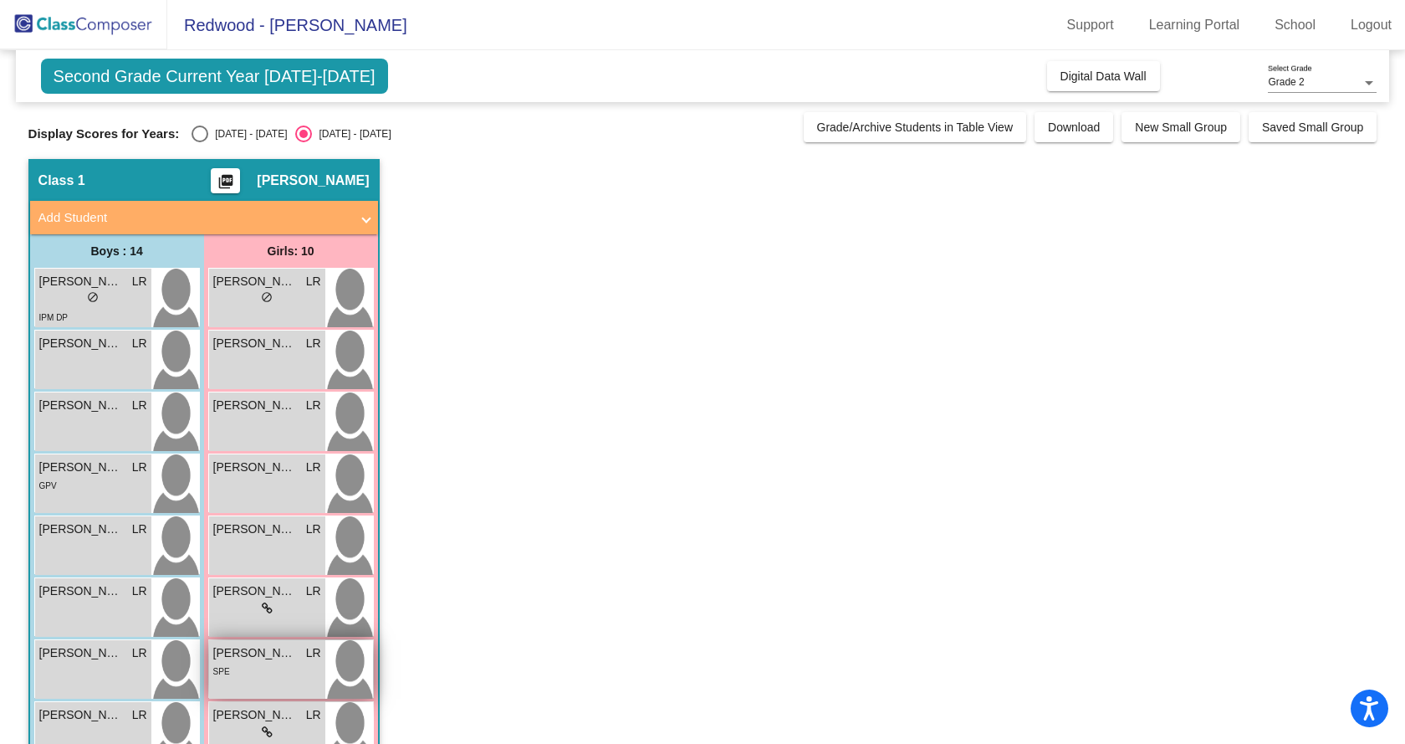
click at [238, 670] on div "SPE" at bounding box center [267, 671] width 108 height 18
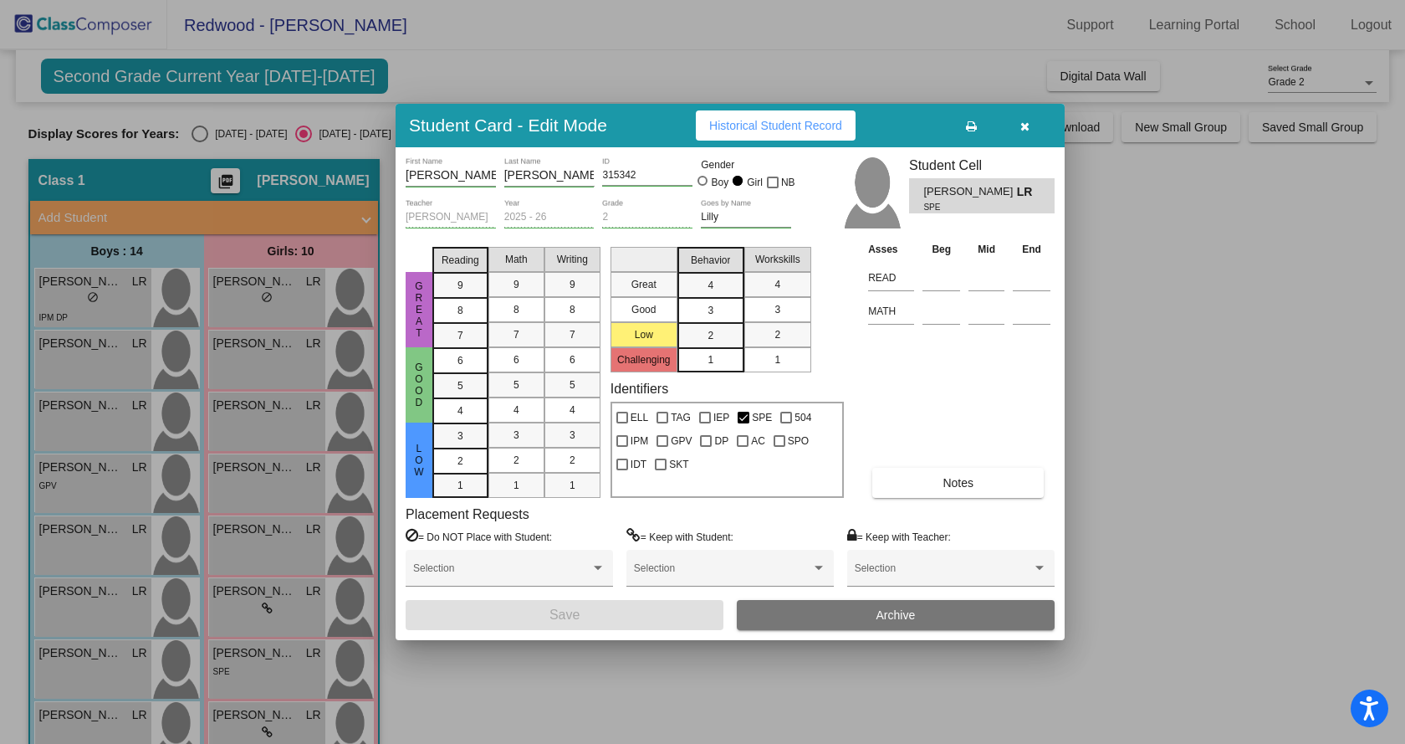
click at [261, 718] on div at bounding box center [702, 372] width 1405 height 744
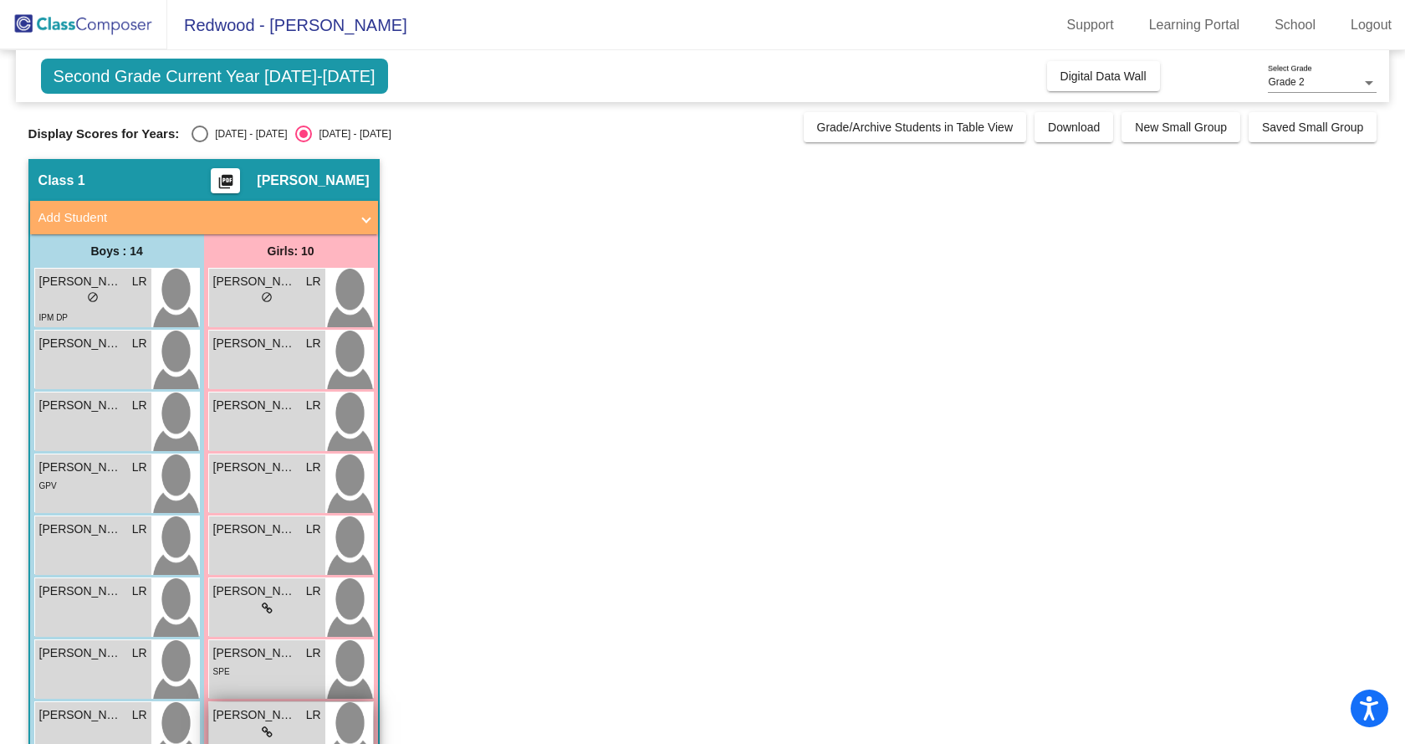
click at [260, 716] on span "[PERSON_NAME]" at bounding box center [255, 715] width 84 height 18
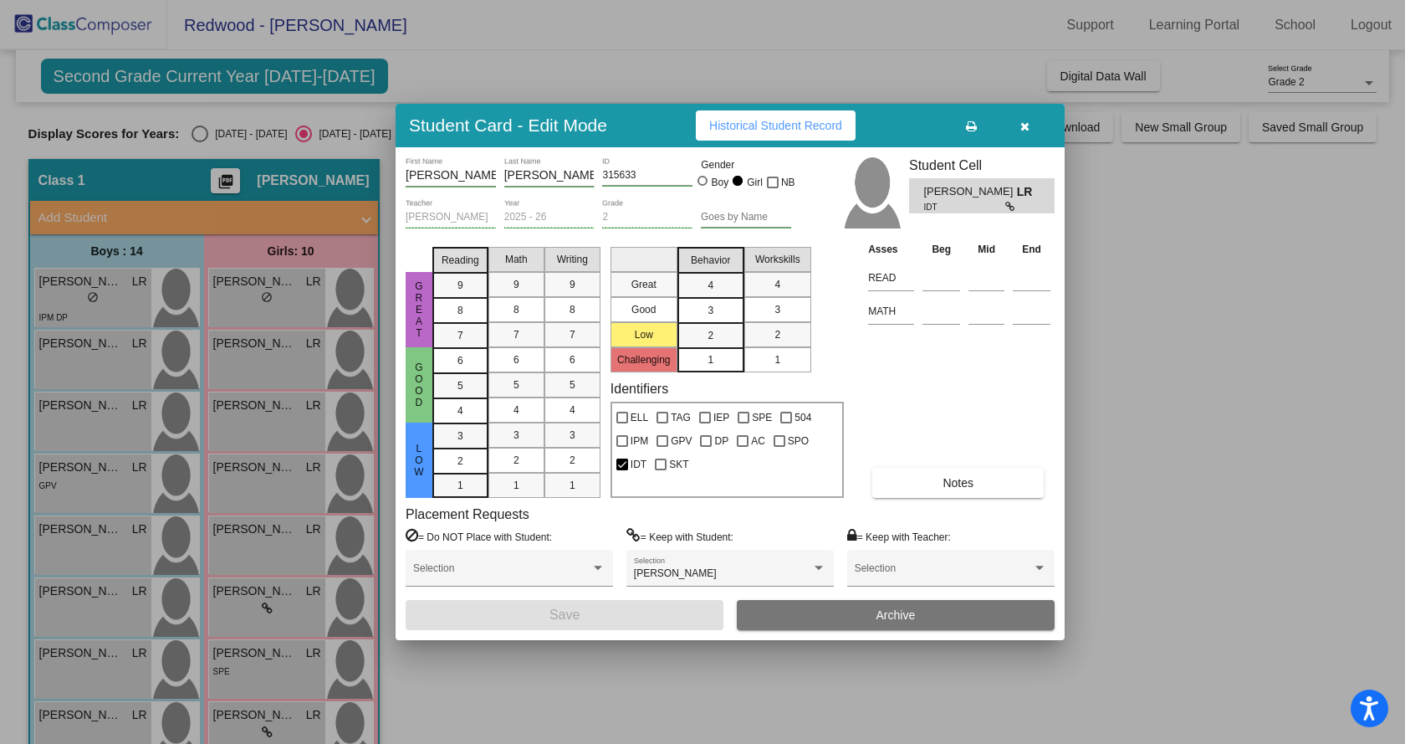
click at [1031, 121] on button "button" at bounding box center [1025, 125] width 54 height 30
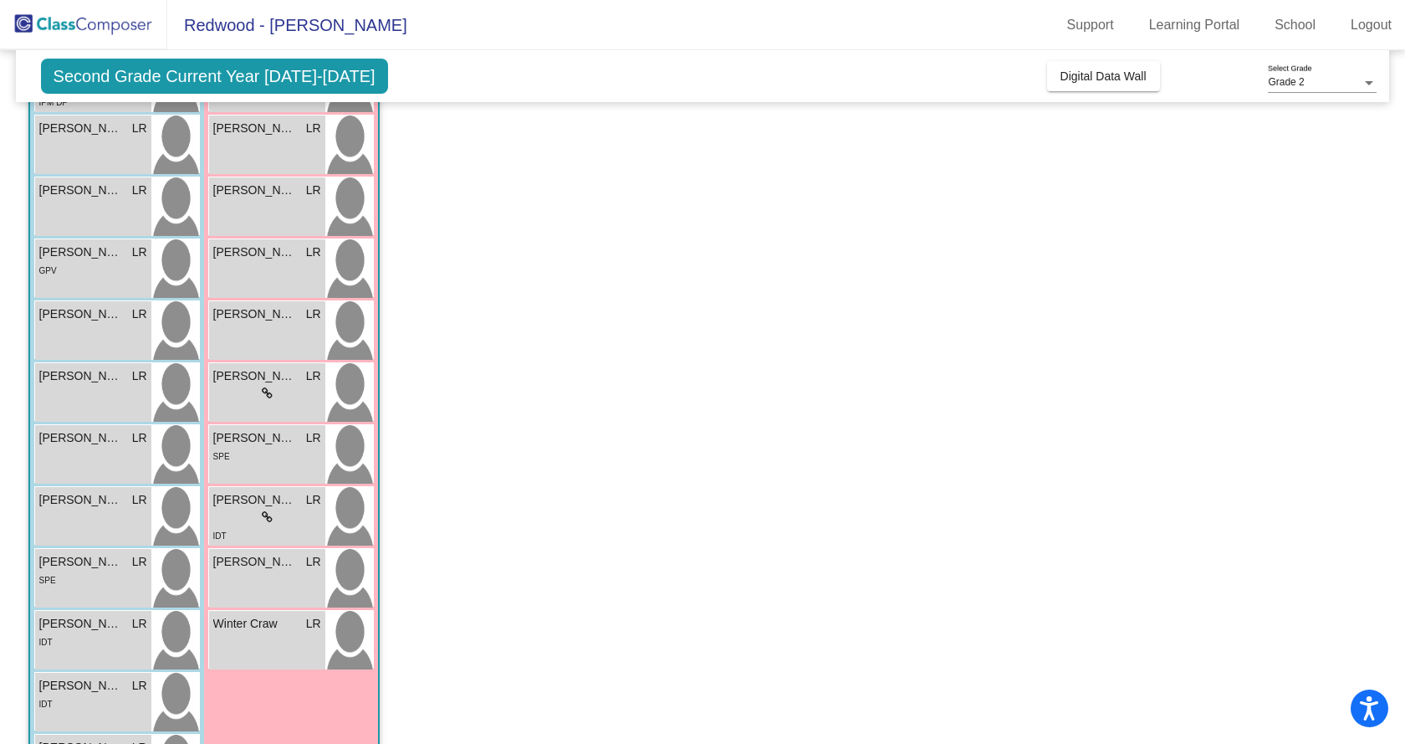
scroll to position [251, 0]
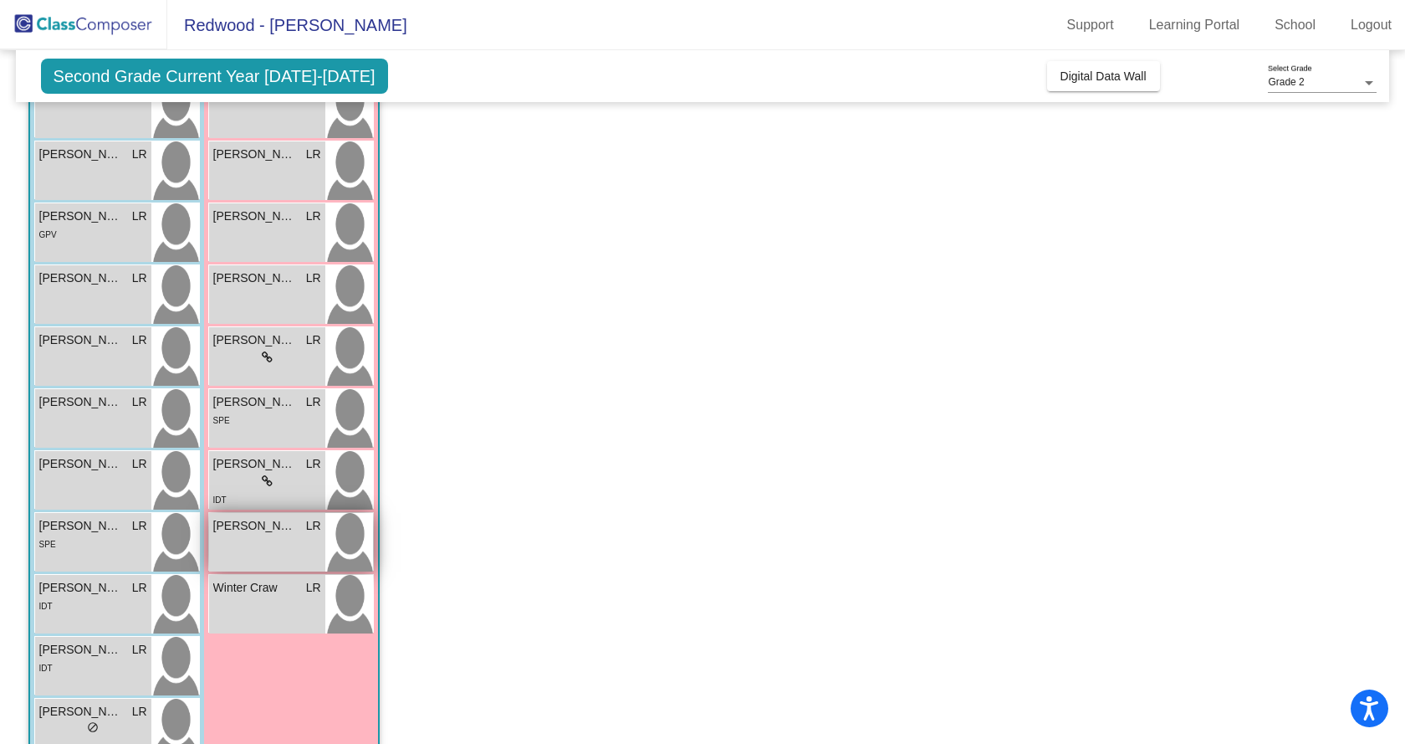
click at [260, 554] on div "[PERSON_NAME] LR lock do_not_disturb_alt" at bounding box center [267, 542] width 116 height 59
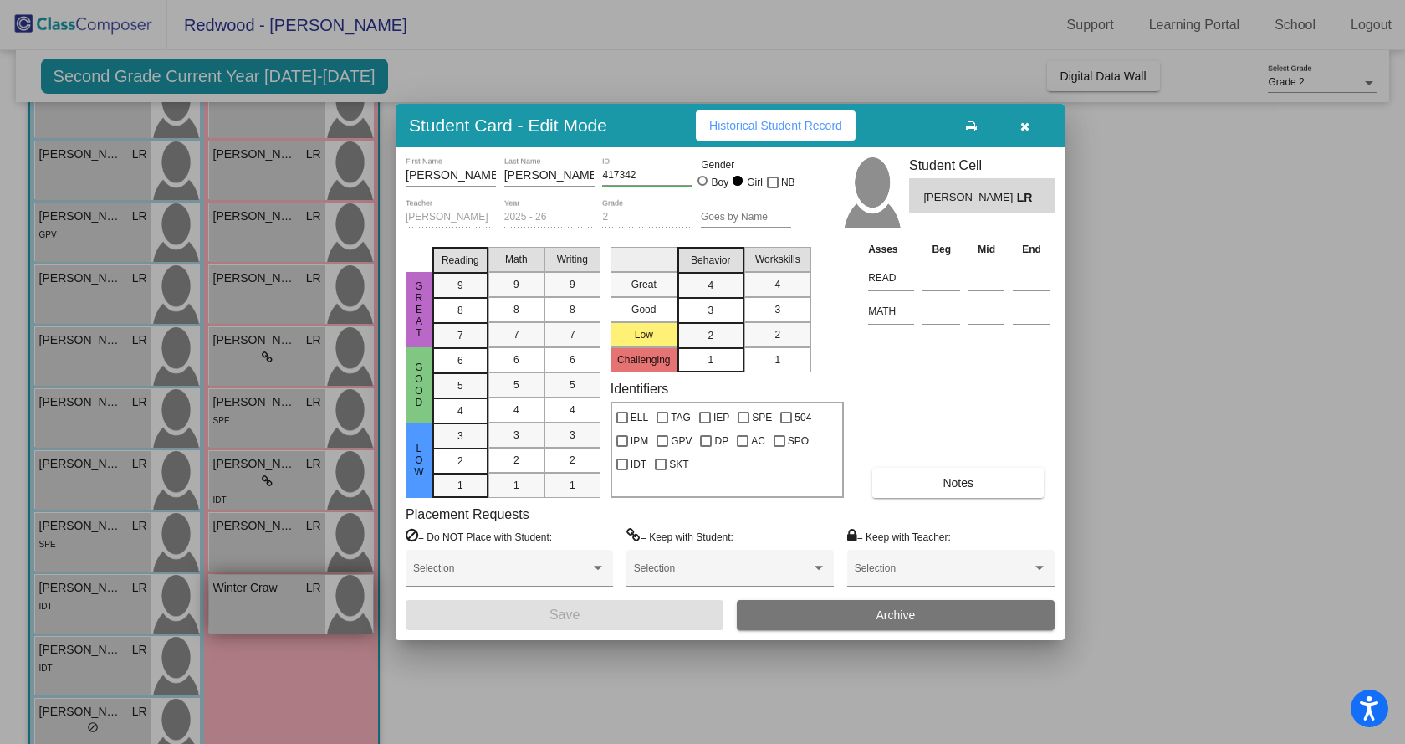
click at [260, 595] on div at bounding box center [702, 372] width 1405 height 744
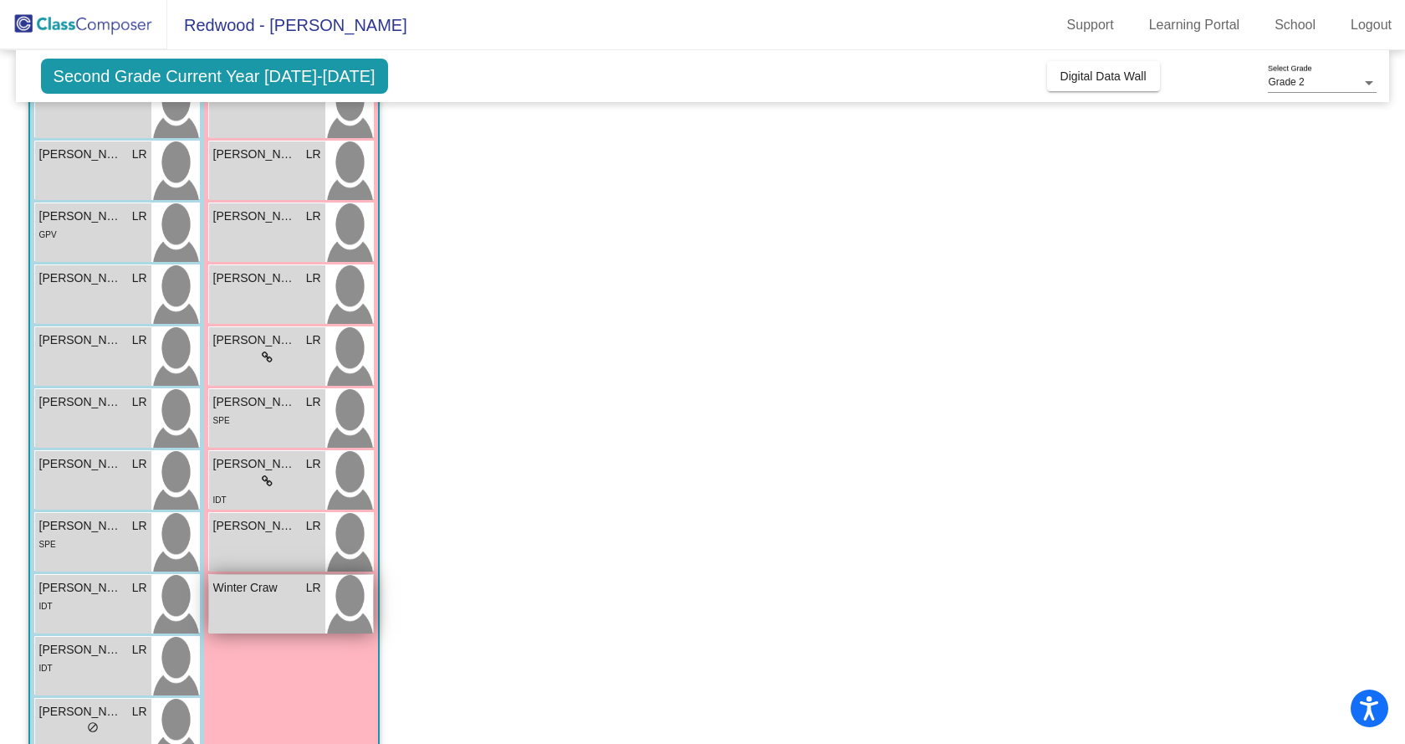
click at [260, 598] on div "Winter [PERSON_NAME] lock do_not_disturb_alt" at bounding box center [267, 604] width 116 height 59
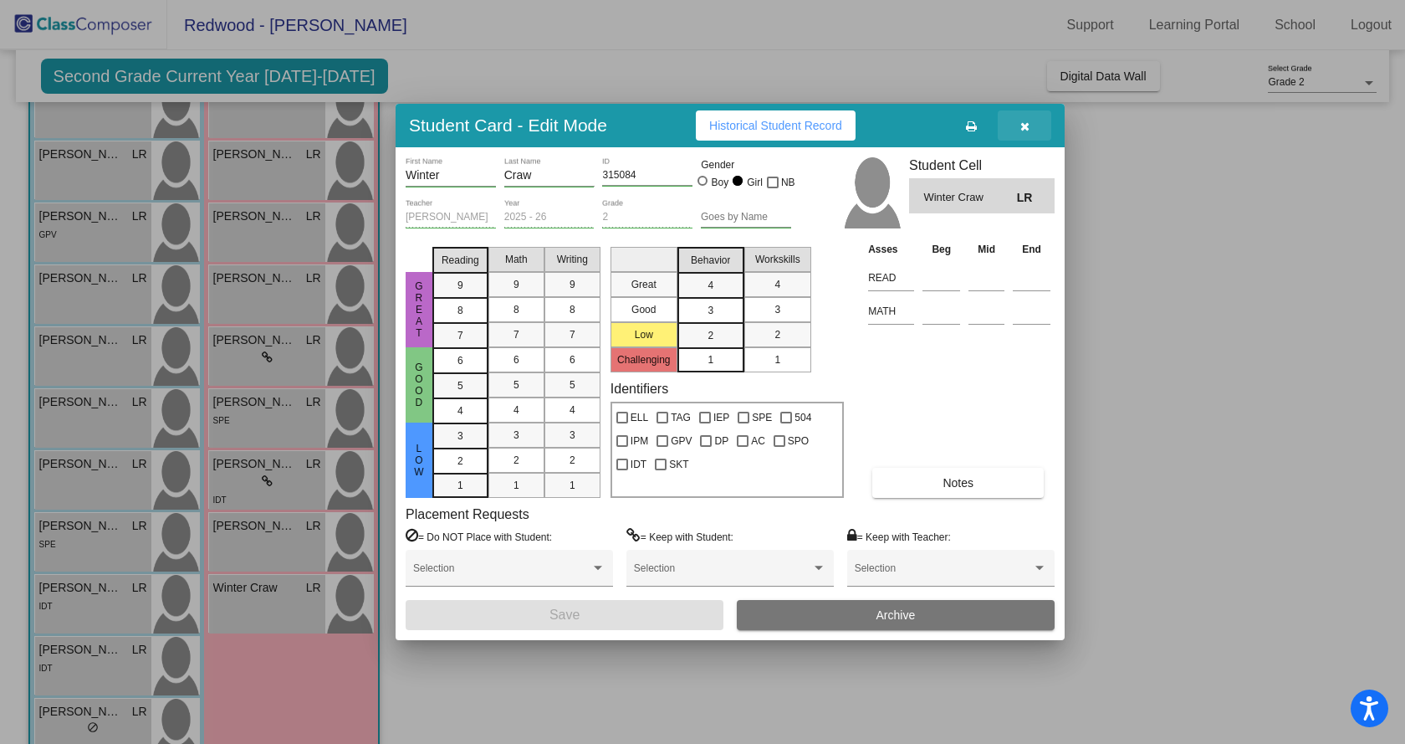
click at [1030, 121] on button "button" at bounding box center [1025, 125] width 54 height 30
